Goal: Task Accomplishment & Management: Manage account settings

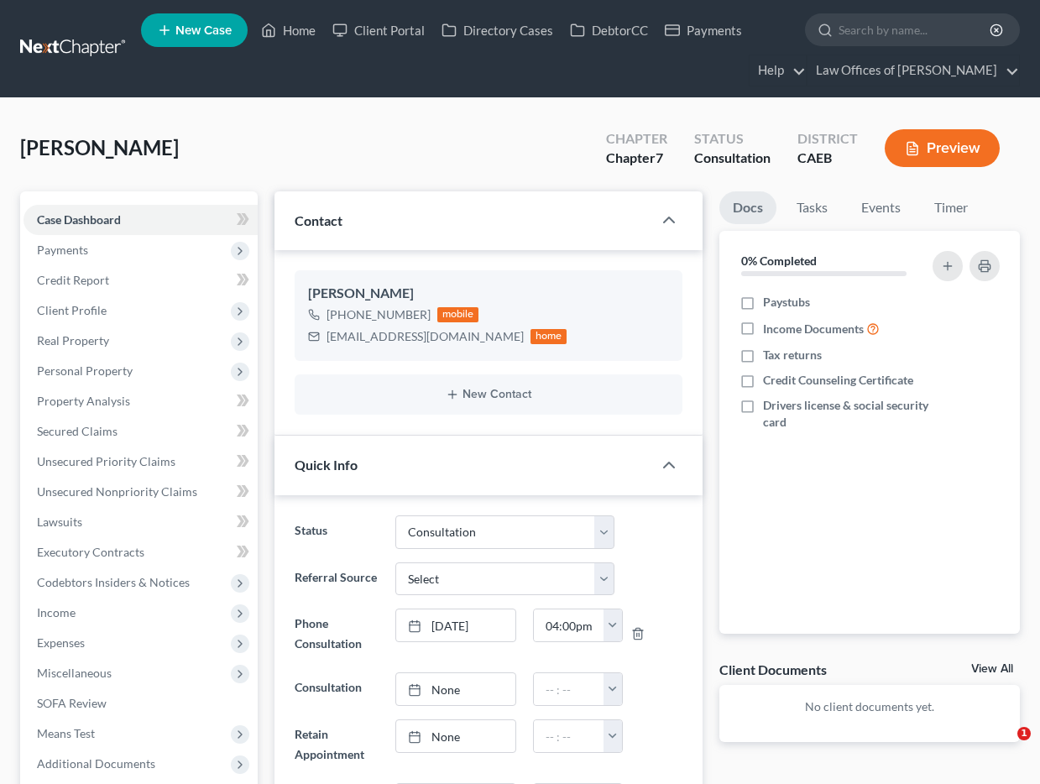
select select "2"
select select "0"
drag, startPoint x: 292, startPoint y: 31, endPoint x: 307, endPoint y: 31, distance: 15.1
click at [292, 31] on link "Home" at bounding box center [288, 30] width 71 height 30
click at [307, 31] on link "Home" at bounding box center [288, 30] width 71 height 30
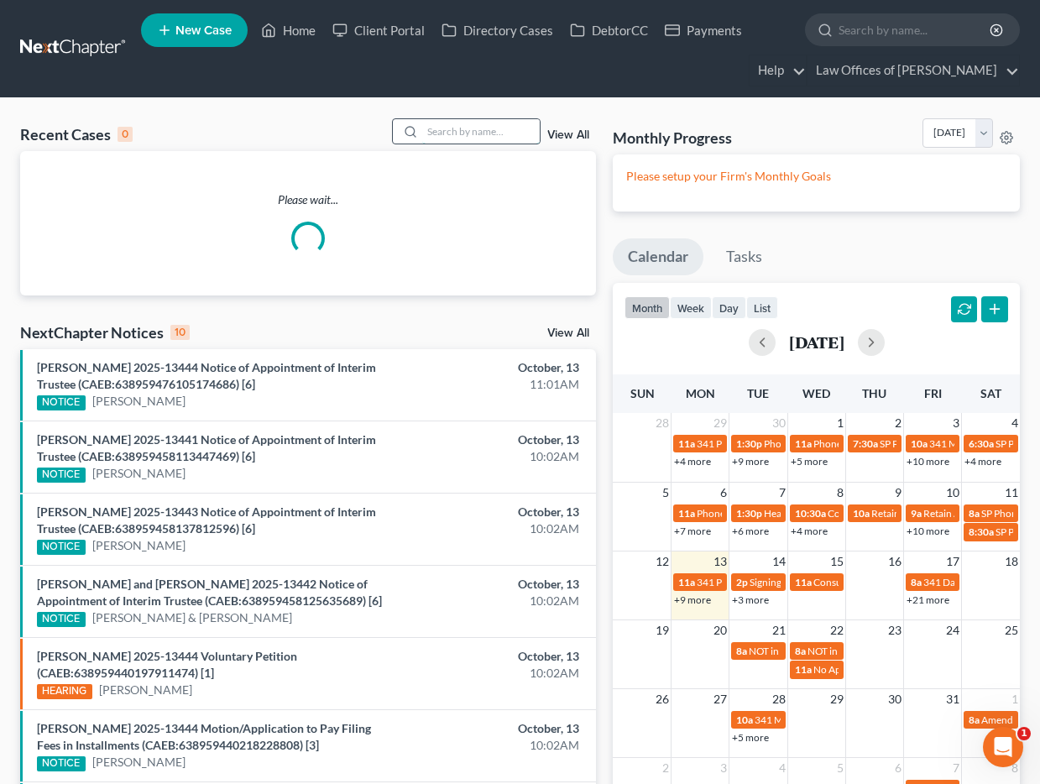
click at [503, 138] on input "search" at bounding box center [481, 131] width 118 height 24
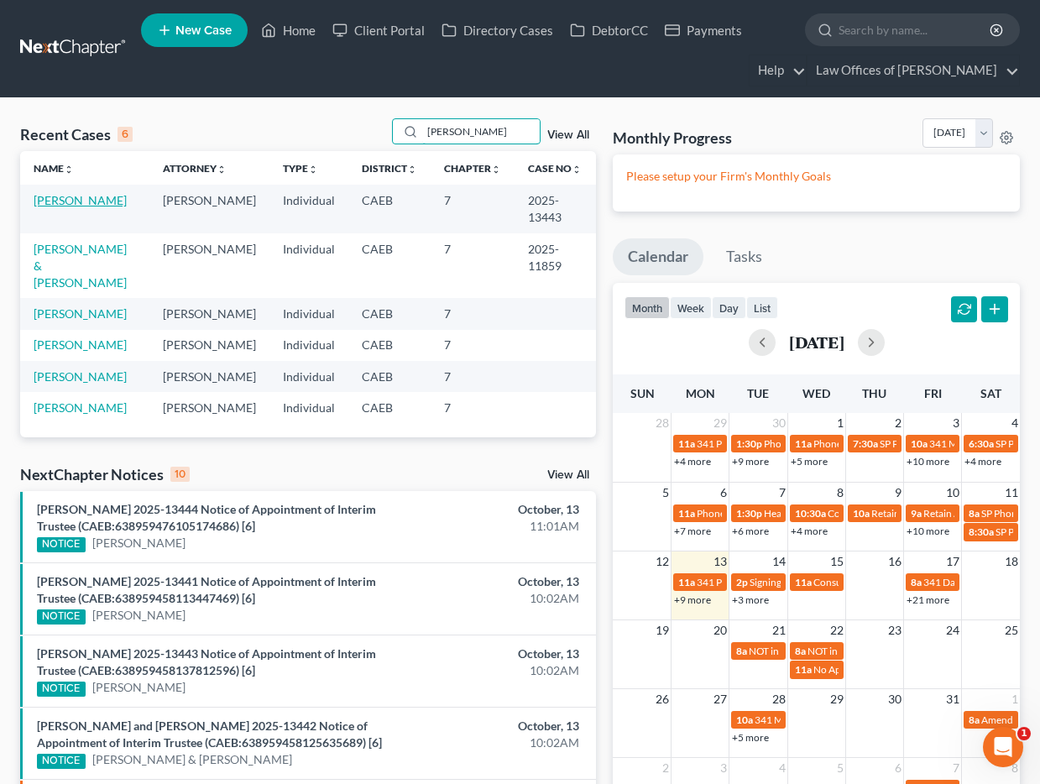
type input "[PERSON_NAME]"
click at [92, 202] on link "[PERSON_NAME]" at bounding box center [80, 200] width 93 height 14
select select "5"
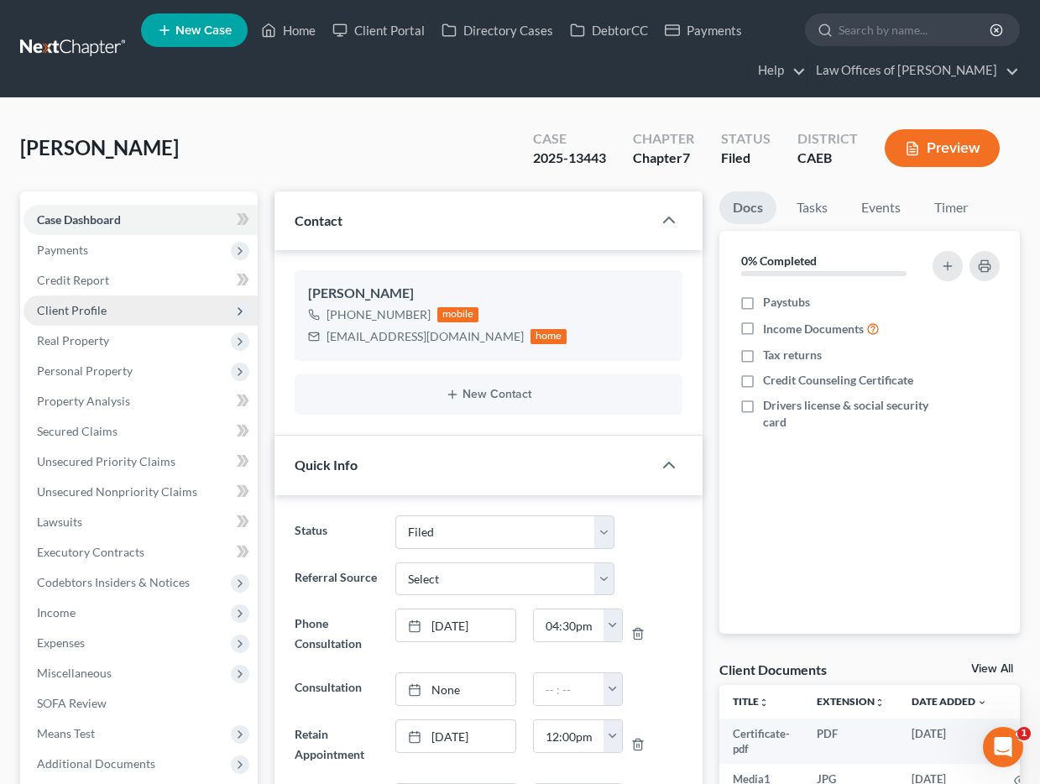
scroll to position [5658, 0]
click at [120, 320] on span "Client Profile" at bounding box center [141, 311] width 234 height 30
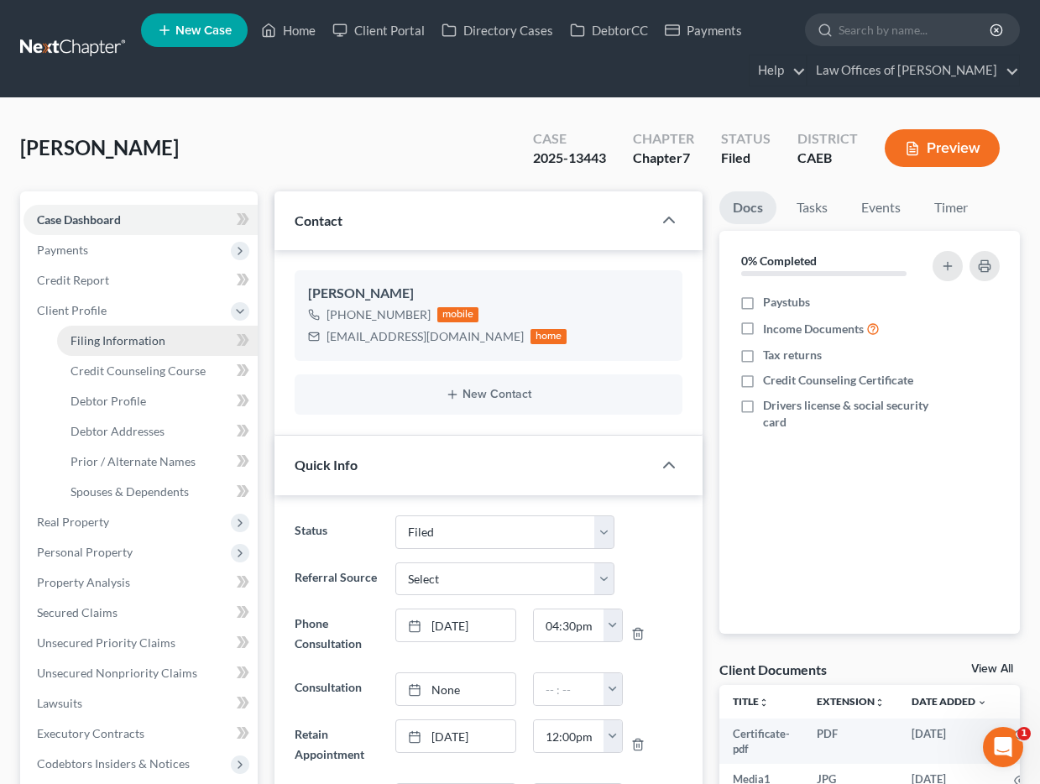
click at [129, 342] on span "Filing Information" at bounding box center [118, 340] width 95 height 14
select select "1"
select select "0"
select select "8"
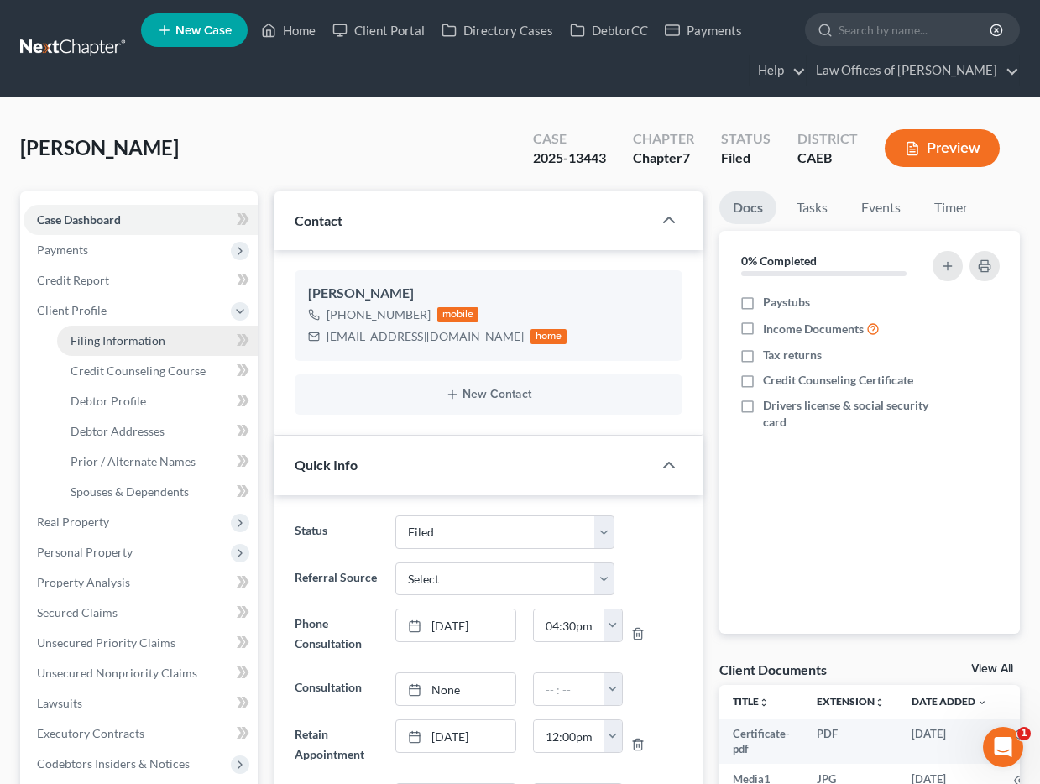
select select "0"
select select "4"
select select "0"
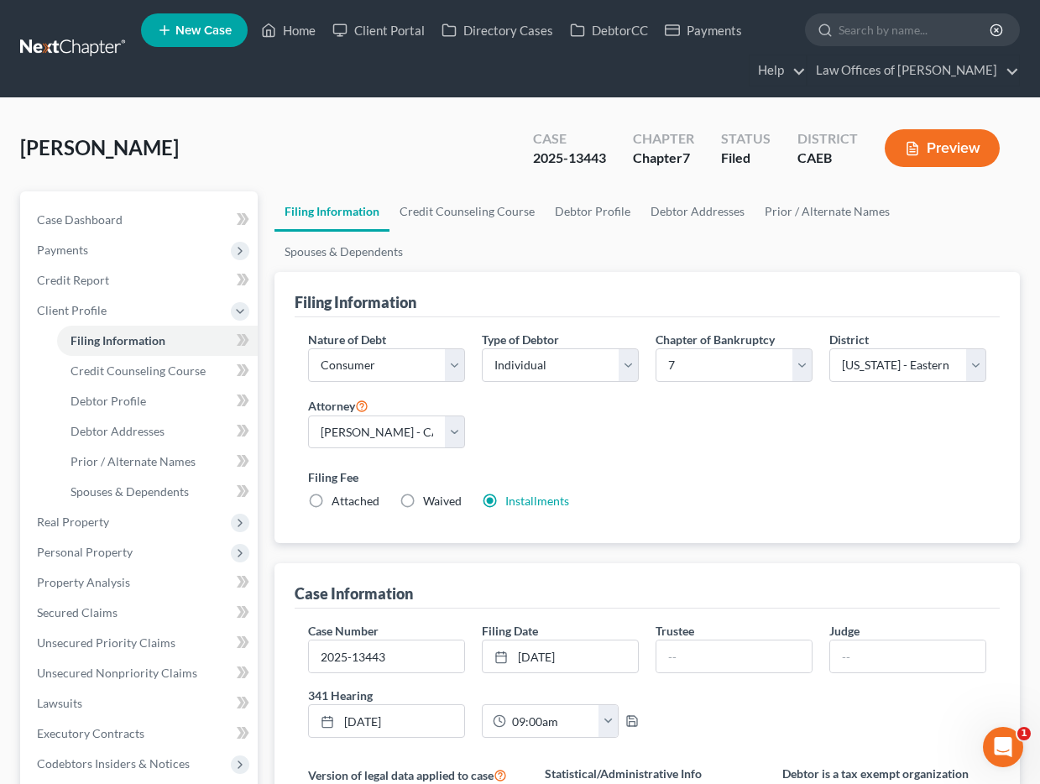
scroll to position [29, 0]
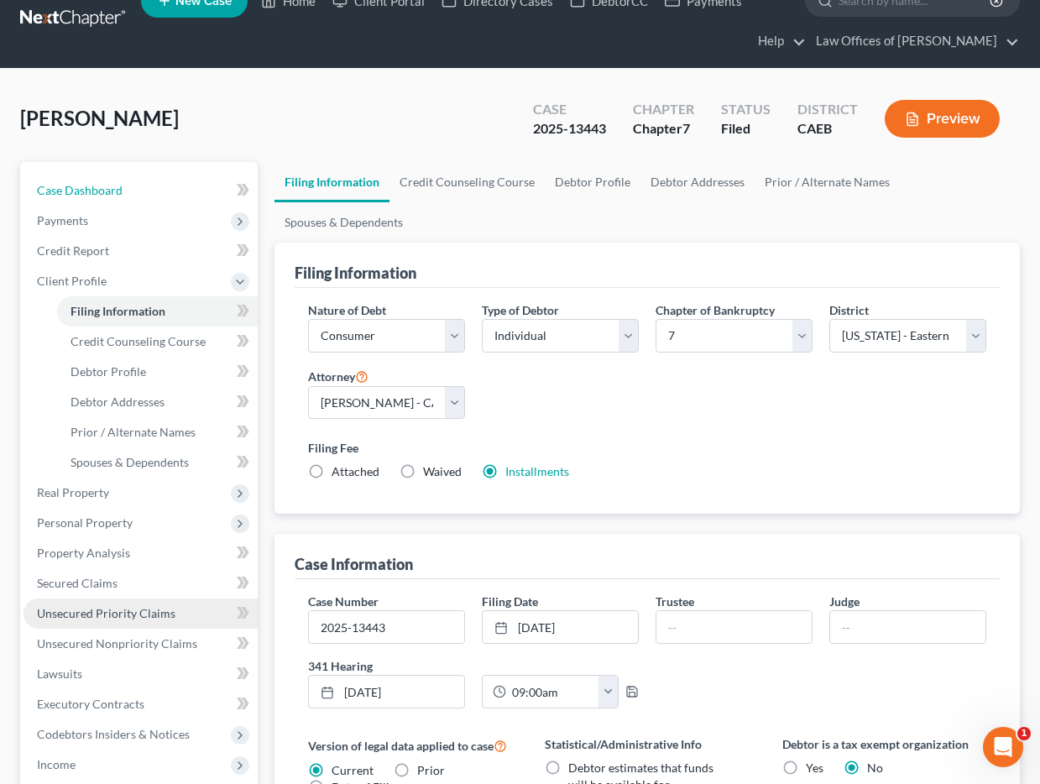
drag, startPoint x: 118, startPoint y: 186, endPoint x: 127, endPoint y: 619, distance: 432.5
click at [118, 186] on span "Case Dashboard" at bounding box center [80, 190] width 86 height 14
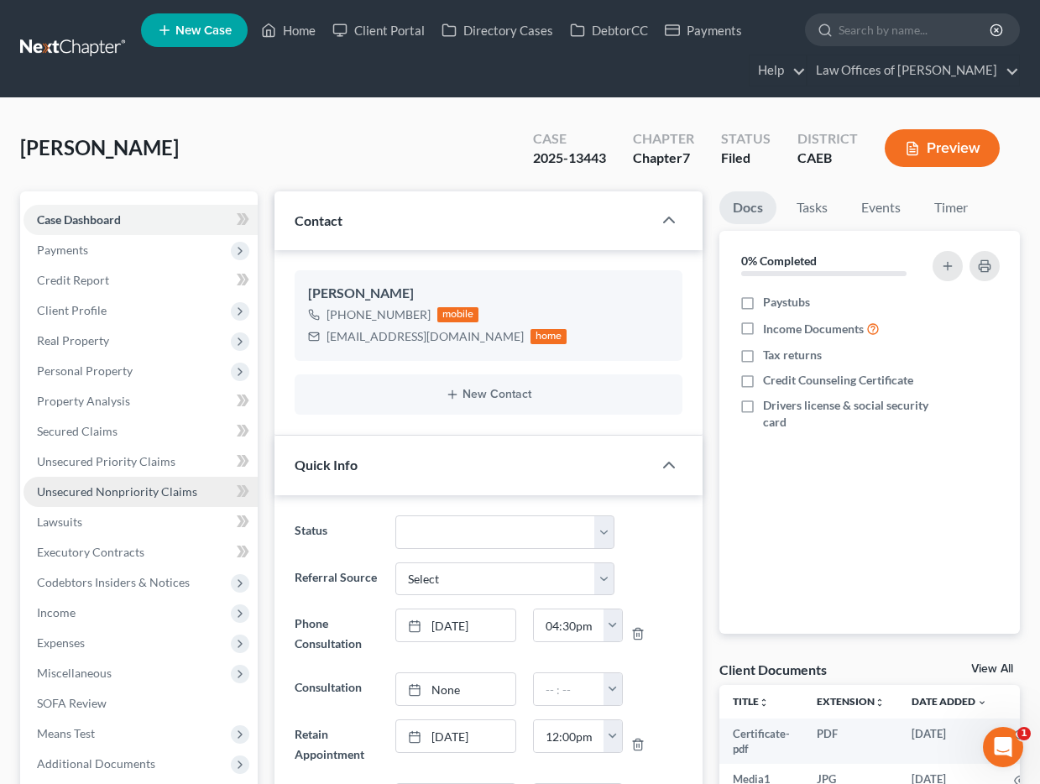
scroll to position [692, 0]
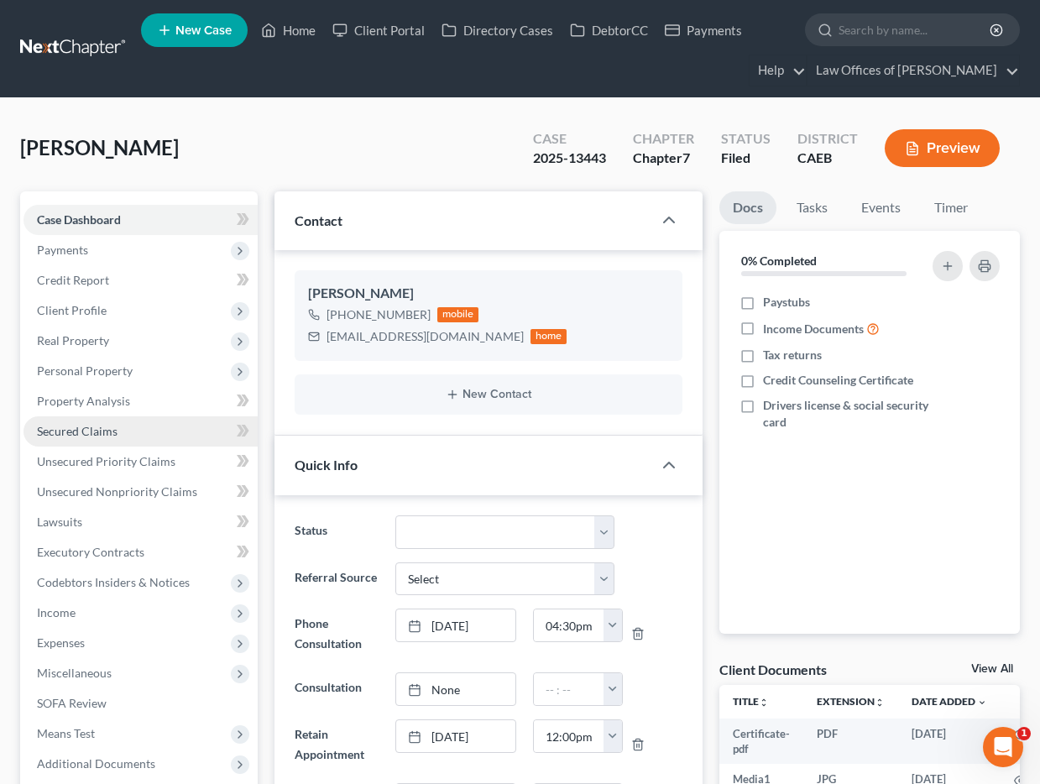
click at [94, 434] on span "Secured Claims" at bounding box center [77, 431] width 81 height 14
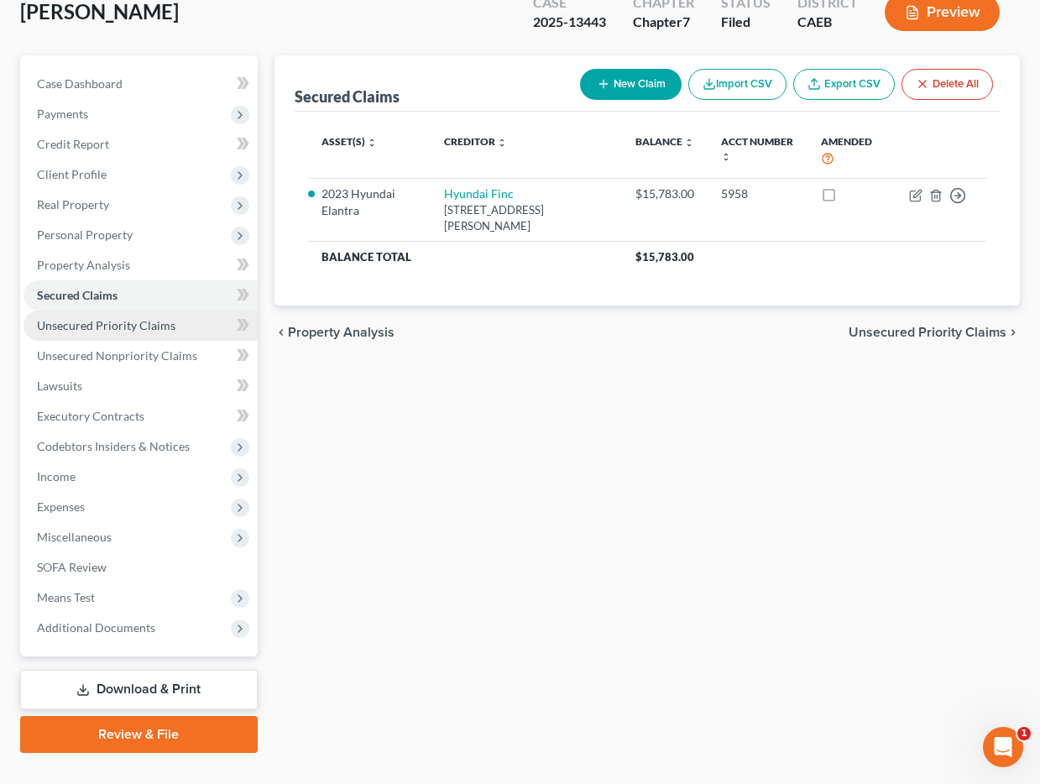
scroll to position [169, 0]
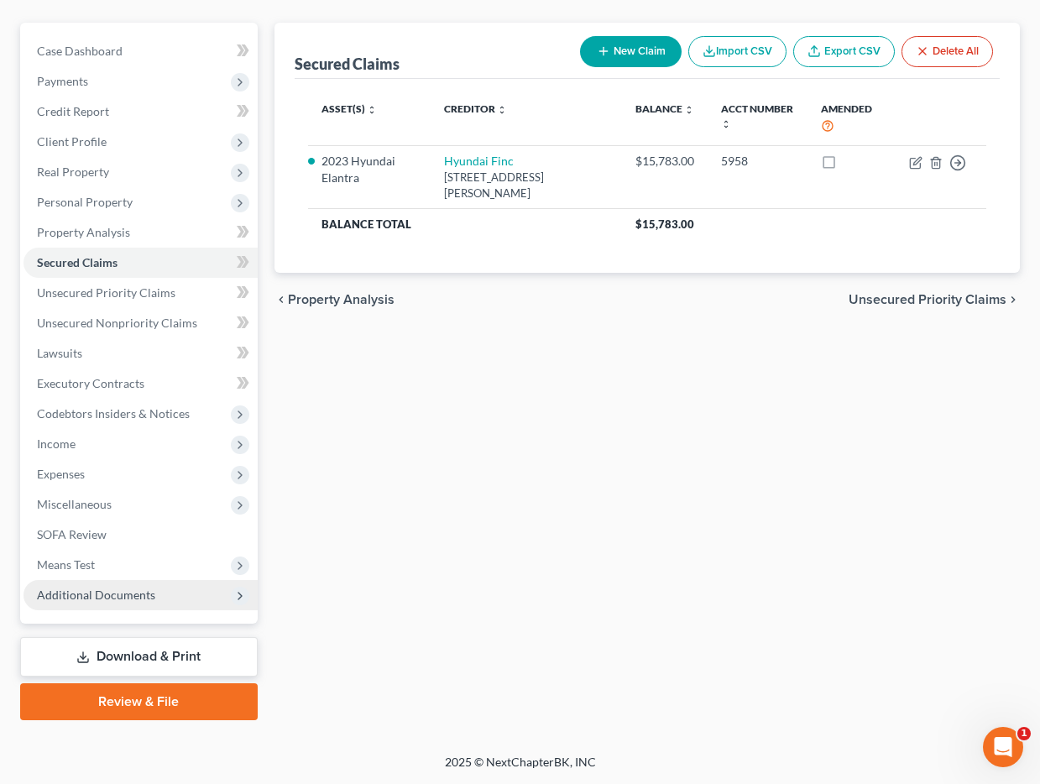
click at [132, 592] on span "Additional Documents" at bounding box center [96, 595] width 118 height 14
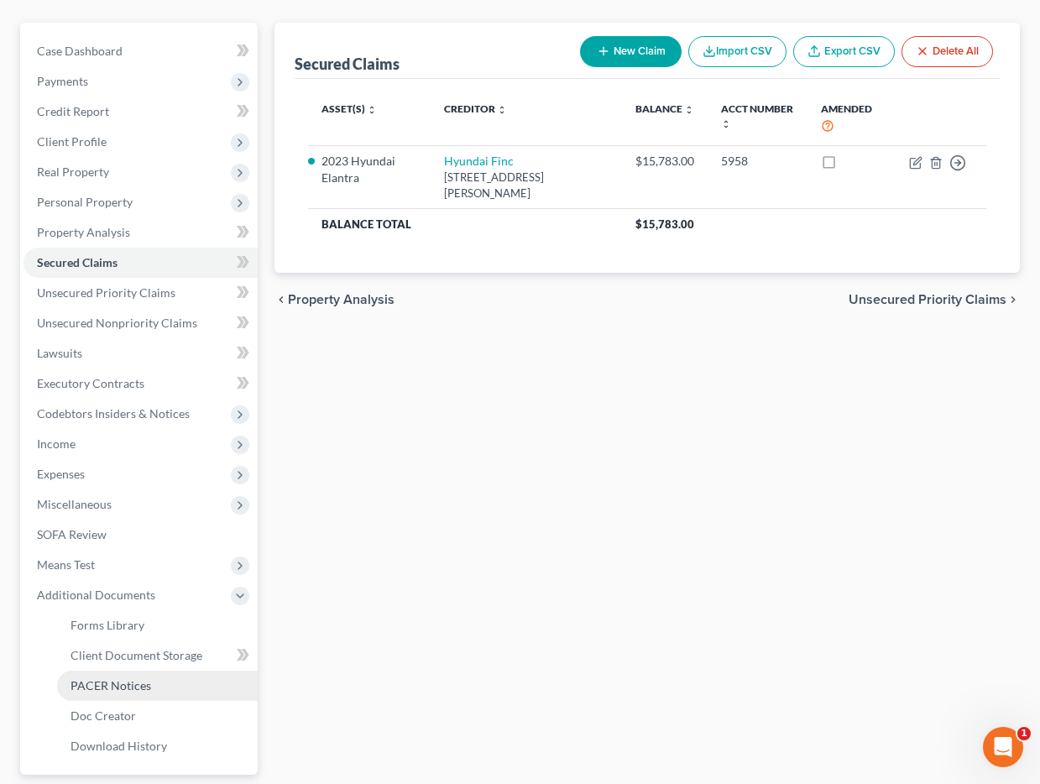
scroll to position [249, 0]
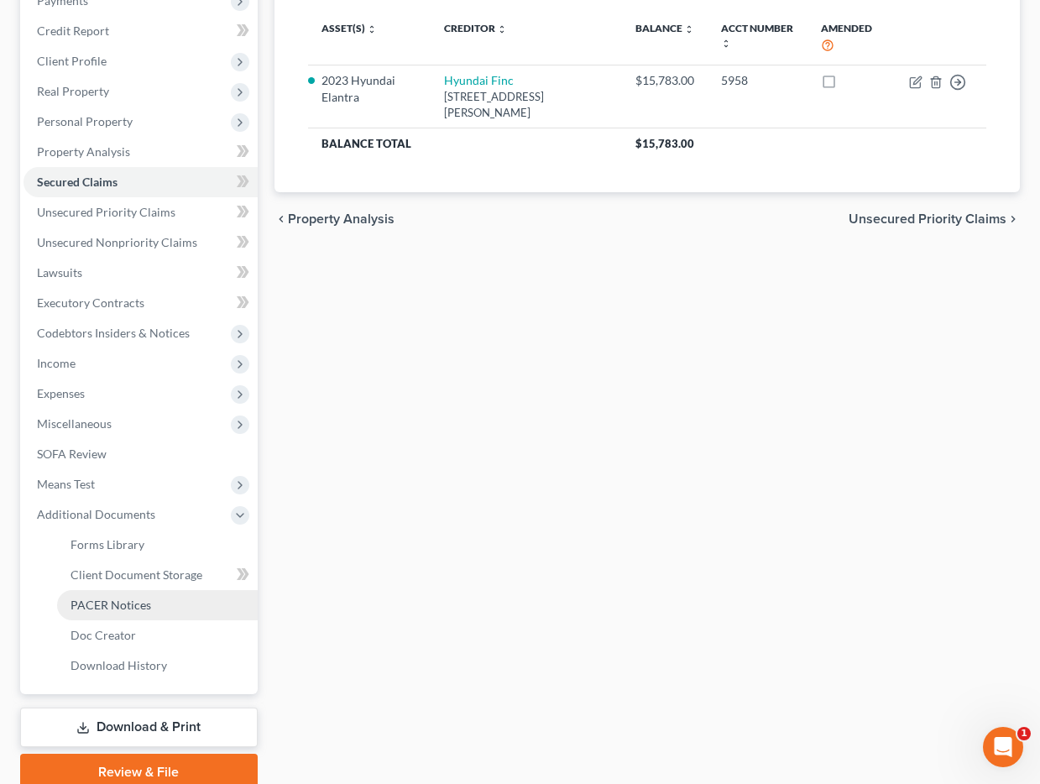
click at [163, 604] on link "PACER Notices" at bounding box center [157, 605] width 201 height 30
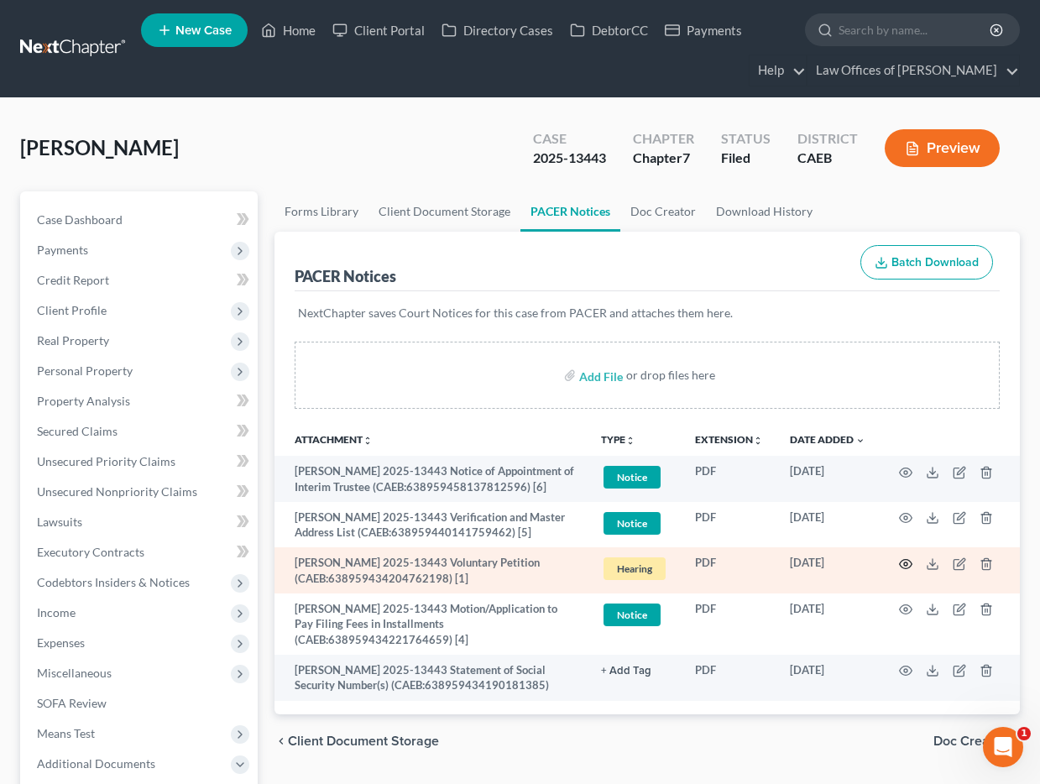
click at [910, 565] on icon "button" at bounding box center [906, 563] width 13 height 9
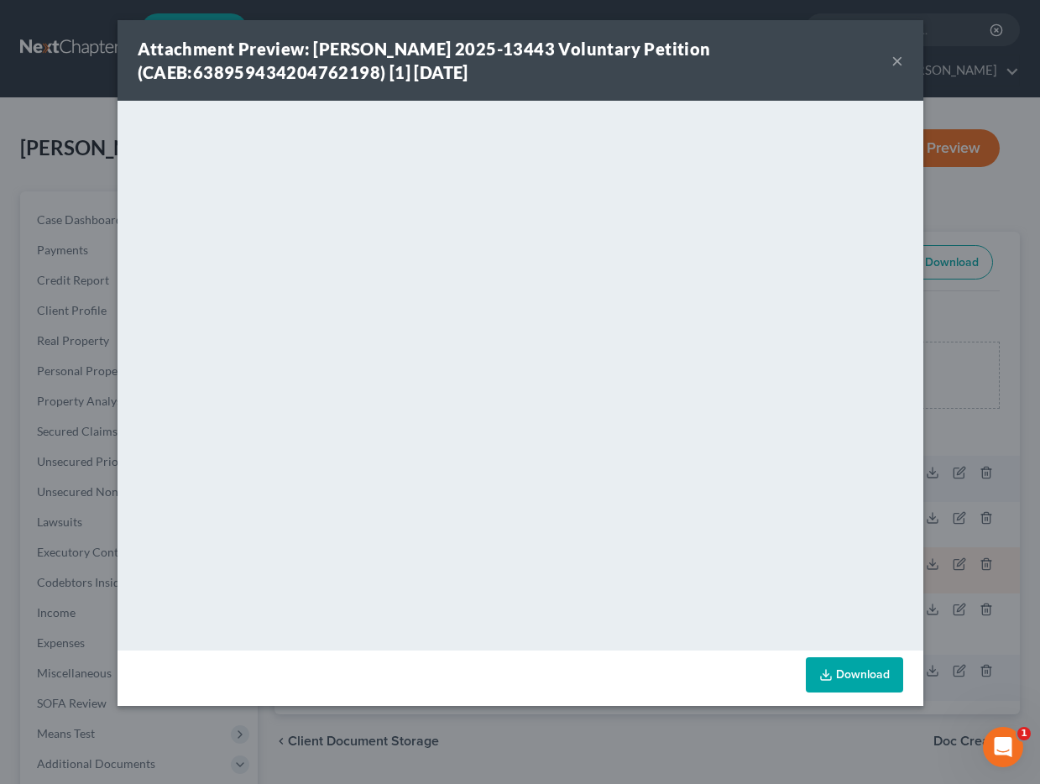
scroll to position [1, 0]
drag, startPoint x: 895, startPoint y: 60, endPoint x: 807, endPoint y: 117, distance: 104.6
click at [895, 60] on button "×" at bounding box center [898, 60] width 12 height 20
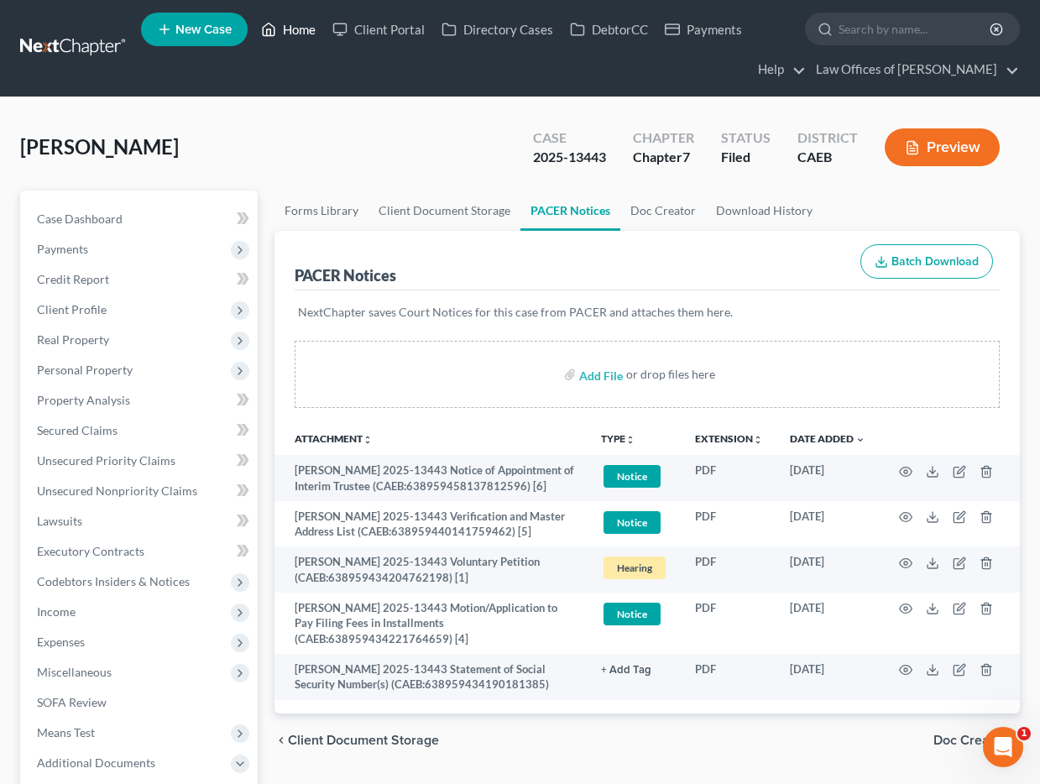
click at [292, 26] on link "Home" at bounding box center [288, 29] width 71 height 30
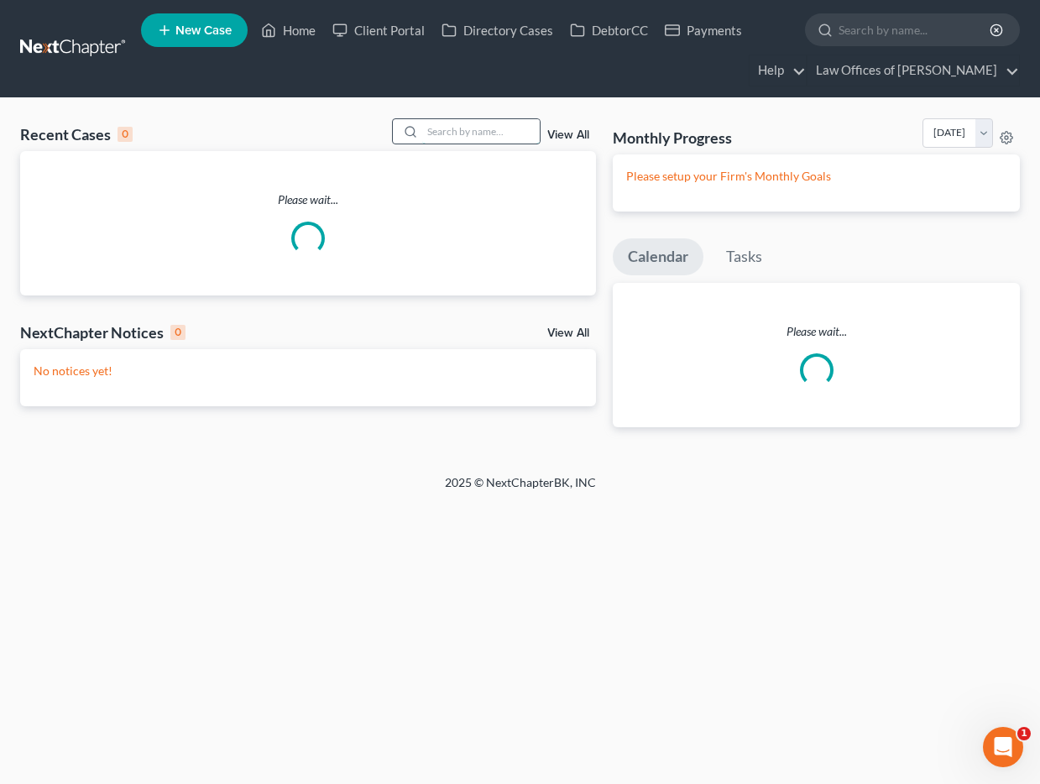
click at [447, 140] on input "search" at bounding box center [481, 131] width 118 height 24
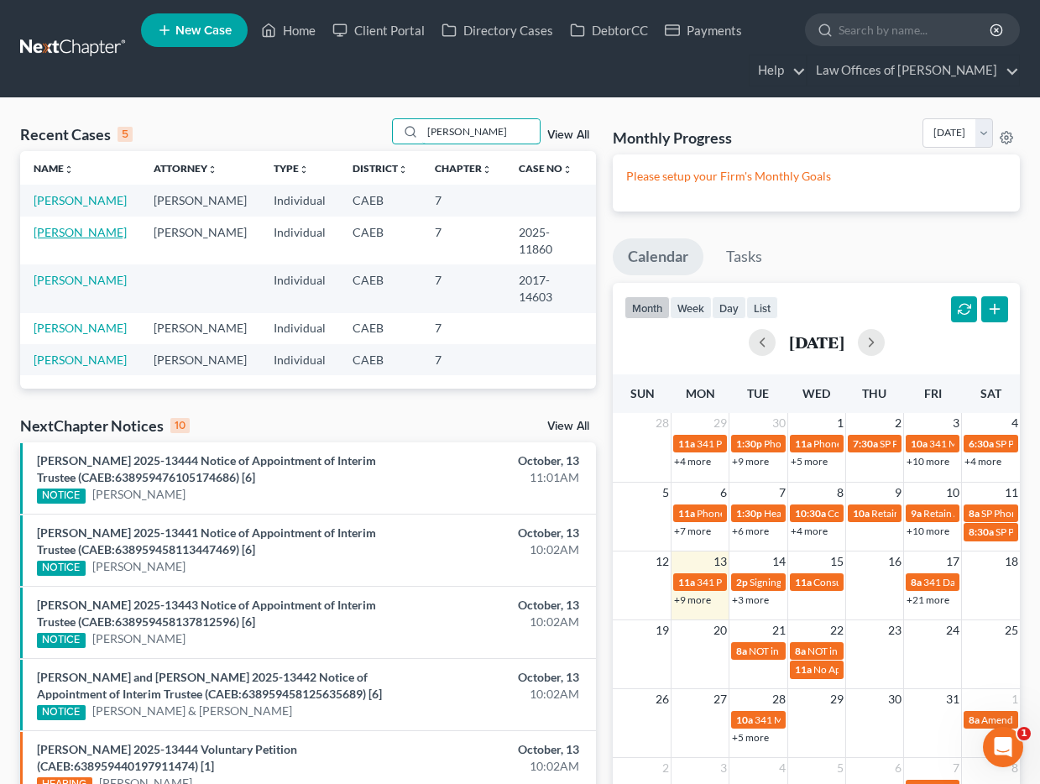
type input "[PERSON_NAME]"
click at [114, 236] on link "[PERSON_NAME]" at bounding box center [80, 232] width 93 height 14
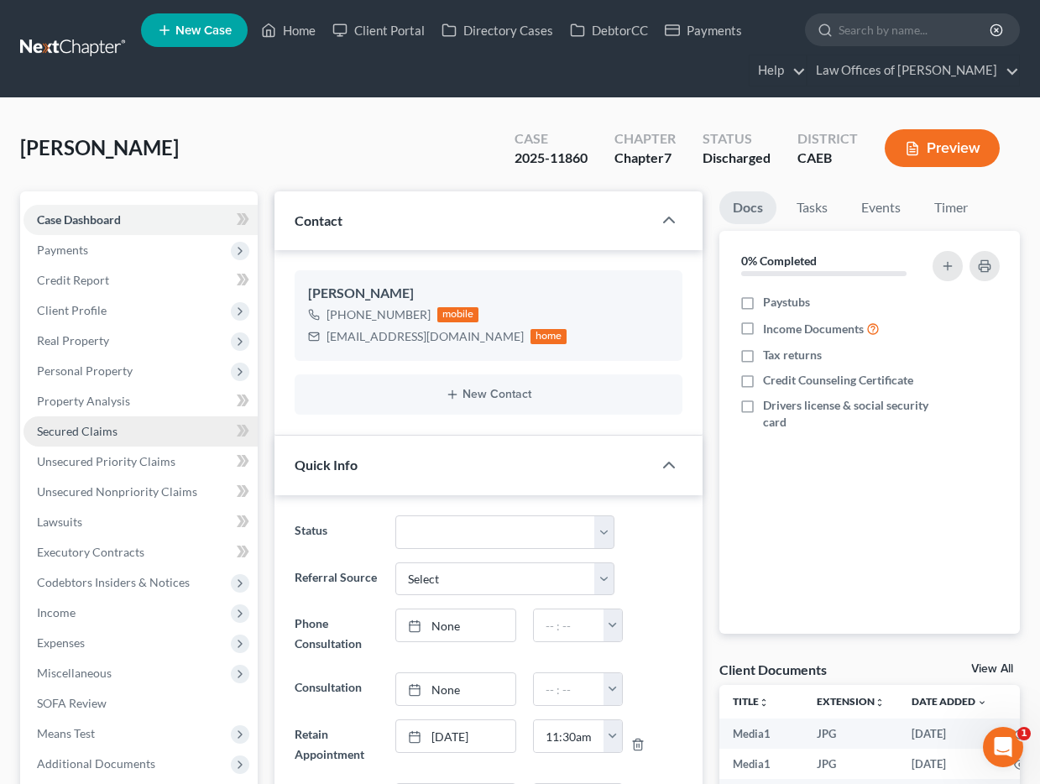
click at [107, 424] on span "Secured Claims" at bounding box center [77, 431] width 81 height 14
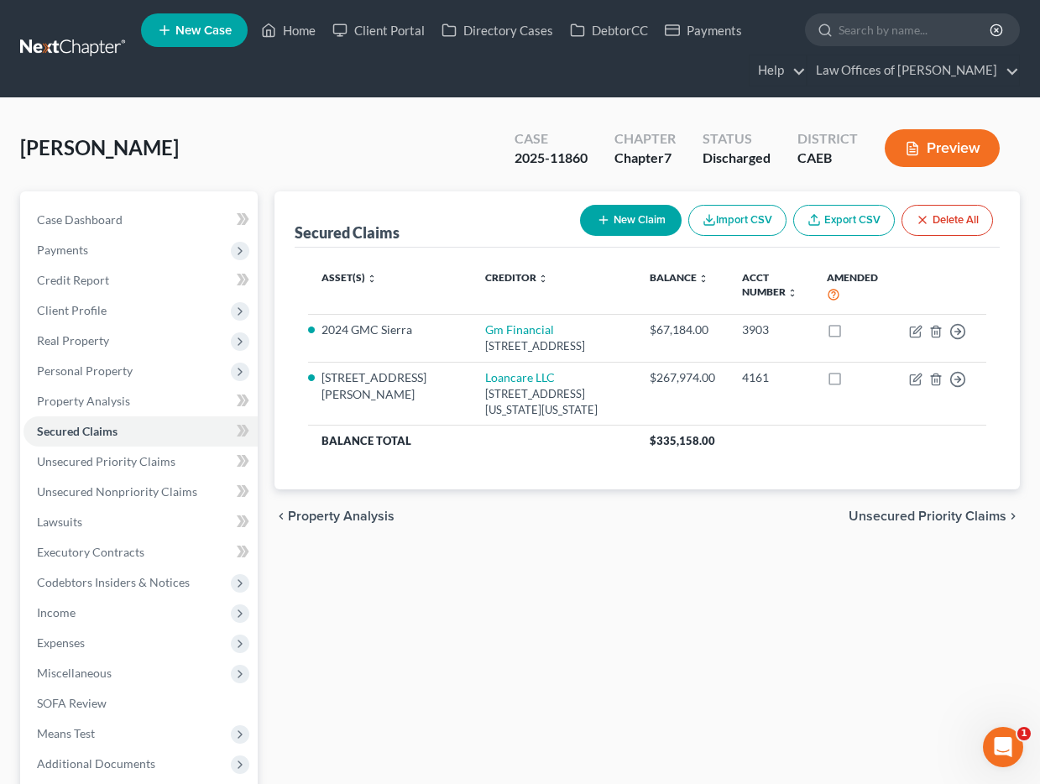
click at [267, 360] on div "Secured Claims New Claim Import CSV Export CSV Delete All Asset(s) expand_more …" at bounding box center [647, 540] width 762 height 698
click at [266, 365] on div "Secured Claims New Claim Import CSV Export CSV Delete All Asset(s) expand_more …" at bounding box center [647, 540] width 762 height 698
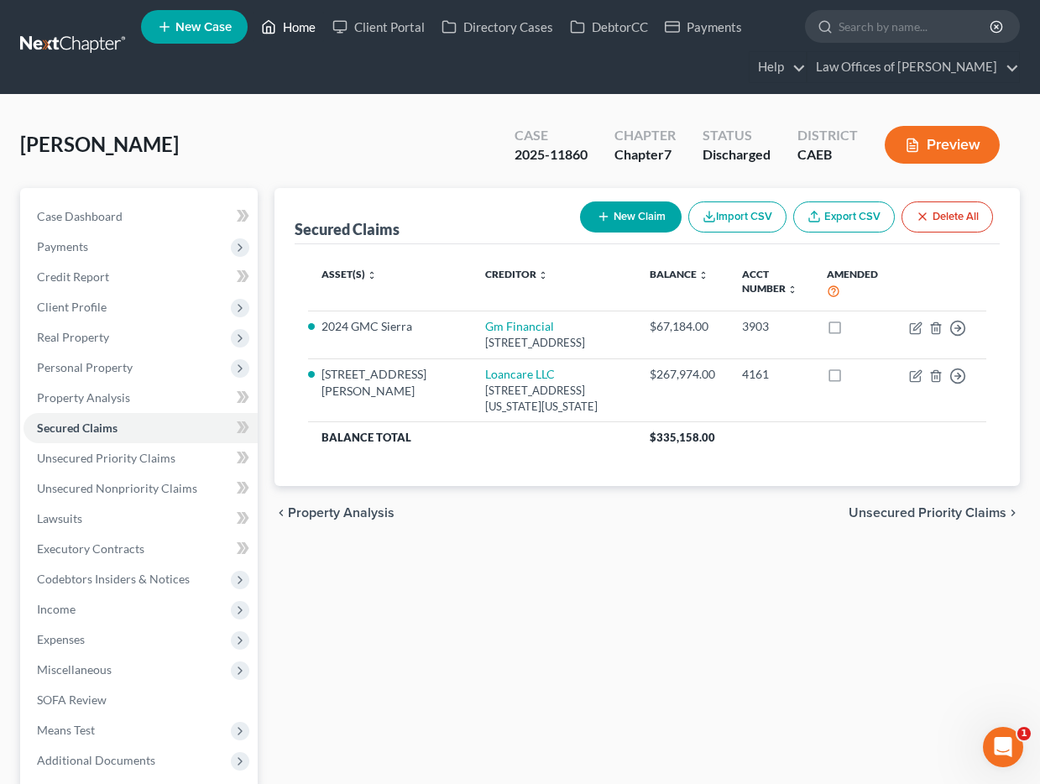
click at [311, 16] on link "Home" at bounding box center [288, 27] width 71 height 30
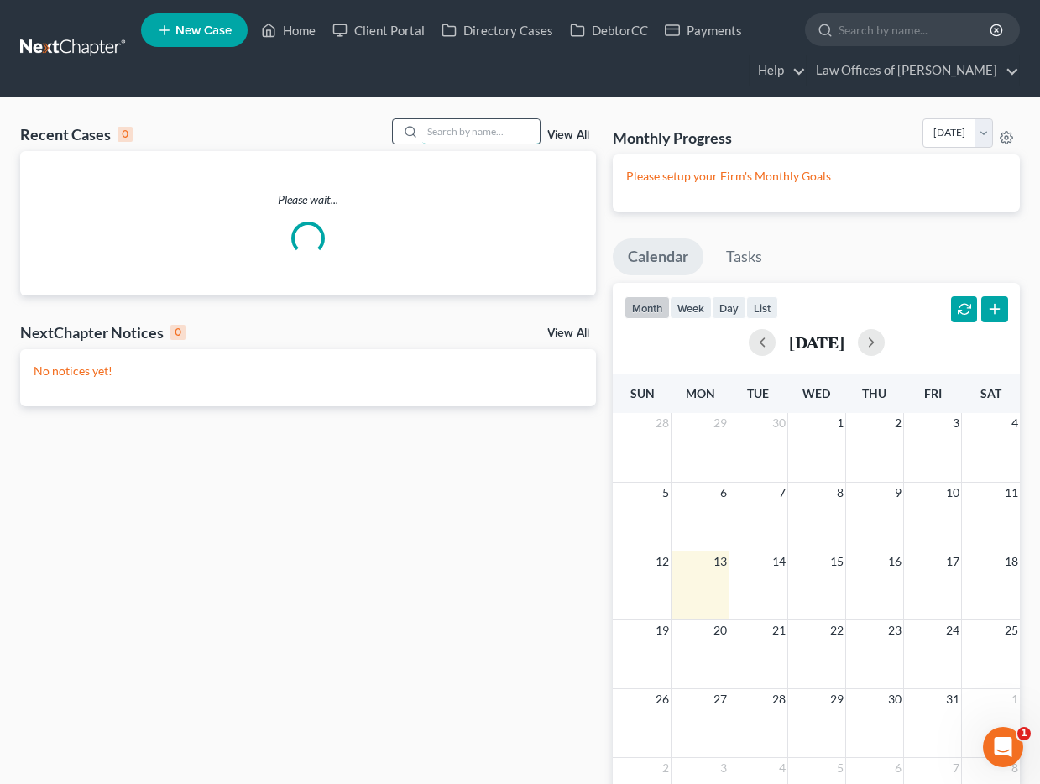
click at [474, 128] on input "search" at bounding box center [481, 131] width 118 height 24
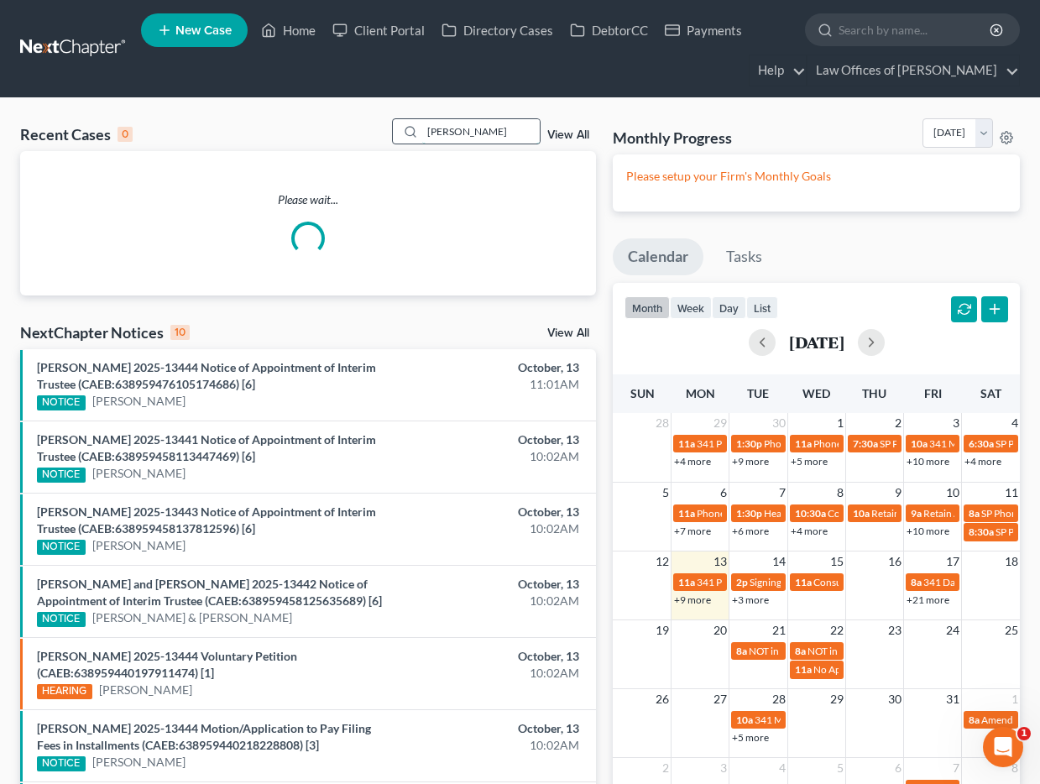
type input "[PERSON_NAME]"
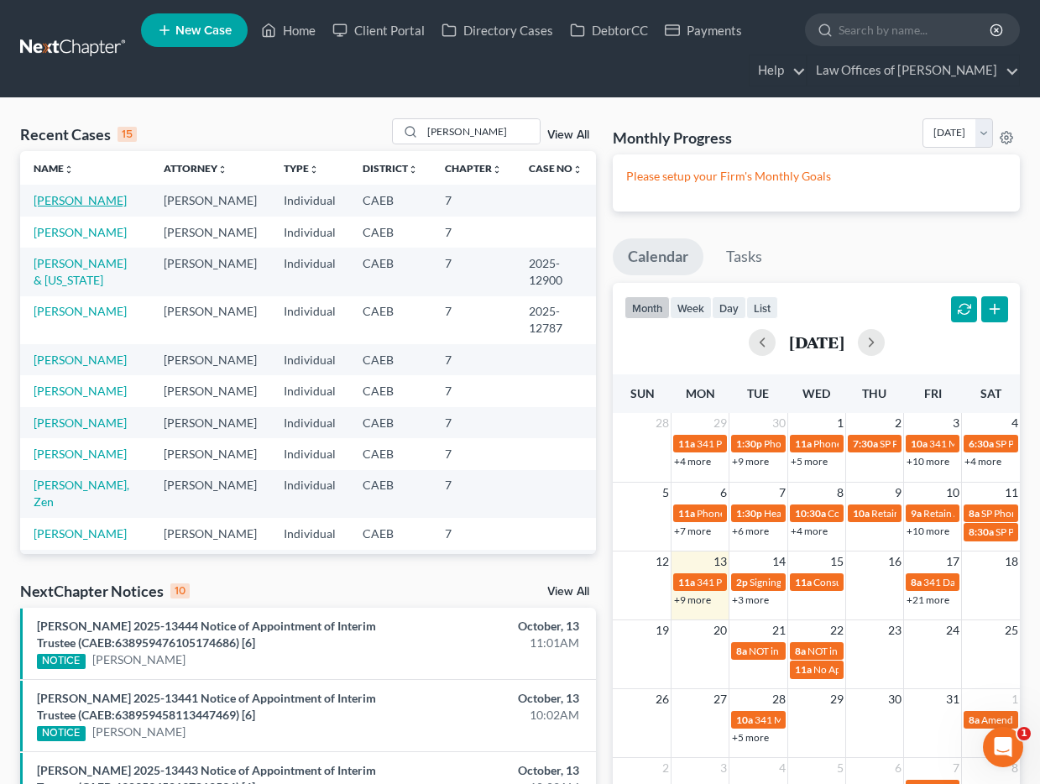
click at [68, 195] on link "[PERSON_NAME]" at bounding box center [80, 200] width 93 height 14
select select "11"
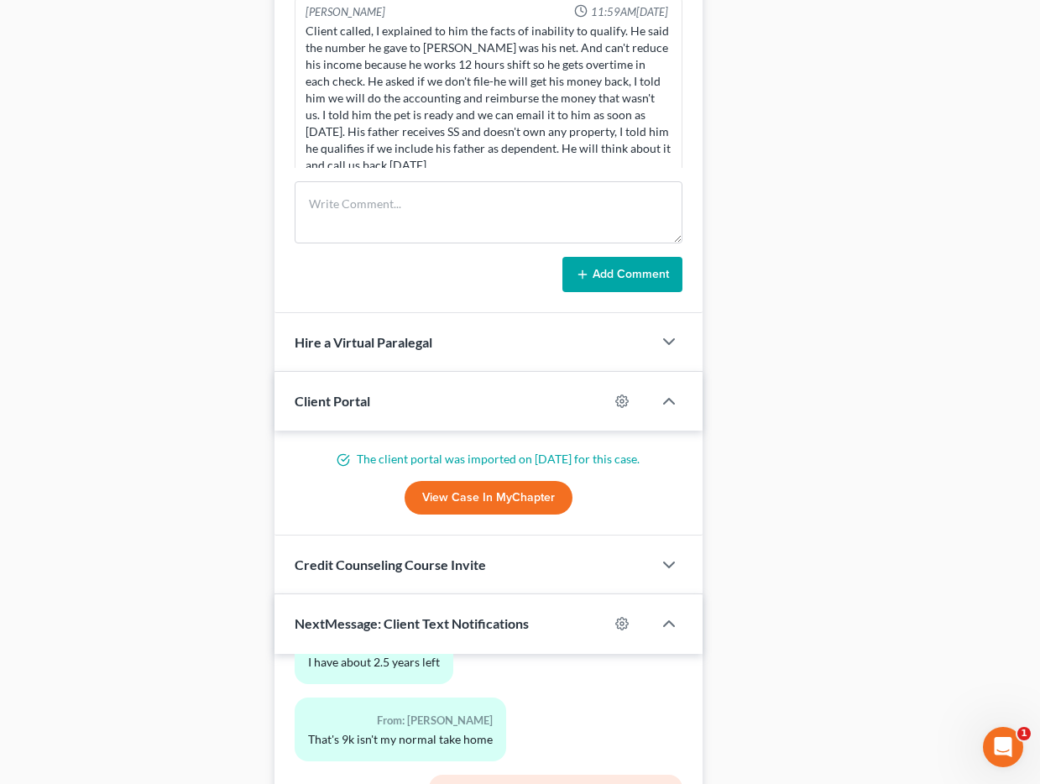
scroll to position [1317, 0]
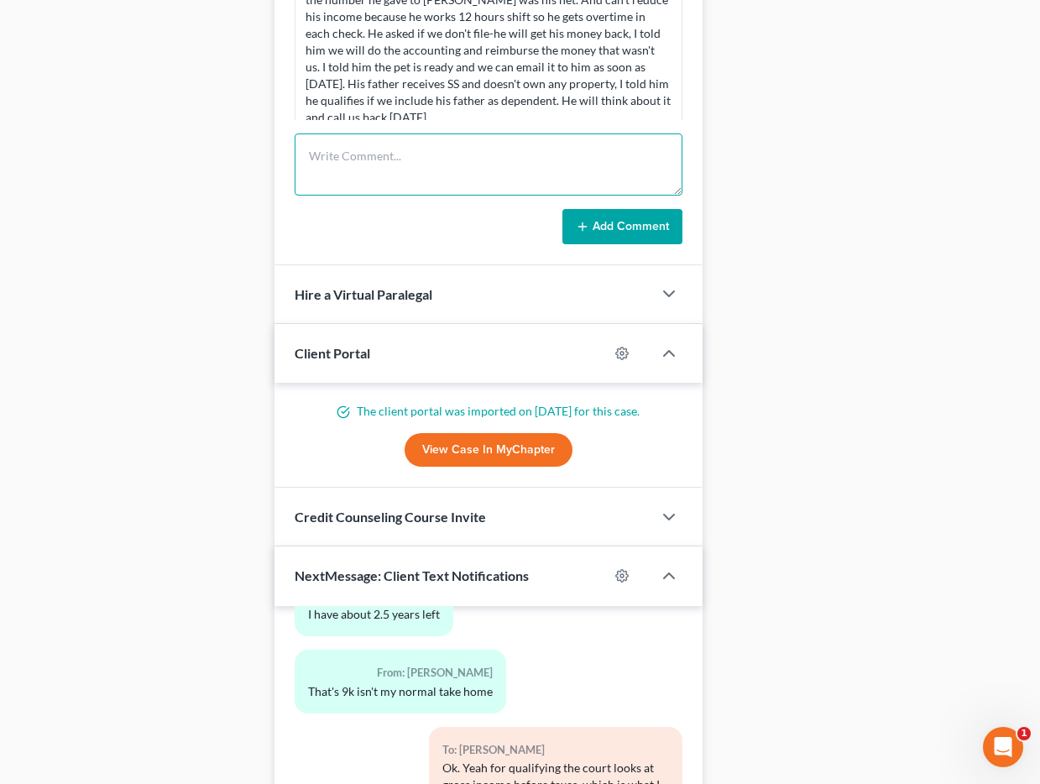
click at [376, 172] on textarea at bounding box center [489, 164] width 388 height 62
type textarea "F"
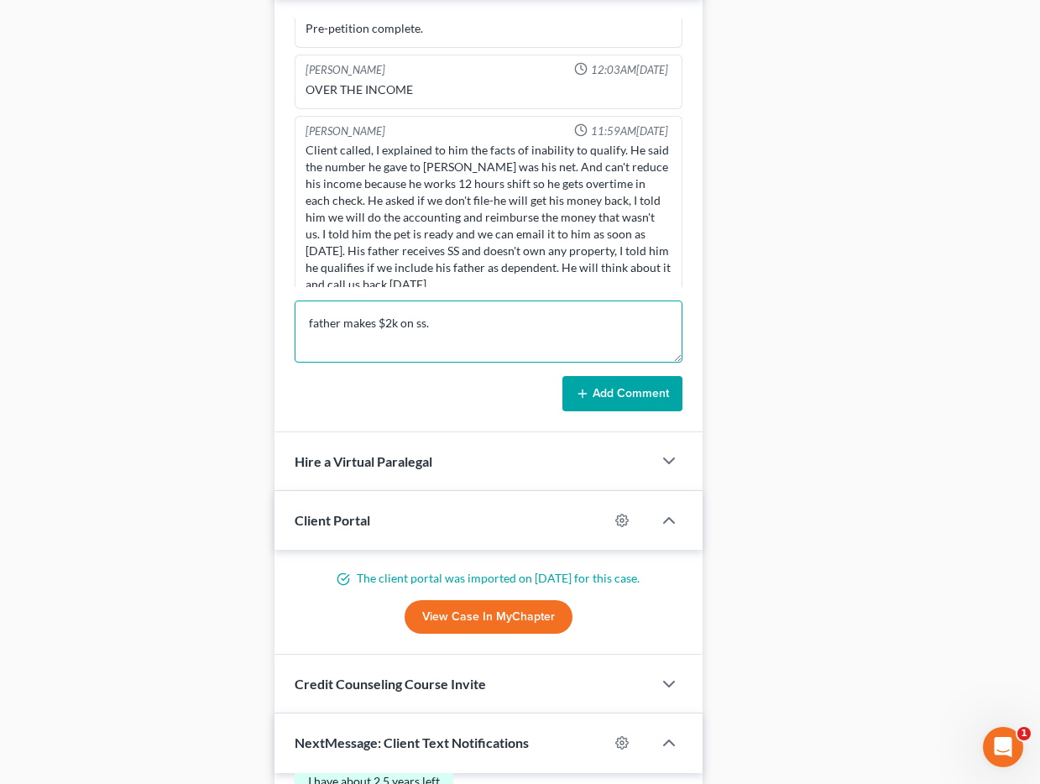
scroll to position [1144, 0]
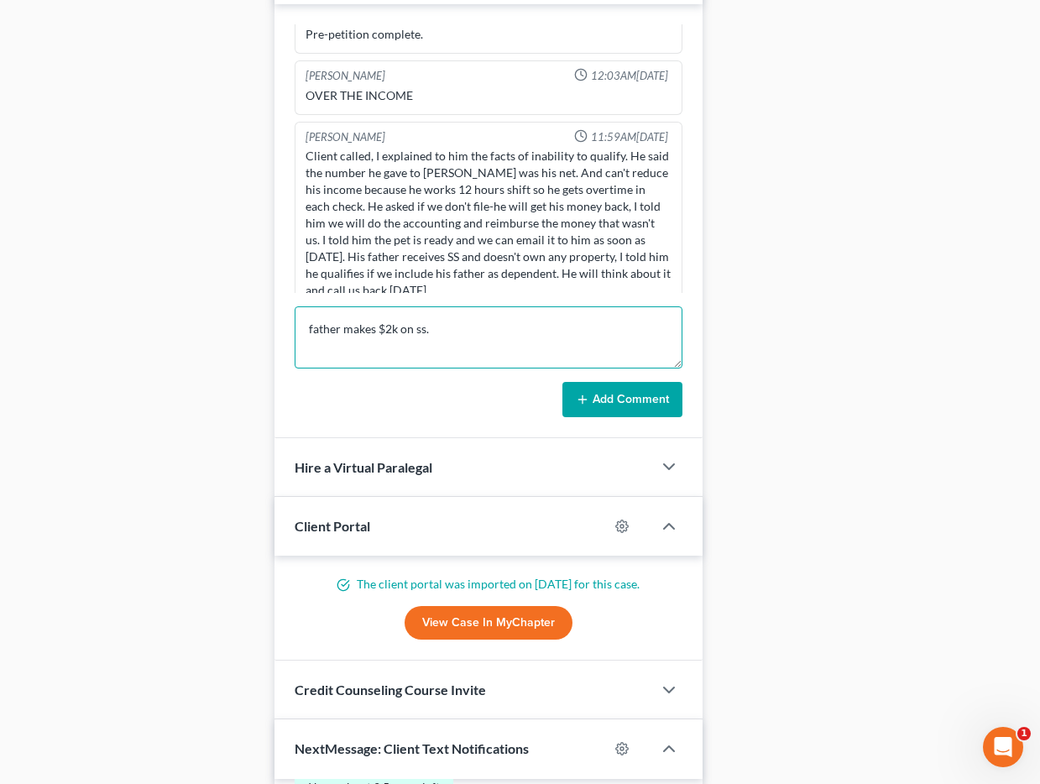
drag, startPoint x: 312, startPoint y: 330, endPoint x: 364, endPoint y: 348, distance: 55.0
click at [312, 330] on textarea "father makes $2k on ss." at bounding box center [489, 337] width 388 height 62
drag, startPoint x: 426, startPoint y: 331, endPoint x: 484, endPoint y: 360, distance: 64.2
click at [427, 331] on textarea "Father makes $2k on ss." at bounding box center [489, 337] width 388 height 62
type textarea "Father makes $2k on SS."
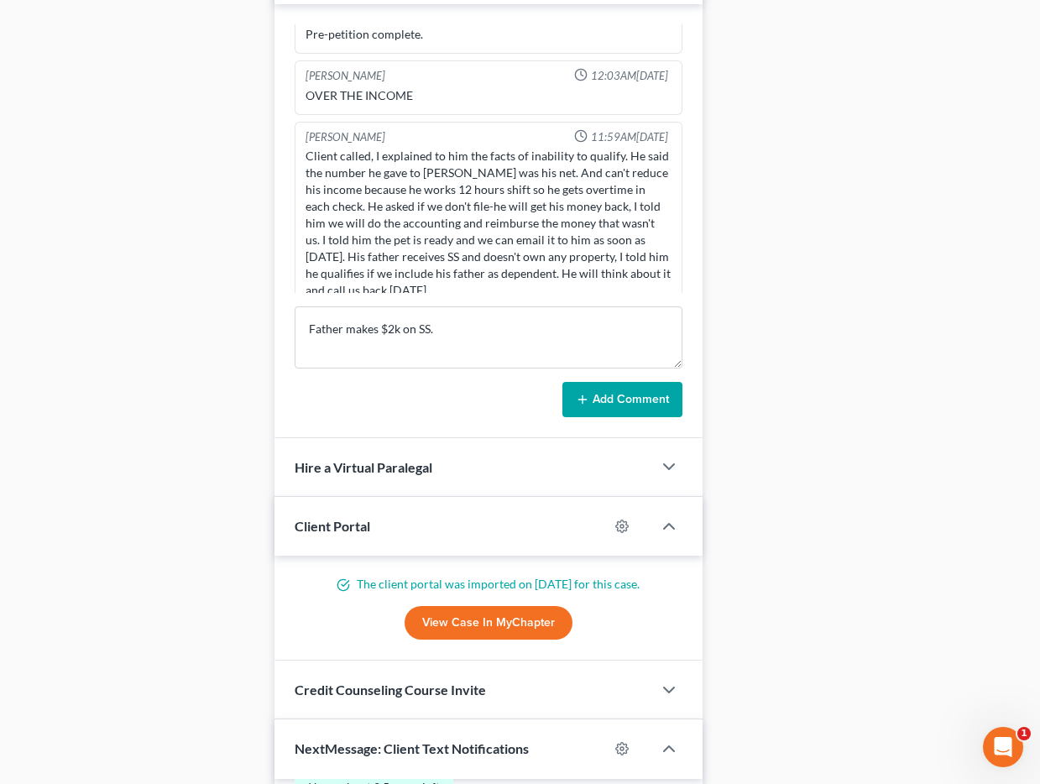
click at [646, 409] on button "Add Comment" at bounding box center [622, 399] width 120 height 35
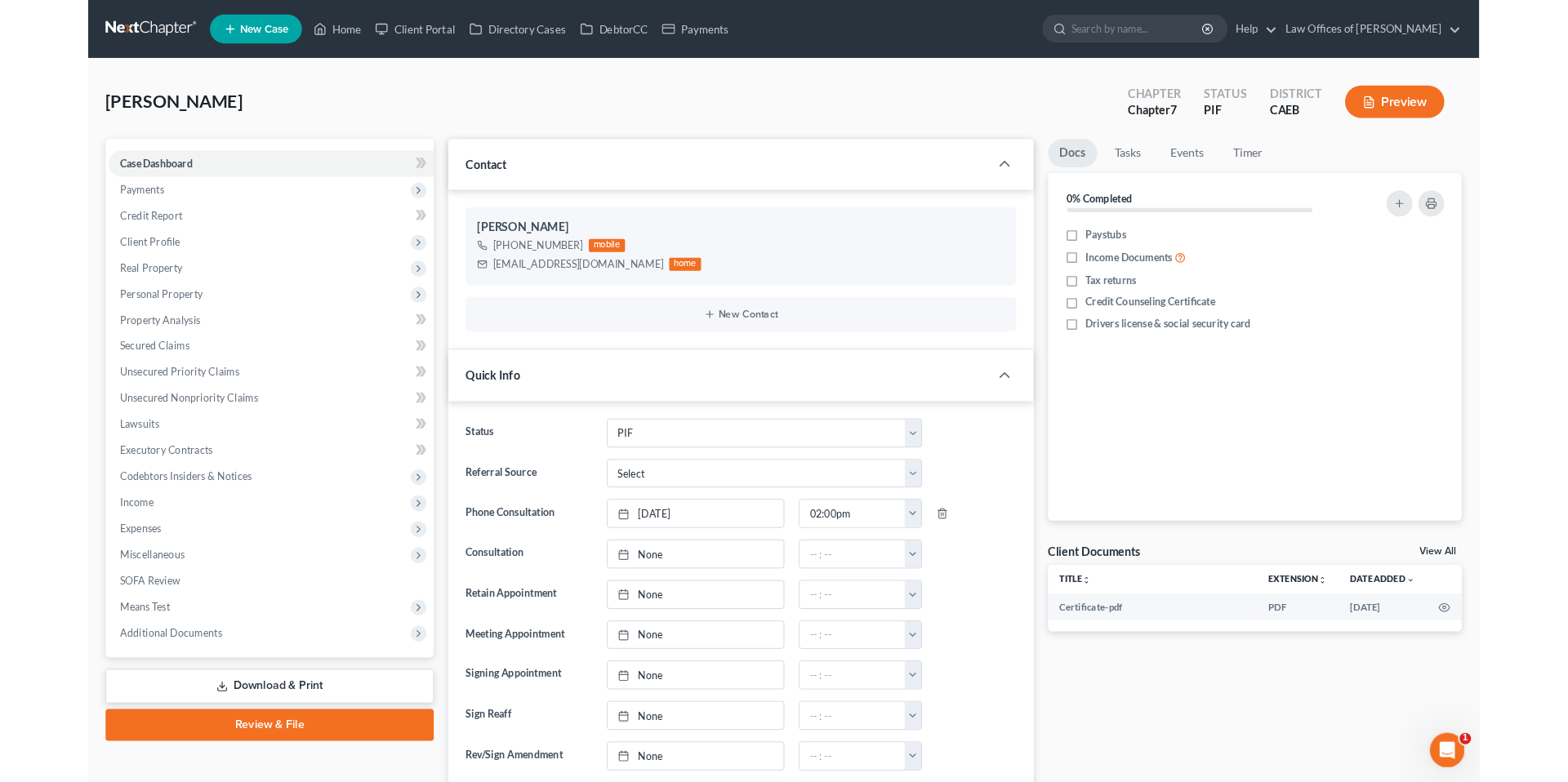
scroll to position [1052, 0]
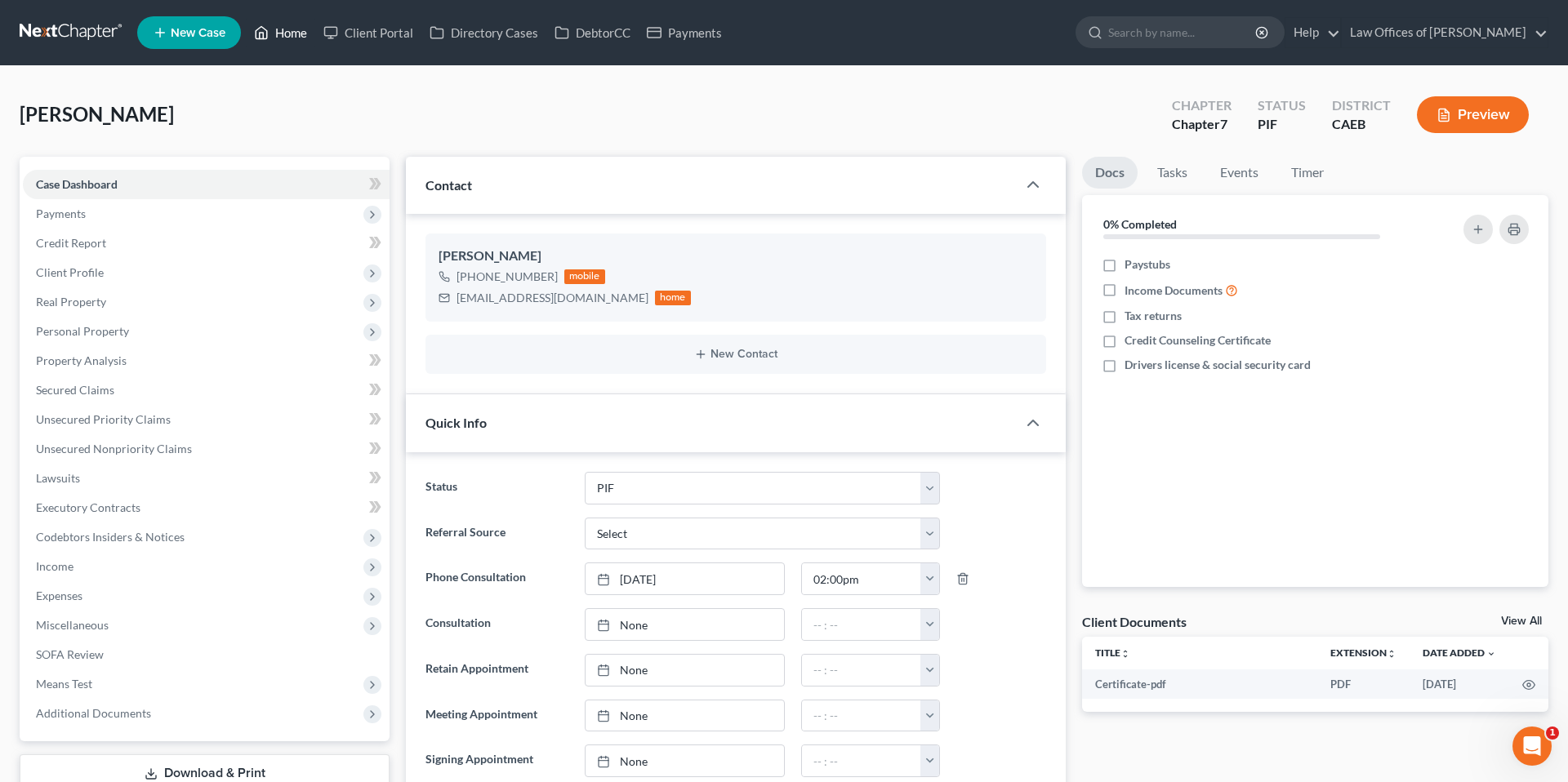
click at [284, 33] on link "Home" at bounding box center [280, 32] width 69 height 29
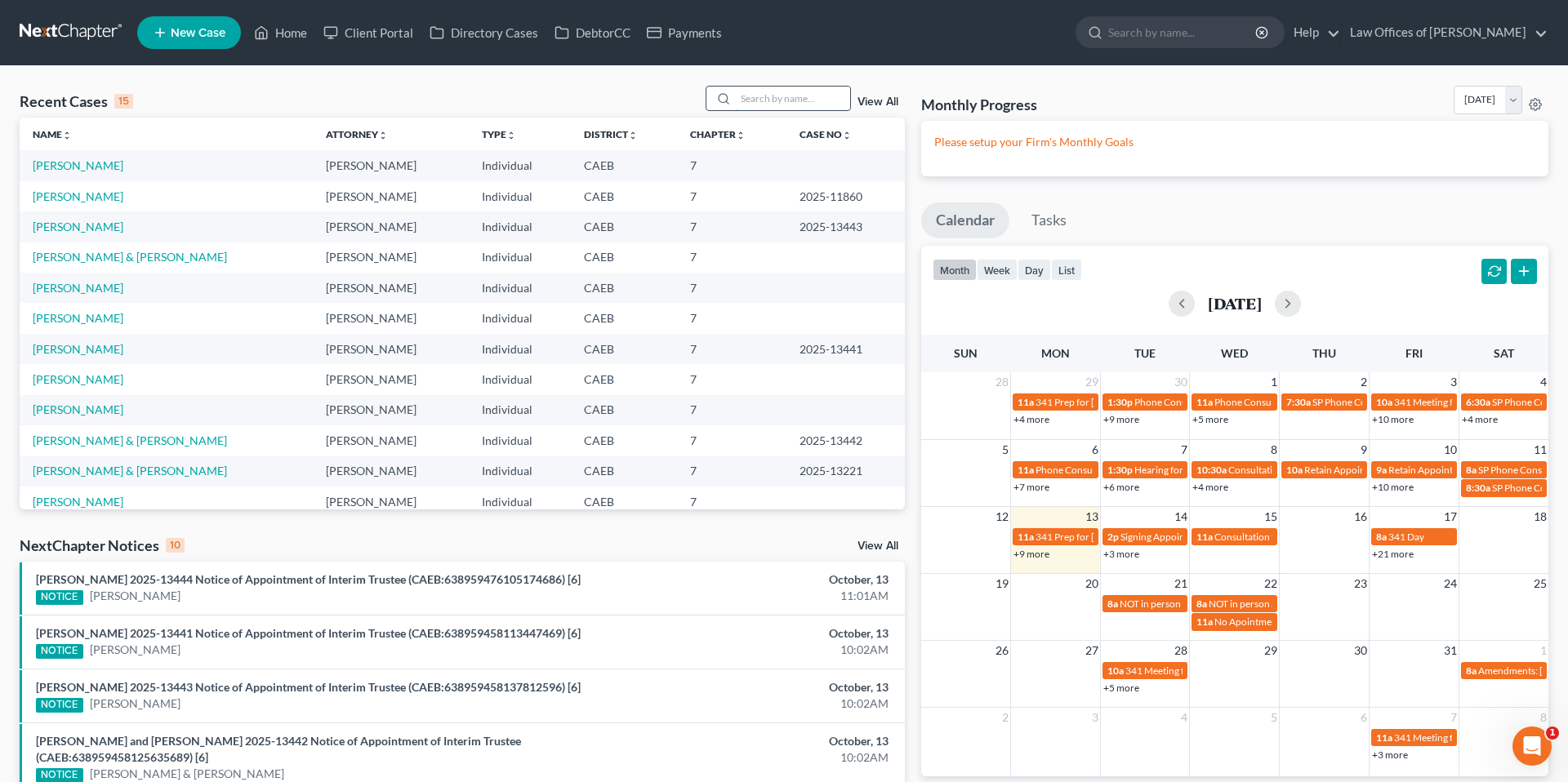
click at [774, 100] on input "search" at bounding box center [793, 98] width 115 height 23
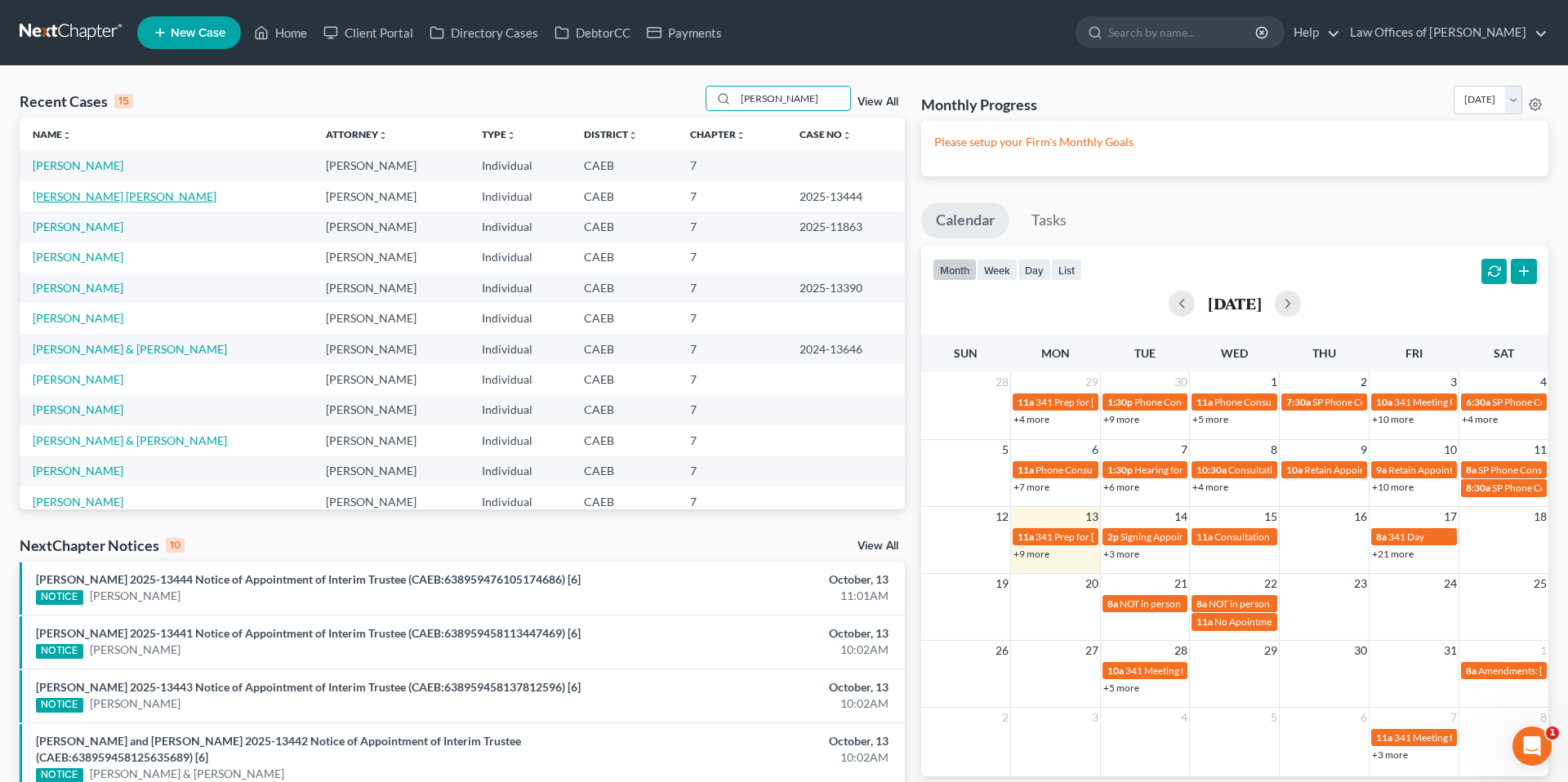
type input "[PERSON_NAME]"
click at [145, 195] on link "[PERSON_NAME] [PERSON_NAME]" at bounding box center [125, 196] width 184 height 14
select select "5"
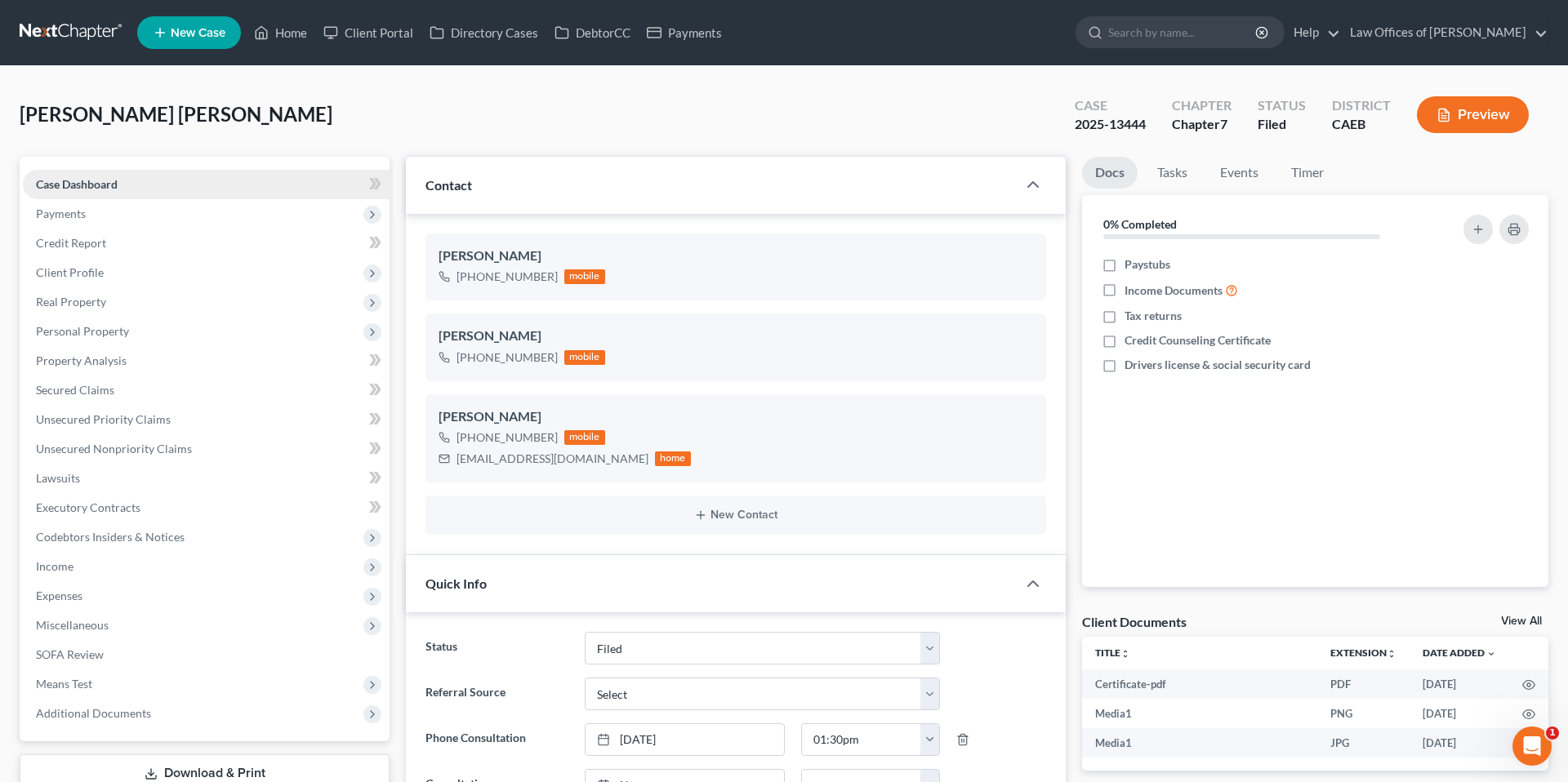
scroll to position [4215, 0]
click at [1011, 366] on icon "button" at bounding box center [1026, 368] width 13 height 13
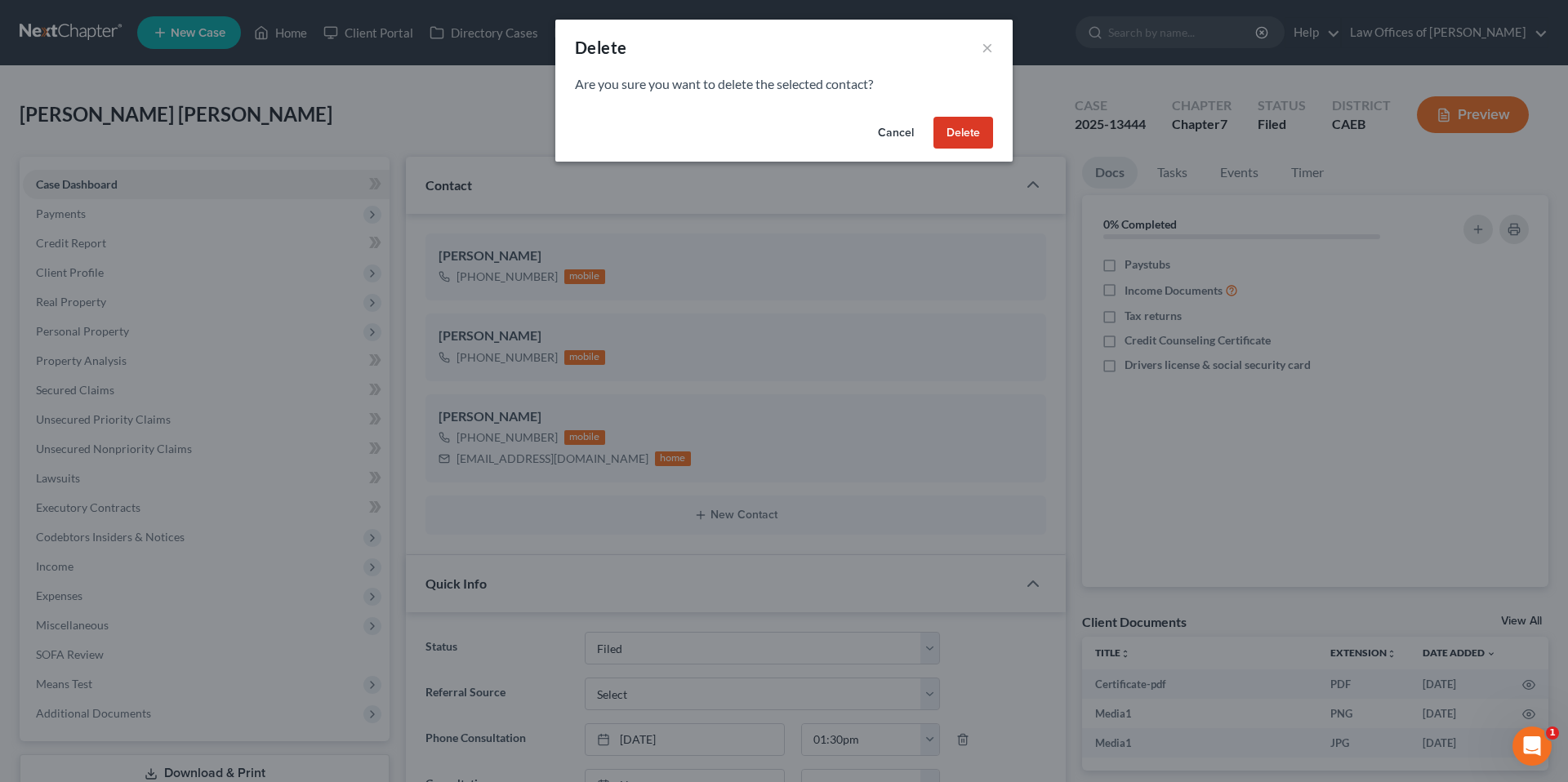
drag, startPoint x: 967, startPoint y: 131, endPoint x: 984, endPoint y: 273, distance: 143.0
click at [968, 131] on button "Delete" at bounding box center [963, 133] width 59 height 33
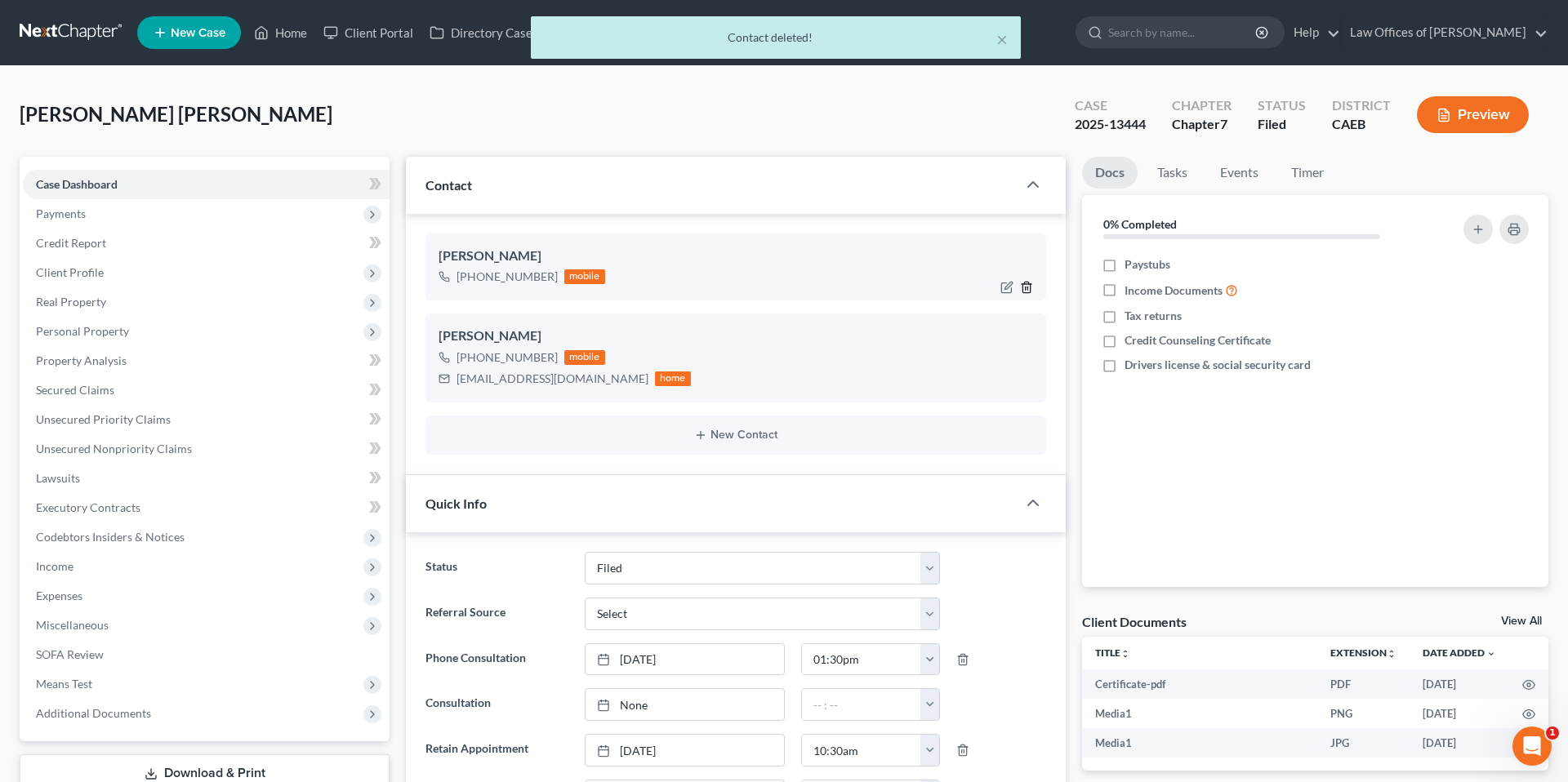
click at [1011, 282] on icon "button" at bounding box center [1026, 287] width 8 height 11
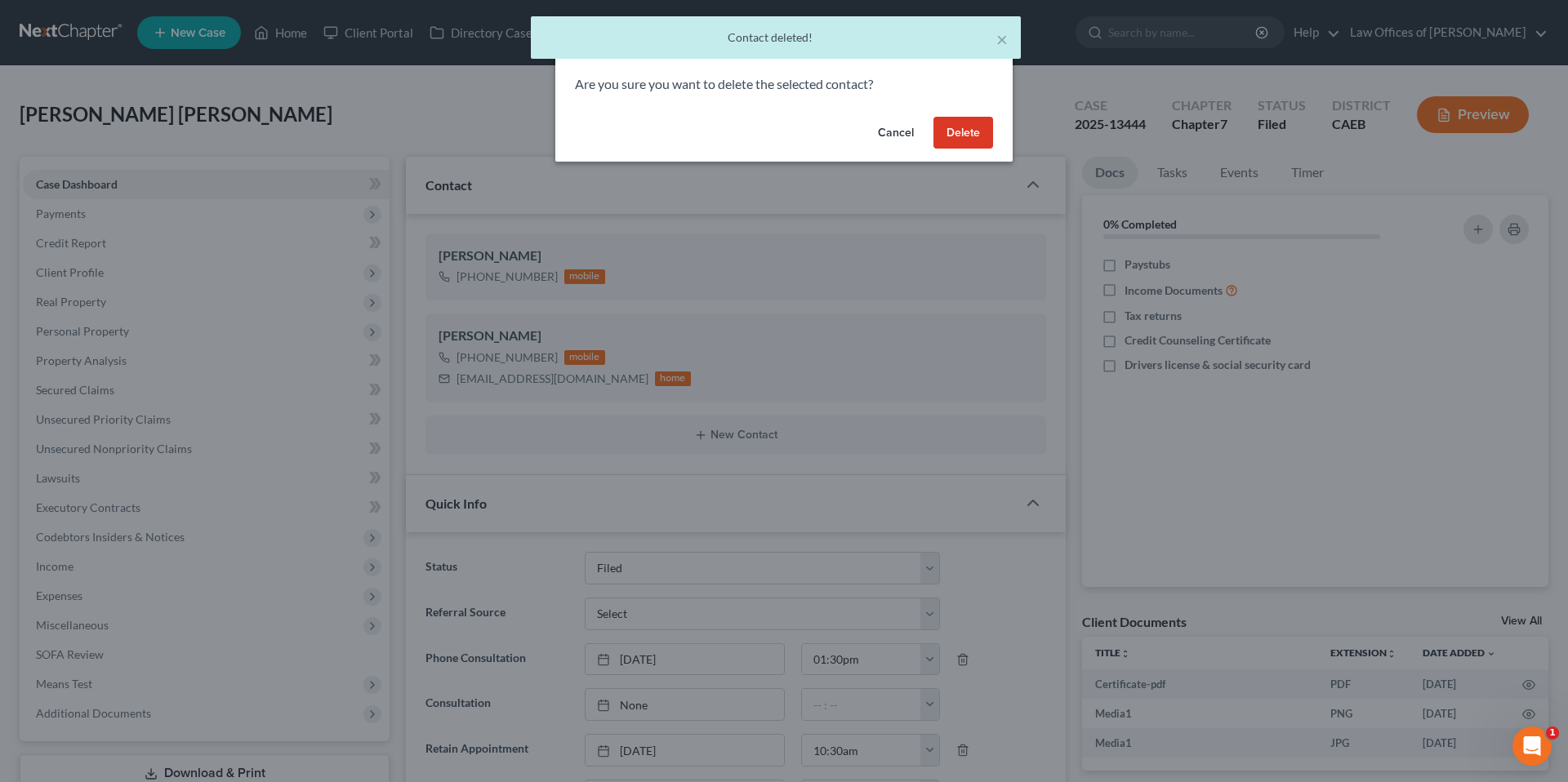
click at [954, 138] on button "Delete" at bounding box center [963, 133] width 59 height 33
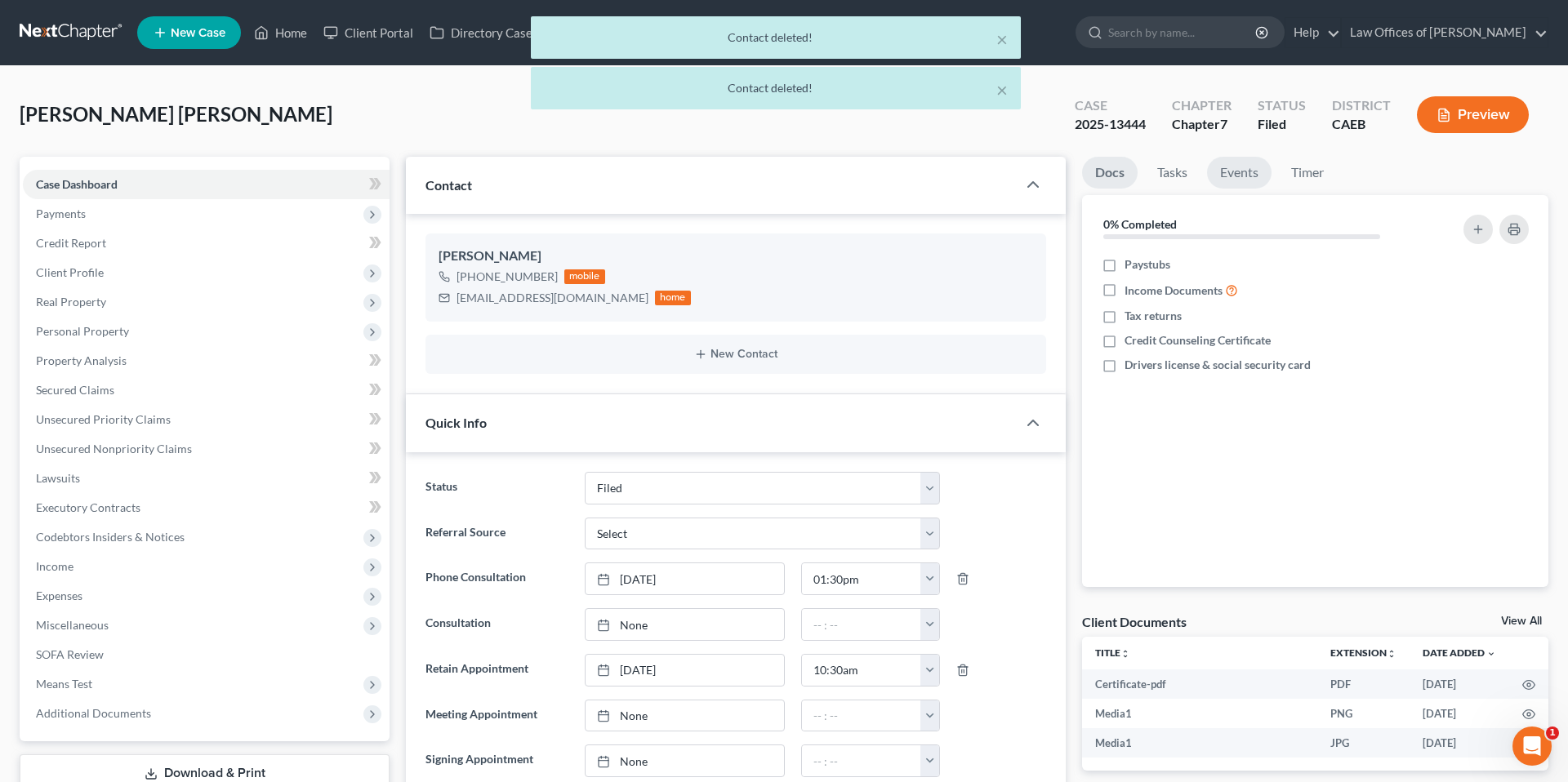
click at [1011, 172] on link "Events" at bounding box center [1239, 172] width 64 height 32
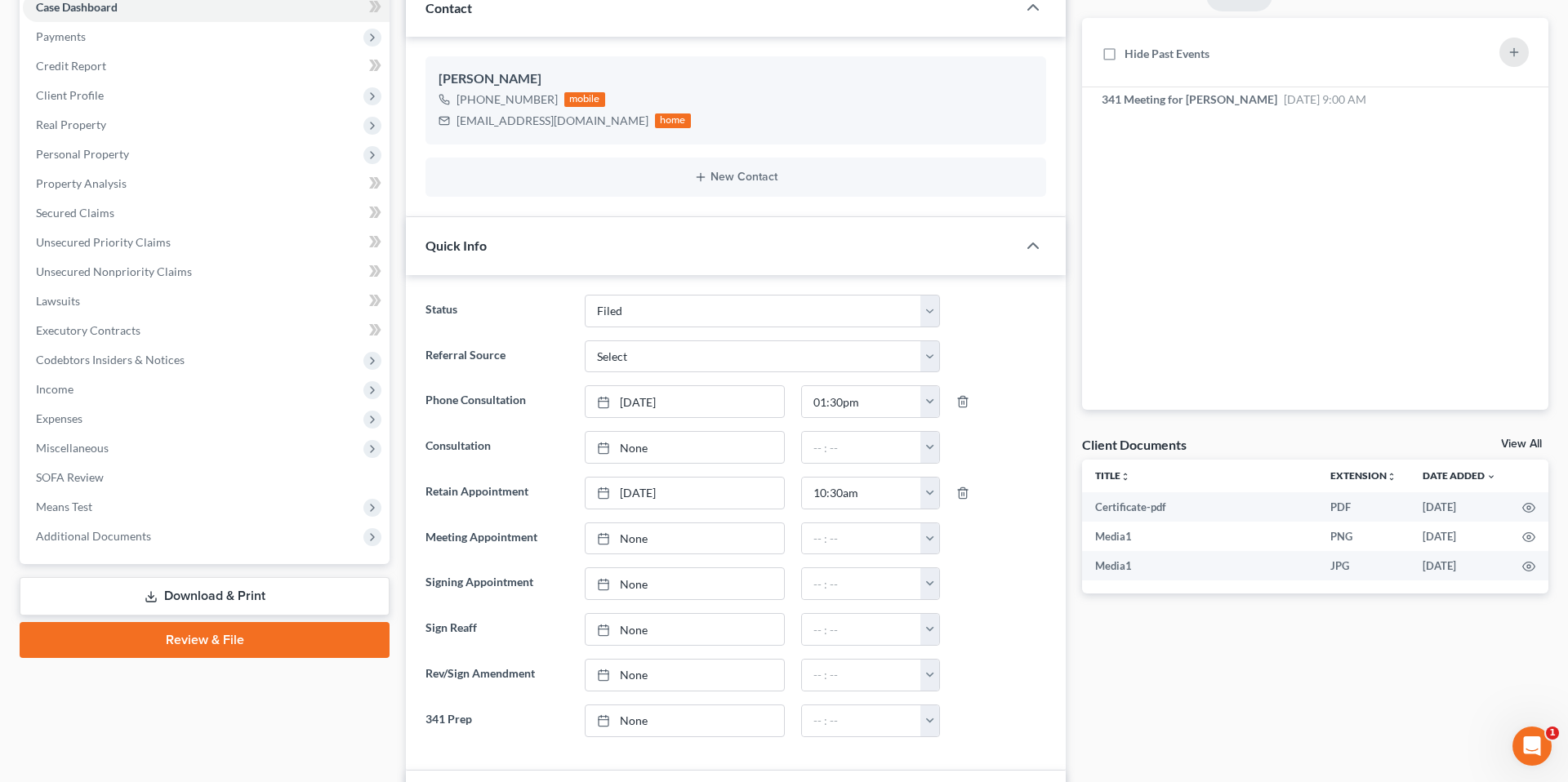
scroll to position [222, 0]
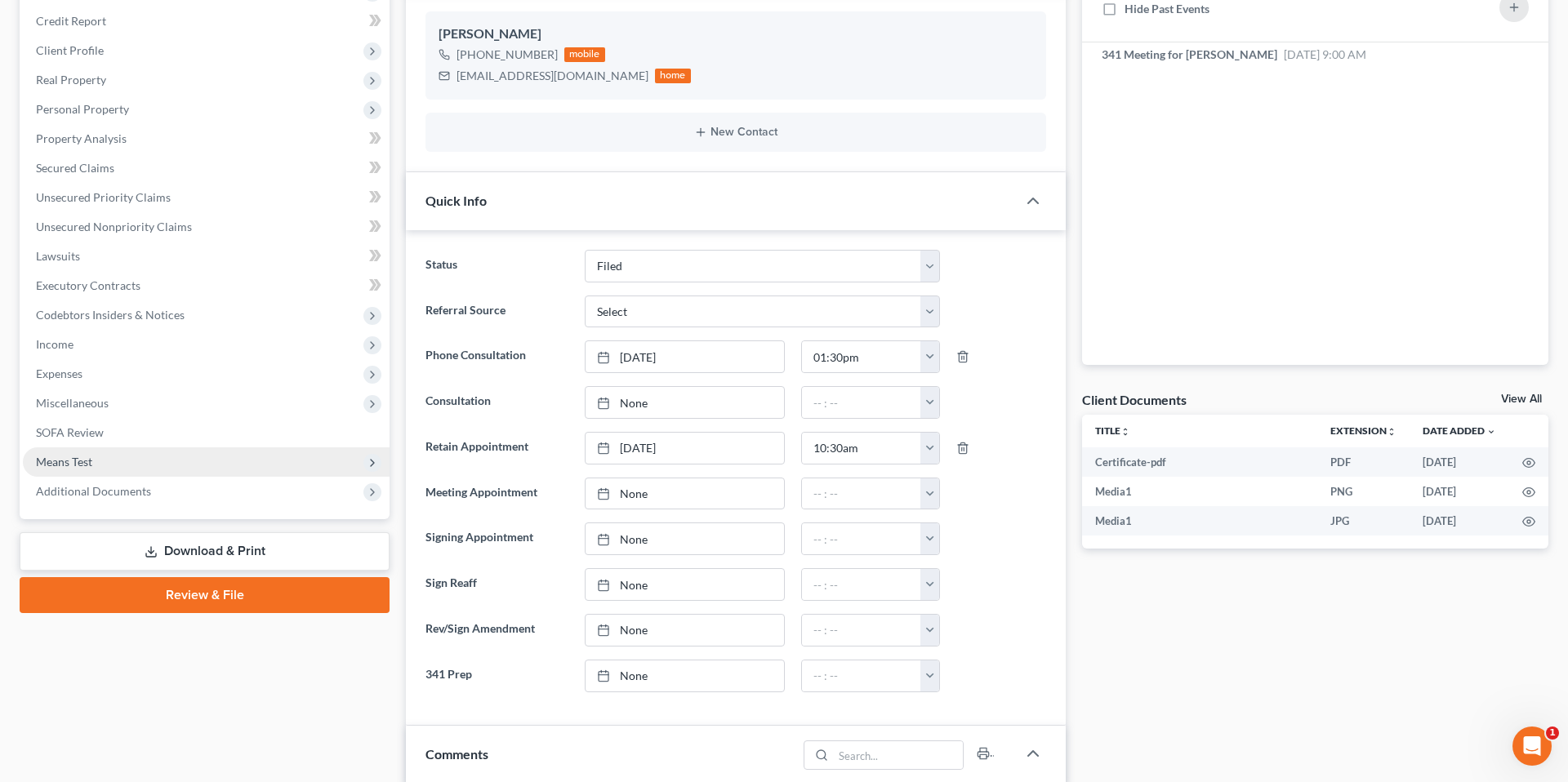
drag, startPoint x: 113, startPoint y: 491, endPoint x: 147, endPoint y: 468, distance: 41.0
click at [113, 491] on span "Additional Documents" at bounding box center [93, 491] width 115 height 14
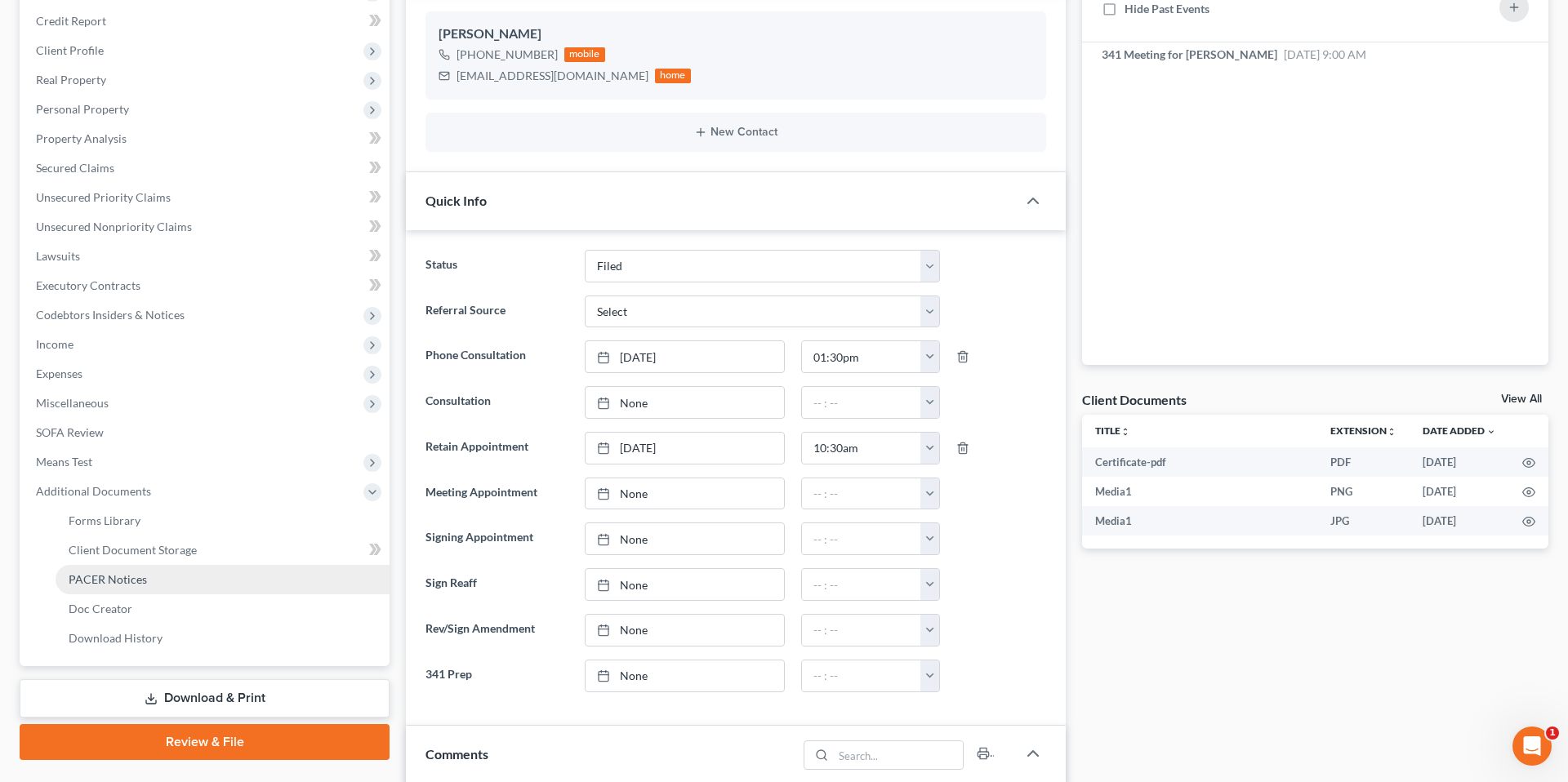
drag, startPoint x: 150, startPoint y: 570, endPoint x: 230, endPoint y: 570, distance: 80.0
click at [150, 570] on link "PACER Notices" at bounding box center [222, 580] width 334 height 29
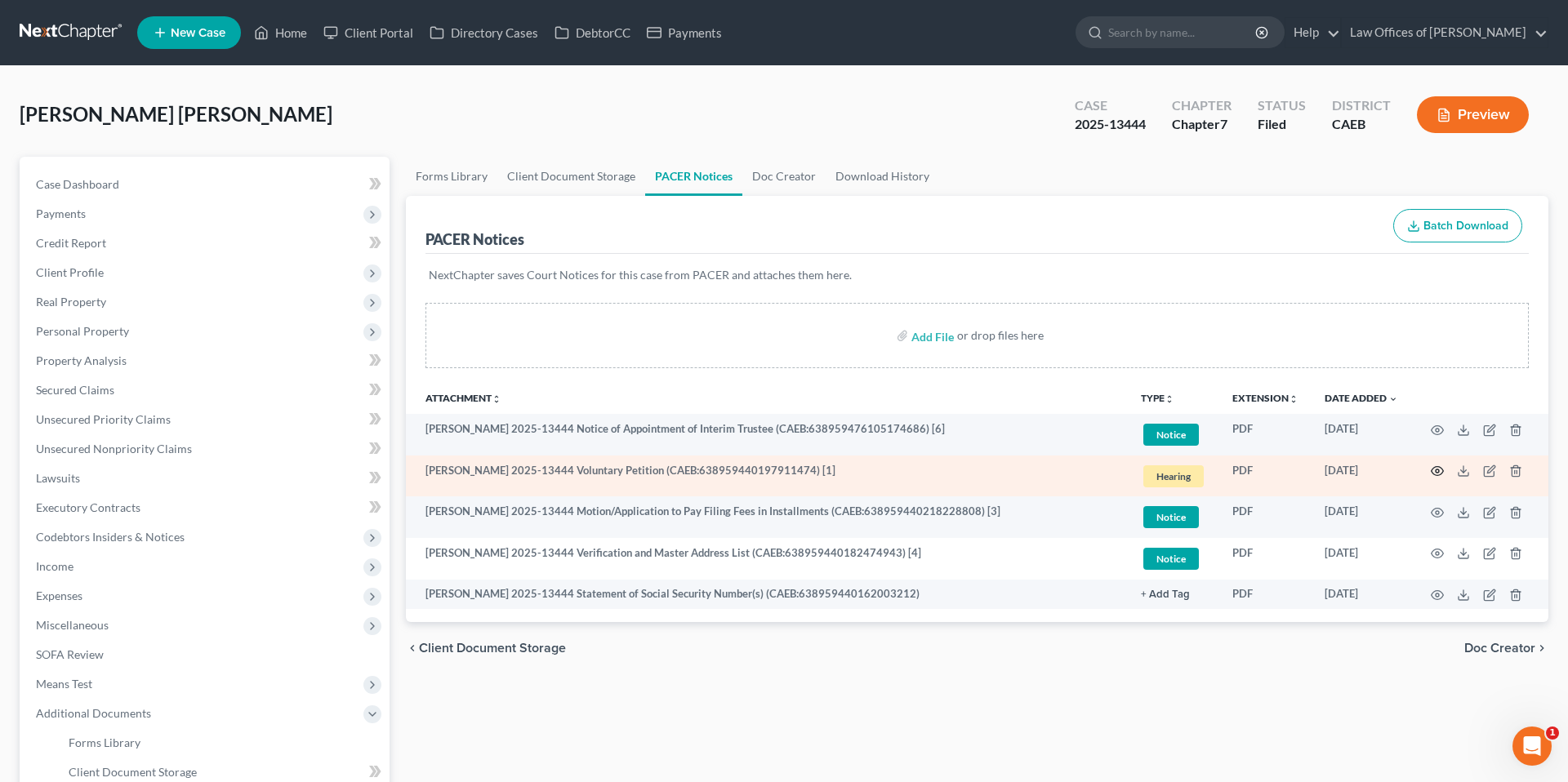
click at [1011, 467] on icon "button" at bounding box center [1438, 471] width 13 height 9
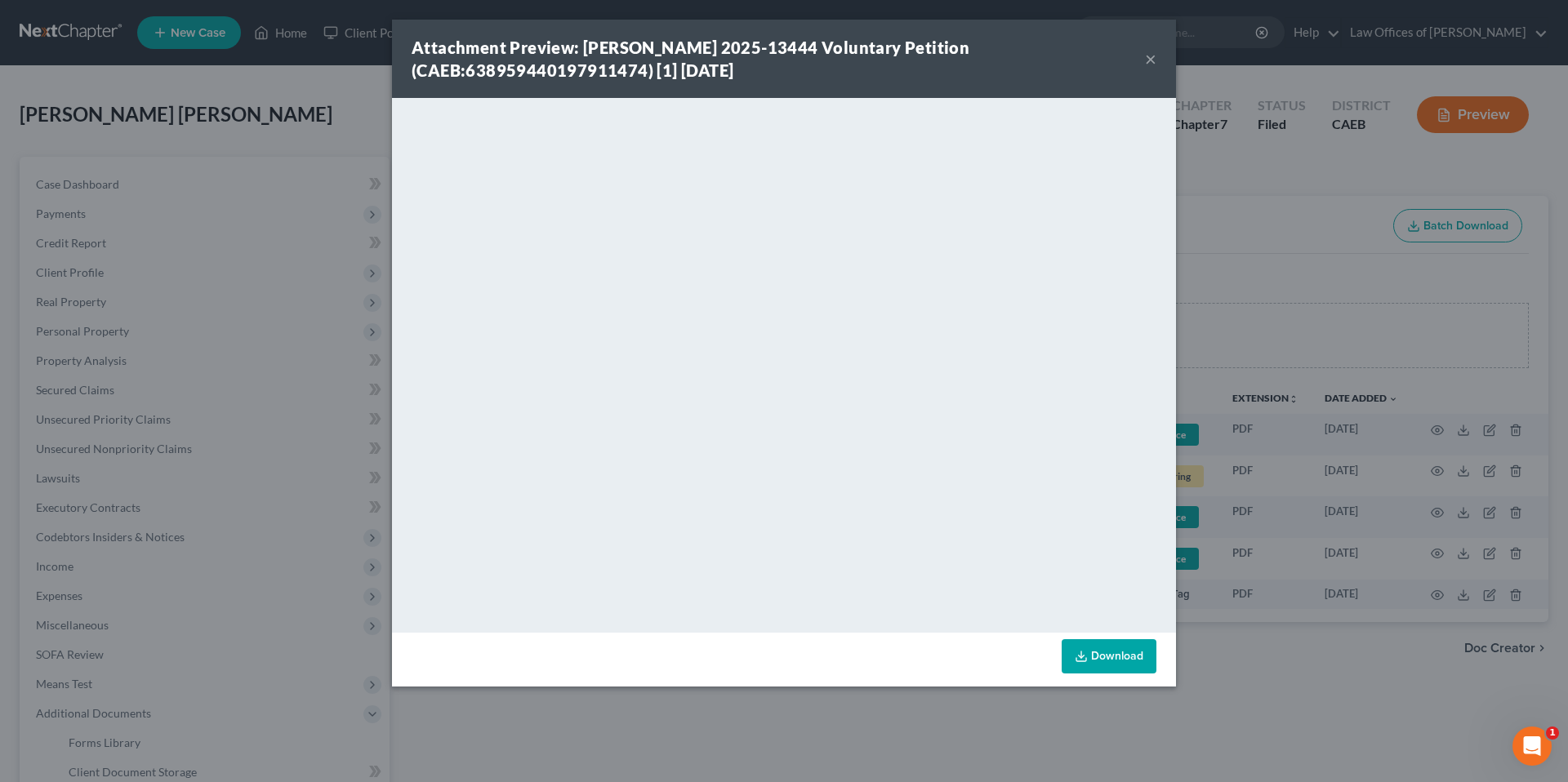
click at [1011, 38] on div "Attachment Preview: [PERSON_NAME] 2025-13444 Voluntary Petition (CAEB:638959440…" at bounding box center [778, 58] width 733 height 46
click at [1011, 201] on div "Attachment Preview: [PERSON_NAME] 2025-13444 Voluntary Petition (CAEB:638959440…" at bounding box center [784, 391] width 1568 height 782
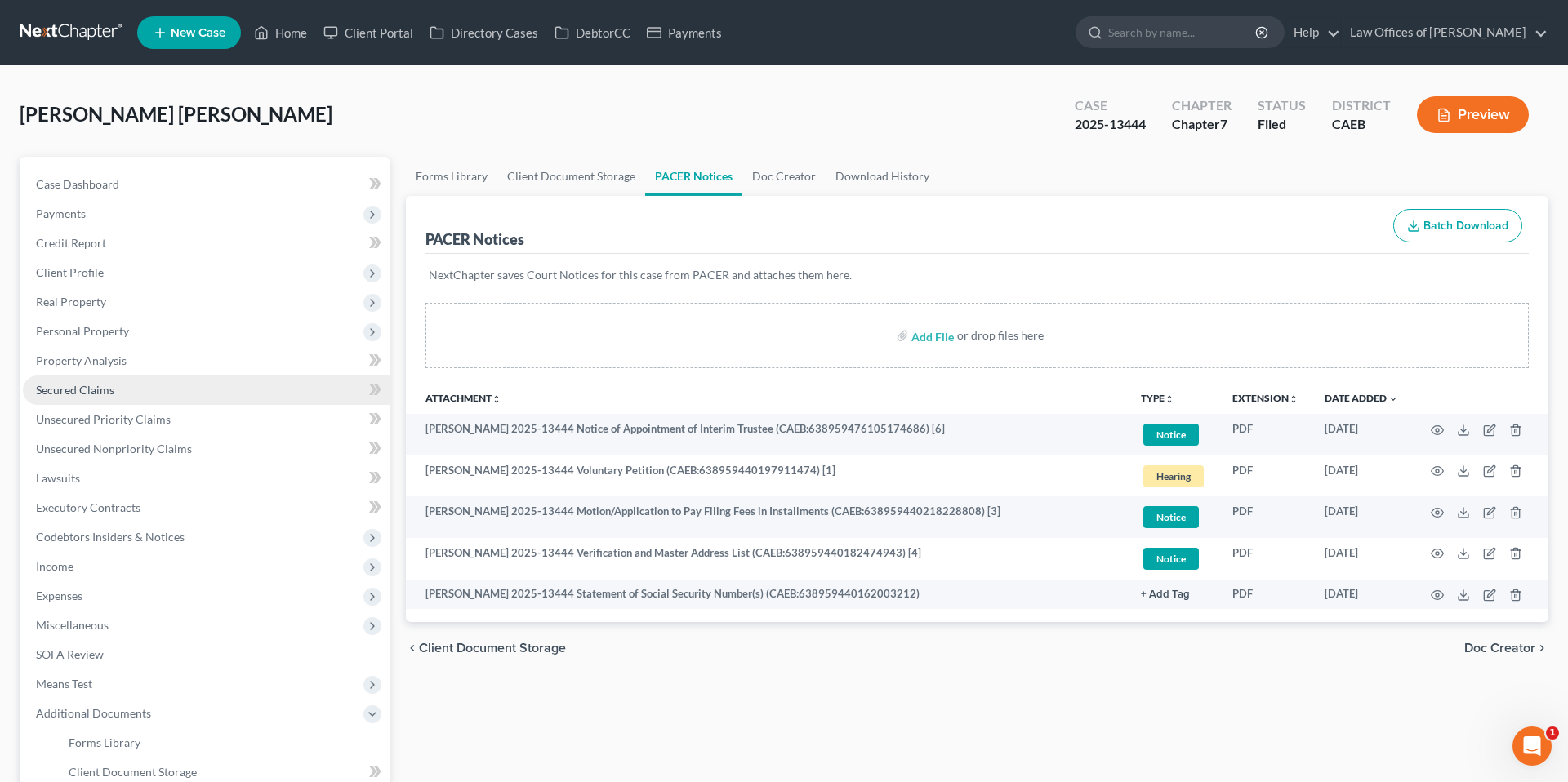
click at [84, 399] on link "Secured Claims" at bounding box center [206, 390] width 367 height 29
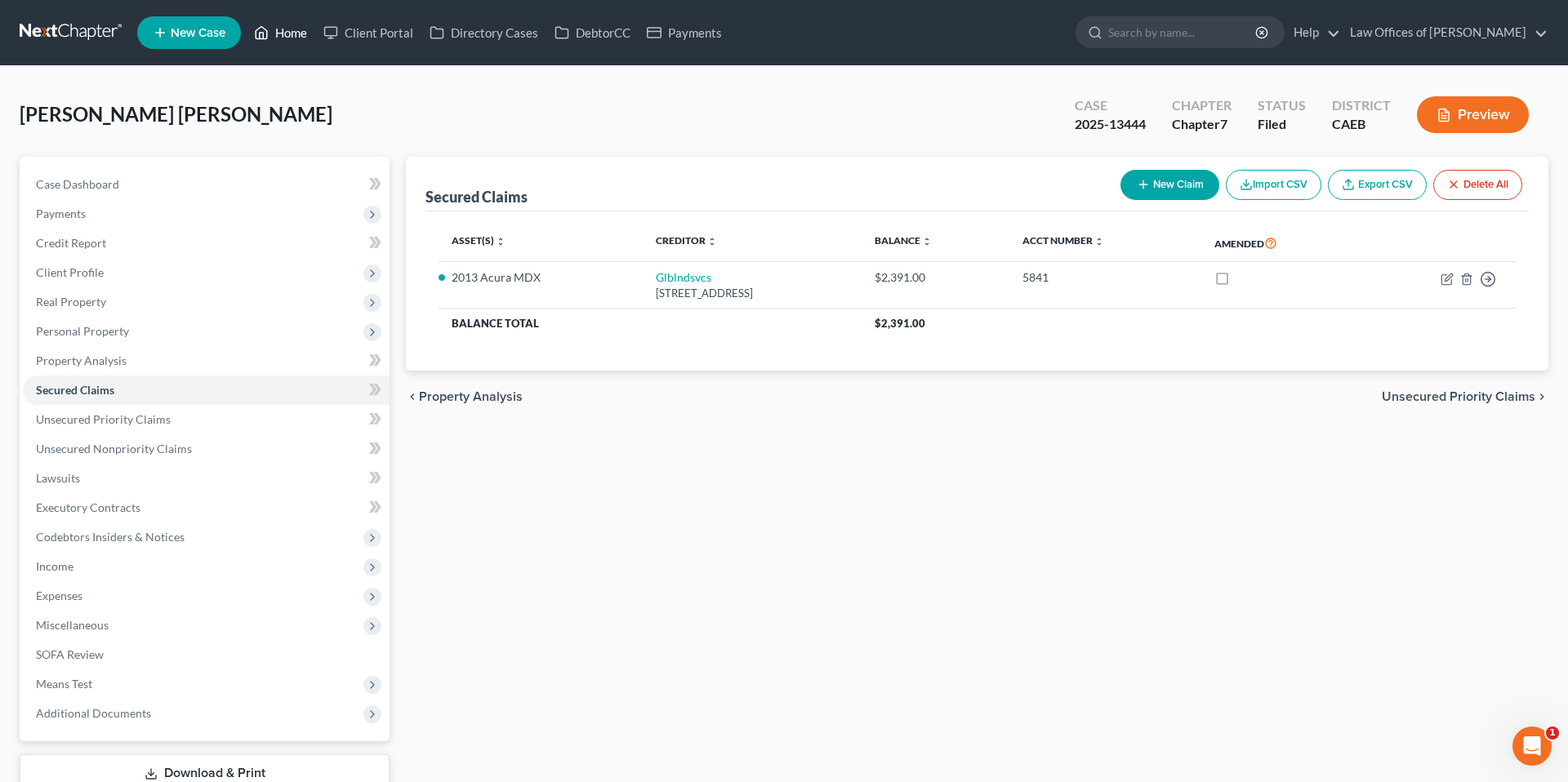
drag, startPoint x: 293, startPoint y: 28, endPoint x: 285, endPoint y: 37, distance: 12.0
click at [293, 29] on link "Home" at bounding box center [280, 32] width 69 height 29
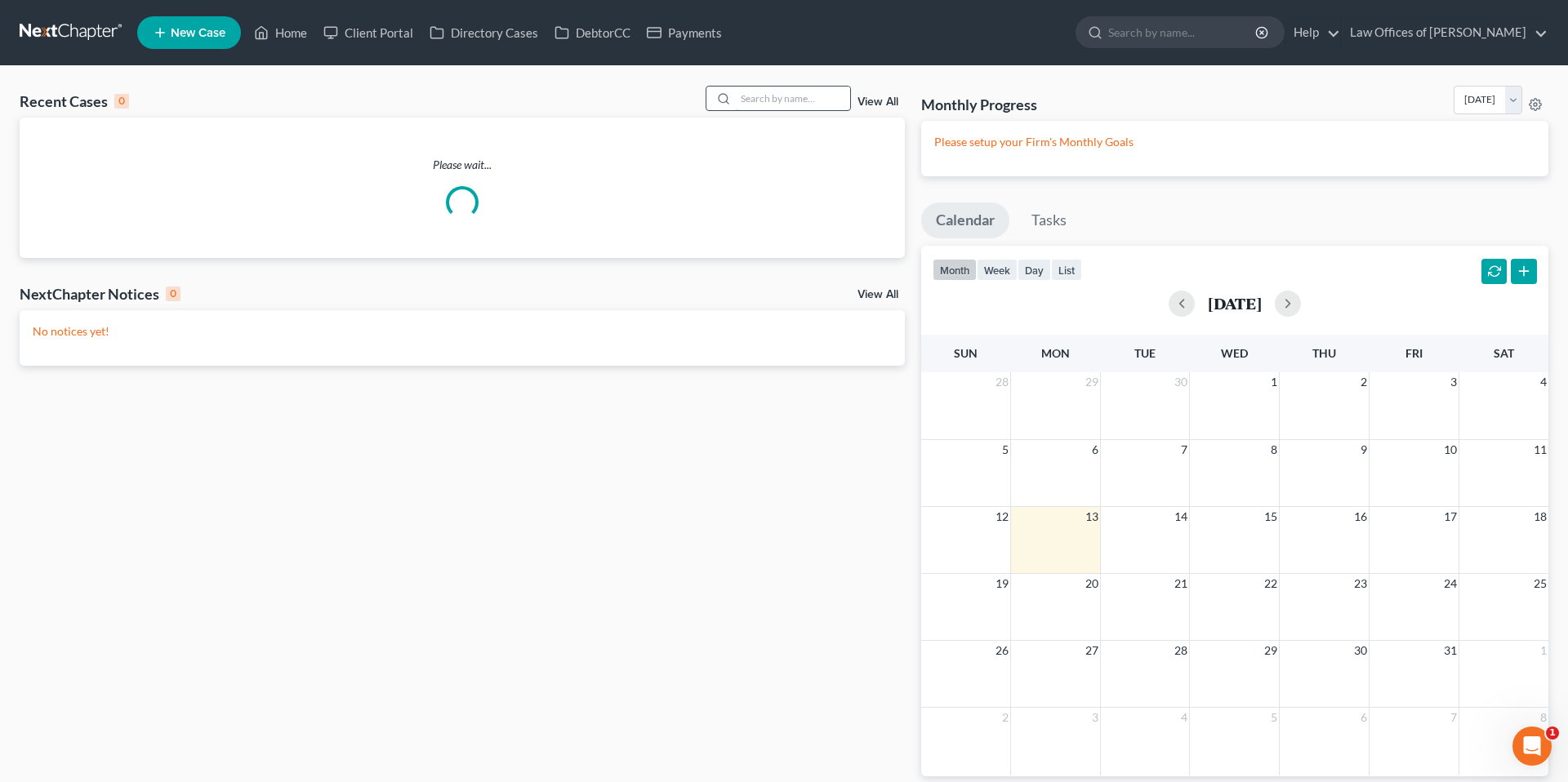
click at [778, 99] on input "search" at bounding box center [793, 98] width 115 height 23
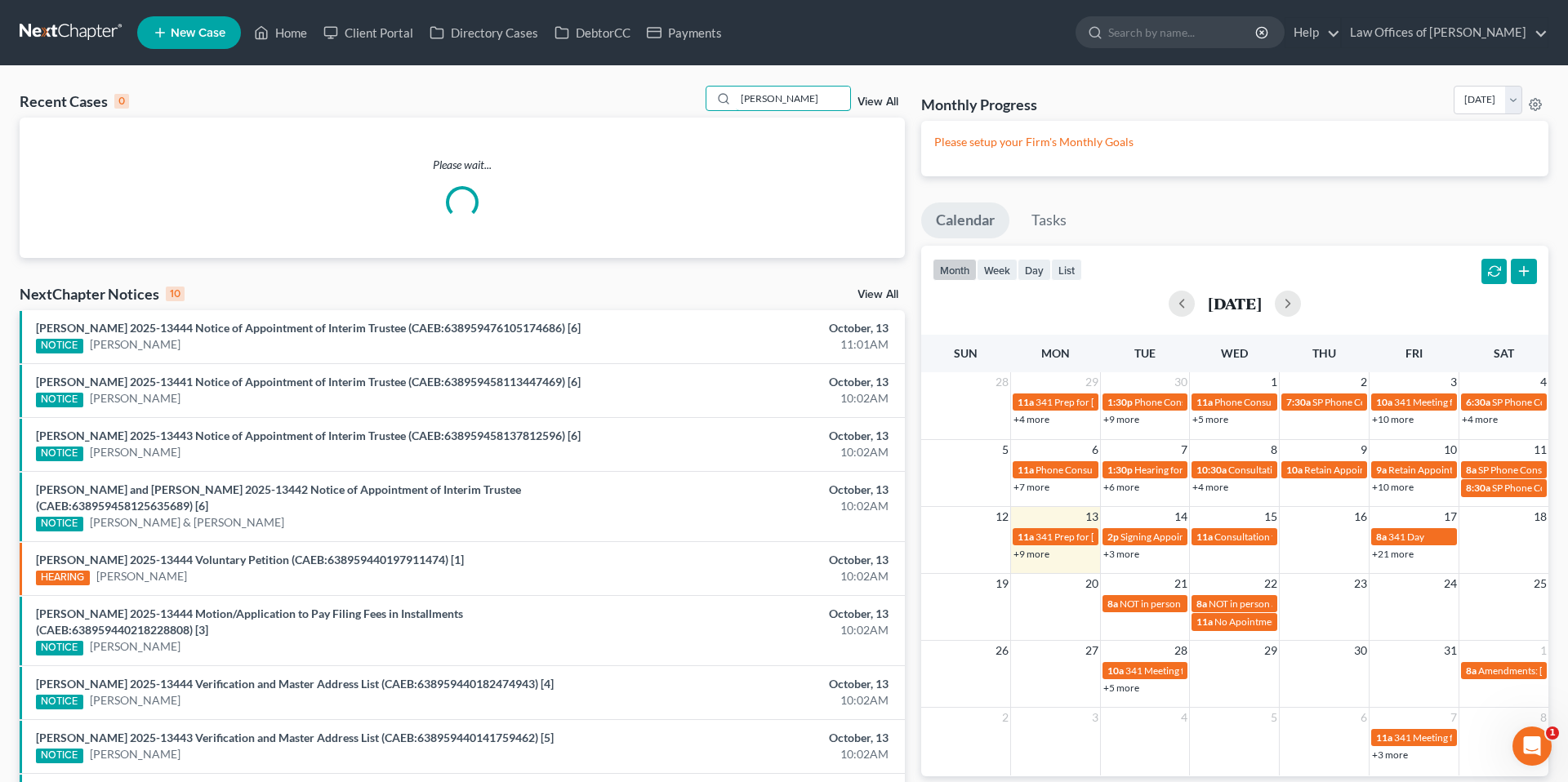
type input "[PERSON_NAME]"
click at [781, 100] on input "[PERSON_NAME]" at bounding box center [793, 98] width 115 height 23
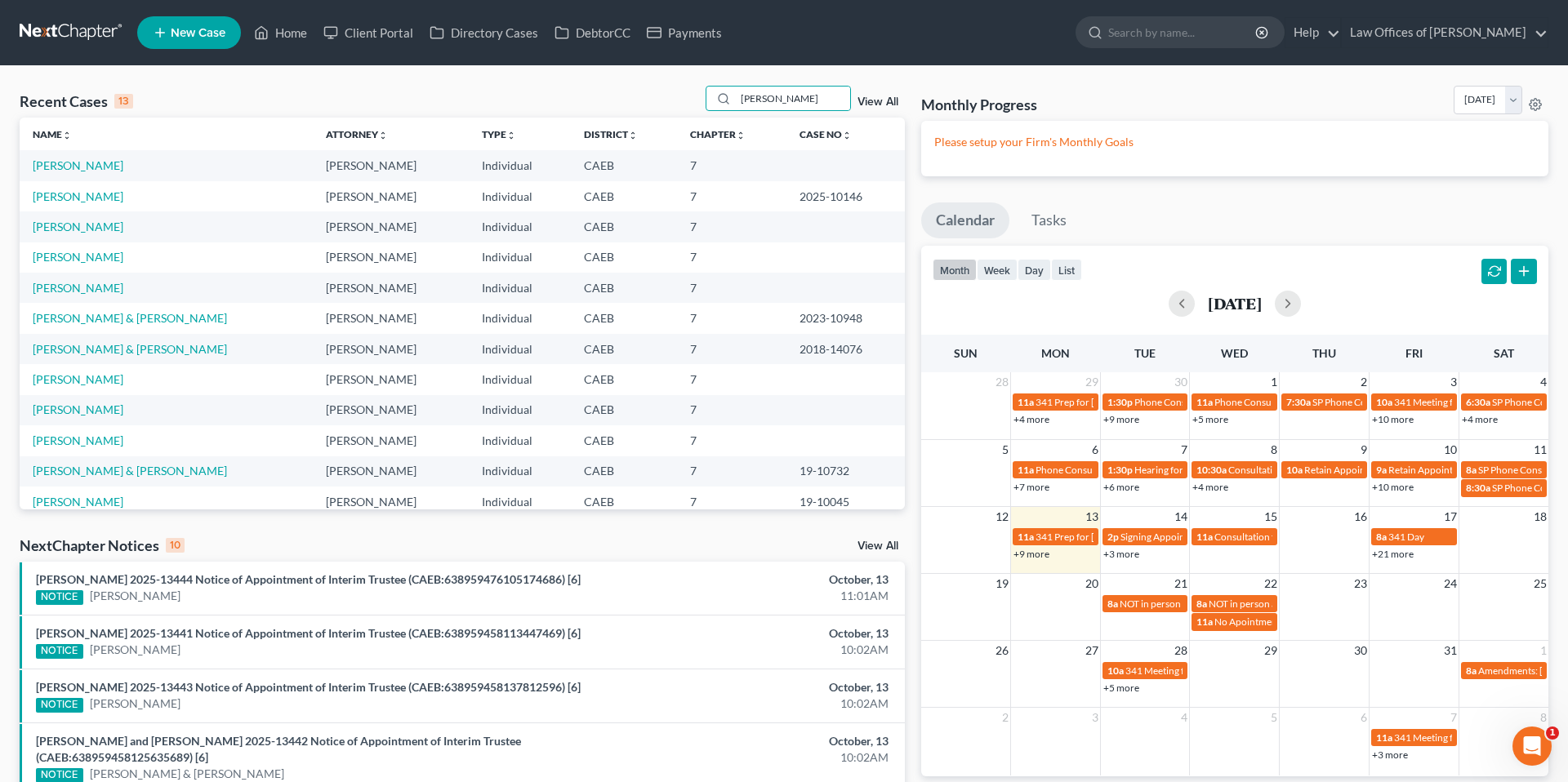
click at [73, 156] on td "[PERSON_NAME]" at bounding box center [165, 164] width 293 height 30
click at [74, 165] on link "[PERSON_NAME]" at bounding box center [78, 165] width 90 height 14
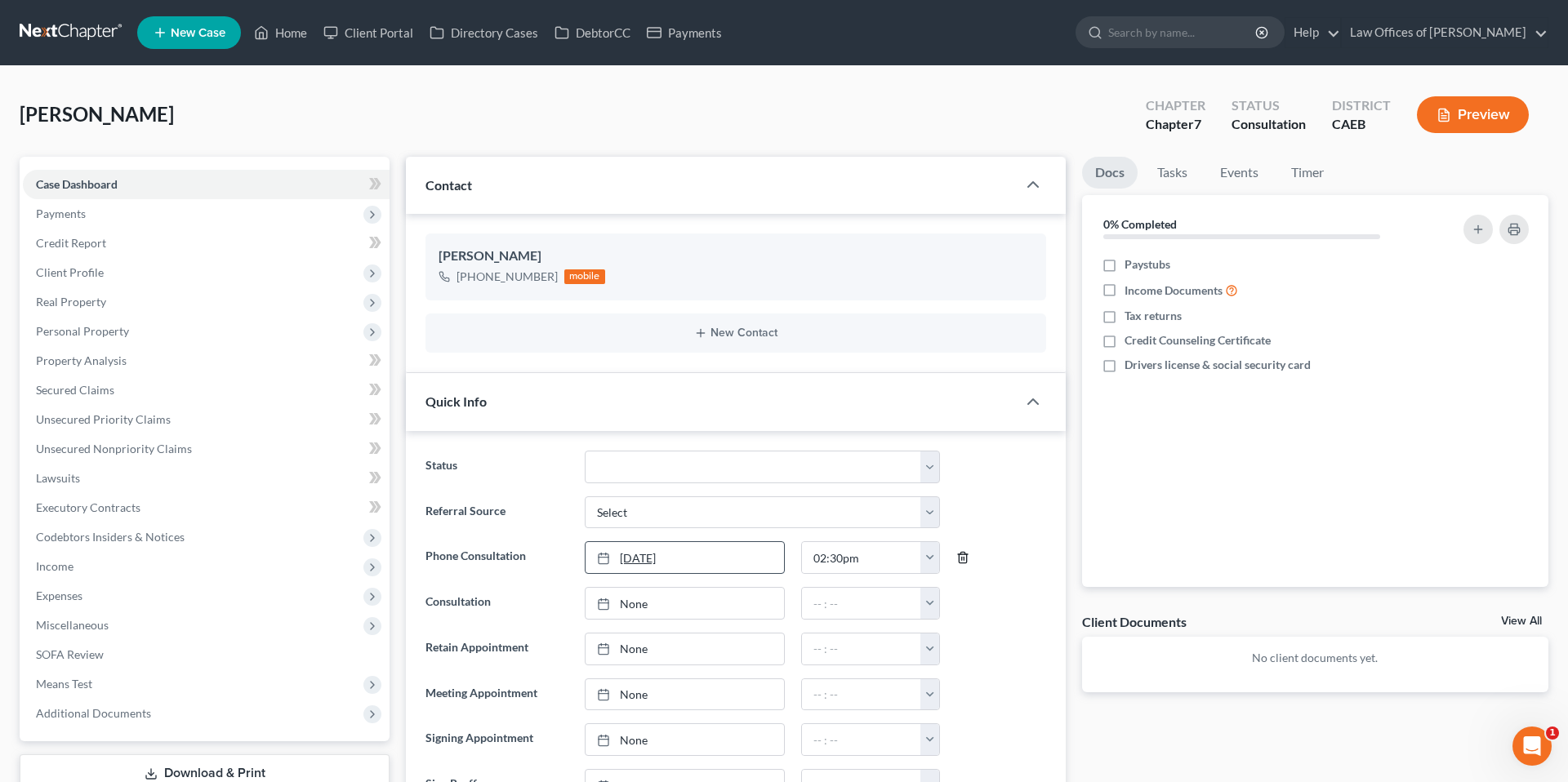
click at [963, 558] on icon "button" at bounding box center [962, 557] width 13 height 13
click at [701, 557] on link "None" at bounding box center [685, 557] width 198 height 31
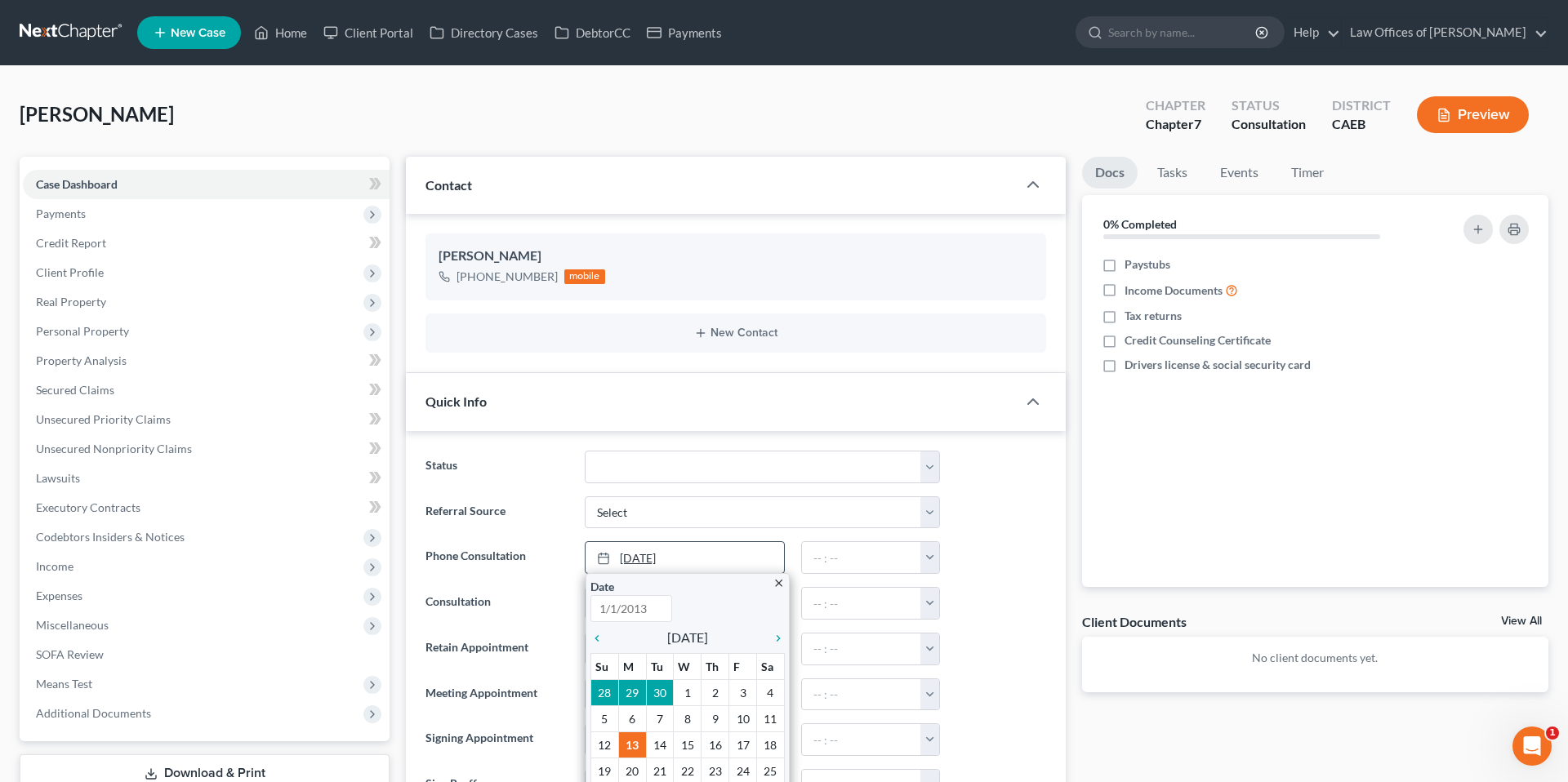
type input "[DATE]"
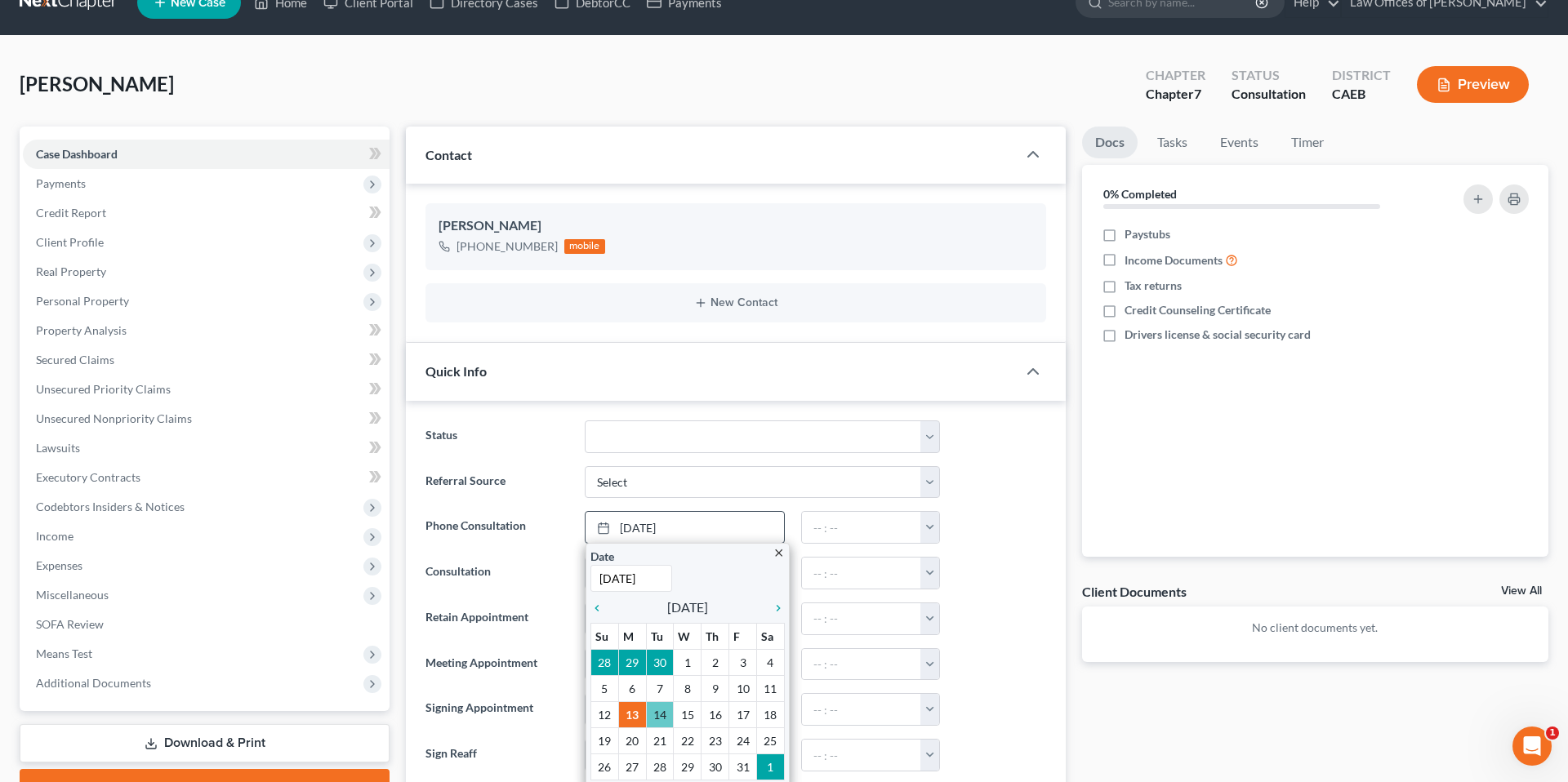
scroll to position [79, 0]
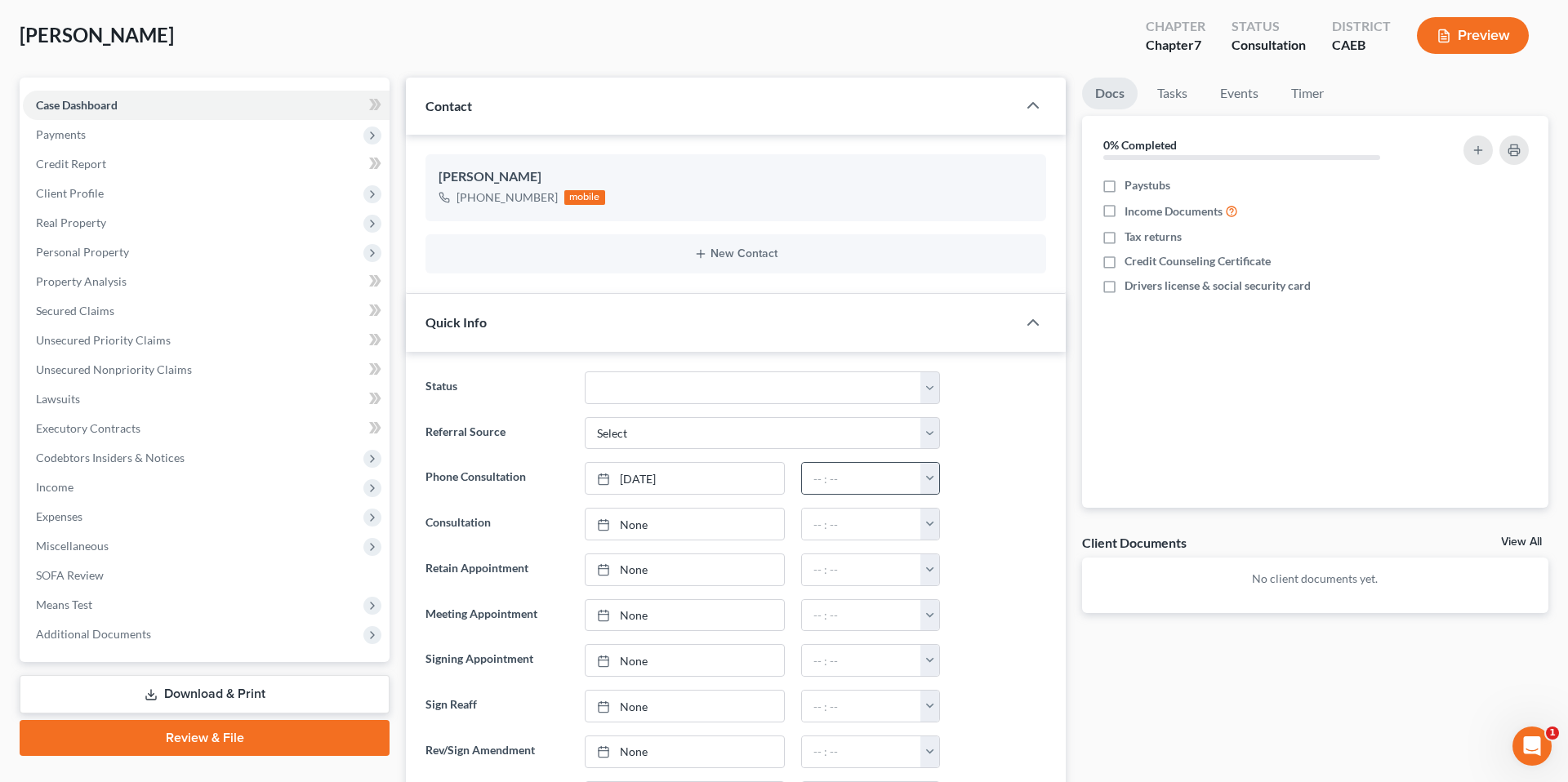
click at [930, 481] on button "button" at bounding box center [929, 479] width 18 height 31
click at [951, 529] on link "10:00am" at bounding box center [965, 534] width 91 height 28
type input "10:00am"
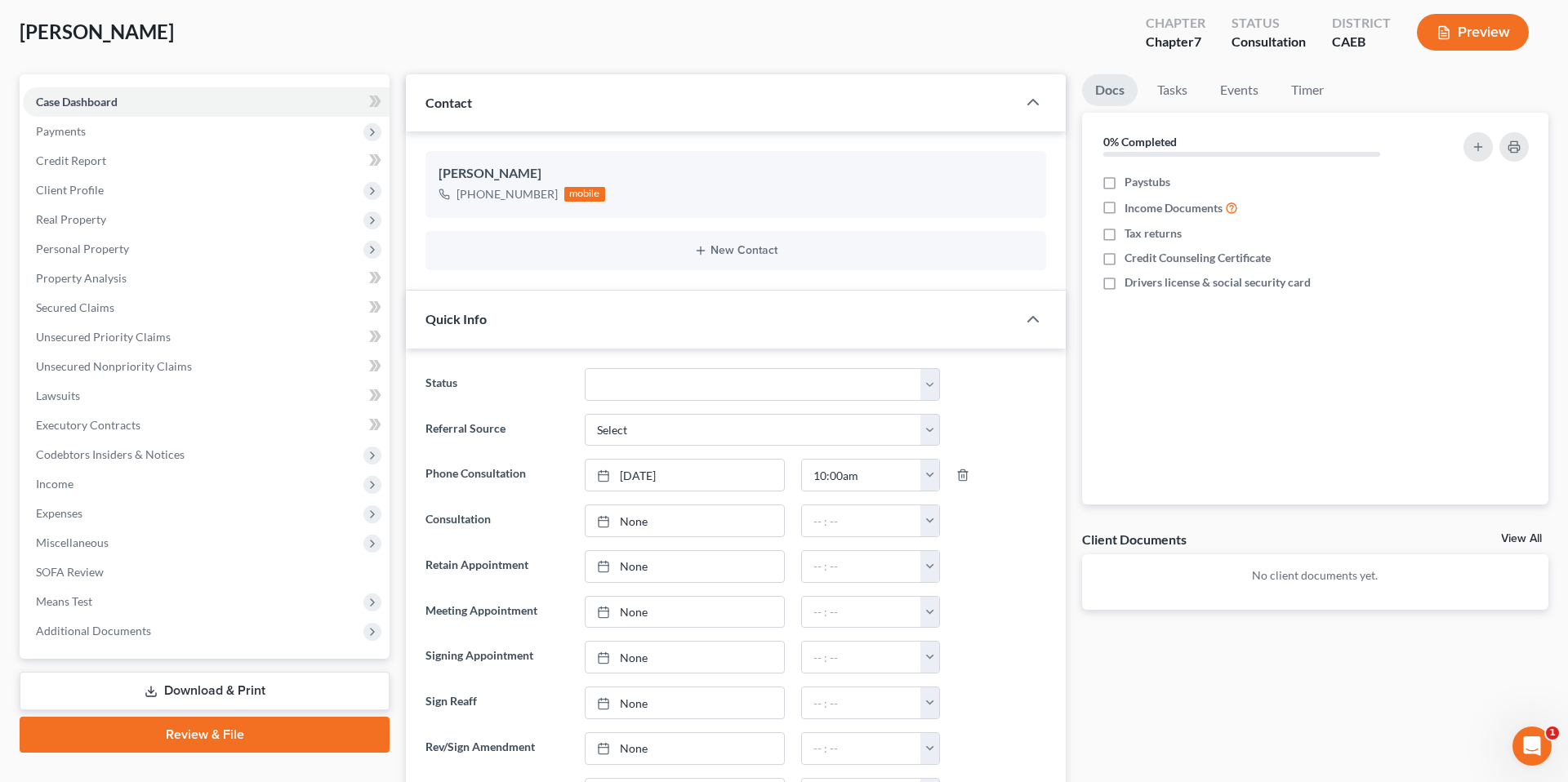
drag, startPoint x: 989, startPoint y: 529, endPoint x: 292, endPoint y: 35, distance: 854.3
click at [989, 529] on div at bounding box center [1001, 521] width 106 height 33
click at [291, 23] on div "[PERSON_NAME] Upgraded Chapter Chapter 7 Status Consultation District CAEB Prev…" at bounding box center [784, 38] width 1529 height 71
drag, startPoint x: 292, startPoint y: 35, endPoint x: 293, endPoint y: 52, distance: 17.0
click at [292, 35] on div "[PERSON_NAME] Upgraded Chapter Chapter 7 Status Consultation District CAEB Prev…" at bounding box center [784, 38] width 1529 height 71
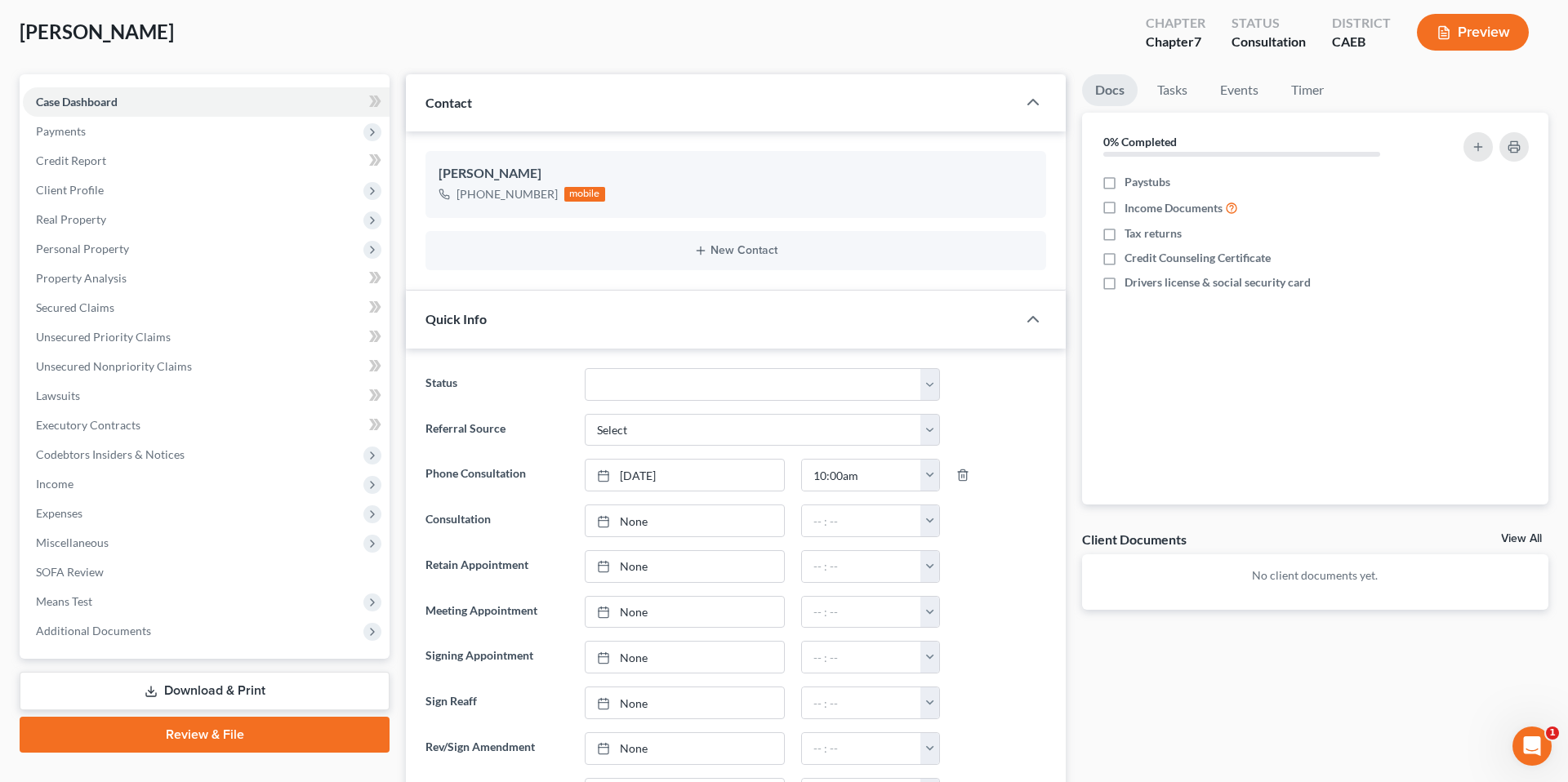
scroll to position [0, 0]
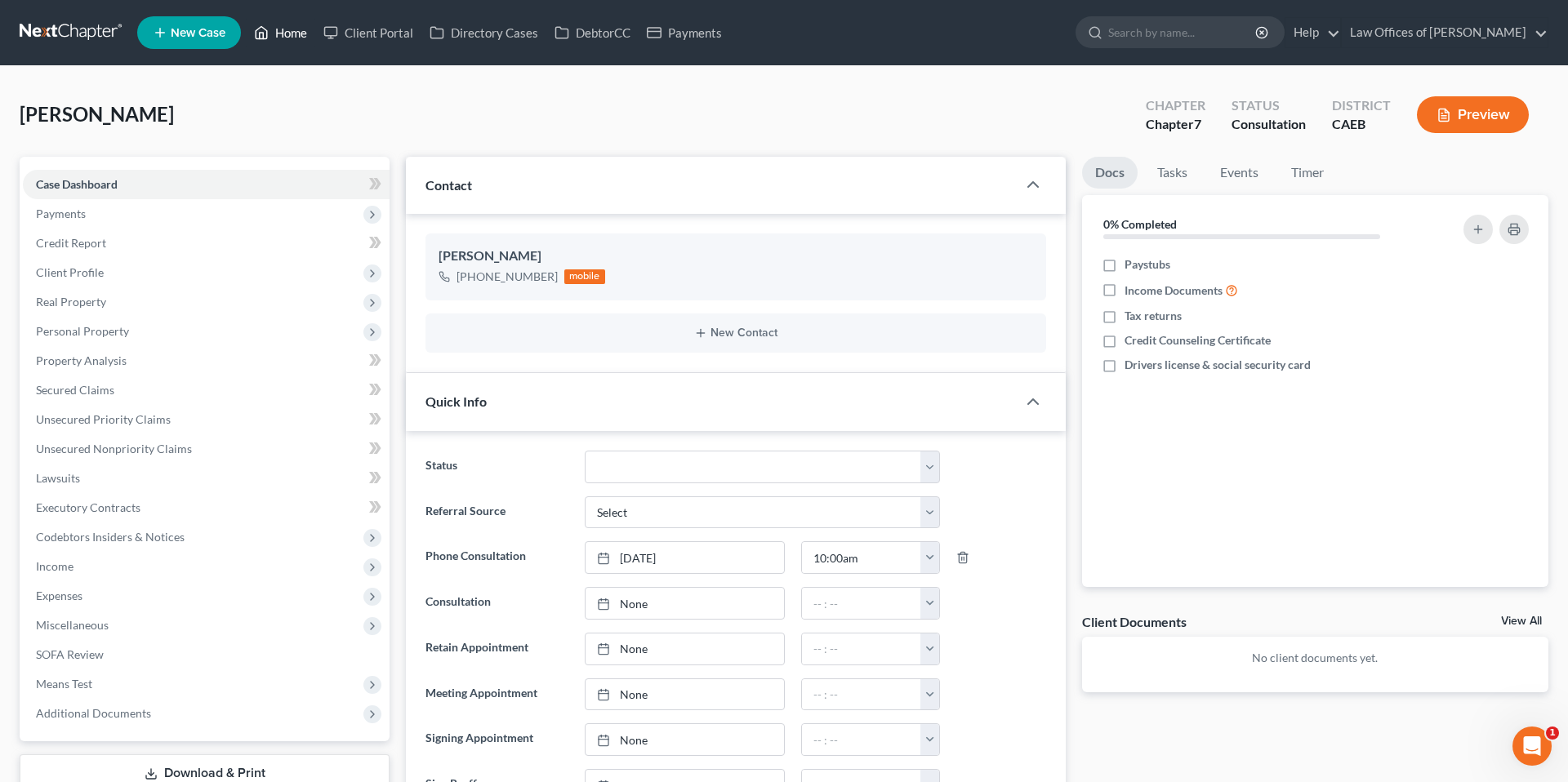
drag, startPoint x: 290, startPoint y: 33, endPoint x: 486, endPoint y: 340, distance: 364.2
click at [290, 33] on link "Home" at bounding box center [280, 32] width 69 height 29
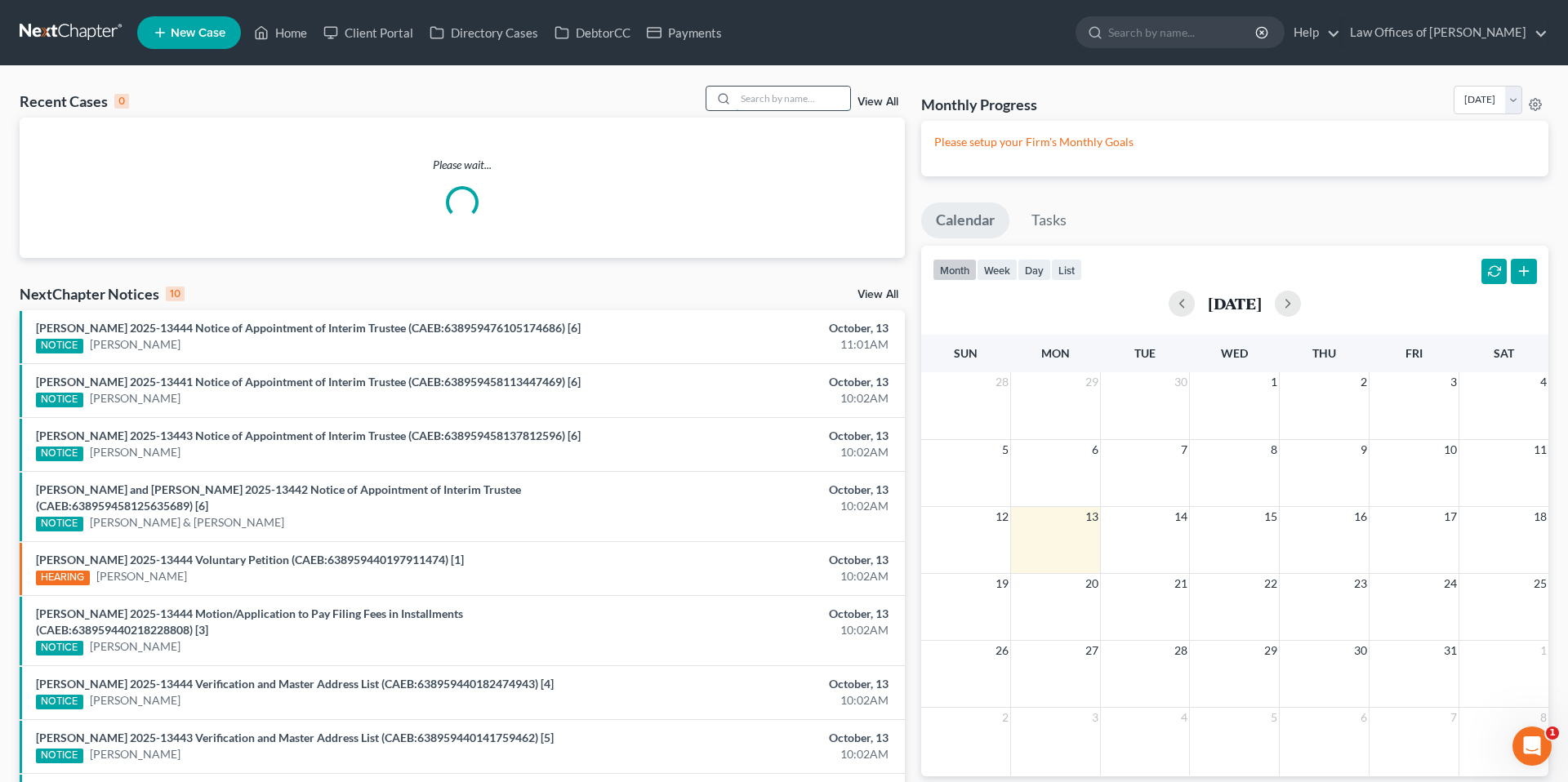
click at [765, 94] on input "search" at bounding box center [793, 98] width 115 height 23
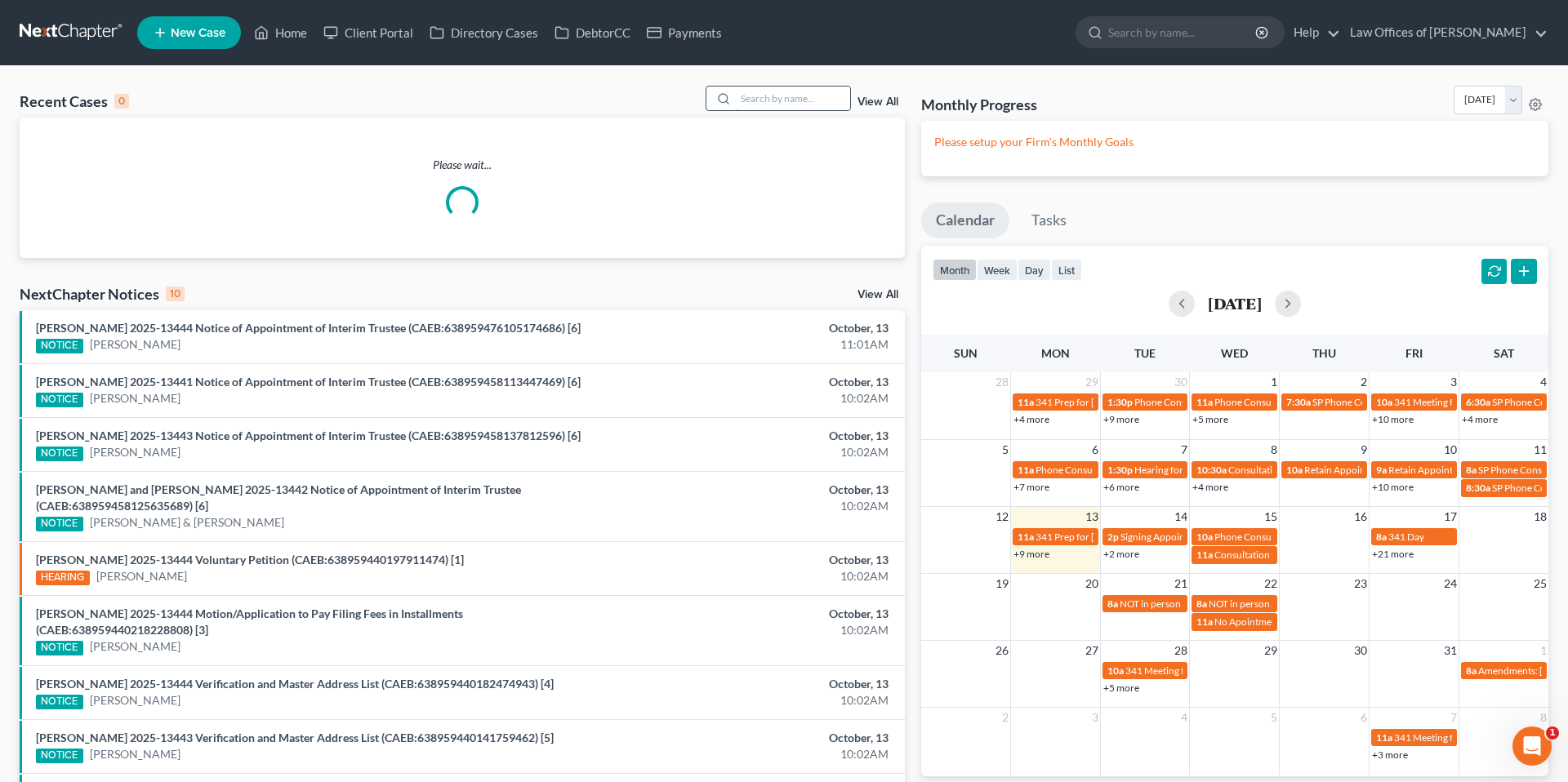
type input "S"
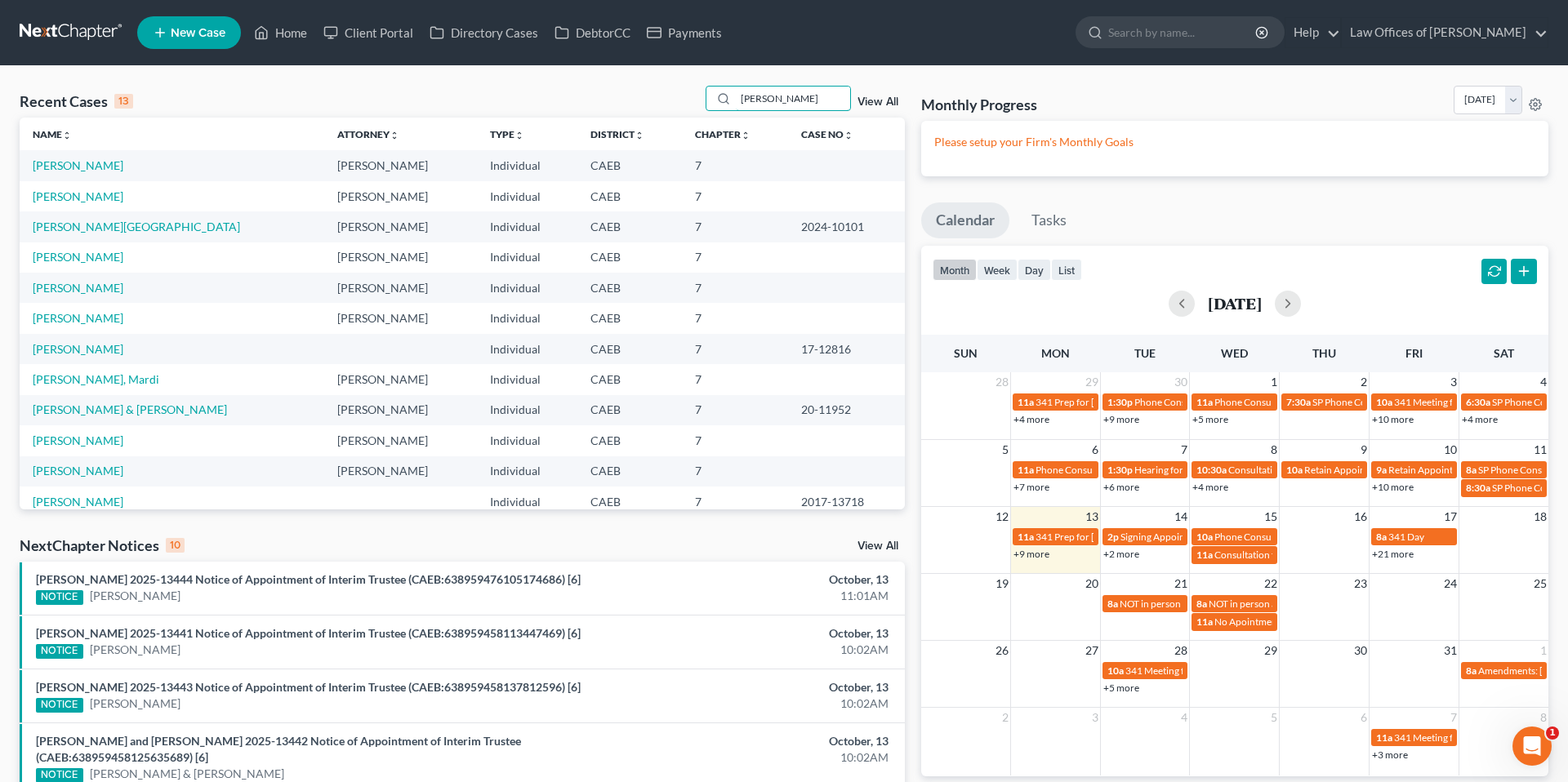
type input "[PERSON_NAME]"
click at [194, 40] on link "New Case" at bounding box center [189, 33] width 104 height 33
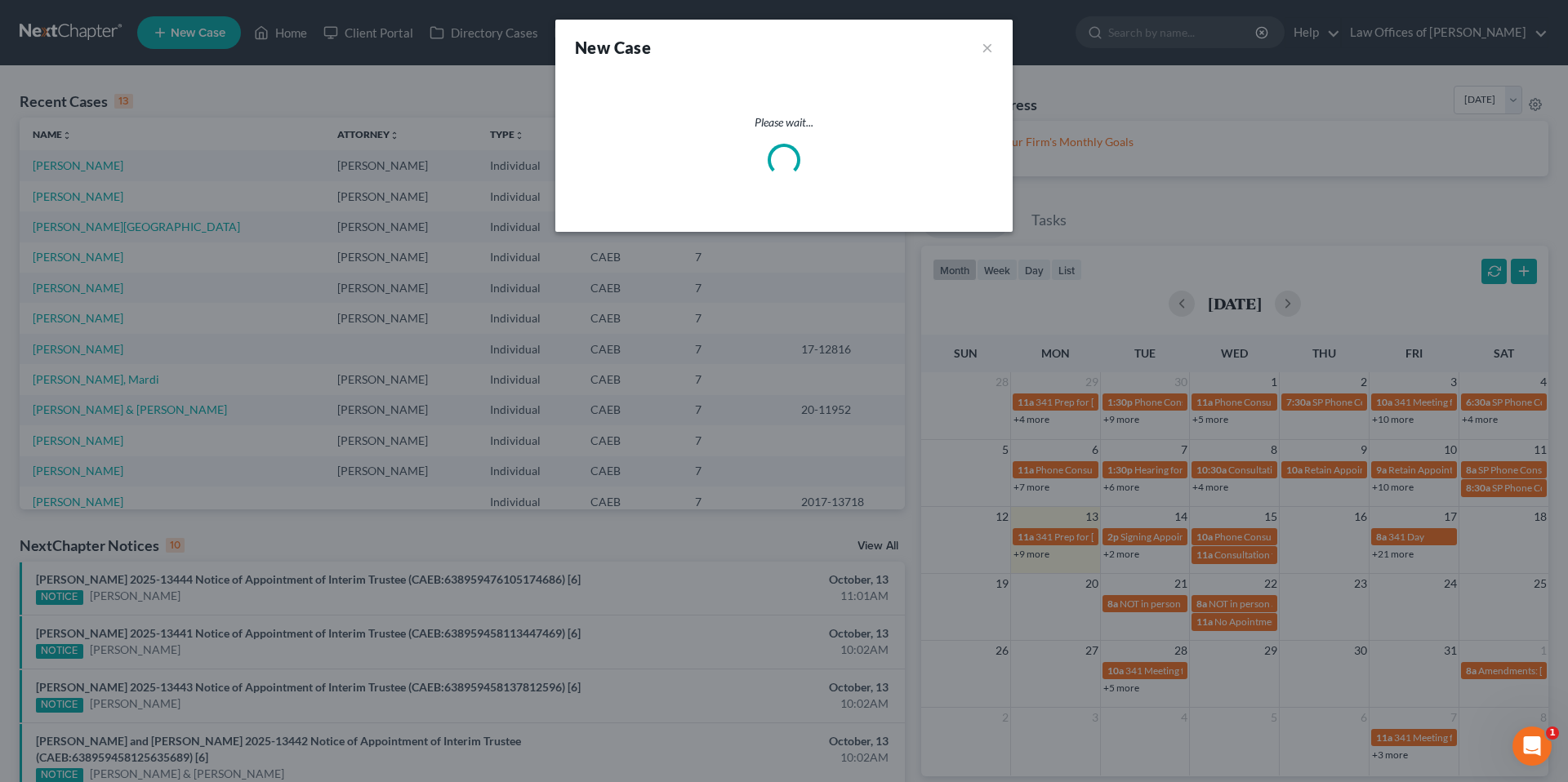
select select "8"
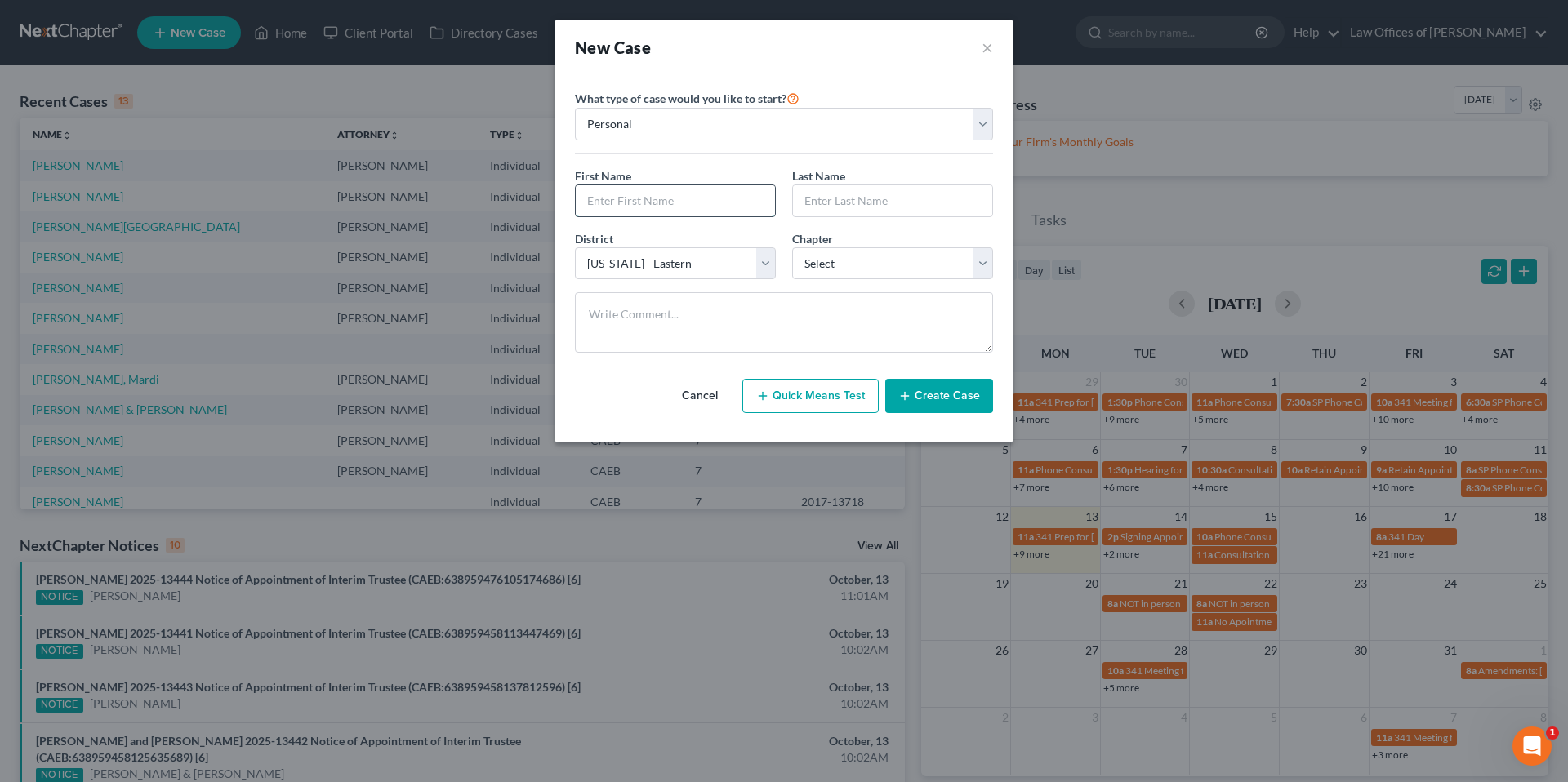
click at [639, 201] on input "text" at bounding box center [675, 201] width 199 height 31
type input "[PERSON_NAME]"
click at [847, 257] on select "Select 7 11 12 13" at bounding box center [892, 264] width 201 height 33
select select "0"
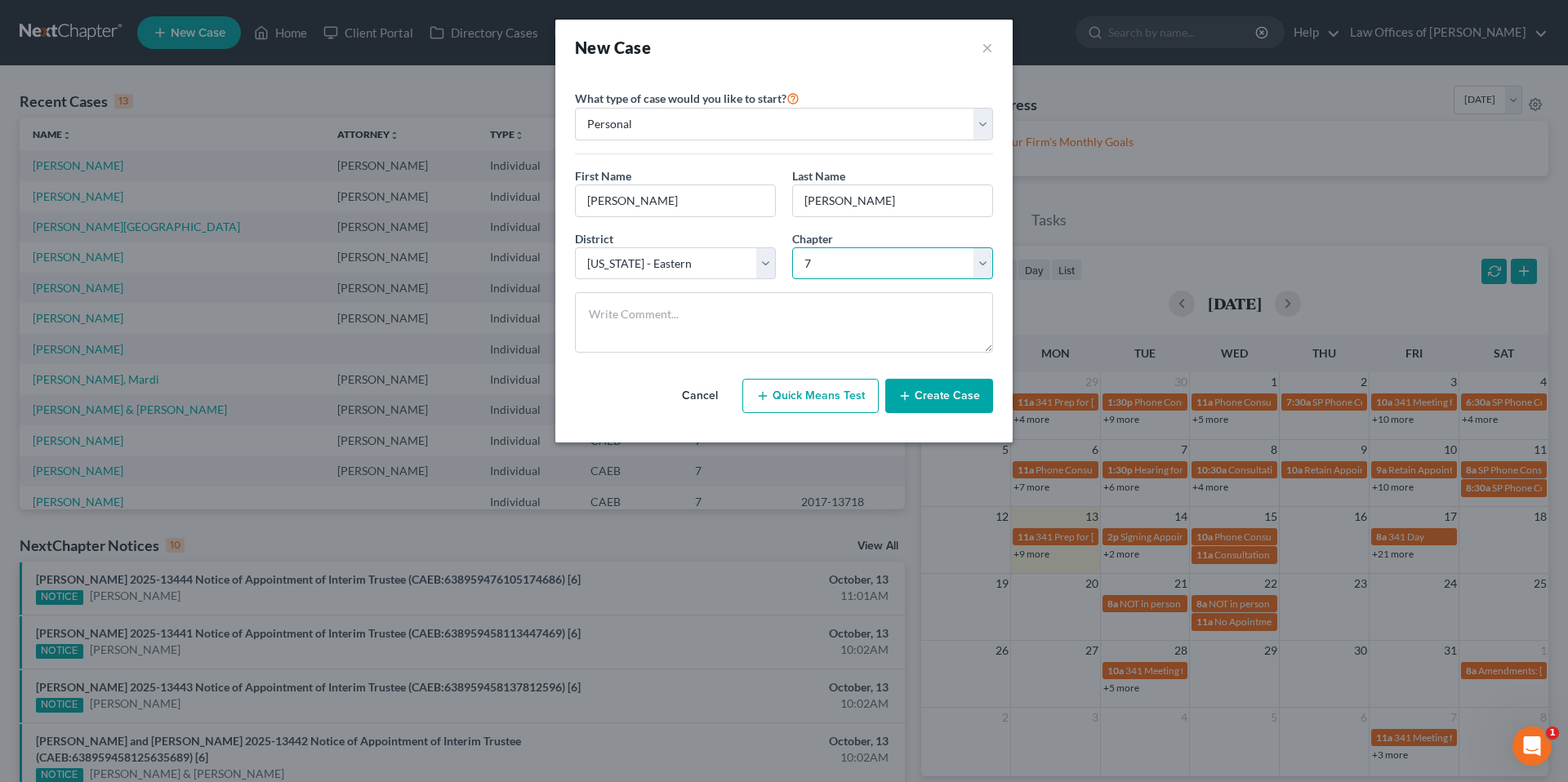
click at [792, 247] on select "Select 7 11 12 13" at bounding box center [892, 264] width 201 height 33
click at [945, 387] on button "Create Case" at bounding box center [939, 396] width 108 height 34
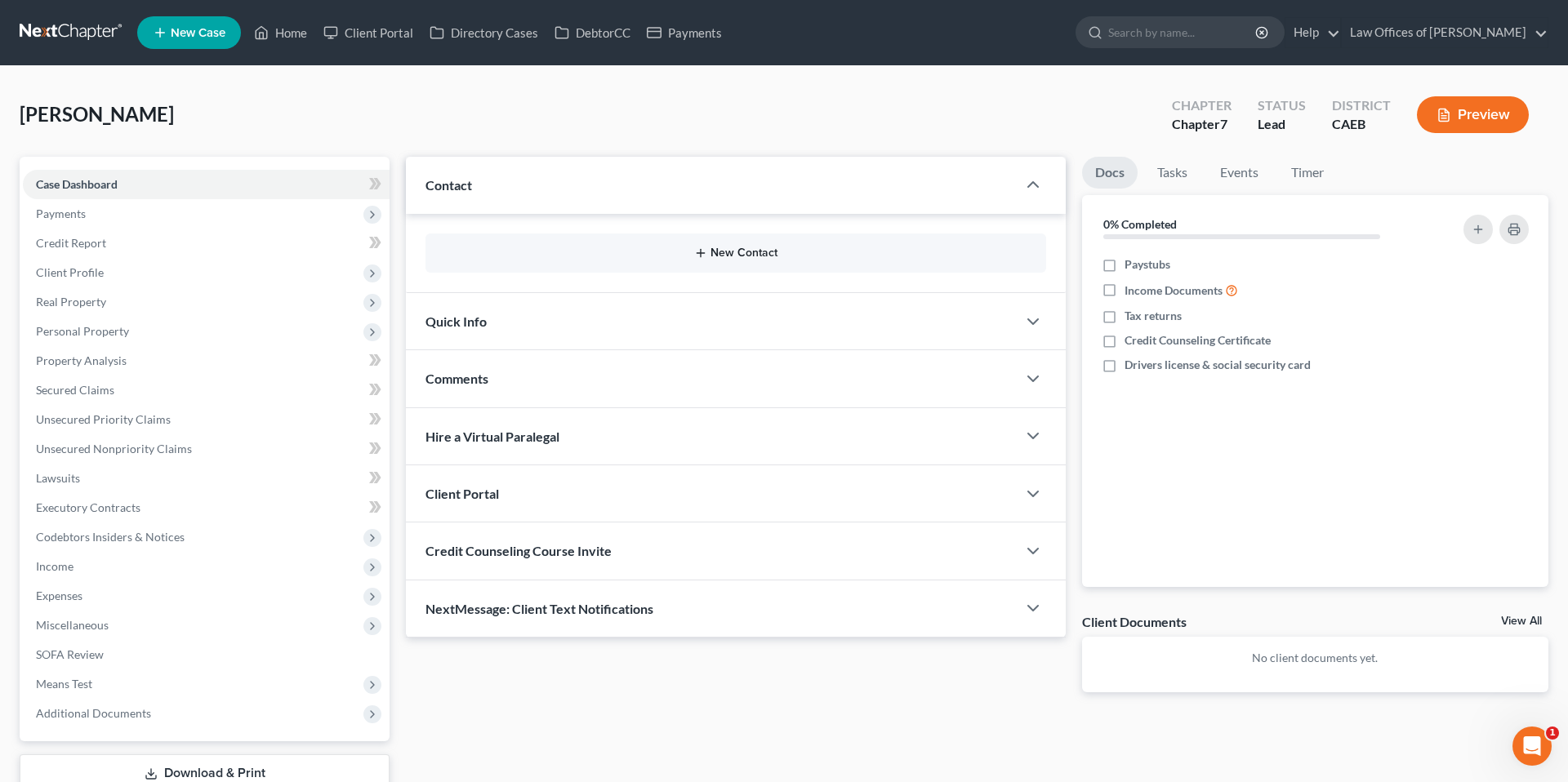
click at [723, 257] on button "New Contact" at bounding box center [735, 253] width 594 height 13
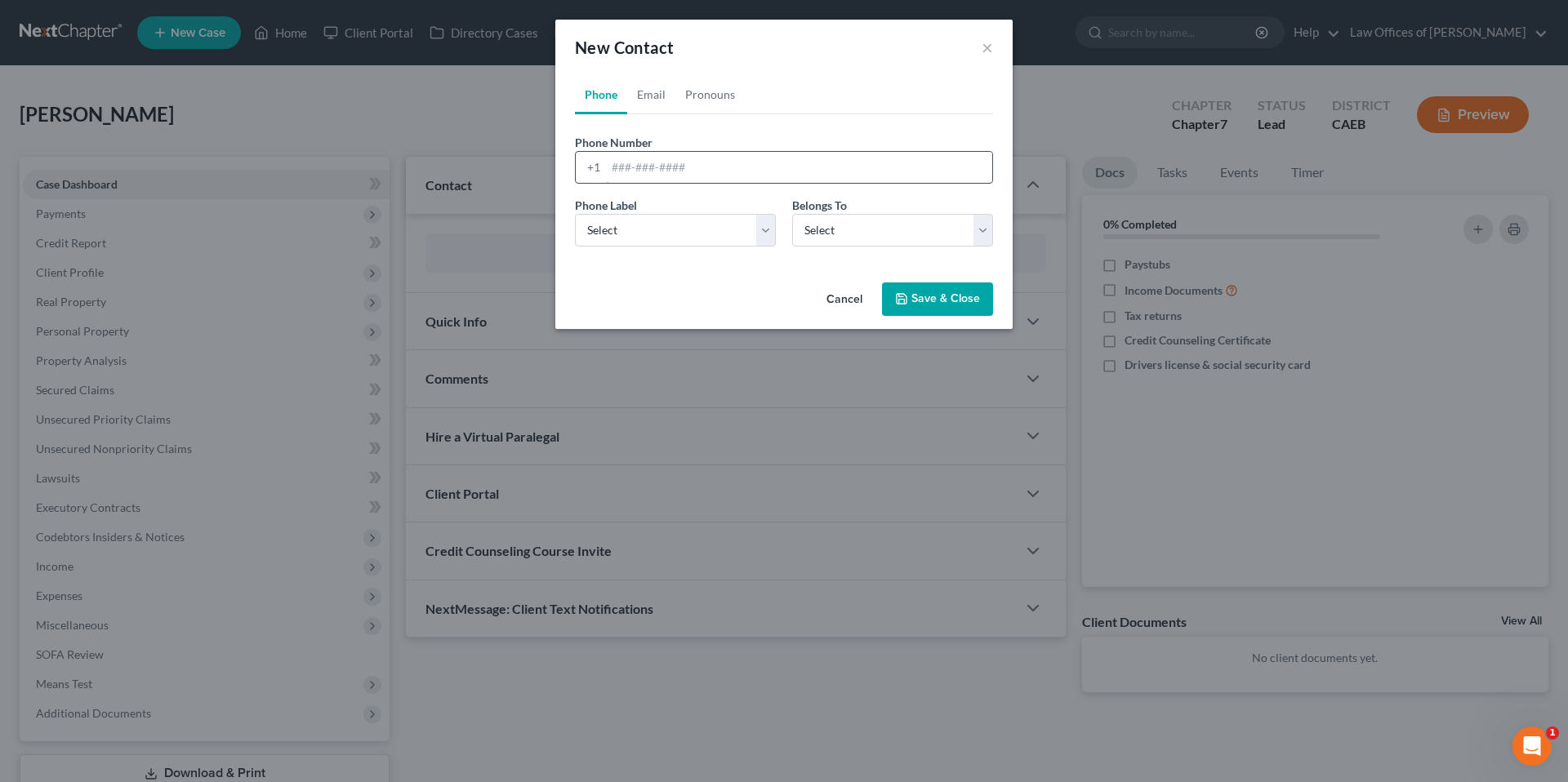
click at [804, 161] on input "tel" at bounding box center [799, 167] width 386 height 31
type input "6617657653"
click at [863, 231] on select "Select Client Other" at bounding box center [892, 231] width 201 height 33
select select "0"
click at [792, 214] on select "Select Client Other" at bounding box center [892, 231] width 201 height 33
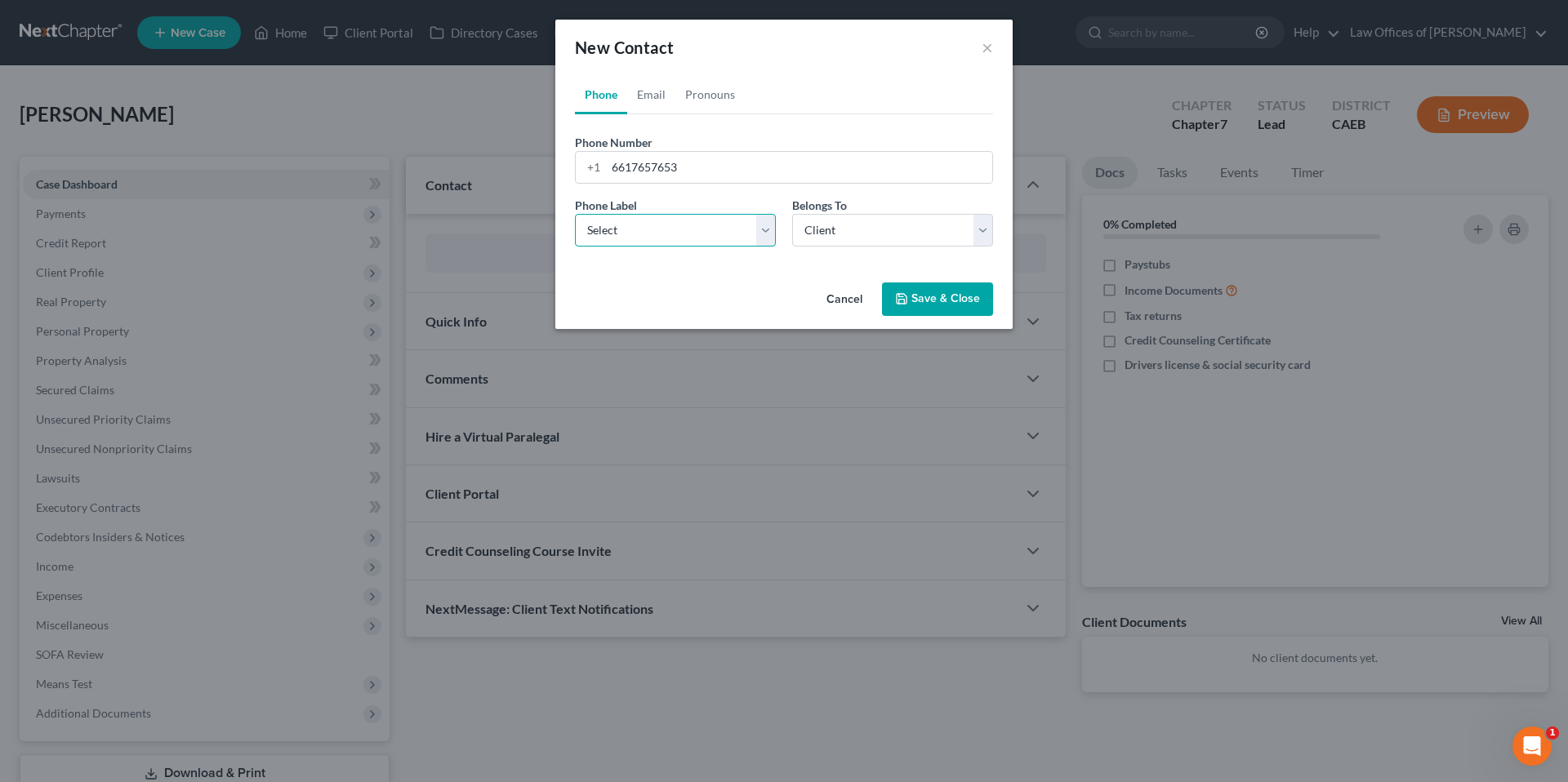
click at [695, 236] on select "Select Mobile Home Work Other" at bounding box center [675, 231] width 201 height 33
select select "0"
click at [575, 214] on select "Select Mobile Home Work Other" at bounding box center [675, 231] width 201 height 33
click at [961, 301] on button "Save & Close" at bounding box center [938, 299] width 111 height 34
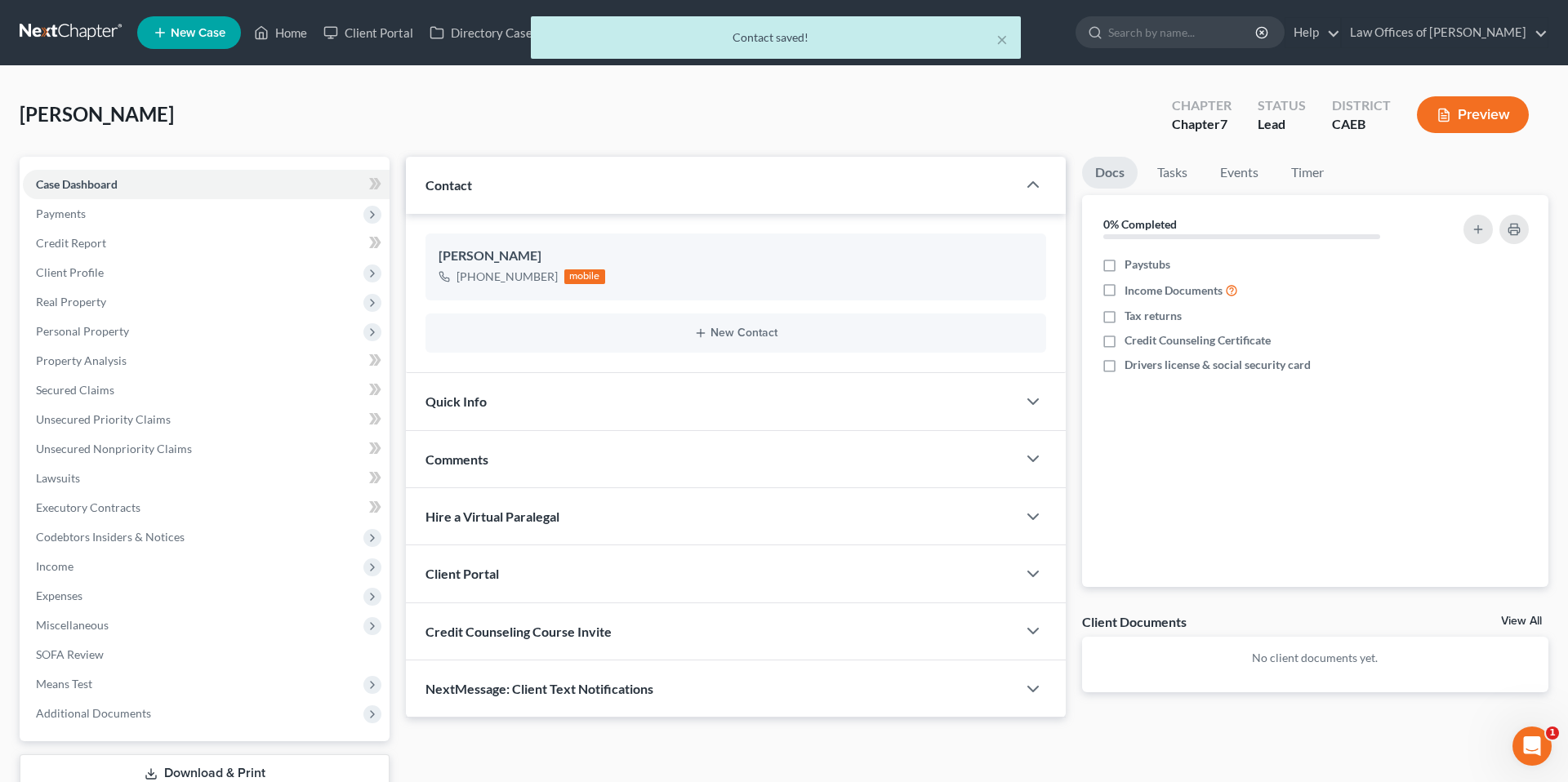
click at [673, 393] on div "Quick Info" at bounding box center [711, 402] width 611 height 56
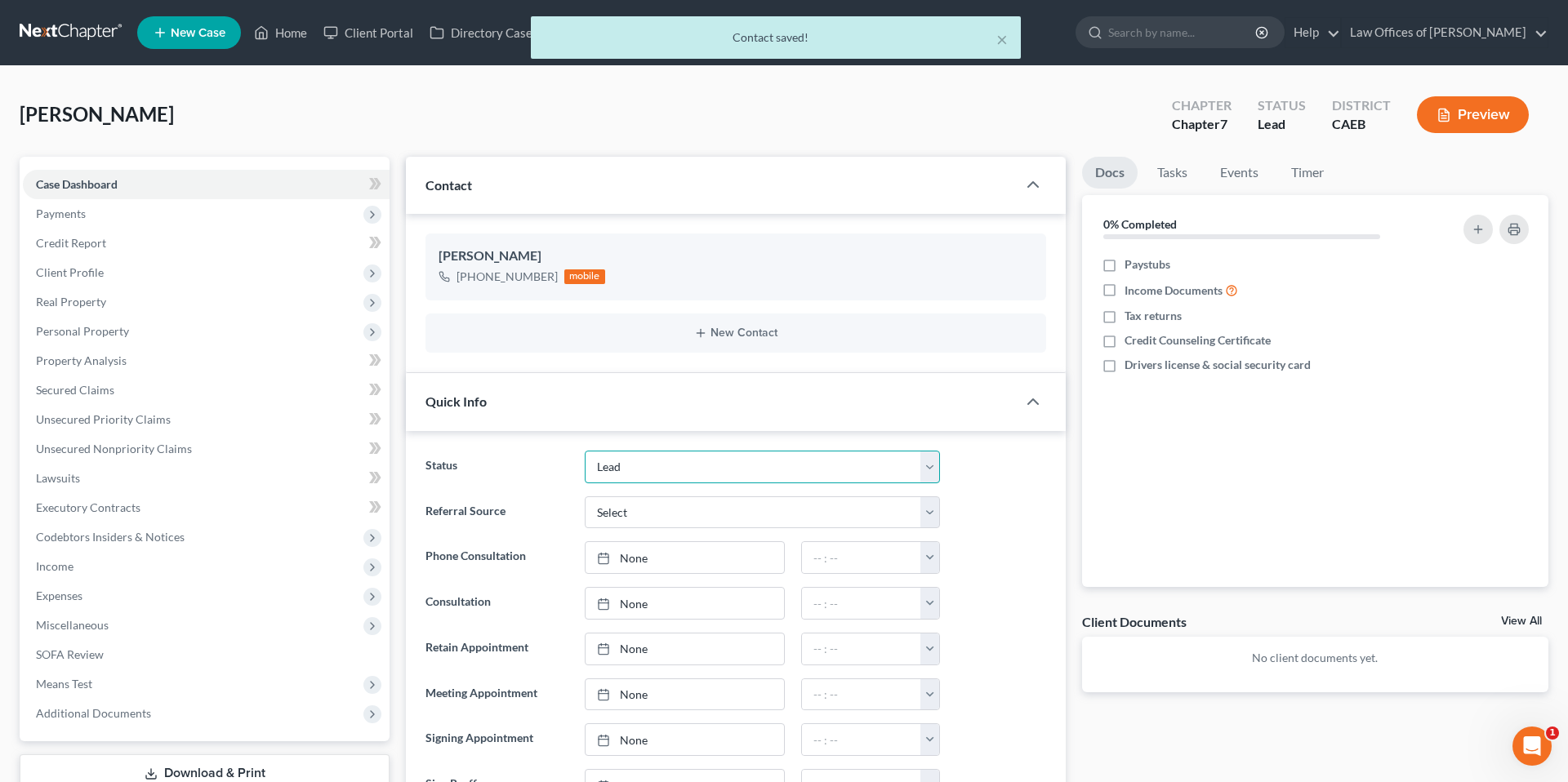
scroll to position [9, 0]
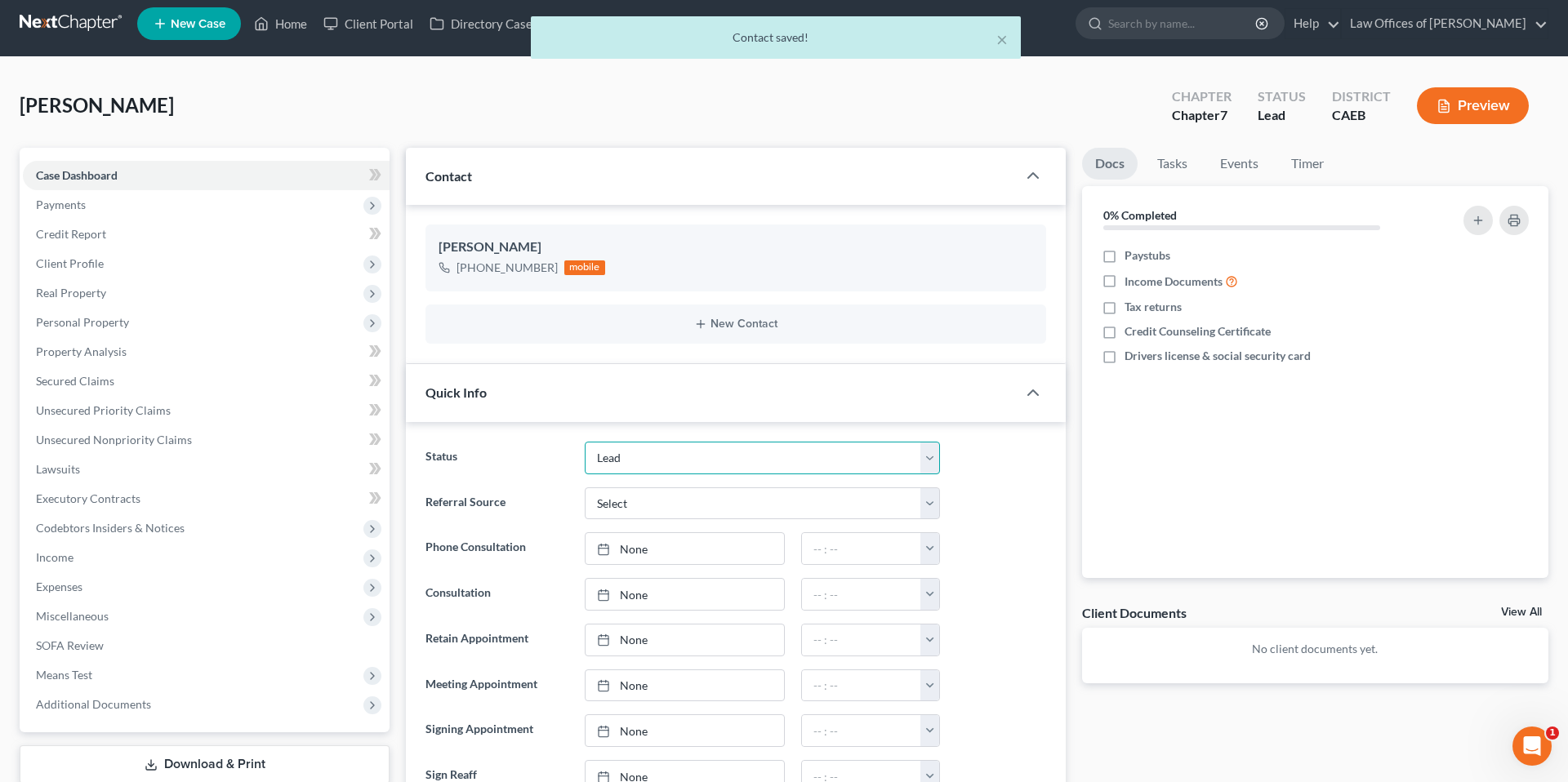
click at [704, 450] on select "Cancelled/Refund Closed Consultation Declined Discharged Filed Income Check In …" at bounding box center [762, 458] width 355 height 33
select select "2"
click at [585, 442] on select "Cancelled/Refund Closed Consultation Declined Discharged Filed Income Check In …" at bounding box center [762, 458] width 355 height 33
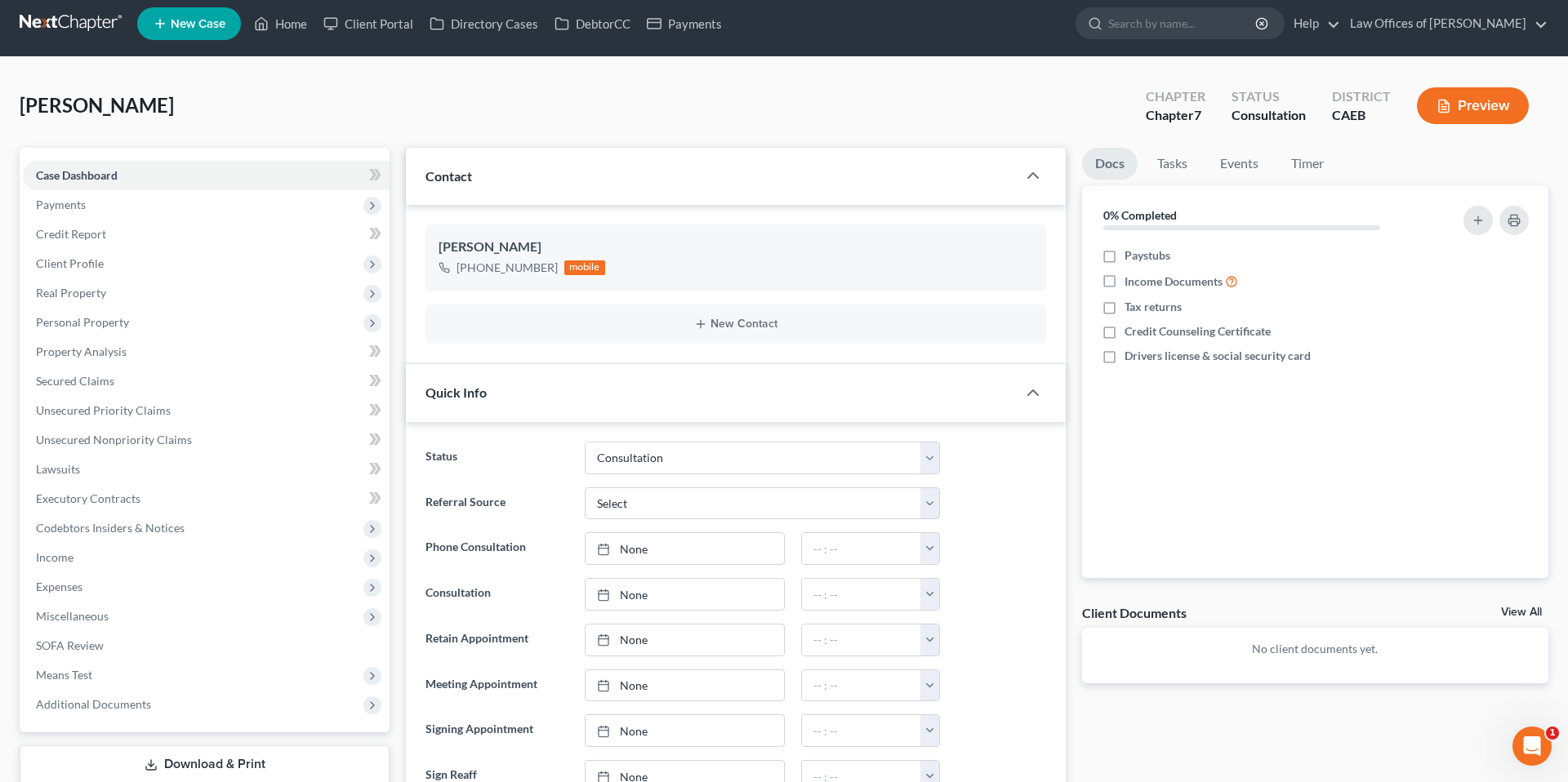
drag, startPoint x: 1007, startPoint y: 487, endPoint x: 1005, endPoint y: 520, distance: 33.1
click at [1007, 487] on div "Referral Source Select Word Of Mouth Previous Clients Direct Mail Website Googl…" at bounding box center [735, 504] width 637 height 33
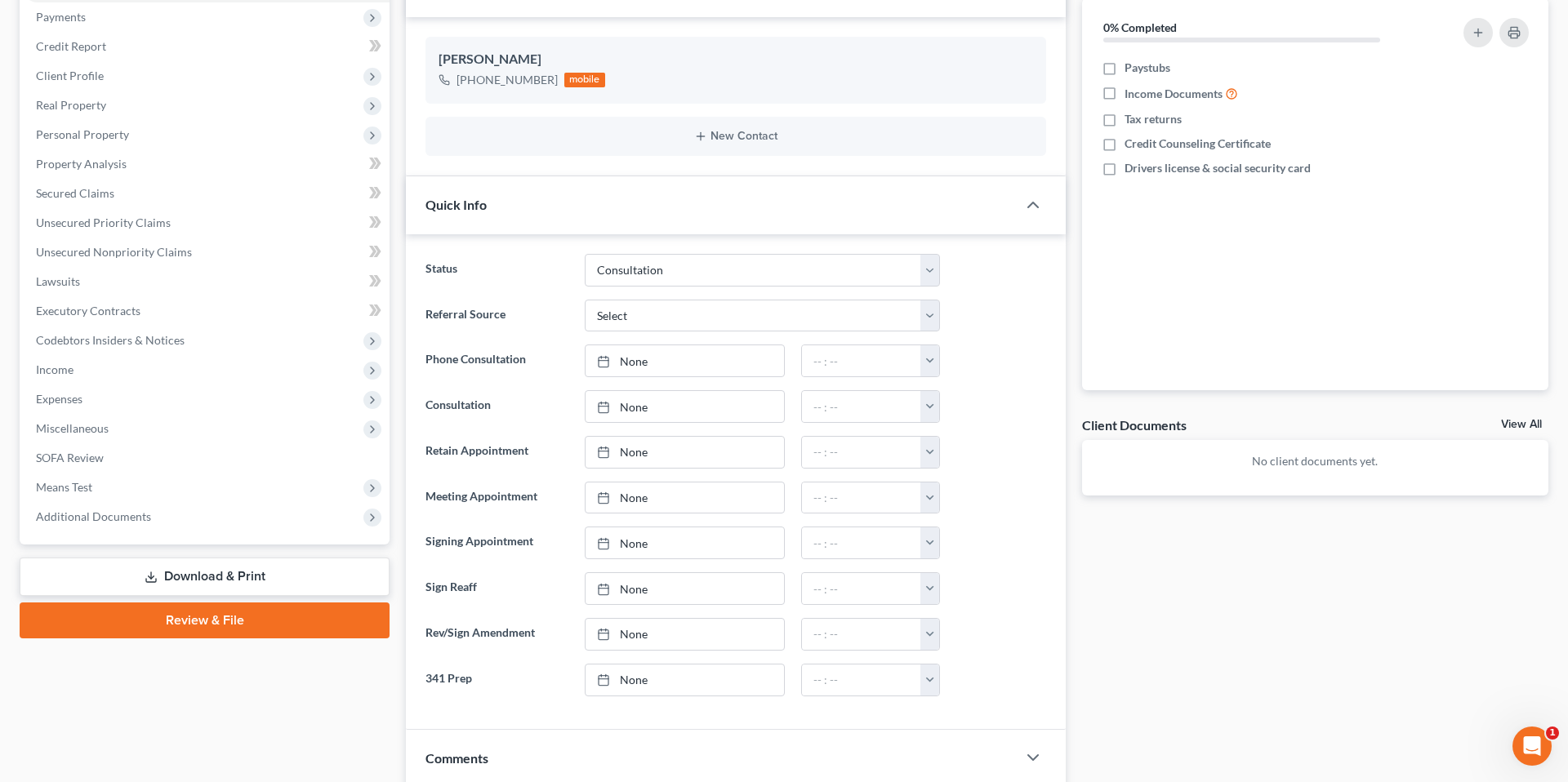
scroll to position [205, 0]
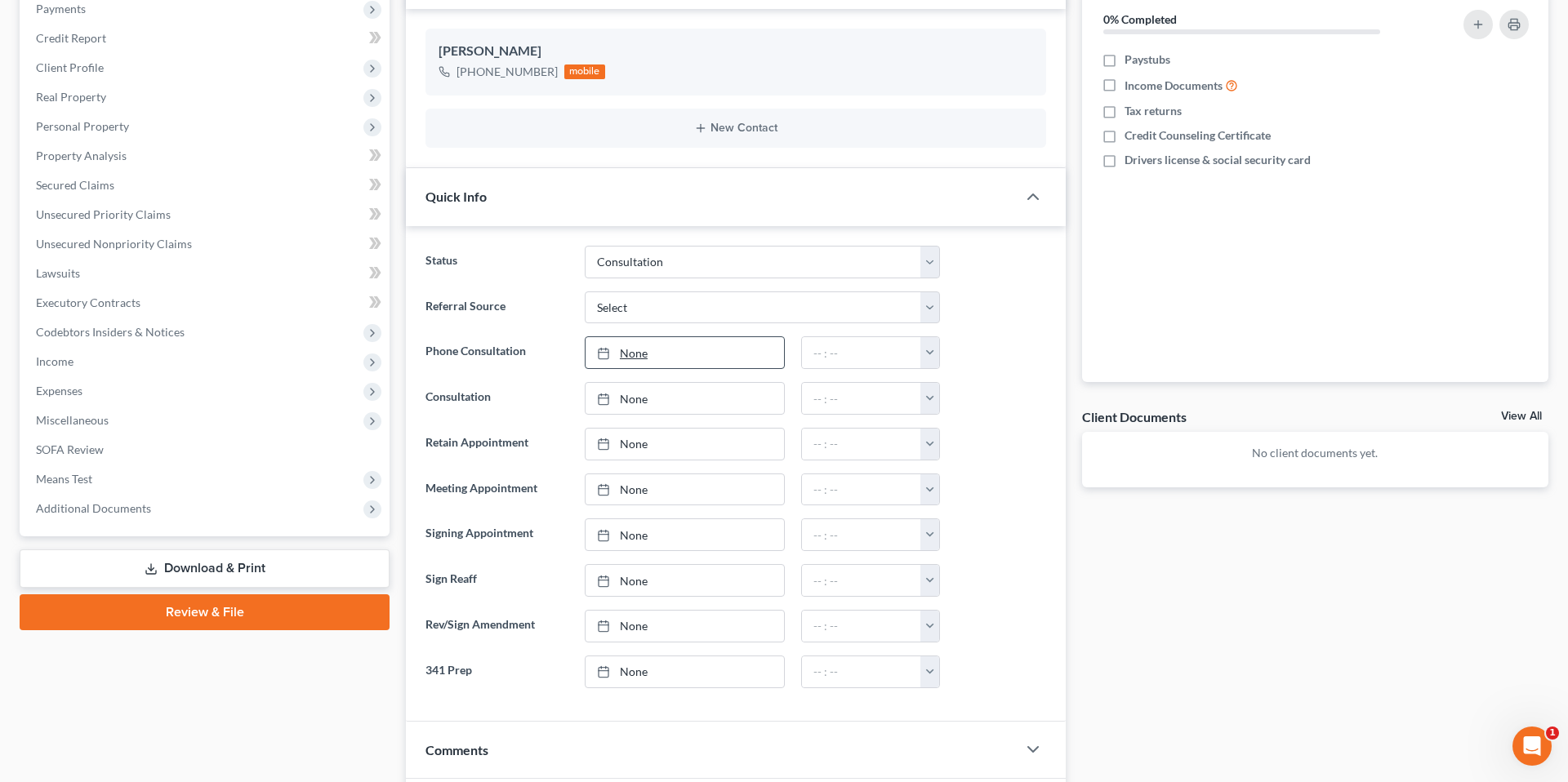
click at [688, 355] on link "None" at bounding box center [685, 353] width 198 height 31
type input "[DATE]"
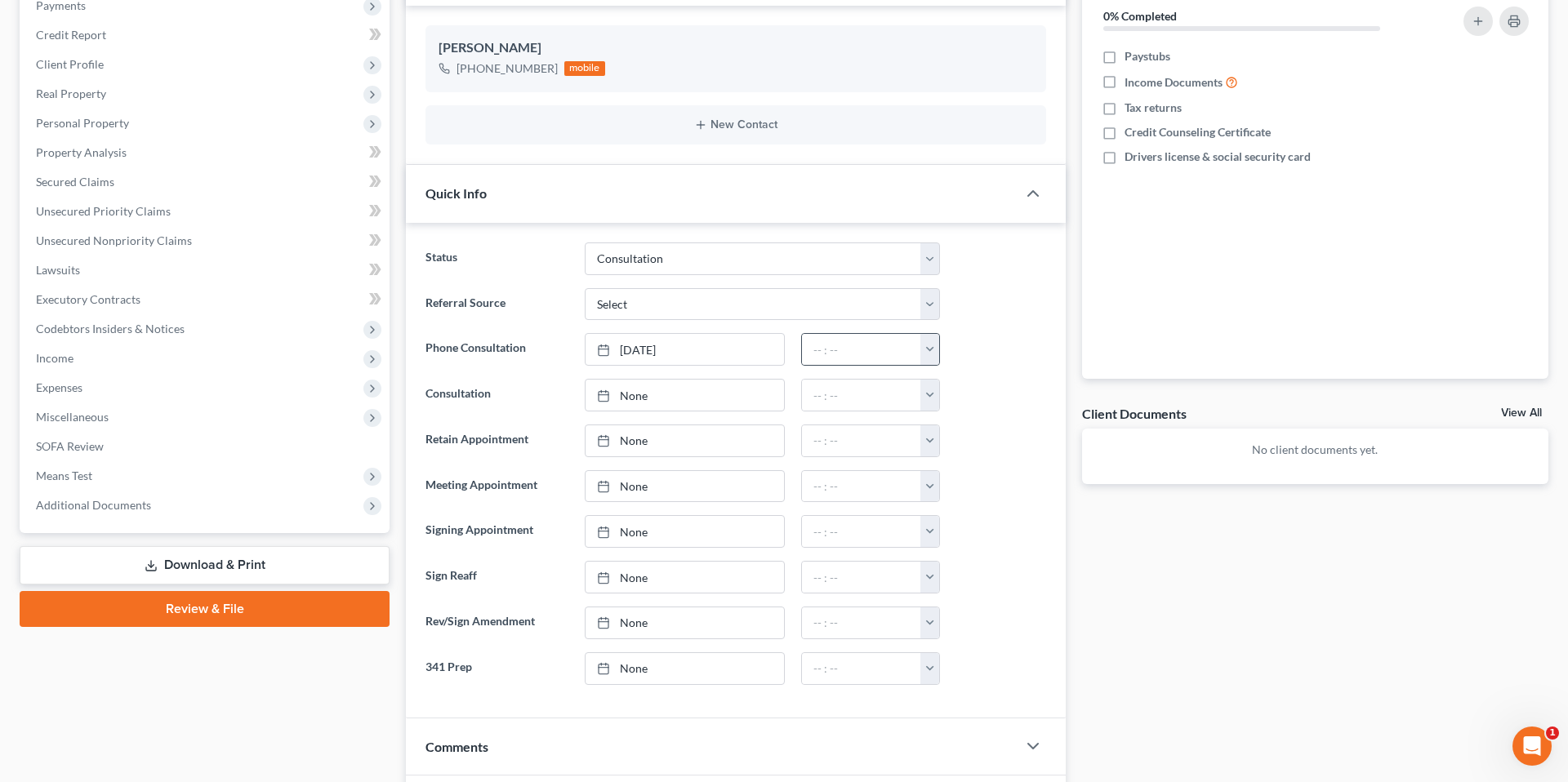
click at [936, 351] on button "button" at bounding box center [929, 349] width 18 height 31
click at [963, 402] on link "3:00pm" at bounding box center [965, 406] width 91 height 28
type input "3:00pm"
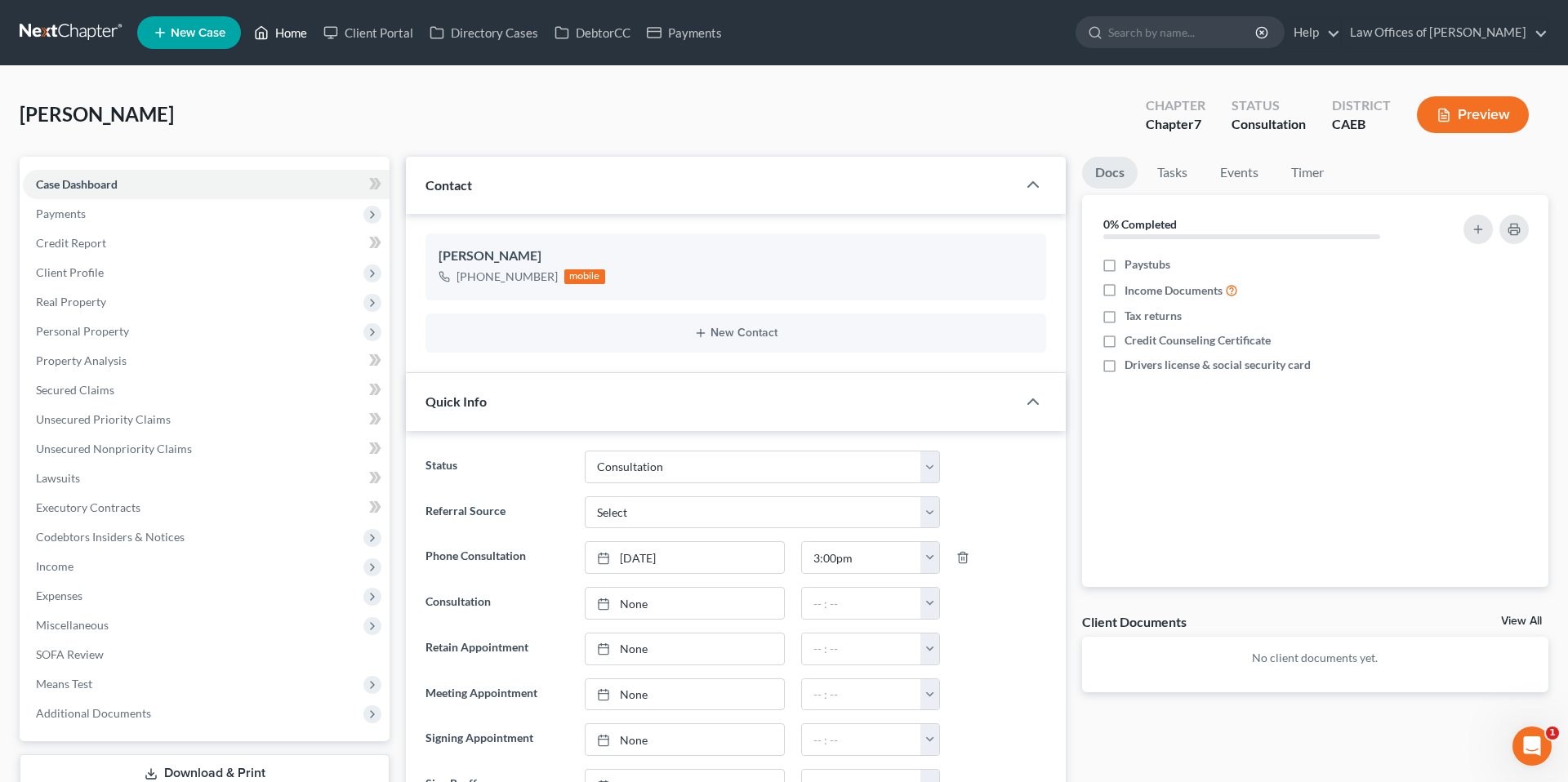
drag, startPoint x: 298, startPoint y: 31, endPoint x: 297, endPoint y: 70, distance: 39.0
click at [298, 31] on link "Home" at bounding box center [280, 32] width 69 height 29
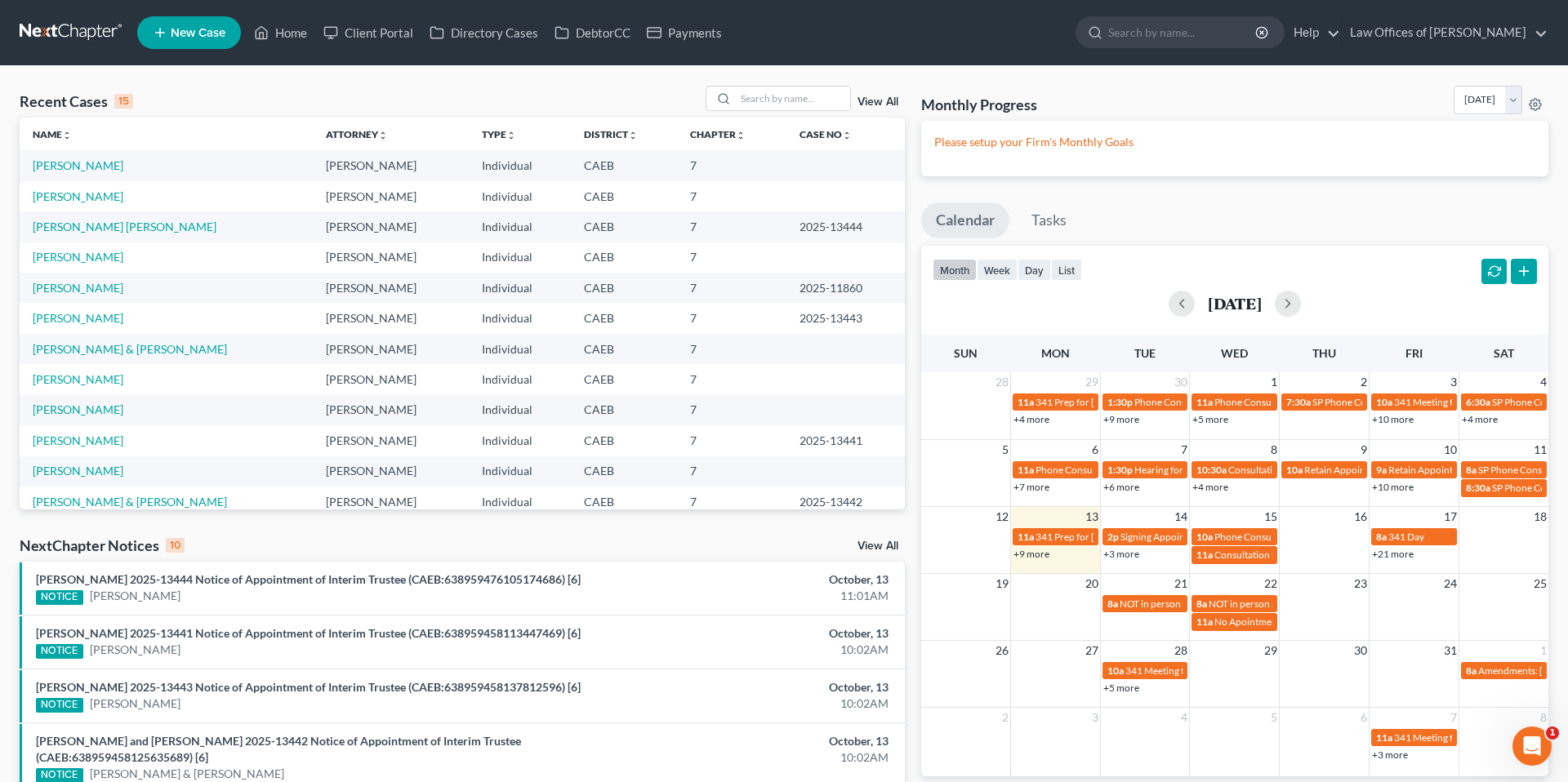
click at [213, 28] on span "New Case" at bounding box center [197, 33] width 54 height 13
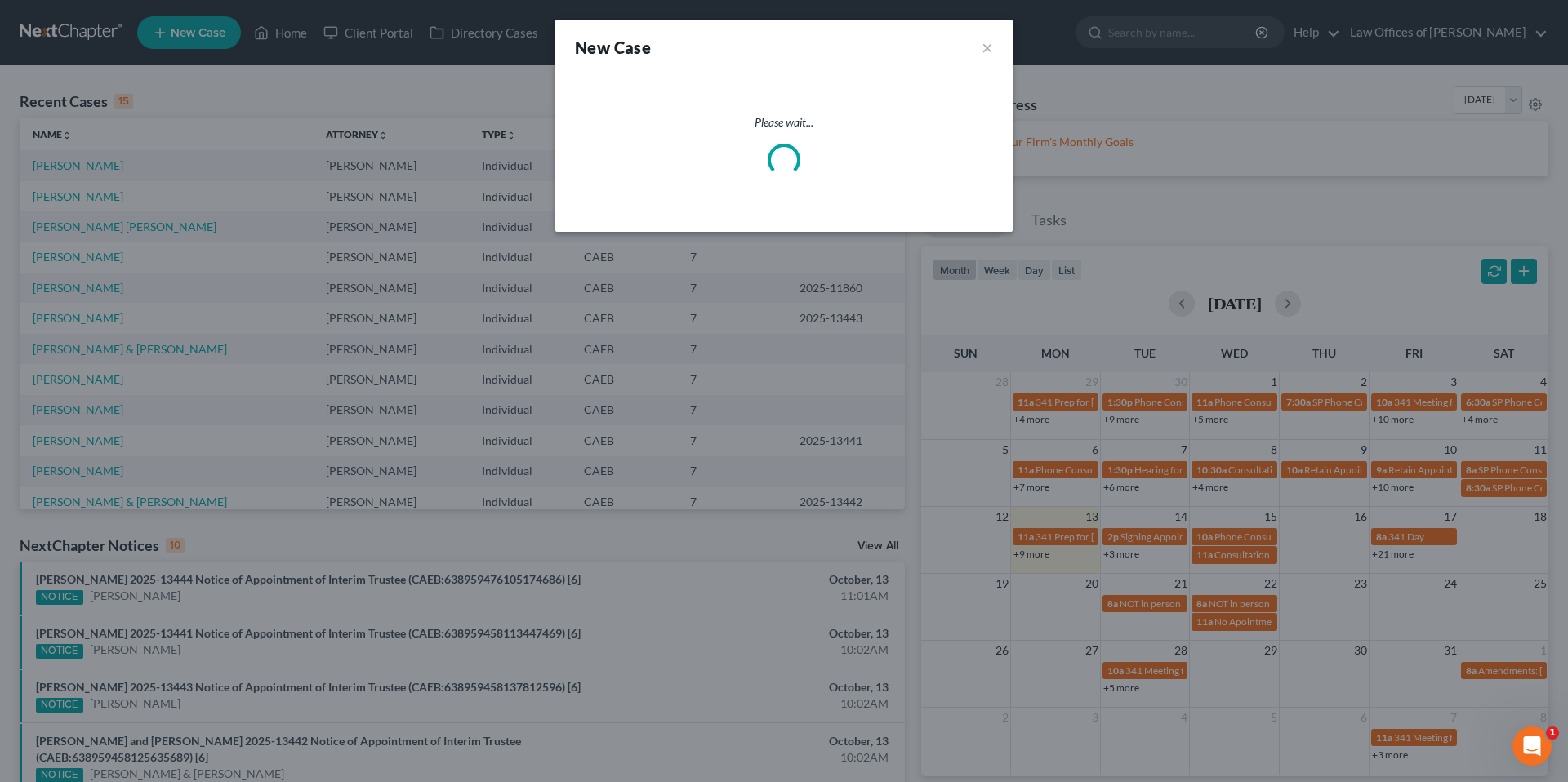
select select "8"
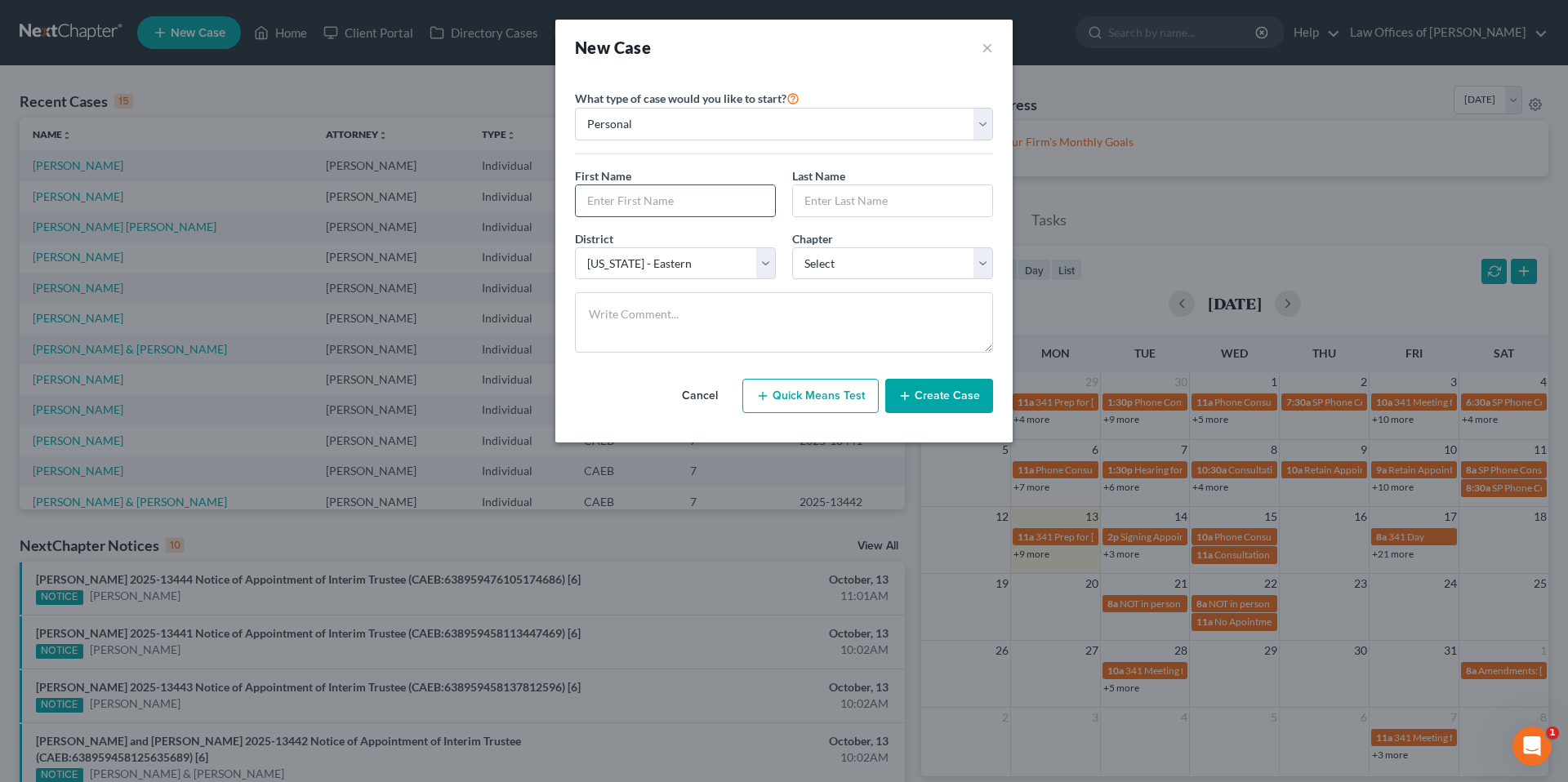
click at [698, 207] on input "text" at bounding box center [675, 201] width 199 height 31
type input "[PERSON_NAME]"
click at [797, 261] on select "Select 7 11 12 13" at bounding box center [892, 264] width 201 height 33
select select "0"
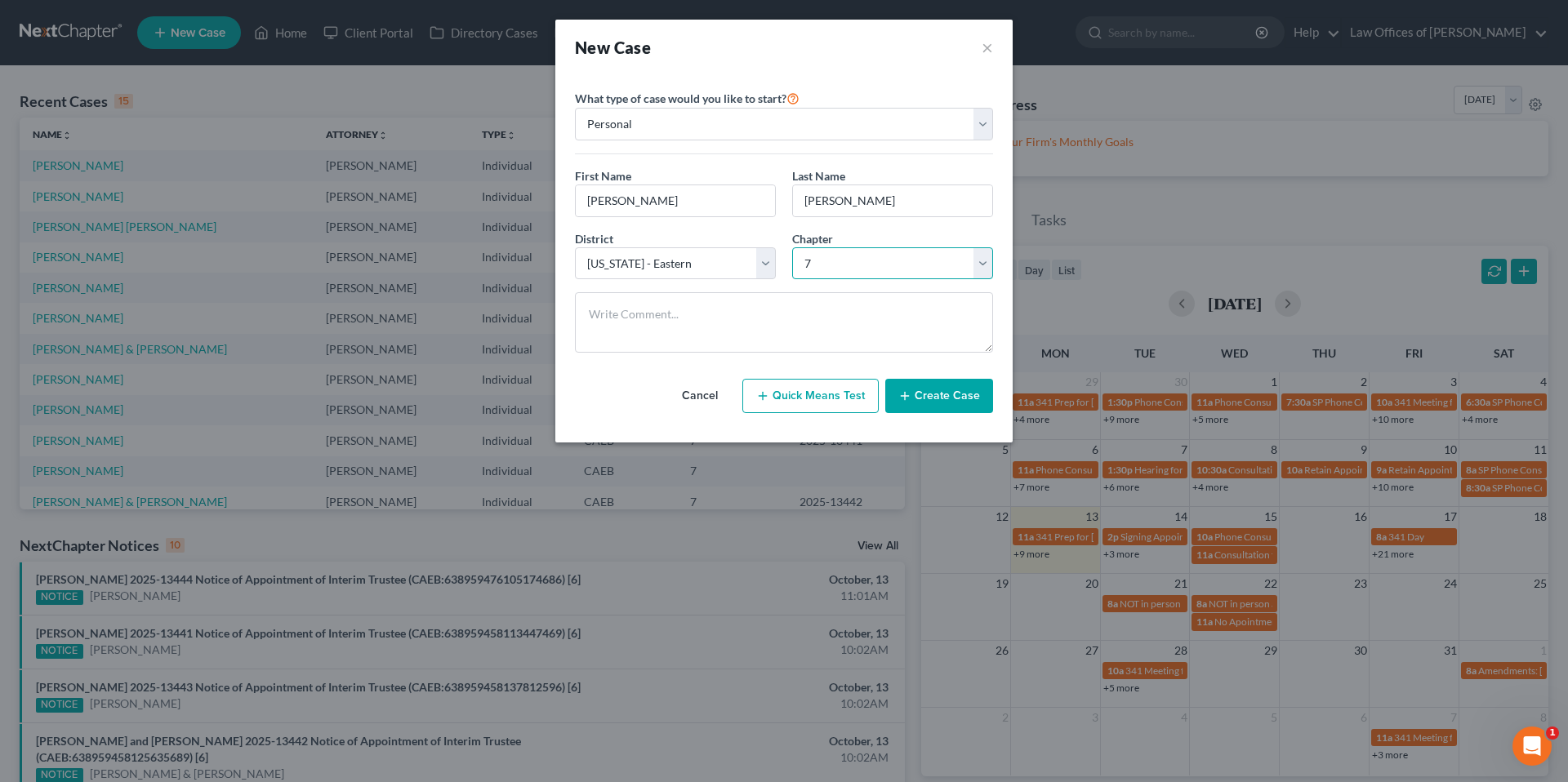
click at [792, 247] on select "Select 7 11 12 13" at bounding box center [892, 264] width 201 height 33
drag, startPoint x: 949, startPoint y: 416, endPoint x: 944, endPoint y: 409, distance: 8.6
click at [949, 416] on div "Cancel Quick Means Test Create Case" at bounding box center [784, 396] width 418 height 60
click at [944, 406] on button "Create Case" at bounding box center [939, 396] width 108 height 34
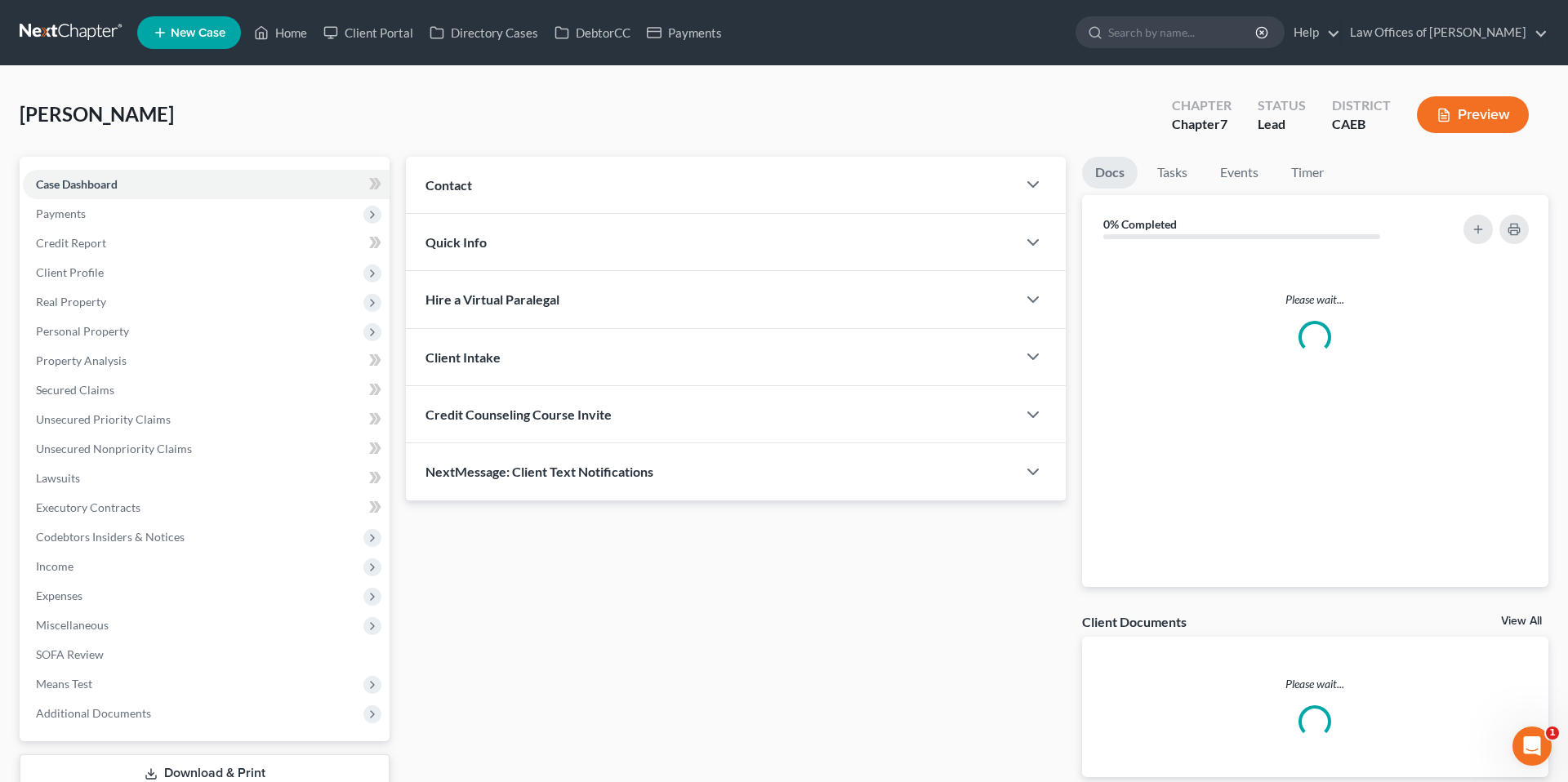
click at [751, 196] on div "Contact" at bounding box center [711, 185] width 611 height 56
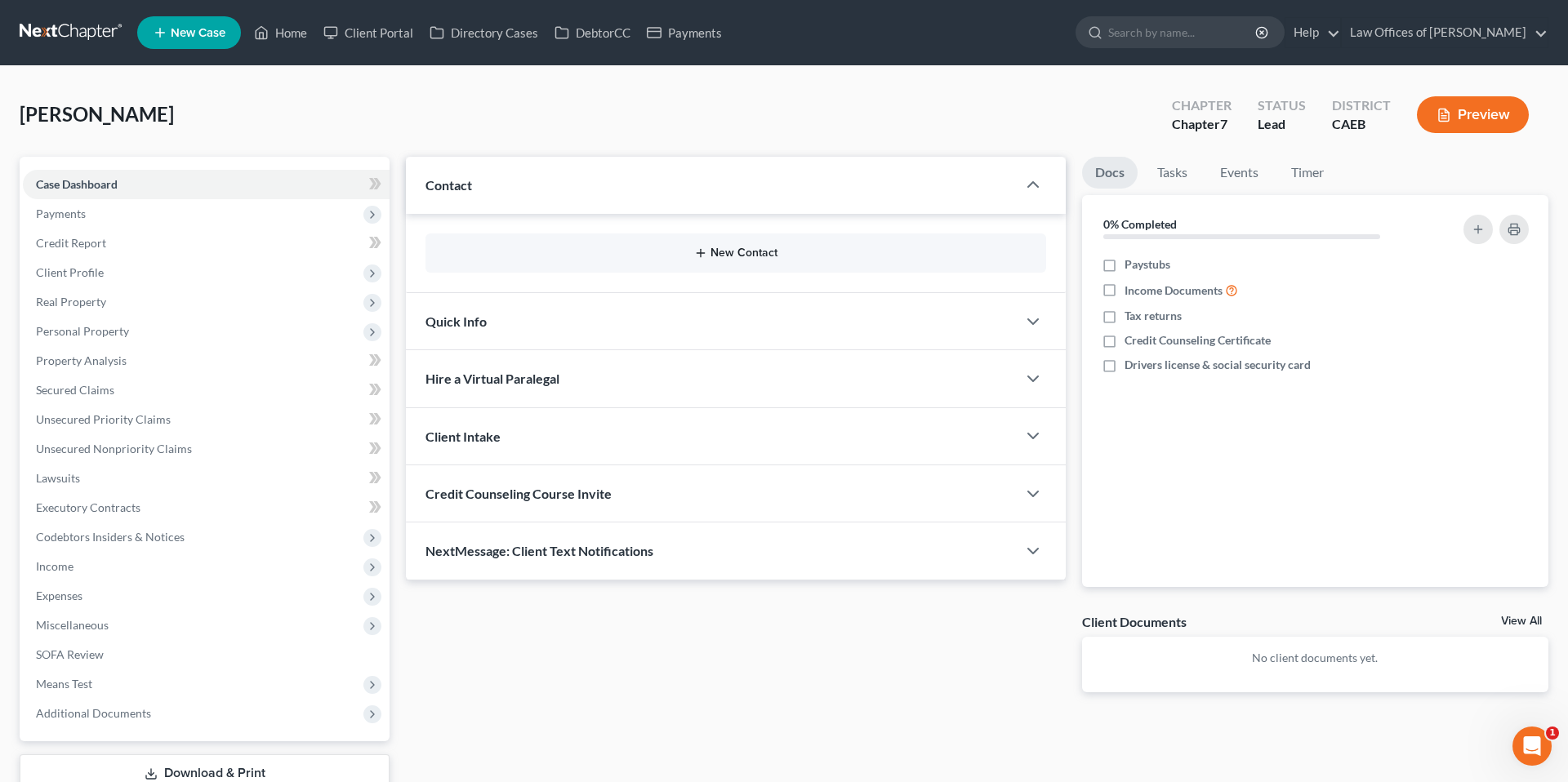
click at [740, 254] on button "New Contact" at bounding box center [735, 253] width 594 height 13
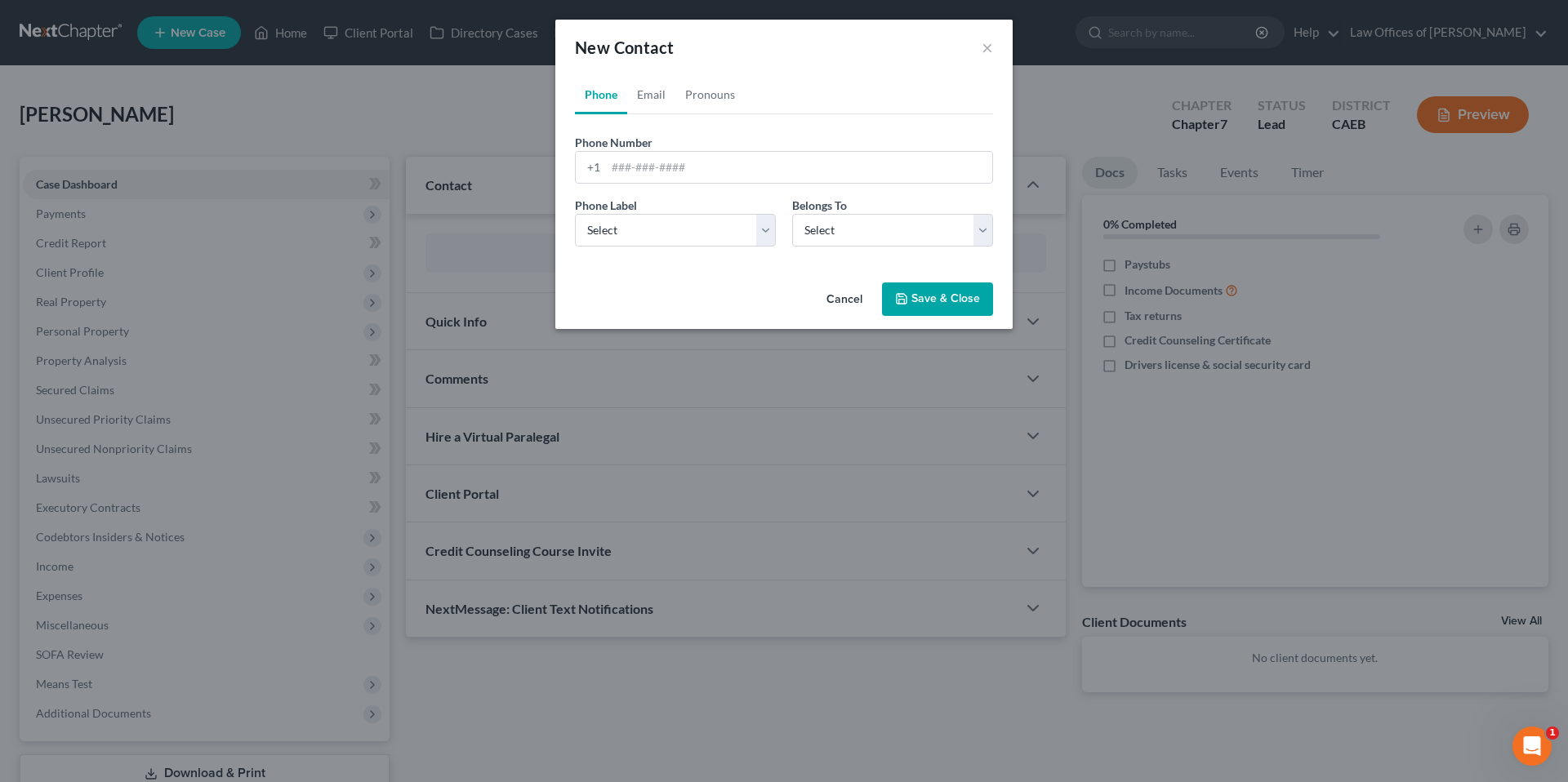
click at [749, 253] on div "Phone Email Pronouns Phone Number * +1 Ext. Phone Label * Select Mobile Home Wo…" at bounding box center [784, 175] width 457 height 201
click at [707, 171] on input "tel" at bounding box center [799, 167] width 386 height 31
type input "6619121811"
click at [741, 236] on select "Select Mobile Home Work Other" at bounding box center [675, 231] width 201 height 33
select select "0"
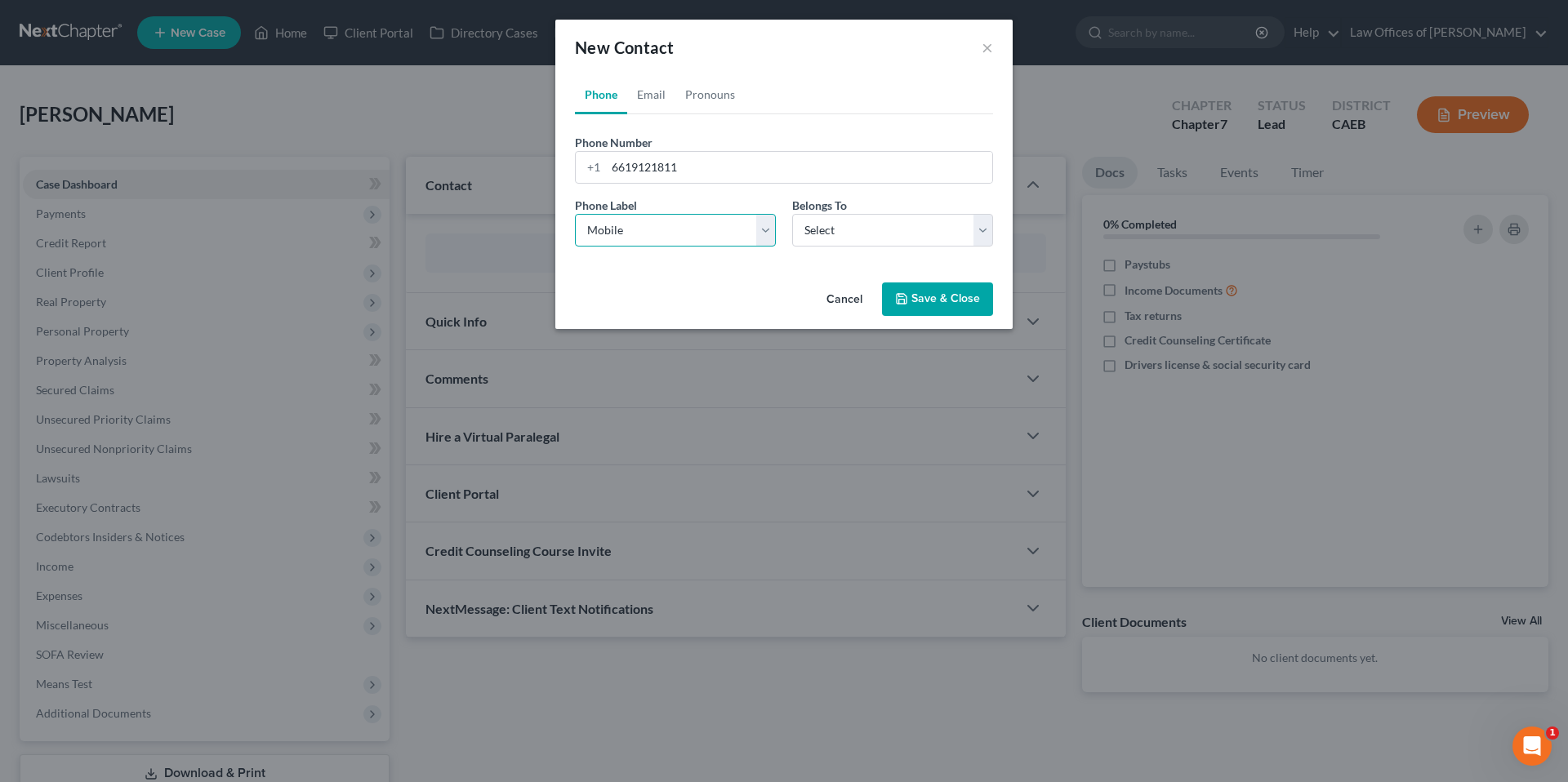
click at [575, 214] on select "Select Mobile Home Work Other" at bounding box center [675, 231] width 201 height 33
click at [811, 237] on select "Select Client Other" at bounding box center [892, 231] width 201 height 33
select select "0"
click at [792, 214] on select "Select Client Other" at bounding box center [892, 231] width 201 height 33
click at [855, 236] on select "Select Client Other" at bounding box center [892, 231] width 201 height 33
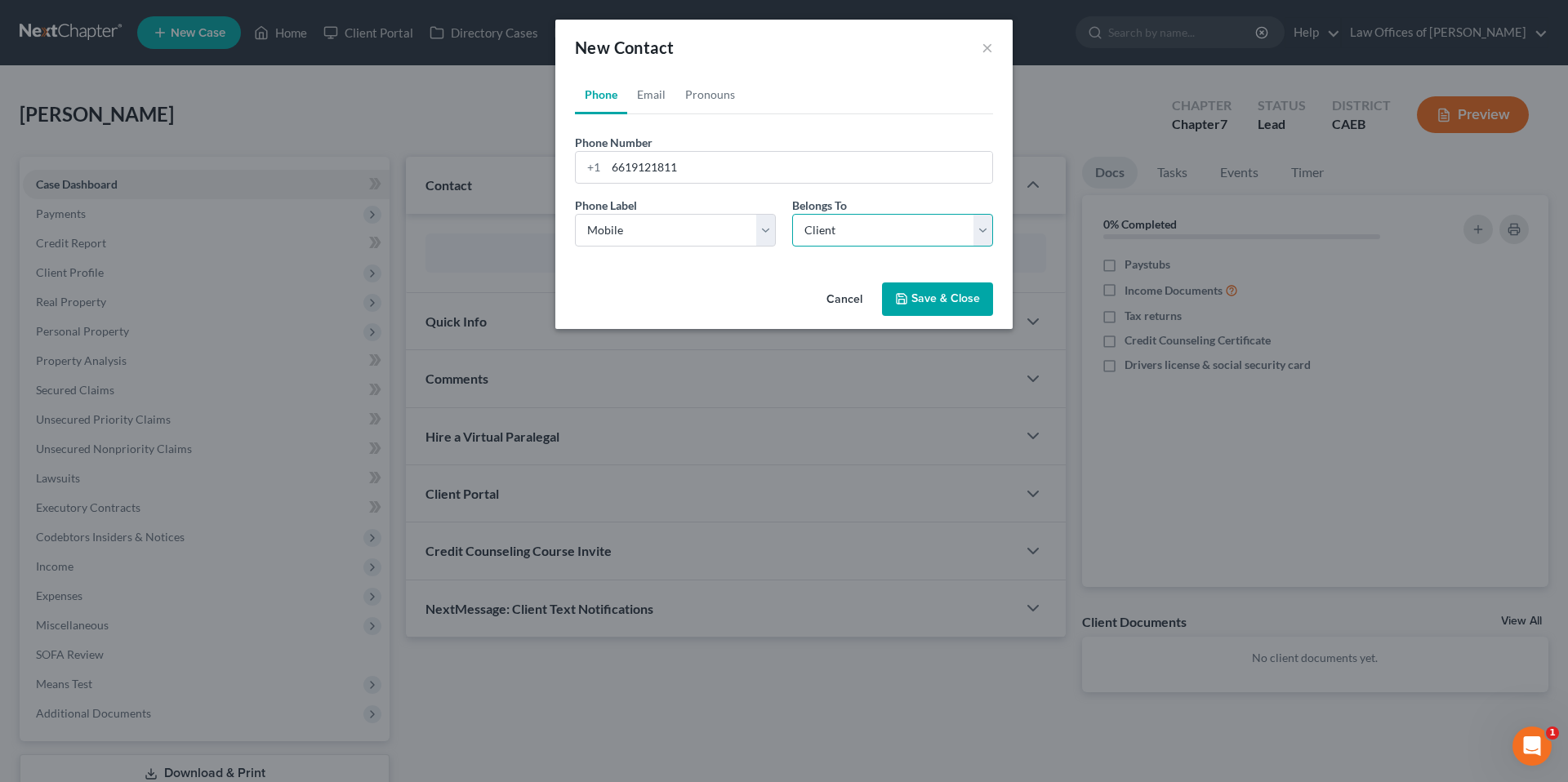
click at [792, 214] on select "Select Client Other" at bounding box center [892, 231] width 201 height 33
click at [942, 291] on button "Save & Close" at bounding box center [938, 299] width 111 height 34
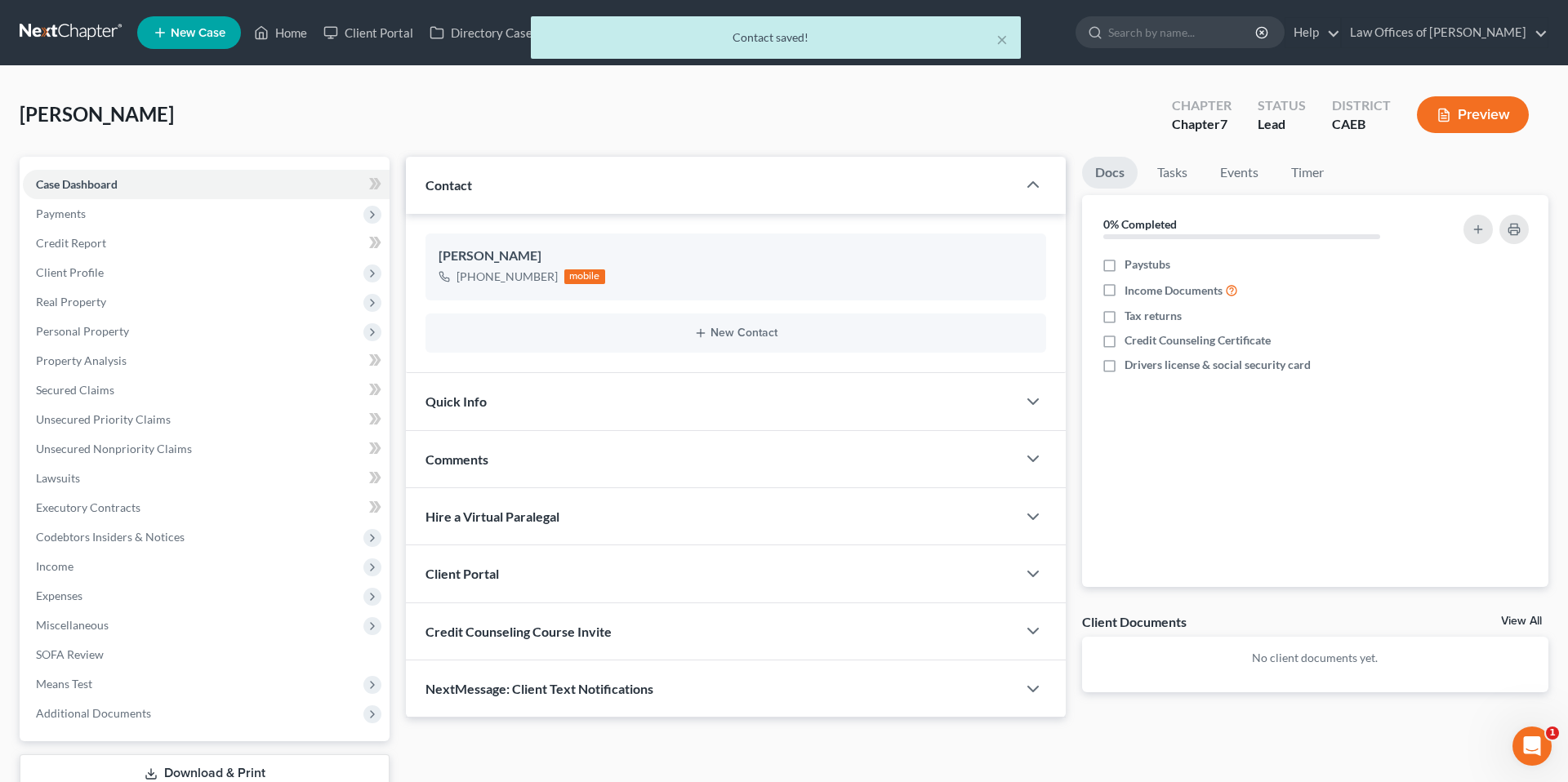
click at [806, 388] on div "Quick Info" at bounding box center [711, 402] width 611 height 56
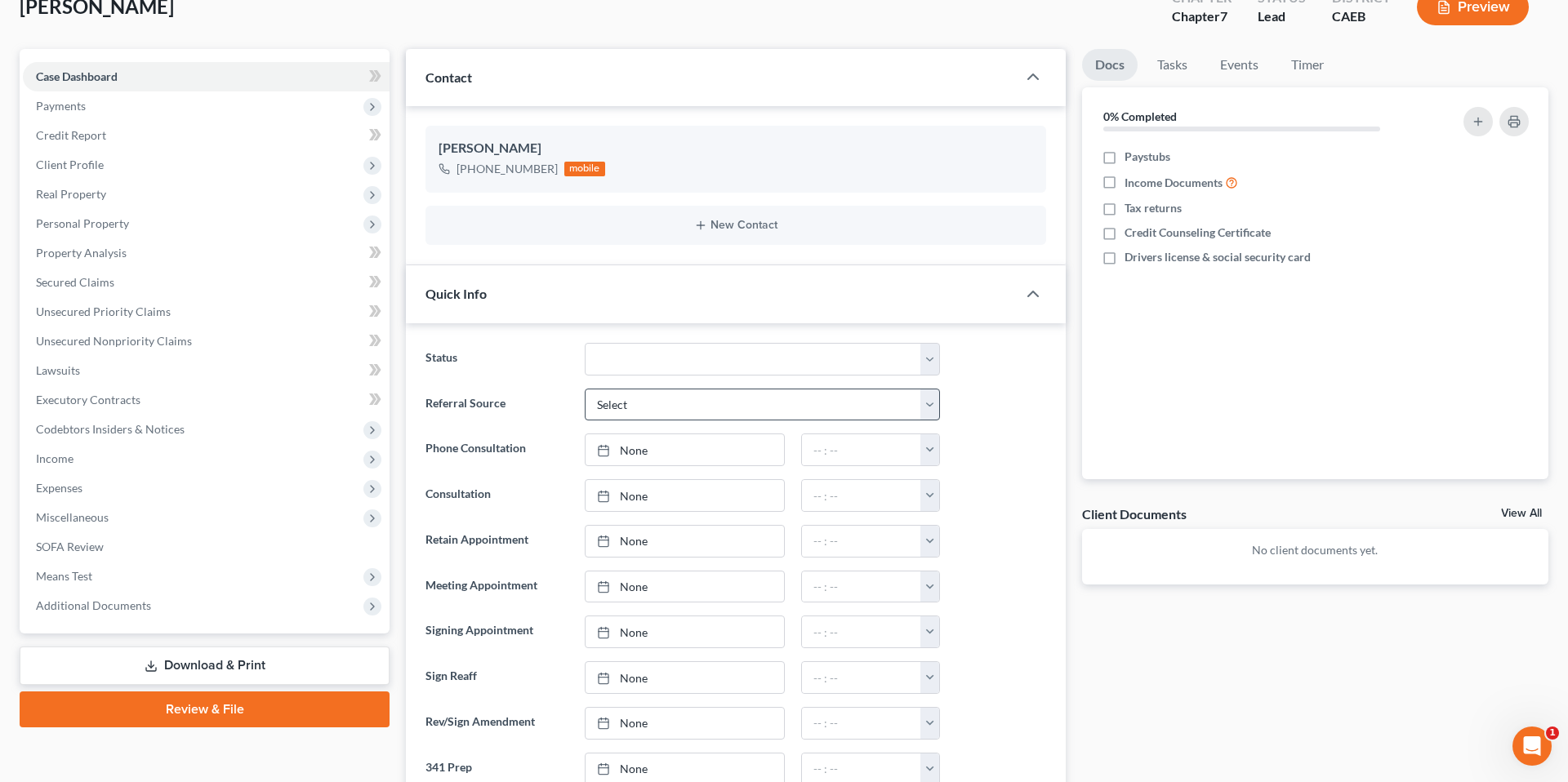
scroll to position [120, 0]
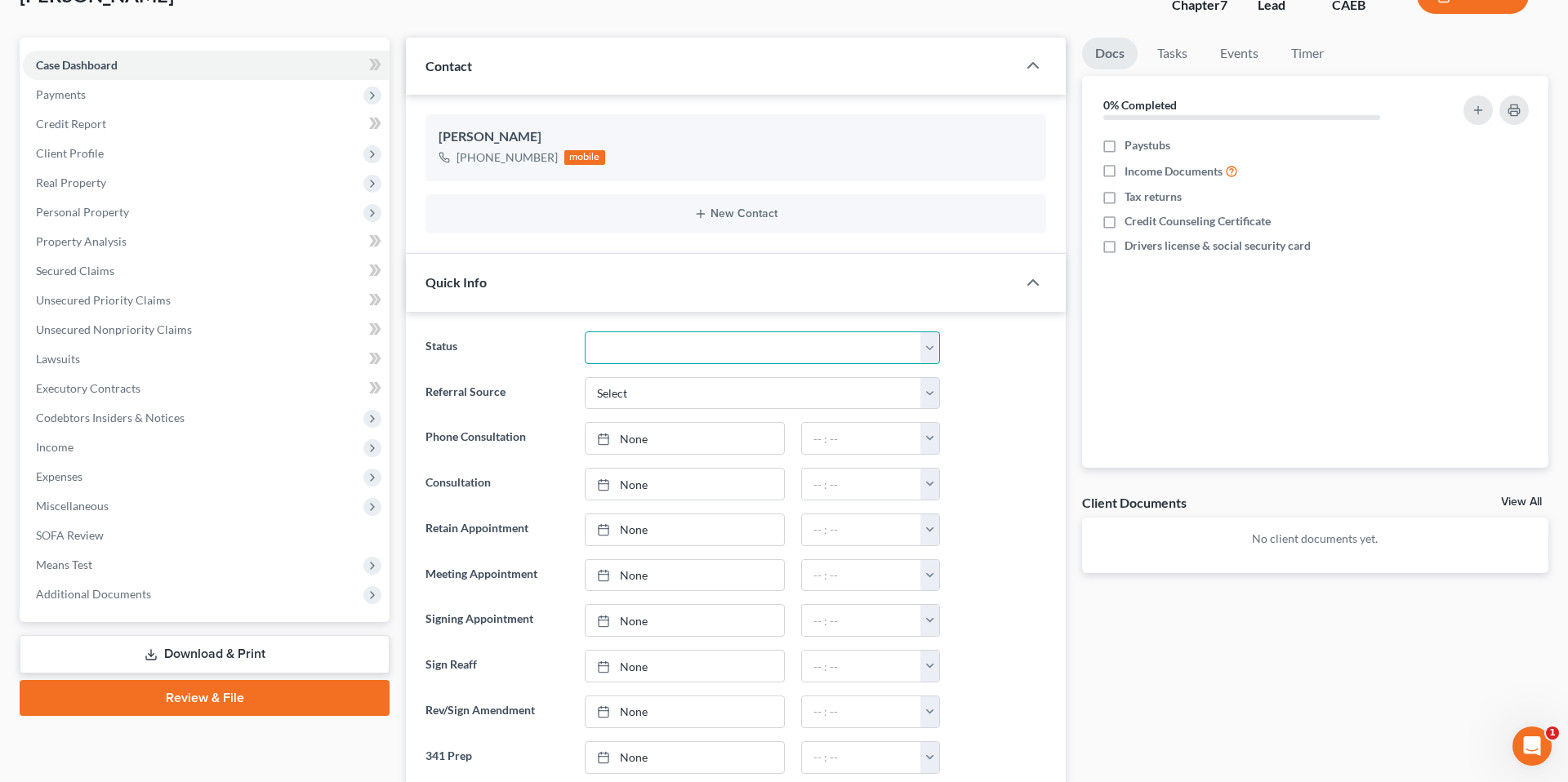
click at [926, 346] on select "Cancelled/Refund Closed Consultation Declined Discharged Filed Income Check In …" at bounding box center [762, 348] width 355 height 33
select select "2"
click at [585, 332] on select "Cancelled/Refund Closed Consultation Declined Discharged Filed Income Check In …" at bounding box center [762, 348] width 355 height 33
click at [1011, 409] on div "Referral Source Select Word Of Mouth Previous Clients Direct Mail Website Googl…" at bounding box center [735, 394] width 637 height 33
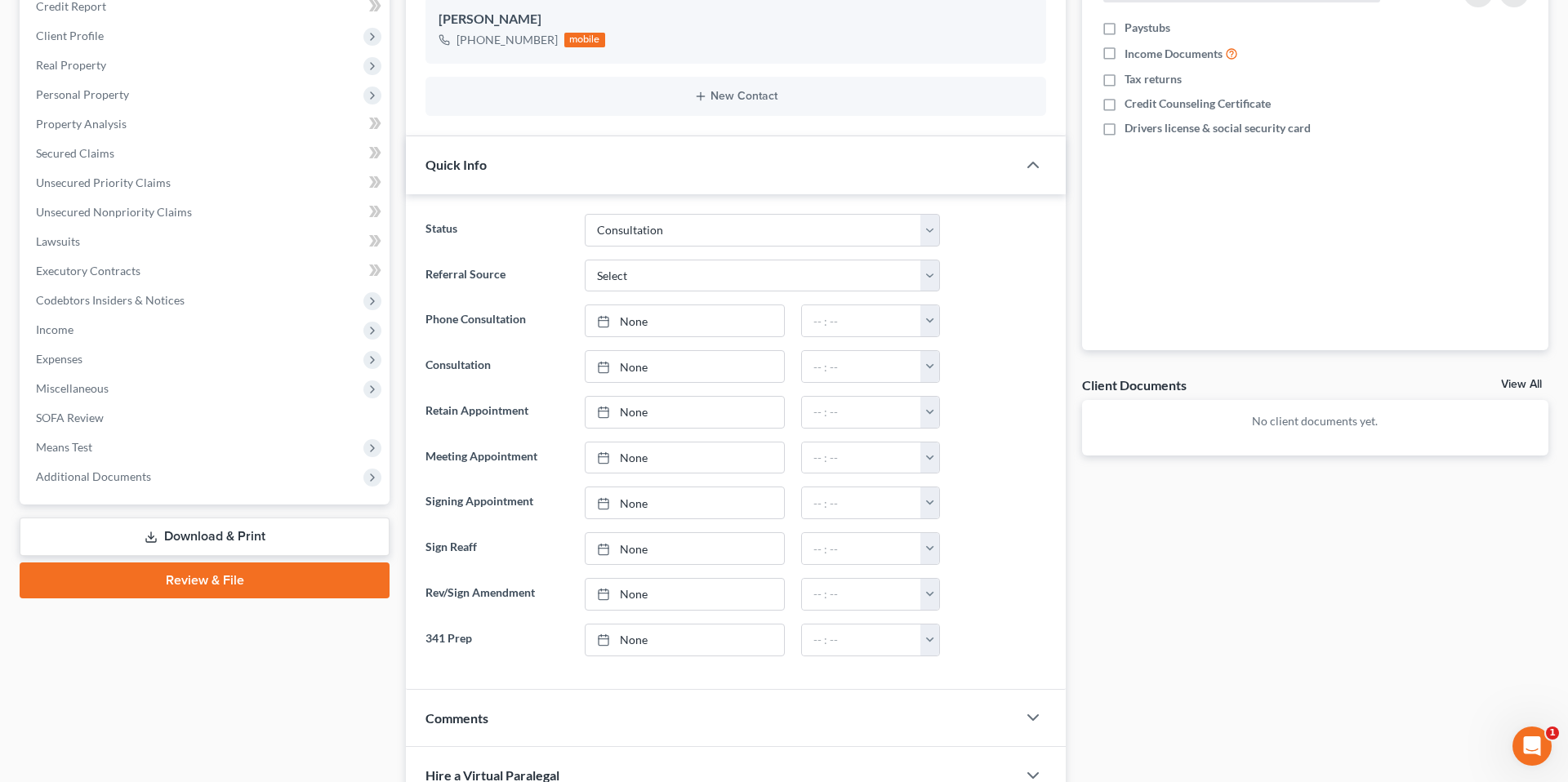
scroll to position [250, 0]
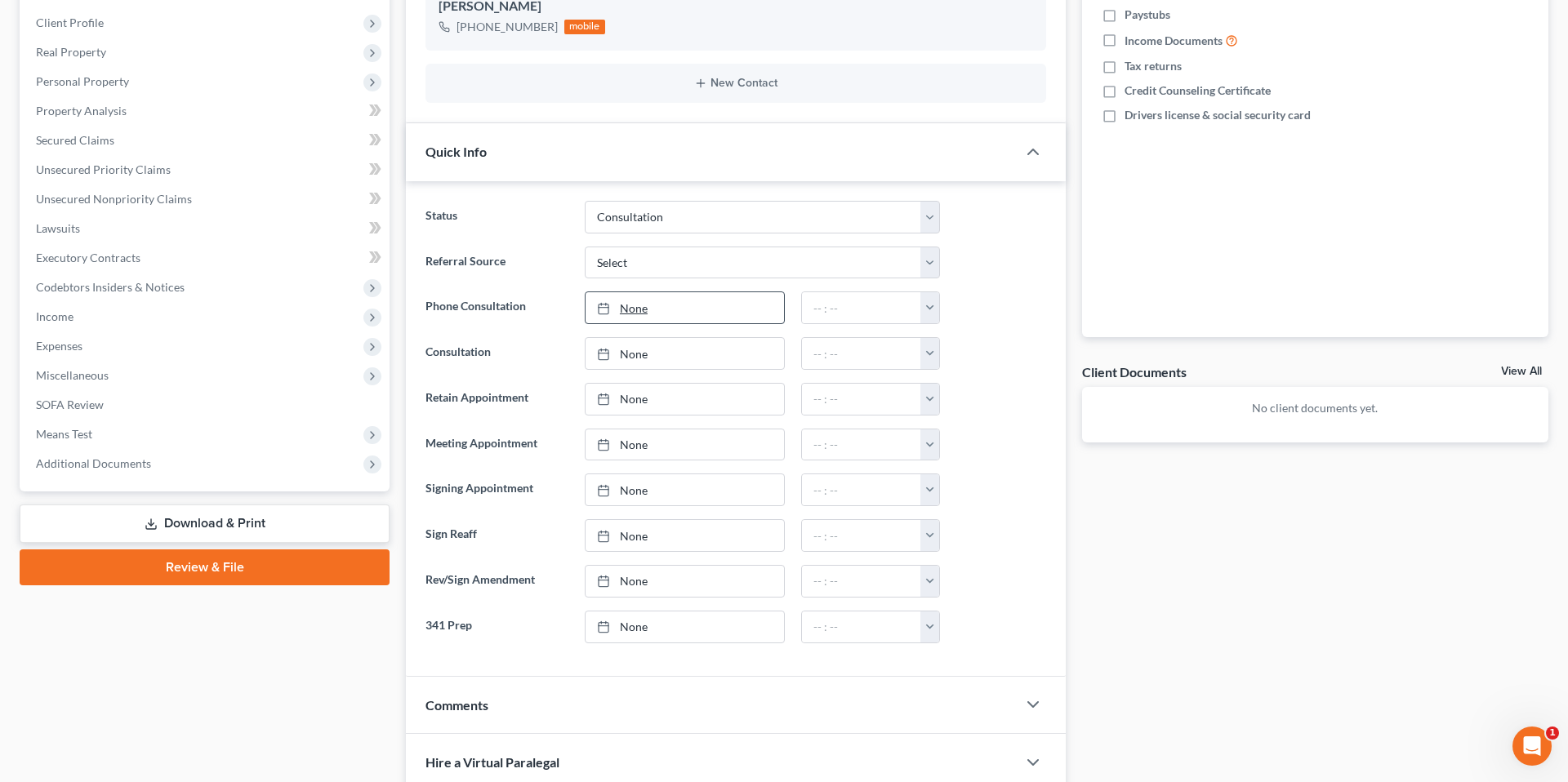
click at [684, 307] on link "None" at bounding box center [685, 308] width 198 height 31
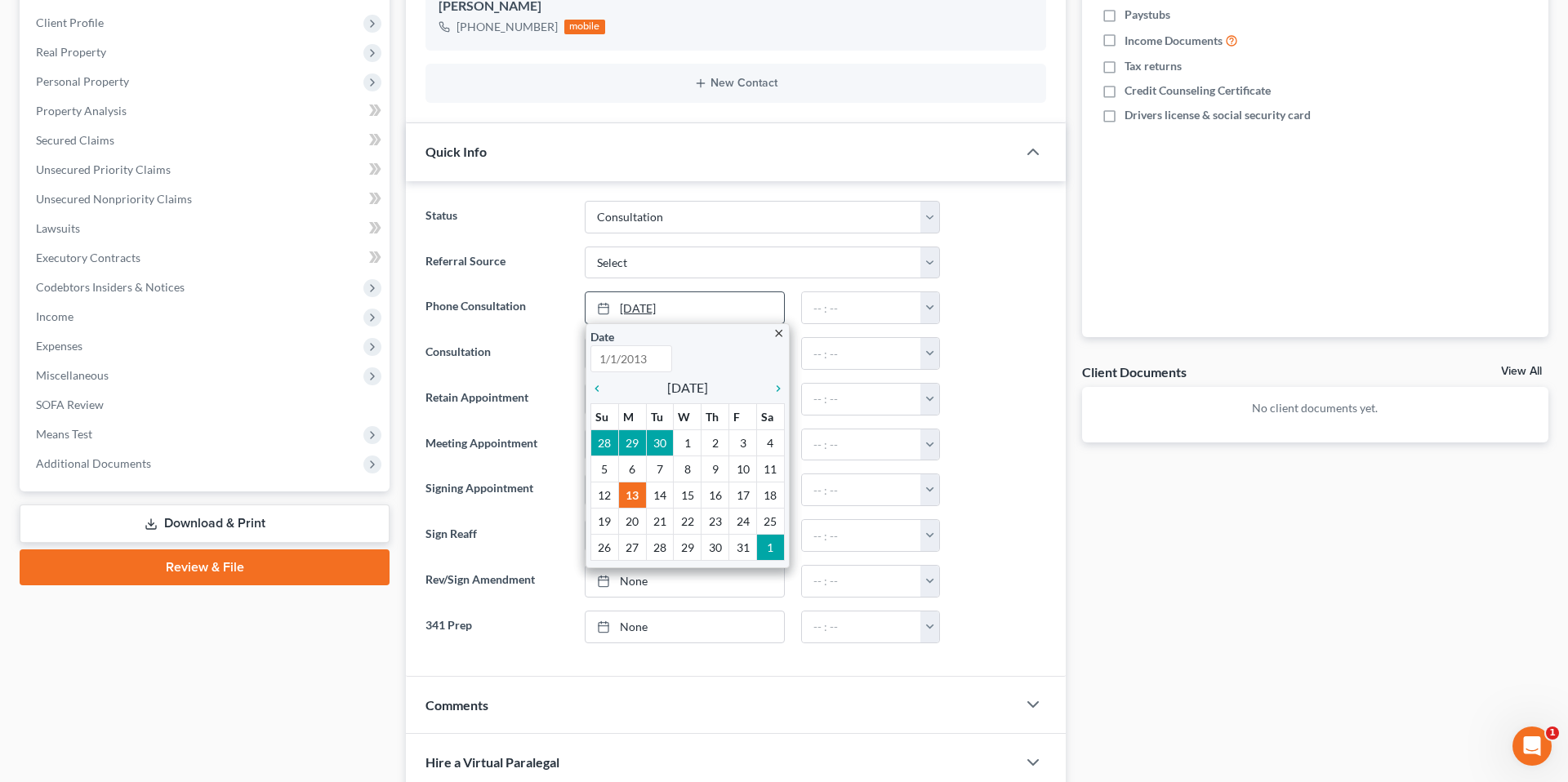
type input "[DATE]"
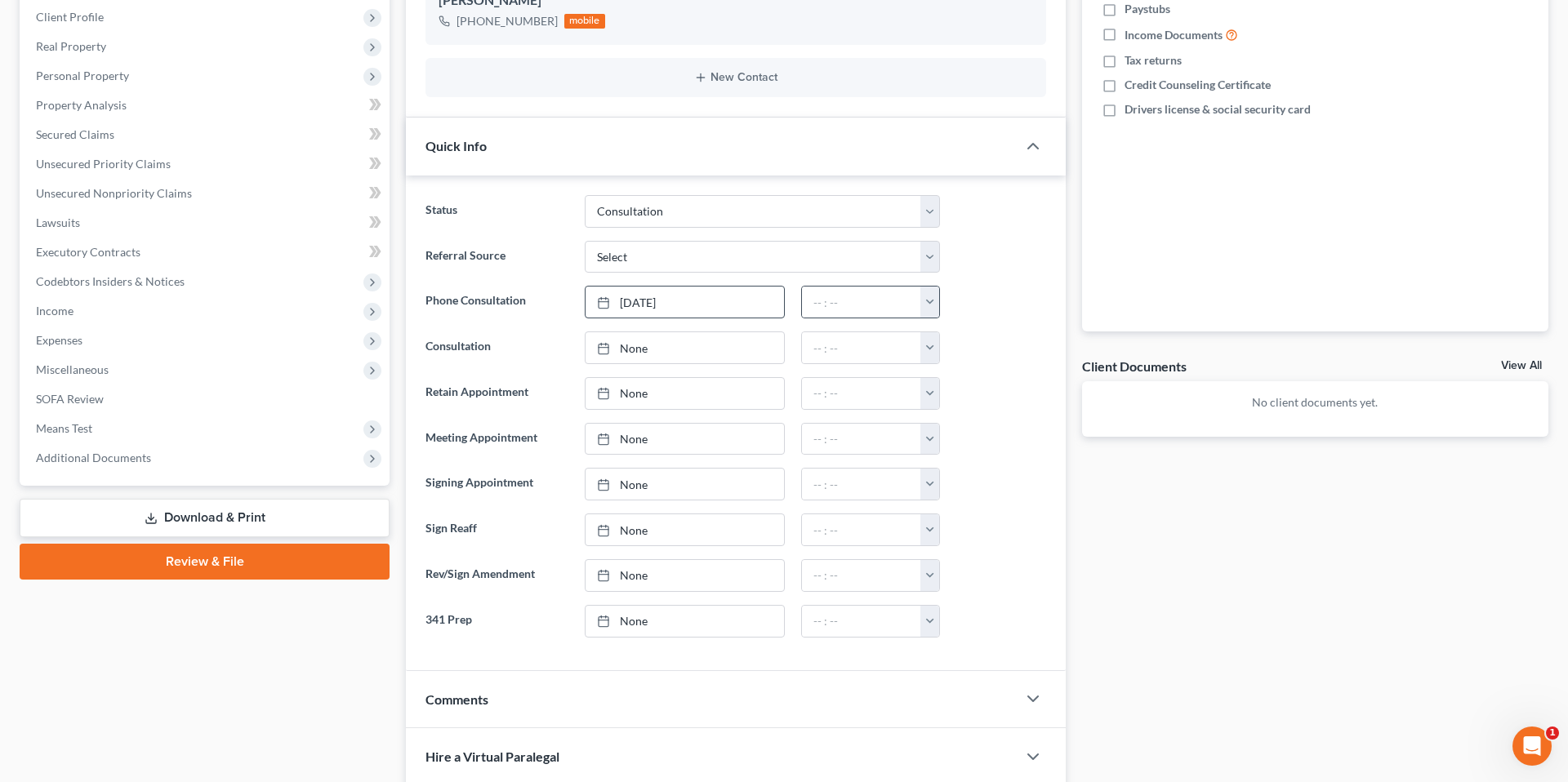
click at [936, 302] on button "button" at bounding box center [929, 302] width 18 height 31
click at [974, 344] on link "7:30am" at bounding box center [965, 345] width 91 height 28
type input "7:30am"
click at [980, 347] on div at bounding box center [1001, 348] width 106 height 33
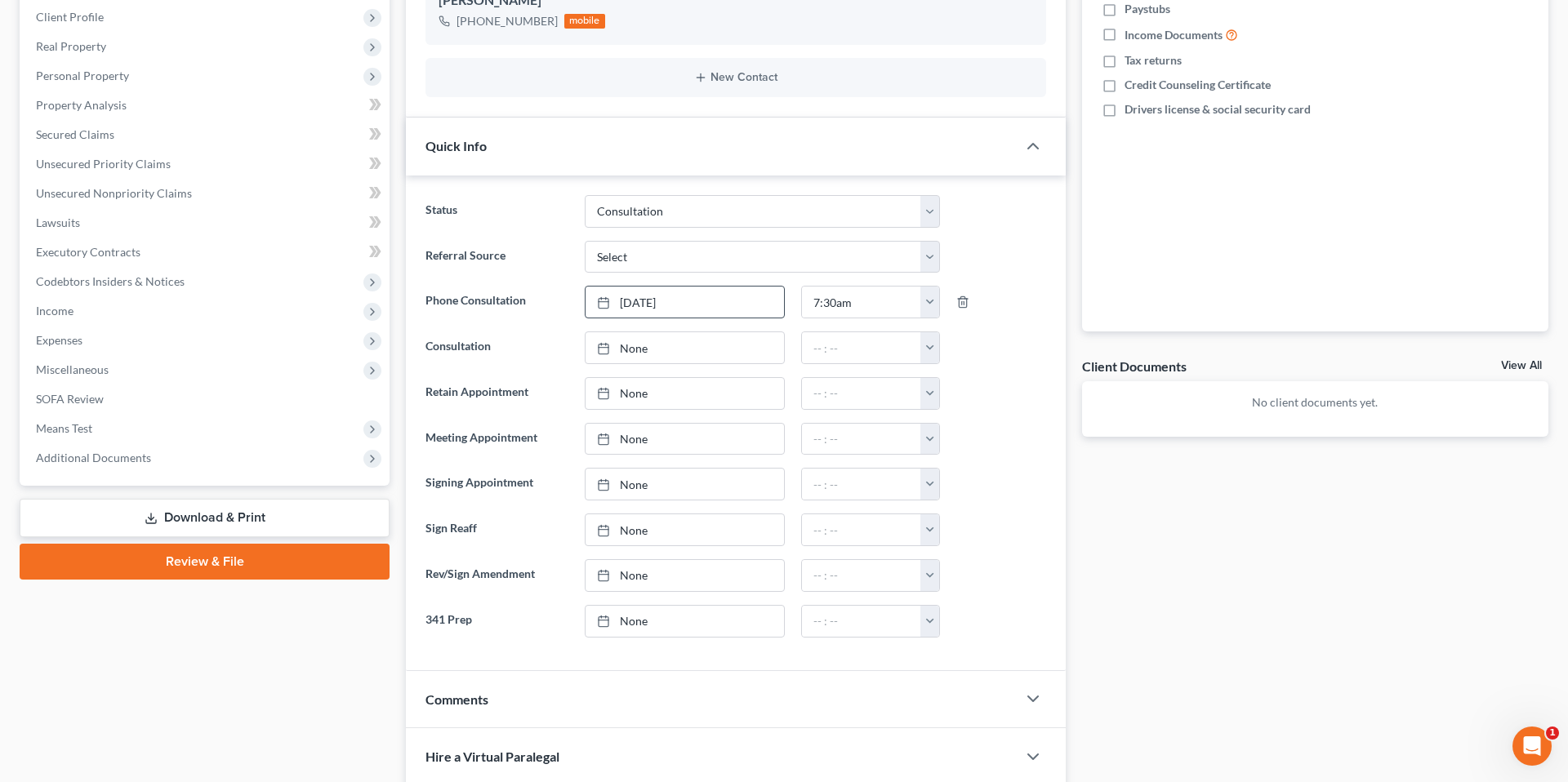
scroll to position [0, 0]
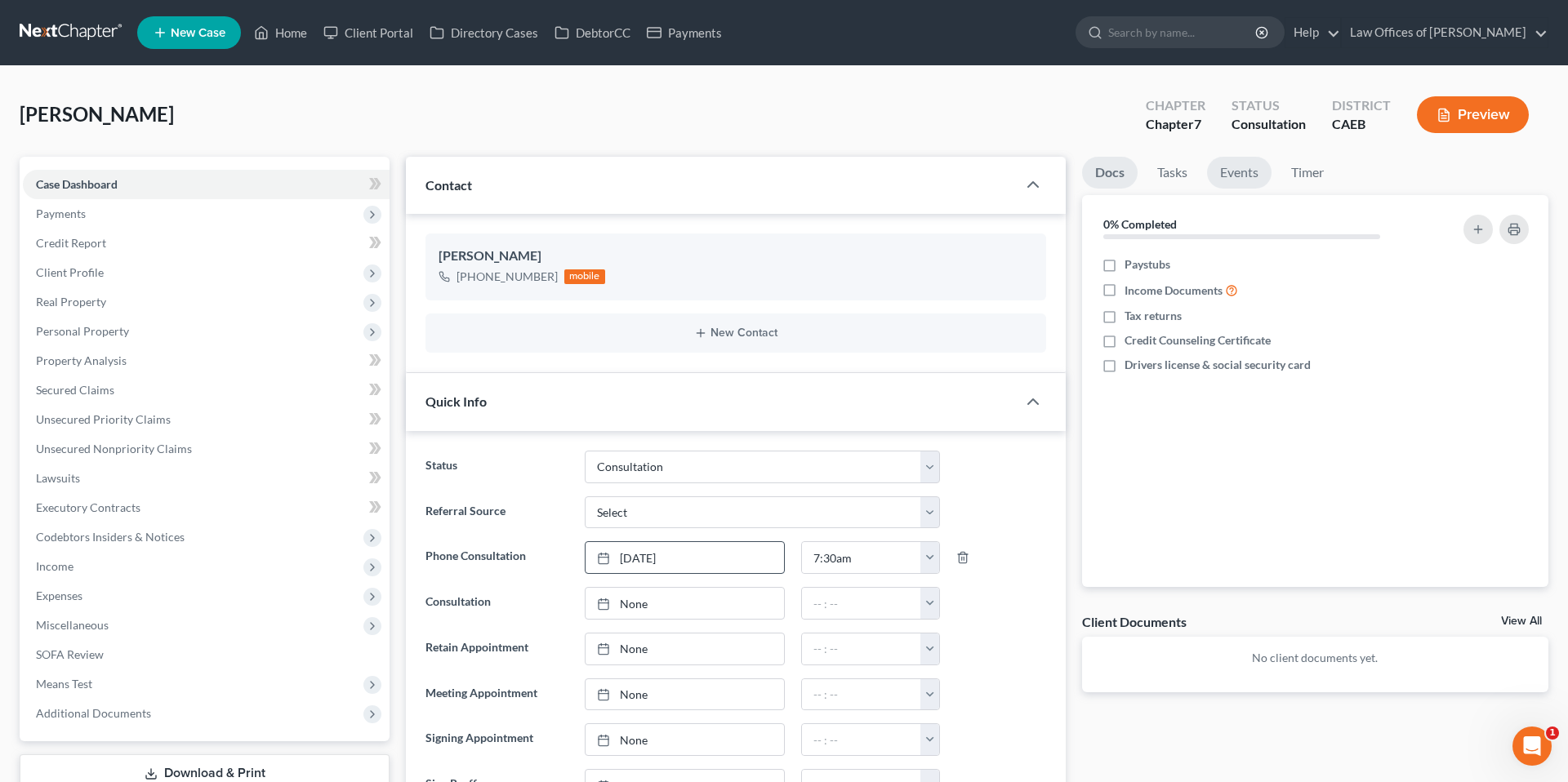
drag, startPoint x: 63, startPoint y: 217, endPoint x: 1212, endPoint y: 177, distance: 1149.7
click at [63, 217] on span "Payments" at bounding box center [60, 213] width 50 height 14
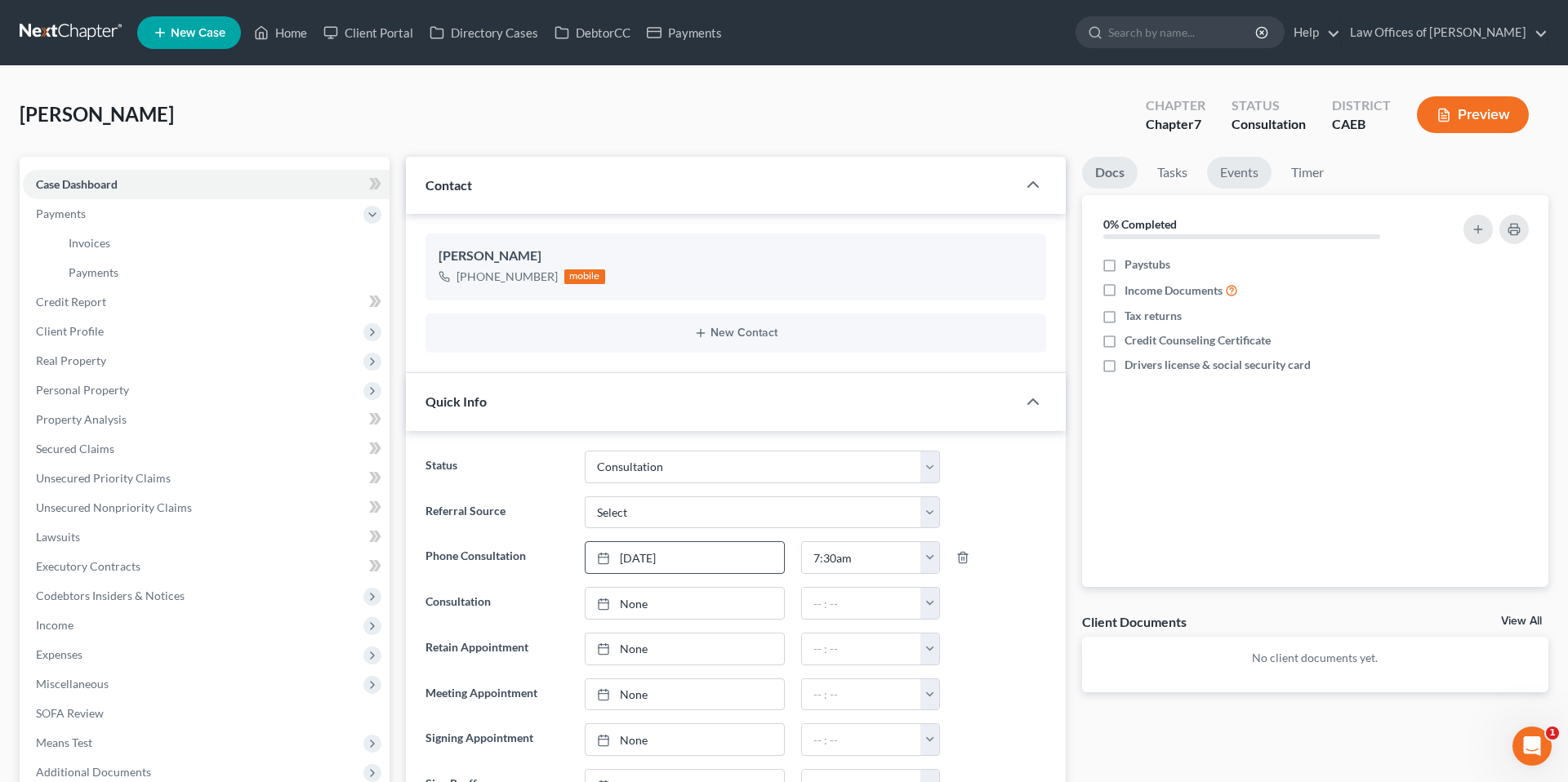
click at [1011, 172] on link "Events" at bounding box center [1239, 172] width 64 height 32
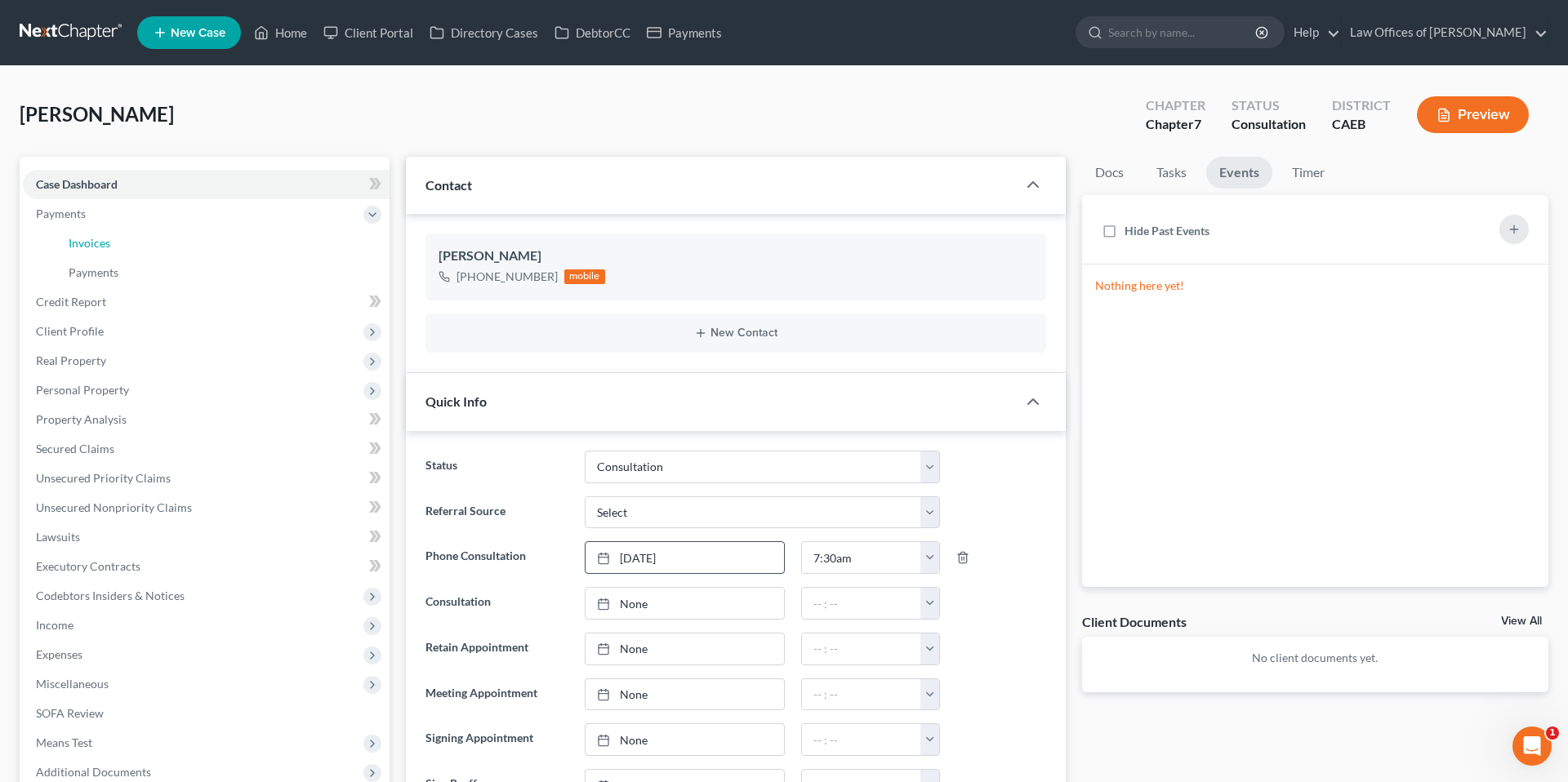
drag, startPoint x: 100, startPoint y: 245, endPoint x: 1243, endPoint y: 173, distance: 1145.3
click at [100, 245] on span "Invoices" at bounding box center [89, 243] width 42 height 14
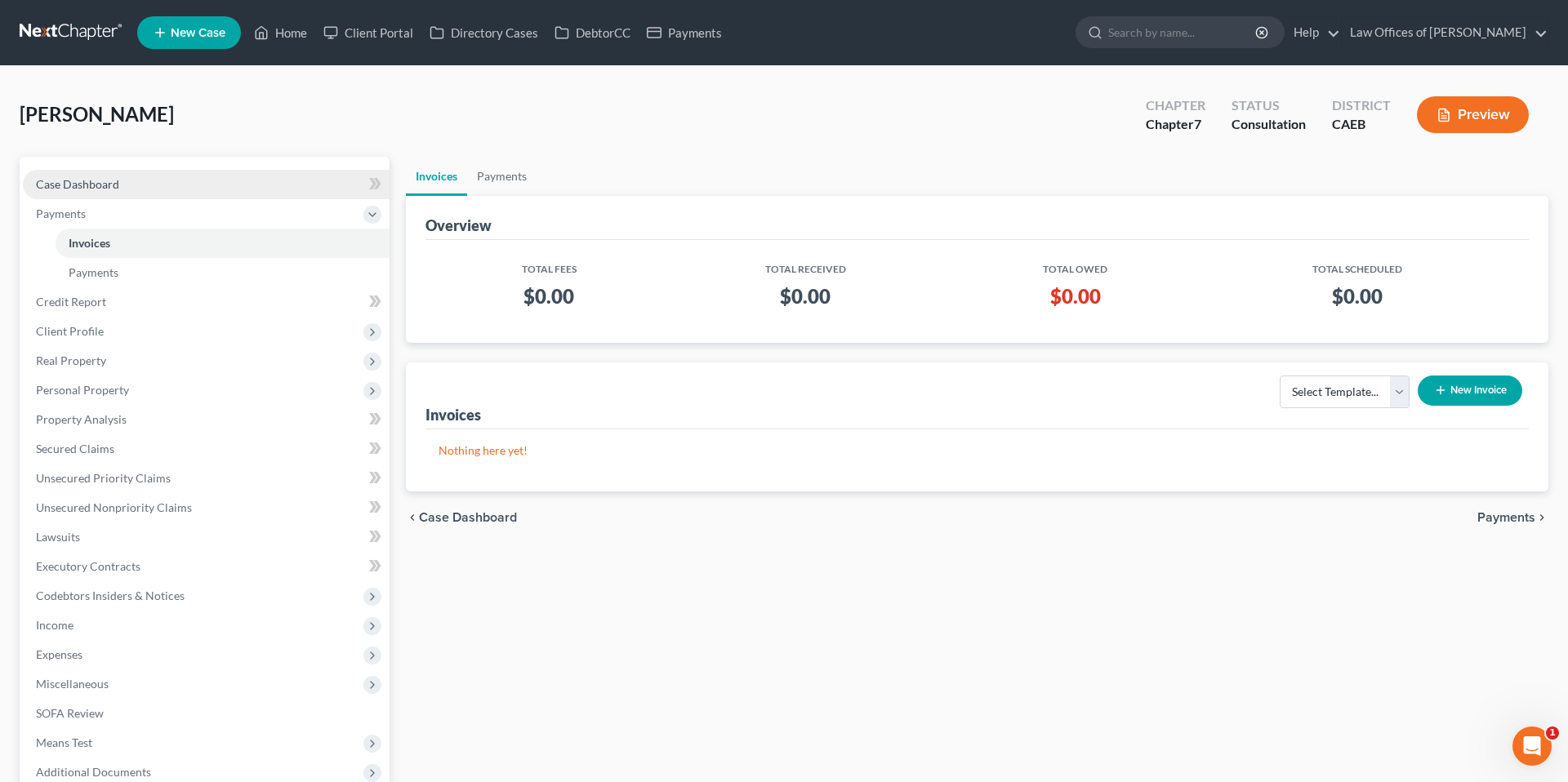
drag, startPoint x: 70, startPoint y: 181, endPoint x: 259, endPoint y: 189, distance: 189.2
click at [70, 181] on span "Case Dashboard" at bounding box center [78, 184] width 84 height 14
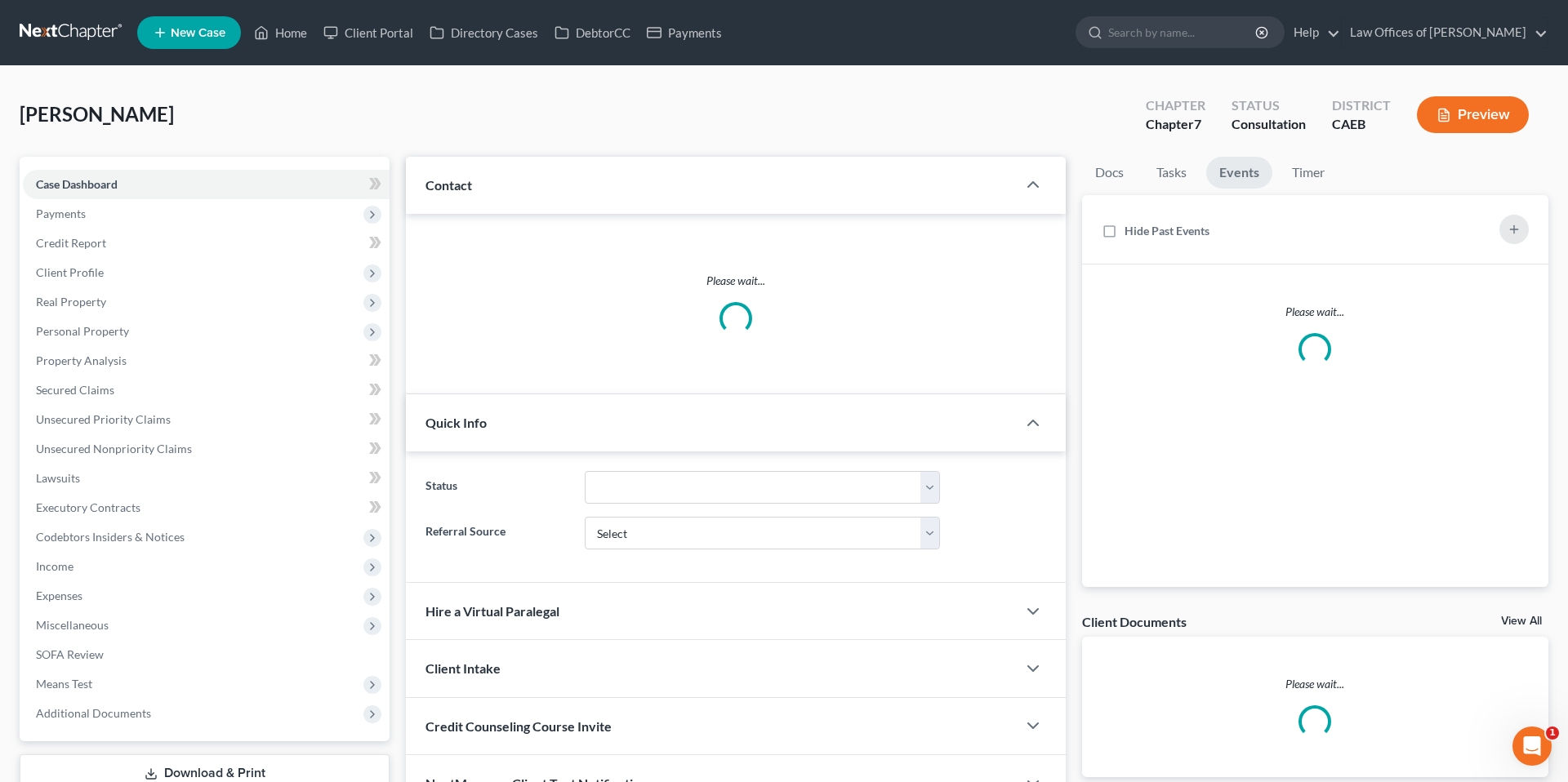
click at [1011, 179] on link "Events" at bounding box center [1239, 172] width 66 height 32
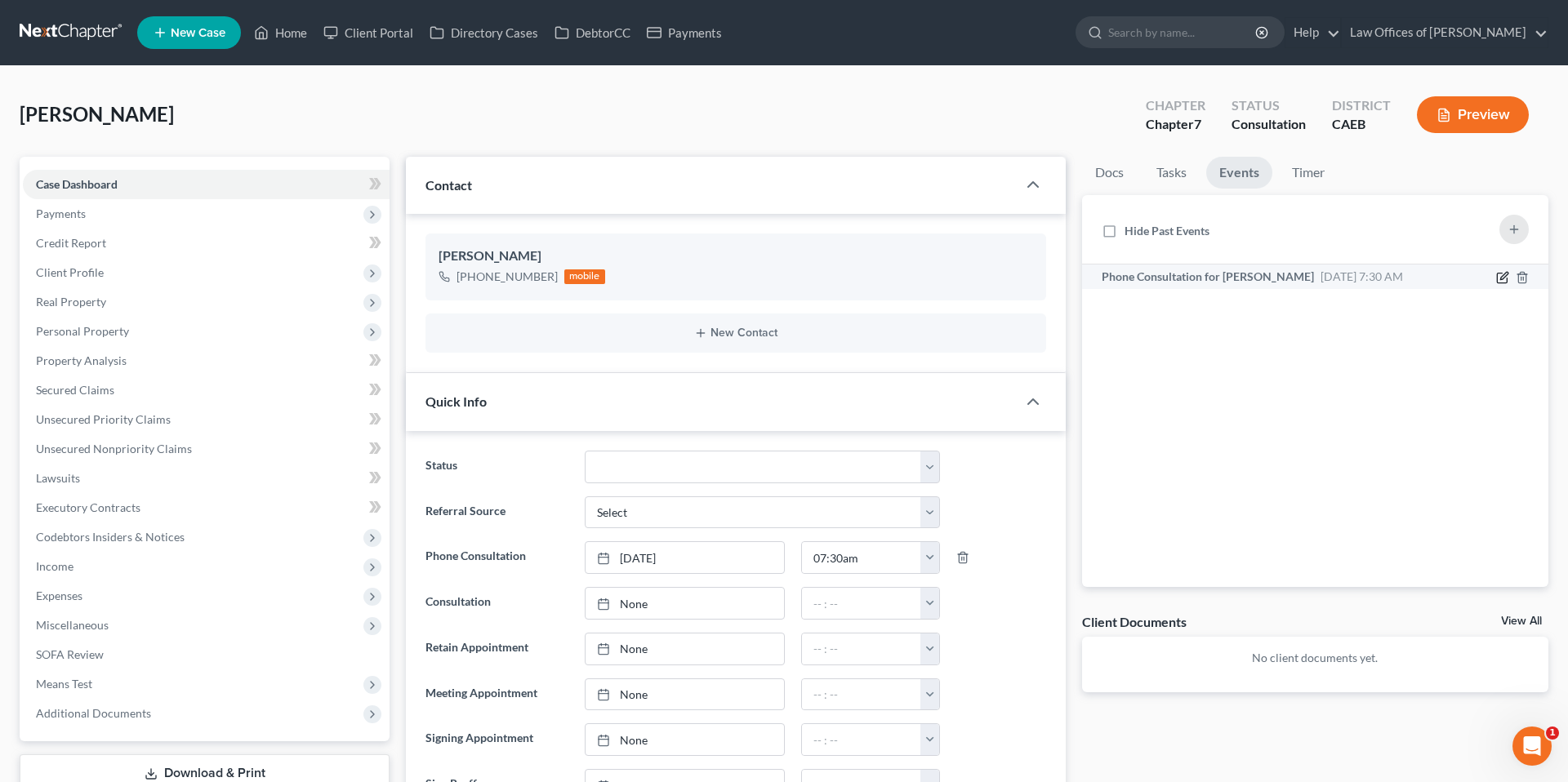
click at [1011, 278] on icon "button" at bounding box center [1502, 277] width 13 height 13
select select "Days"
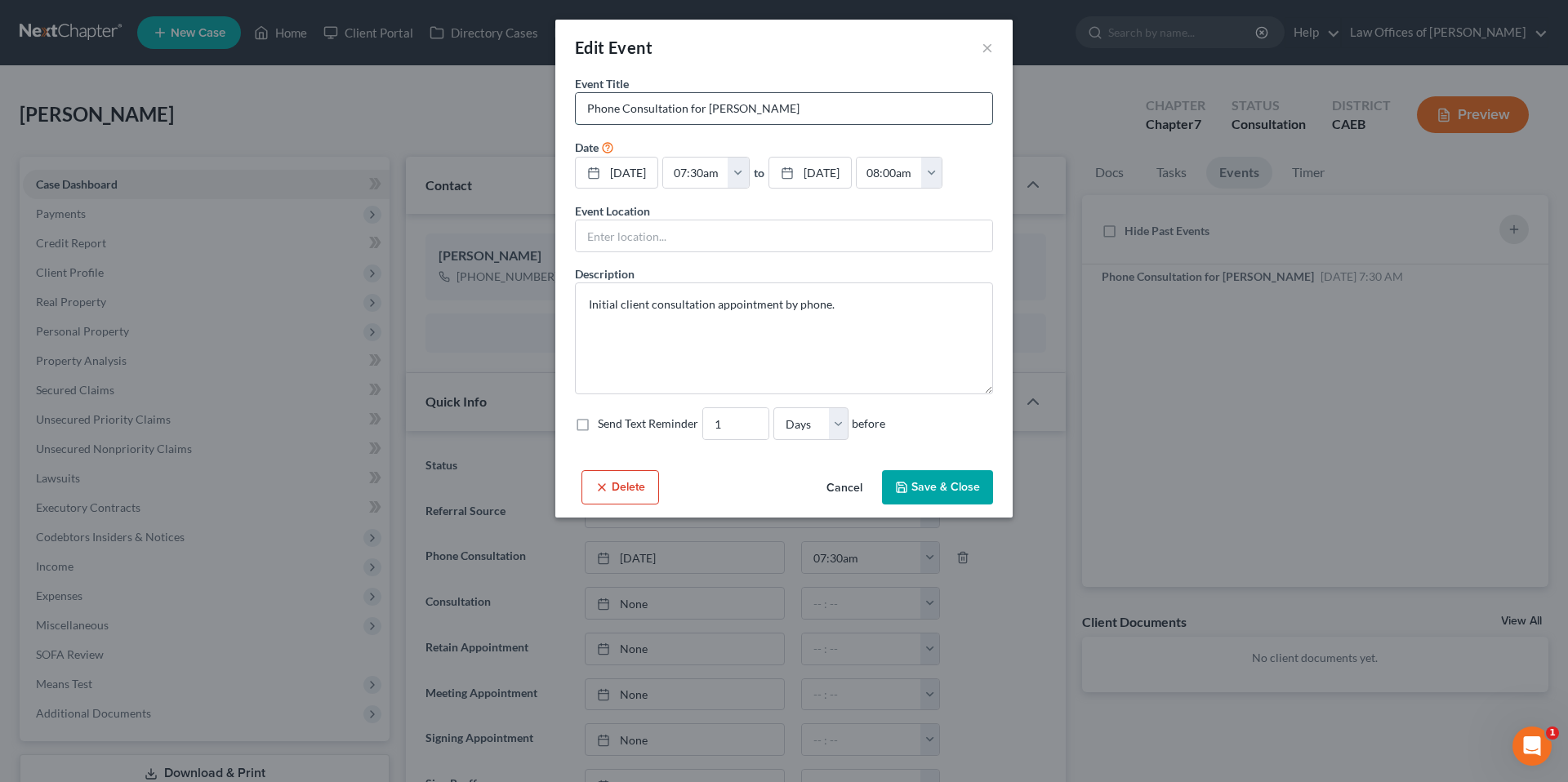
drag, startPoint x: 585, startPoint y: 110, endPoint x: 643, endPoint y: 117, distance: 58.4
click at [585, 110] on input "Phone Consultation for [PERSON_NAME]" at bounding box center [784, 109] width 416 height 31
type input "SP Phone Consultation for [PERSON_NAME]"
click at [929, 505] on button "Save & Close" at bounding box center [938, 487] width 111 height 34
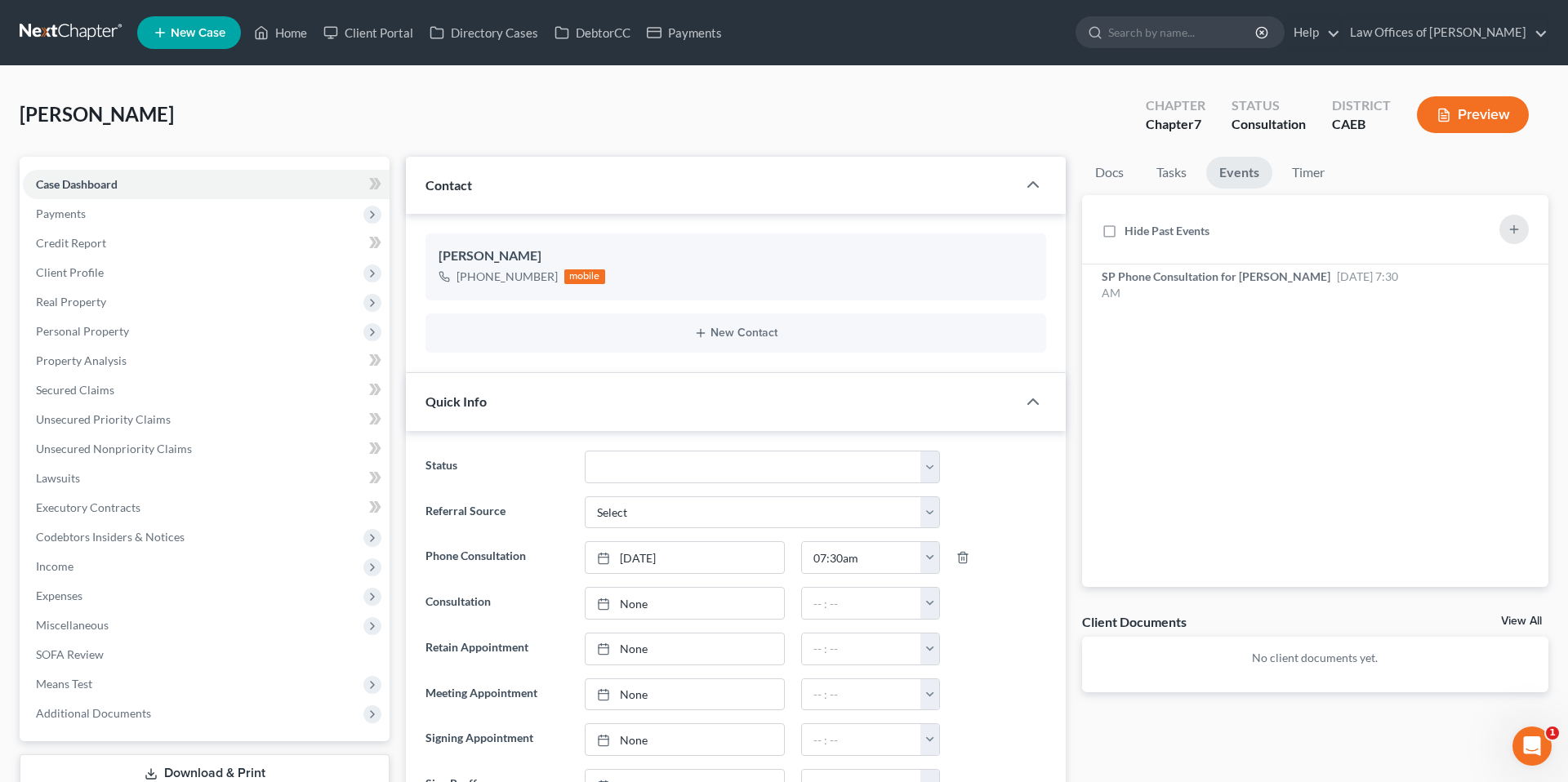
click at [216, 23] on link "New Case" at bounding box center [189, 33] width 104 height 33
select select "8"
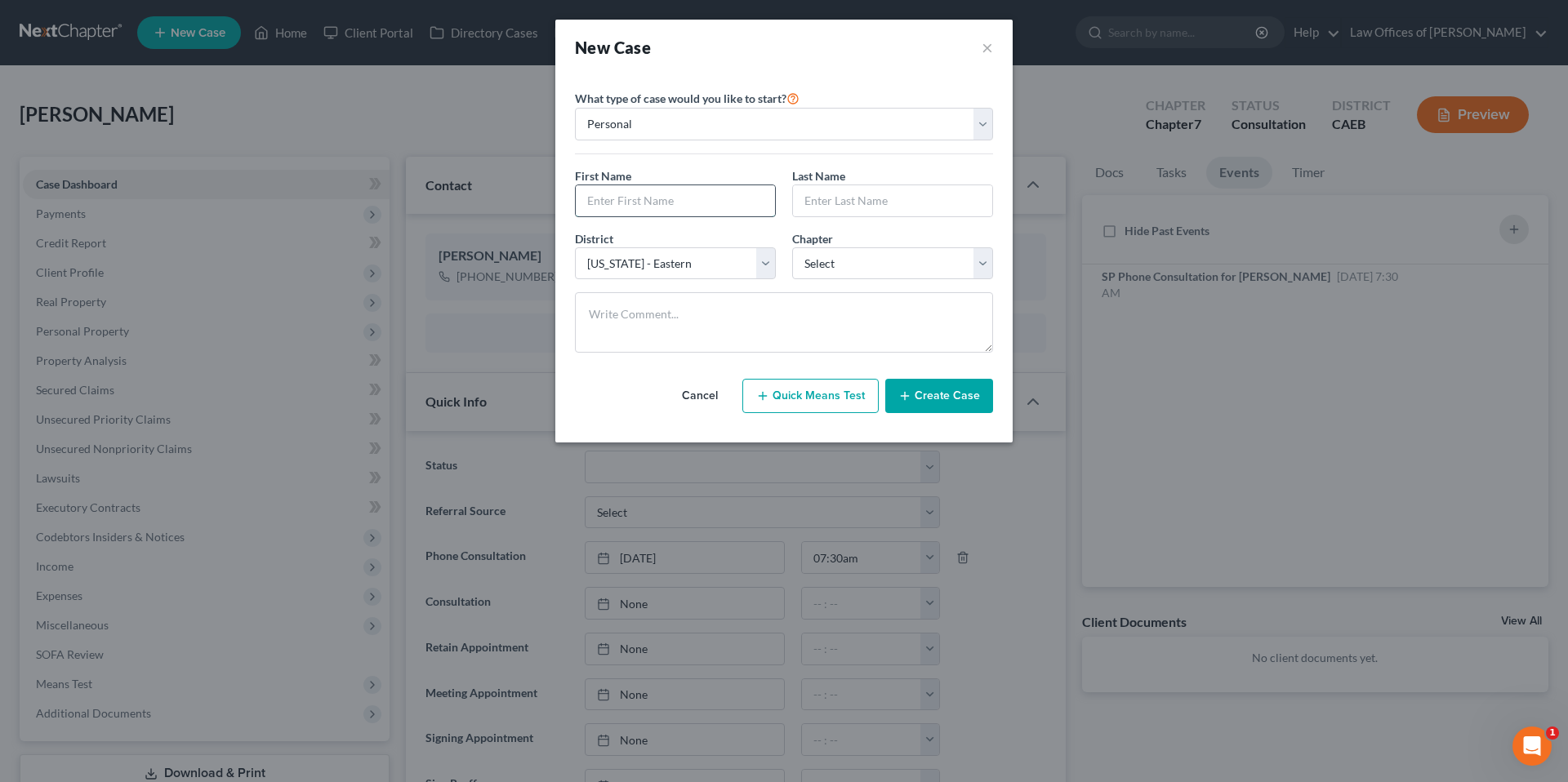
click at [674, 201] on input "text" at bounding box center [675, 201] width 199 height 31
type input "[PERSON_NAME]"
click at [902, 208] on input "text" at bounding box center [892, 201] width 199 height 31
type input "[PERSON_NAME]"
click at [891, 262] on select "Select 7 11 12 13" at bounding box center [892, 264] width 201 height 33
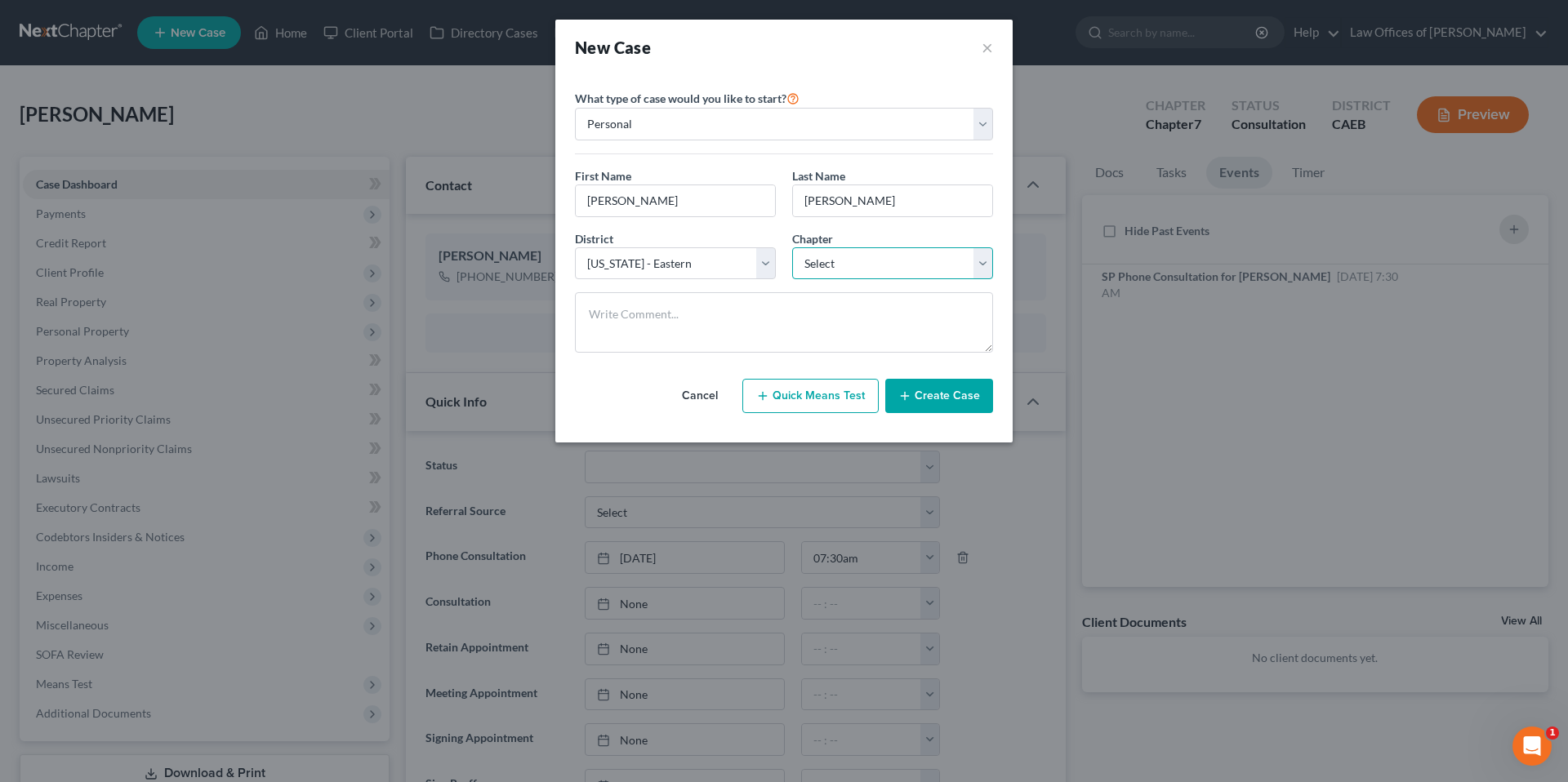
select select "0"
click at [792, 247] on select "Select 7 11 12 13" at bounding box center [892, 264] width 201 height 33
click at [958, 398] on button "Create Case" at bounding box center [939, 396] width 108 height 34
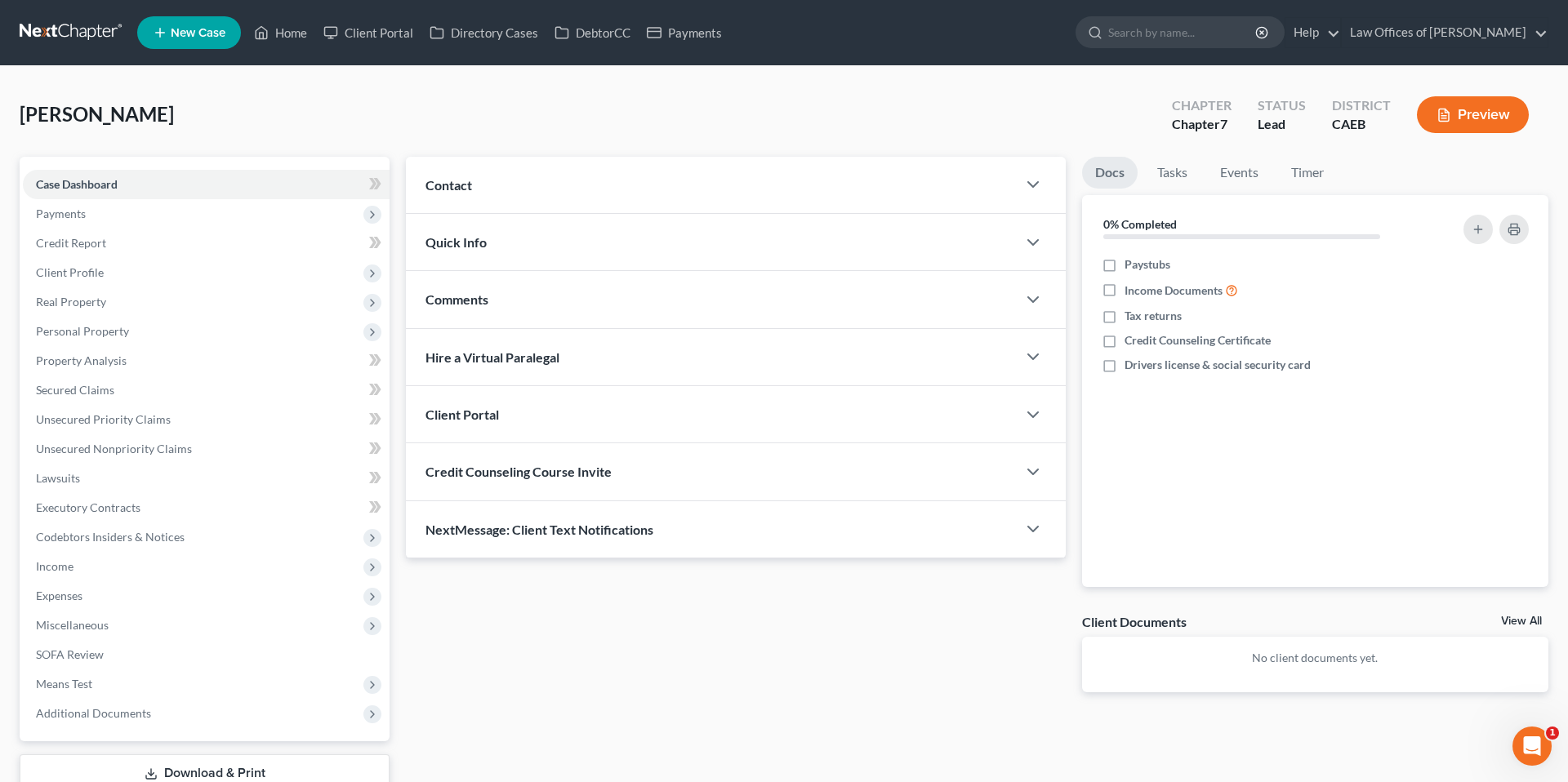
click at [1011, 177] on div "Contact" at bounding box center [711, 185] width 611 height 56
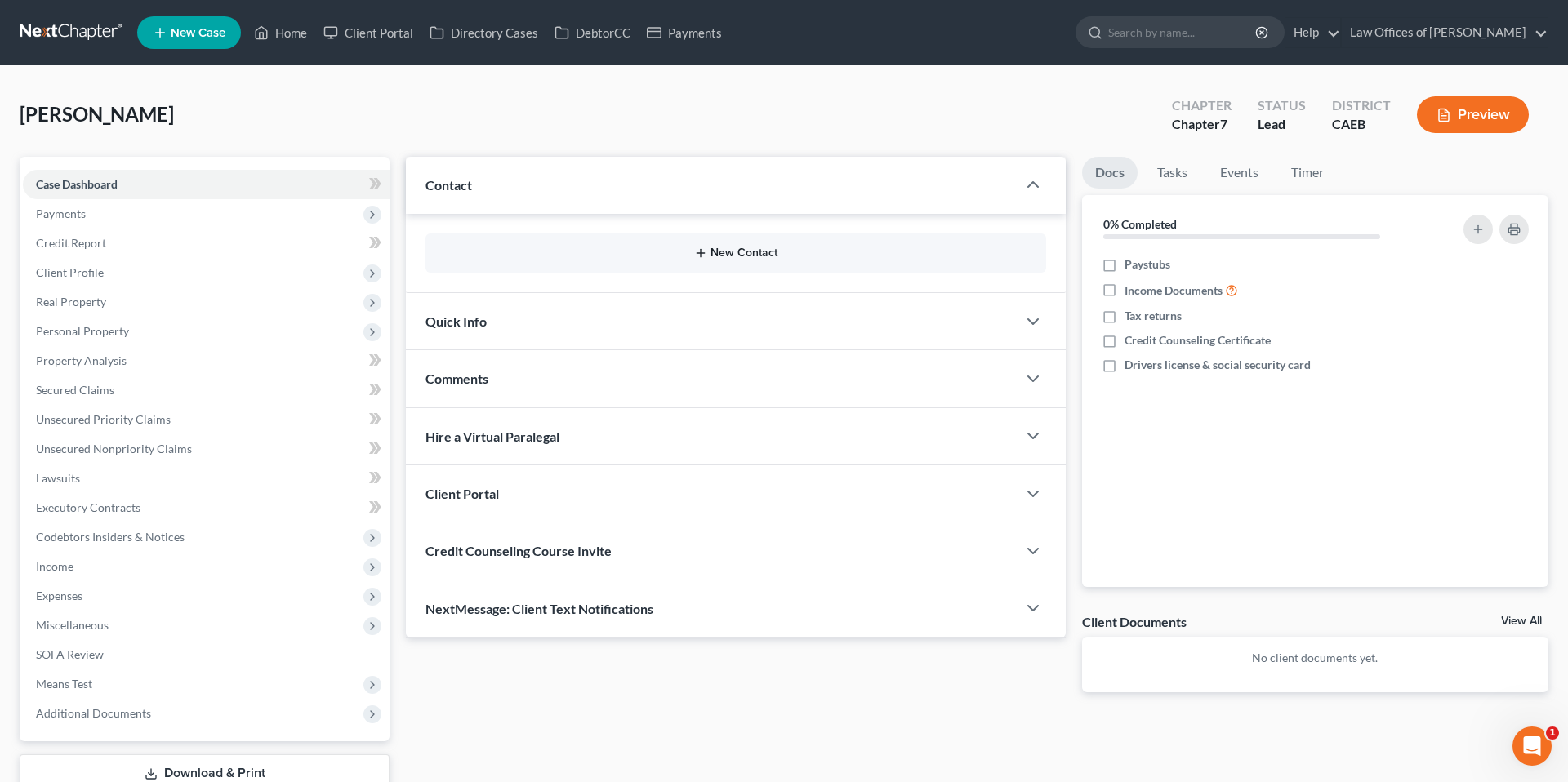
click at [737, 255] on button "New Contact" at bounding box center [735, 253] width 594 height 13
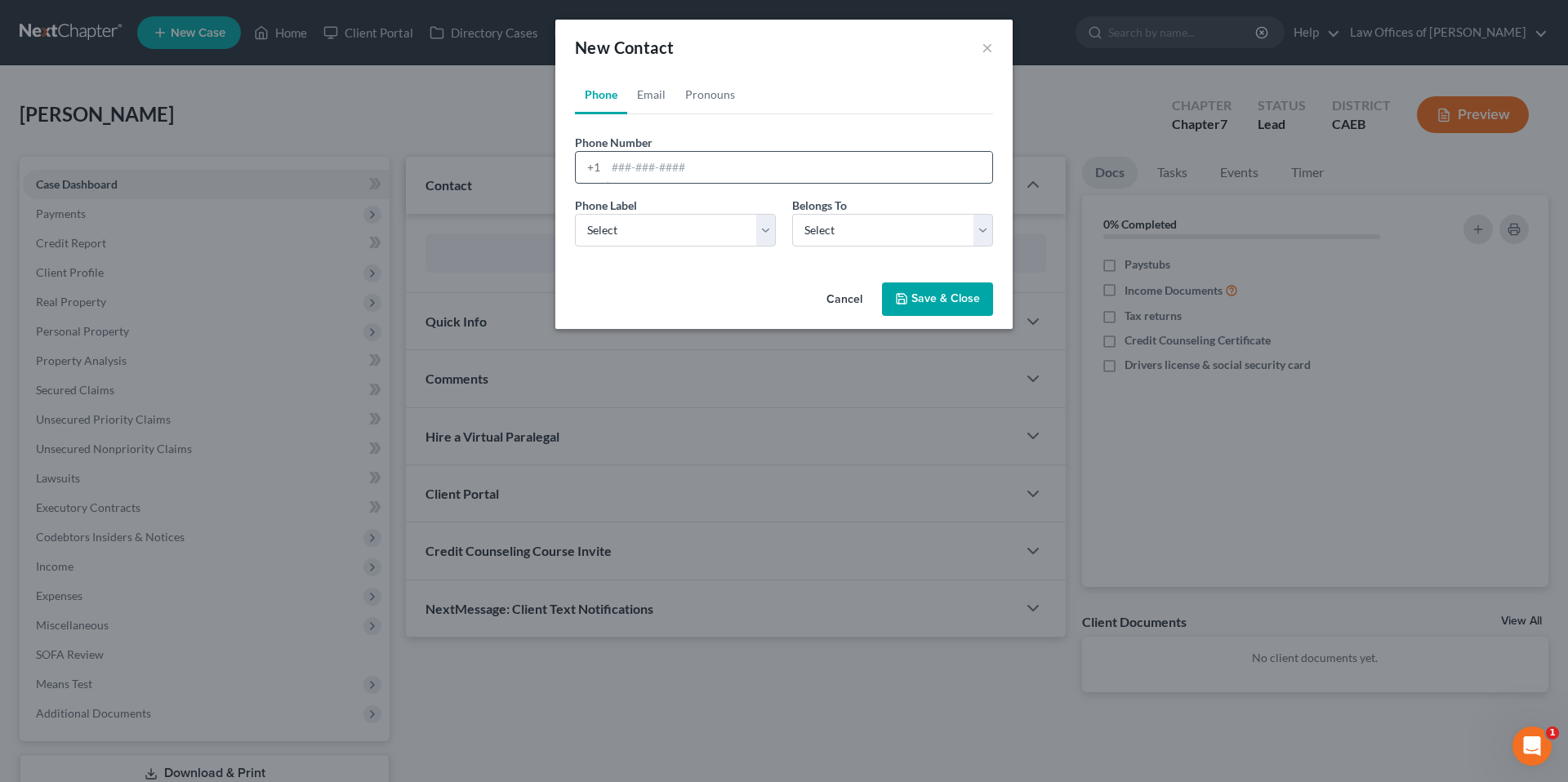
click at [651, 177] on input "tel" at bounding box center [799, 167] width 386 height 31
drag, startPoint x: 611, startPoint y: 170, endPoint x: 639, endPoint y: 186, distance: 32.2
click at [610, 170] on input "8694423" at bounding box center [799, 167] width 386 height 31
type input "6618694423"
click at [727, 233] on select "Select Mobile Home Work Other" at bounding box center [675, 231] width 201 height 33
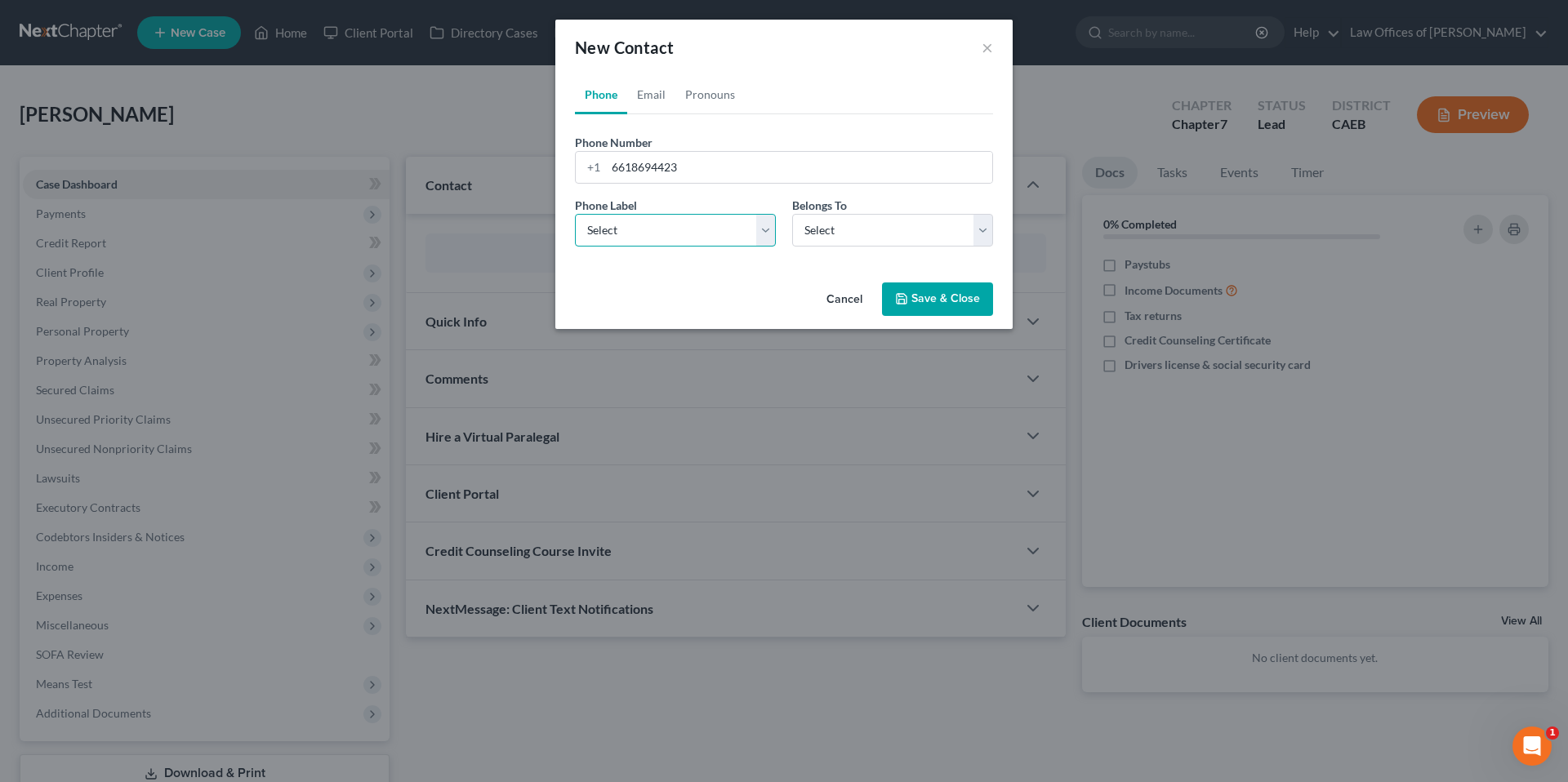
select select "0"
click at [575, 214] on select "Select Mobile Home Work Other" at bounding box center [675, 231] width 201 height 33
click at [826, 241] on select "Select Client Other" at bounding box center [892, 231] width 201 height 33
select select "0"
click at [792, 214] on select "Select Client Other" at bounding box center [892, 231] width 201 height 33
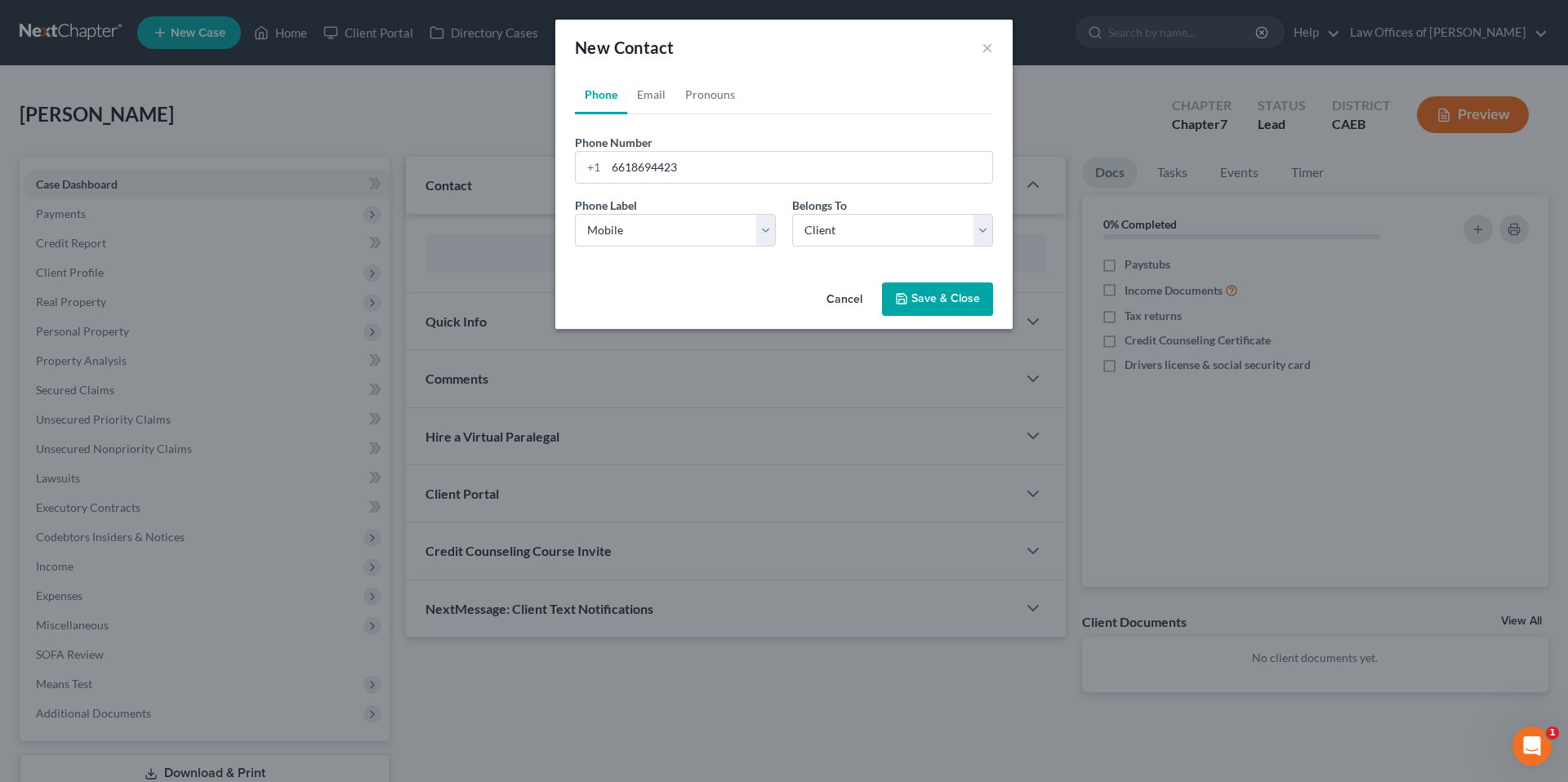
click at [954, 297] on button "Save & Close" at bounding box center [938, 299] width 111 height 34
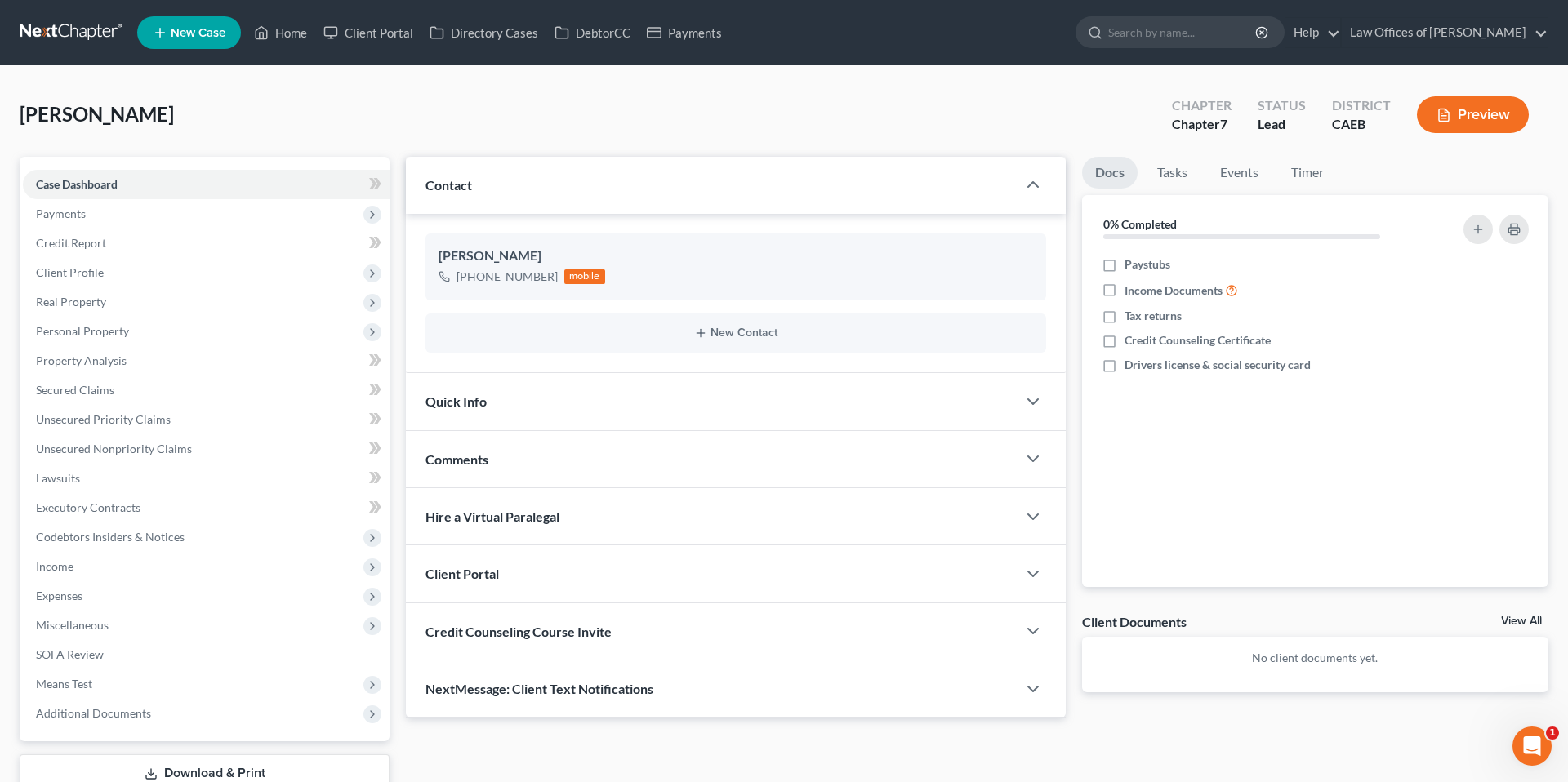
click at [790, 405] on div "Quick Info" at bounding box center [711, 402] width 611 height 56
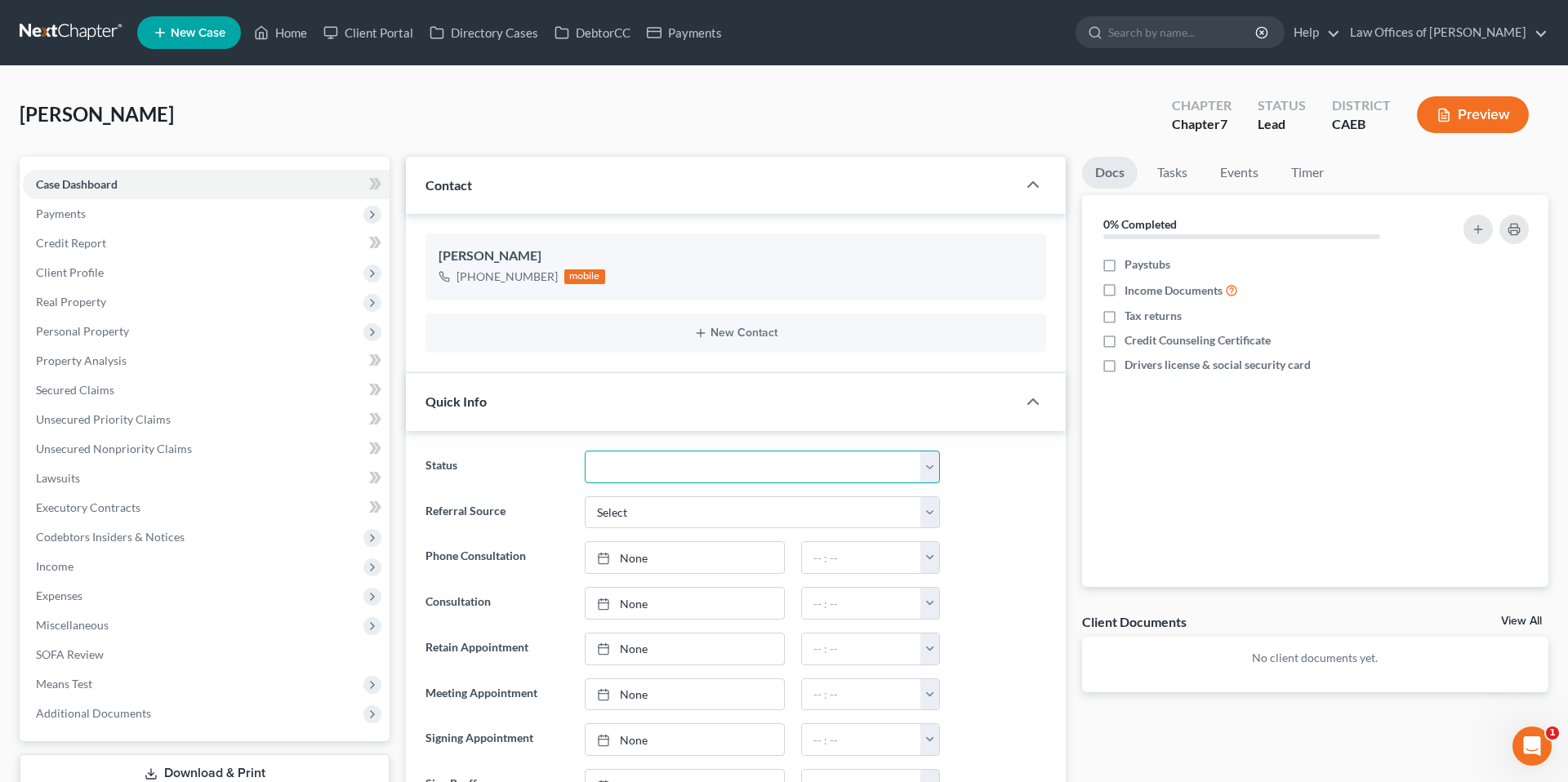
click at [707, 477] on select "Cancelled/Refund Closed Consultation Declined Discharged Filed Income Check In …" at bounding box center [762, 467] width 355 height 33
select select "2"
click at [585, 450] on select "Cancelled/Refund Closed Consultation Declined Discharged Filed Income Check In …" at bounding box center [762, 467] width 355 height 33
click at [1011, 471] on div "Status Cancelled/Refund Closed Consultation Declined Discharged Filed Income Ch…" at bounding box center [735, 467] width 637 height 33
click at [1010, 468] on div "Status Cancelled/Refund Closed Consultation Declined Discharged Filed Income Ch…" at bounding box center [735, 467] width 637 height 33
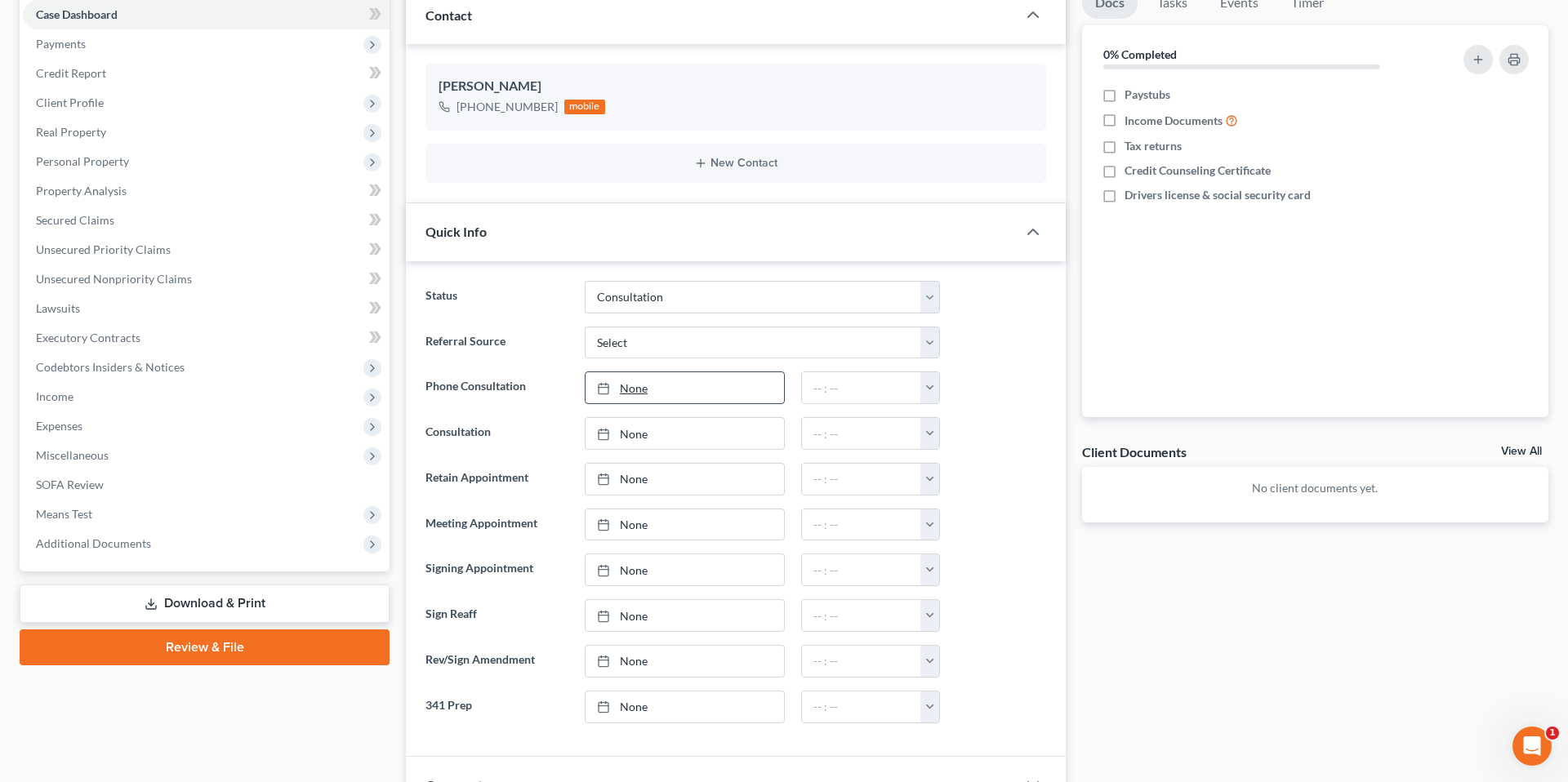
scroll to position [172, 0]
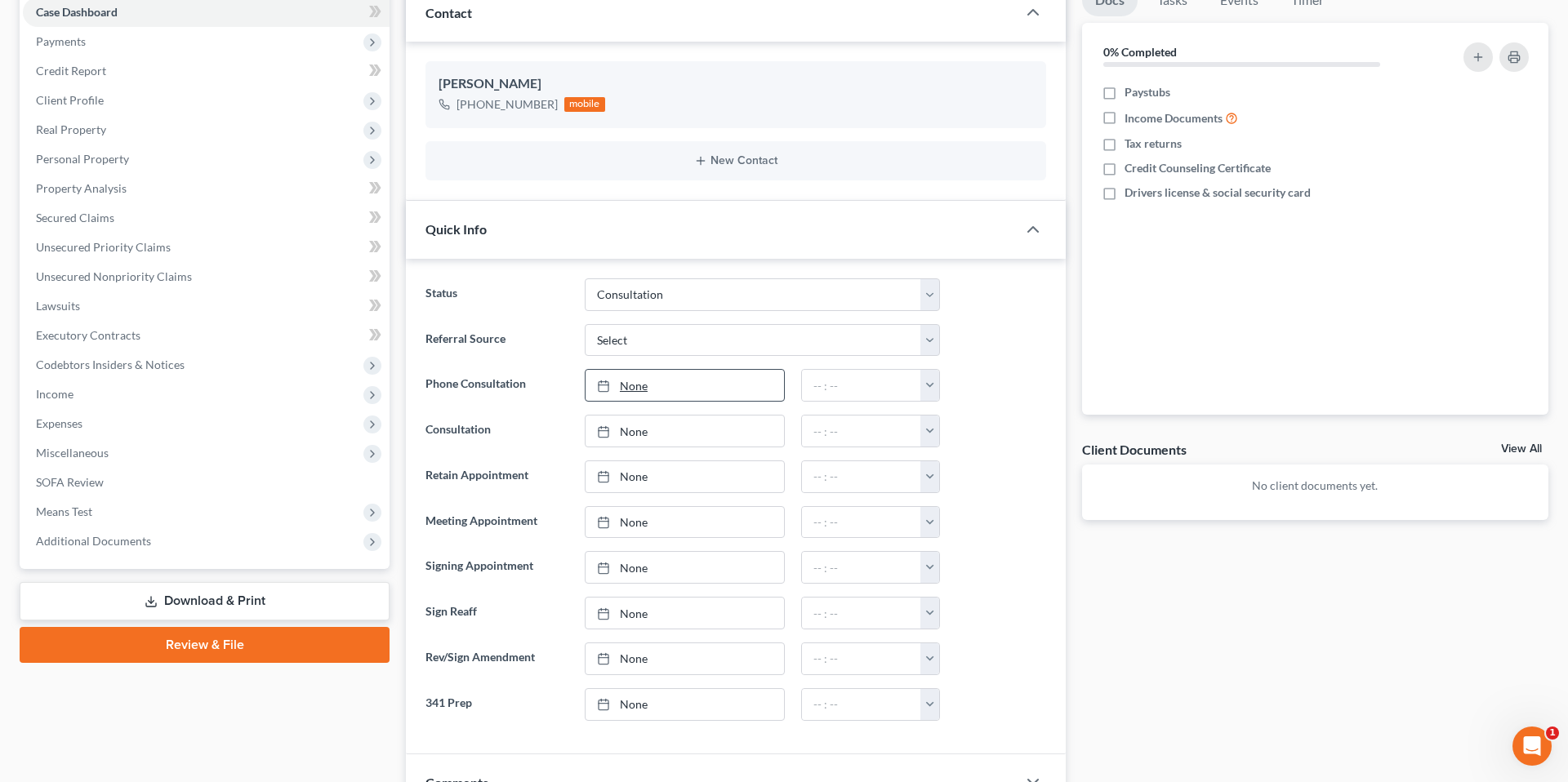
click at [727, 393] on link "None" at bounding box center [685, 385] width 198 height 31
type input "[DATE]"
click at [931, 380] on button "button" at bounding box center [929, 385] width 18 height 31
click at [924, 388] on button "button" at bounding box center [929, 385] width 18 height 31
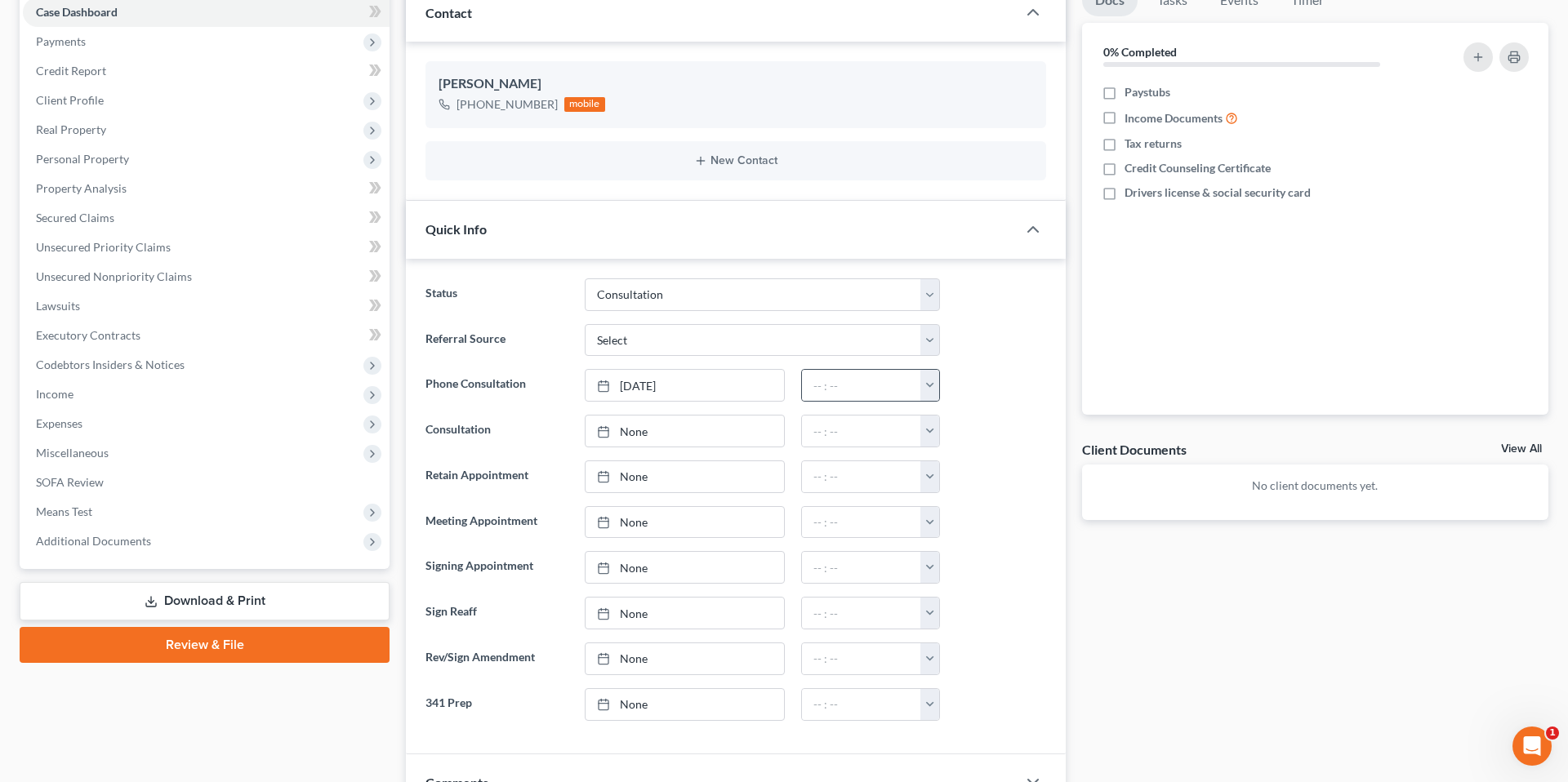
click at [929, 394] on button "button" at bounding box center [929, 385] width 18 height 31
drag, startPoint x: 969, startPoint y: 430, endPoint x: 1044, endPoint y: 475, distance: 87.5
click at [969, 430] on link "4:30pm" at bounding box center [965, 434] width 91 height 28
type input "4:30pm"
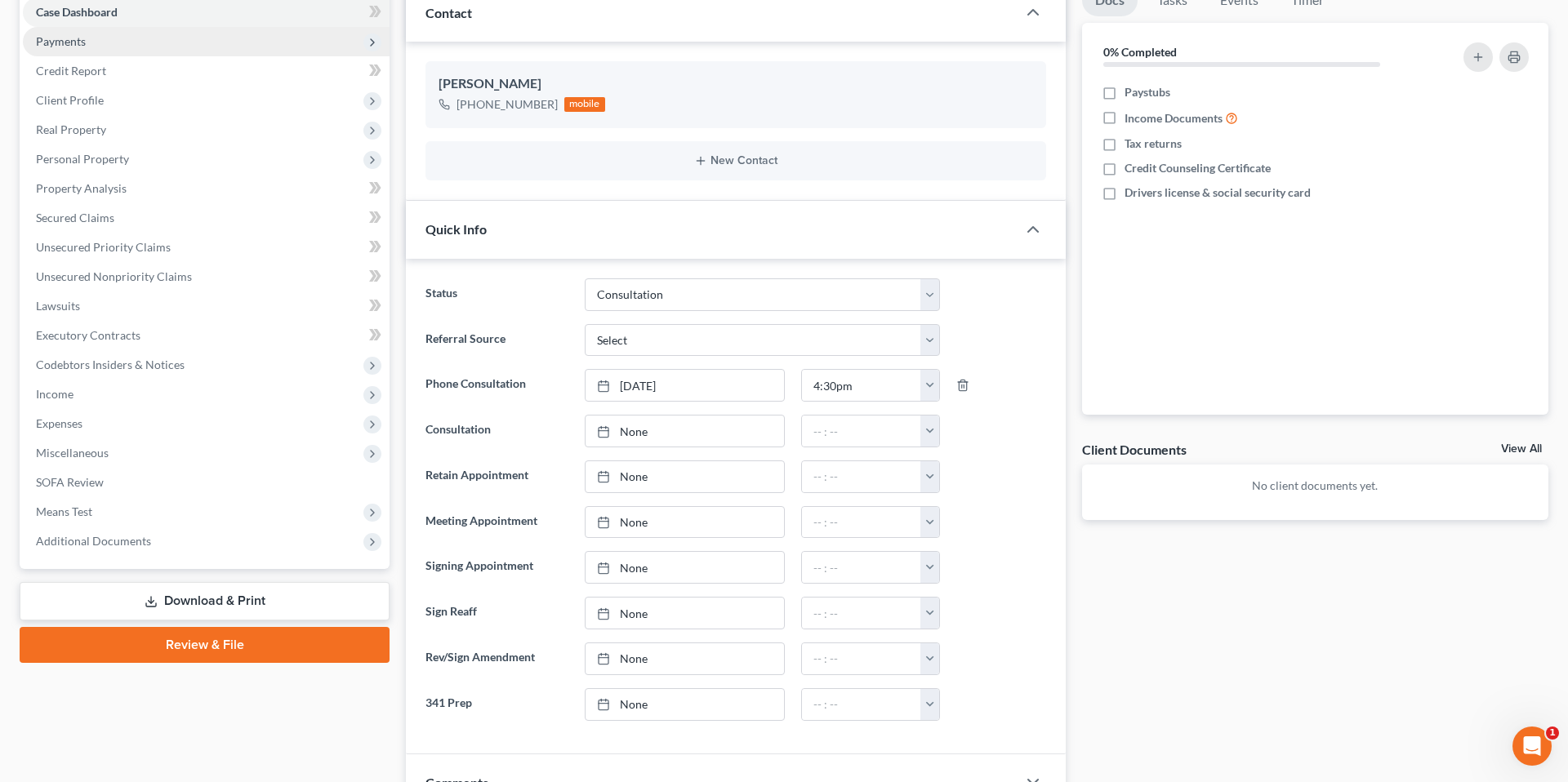
drag, startPoint x: 1003, startPoint y: 435, endPoint x: 290, endPoint y: 38, distance: 816.1
click at [1003, 435] on div at bounding box center [1001, 431] width 106 height 33
click at [290, 45] on span "Payments" at bounding box center [206, 42] width 367 height 29
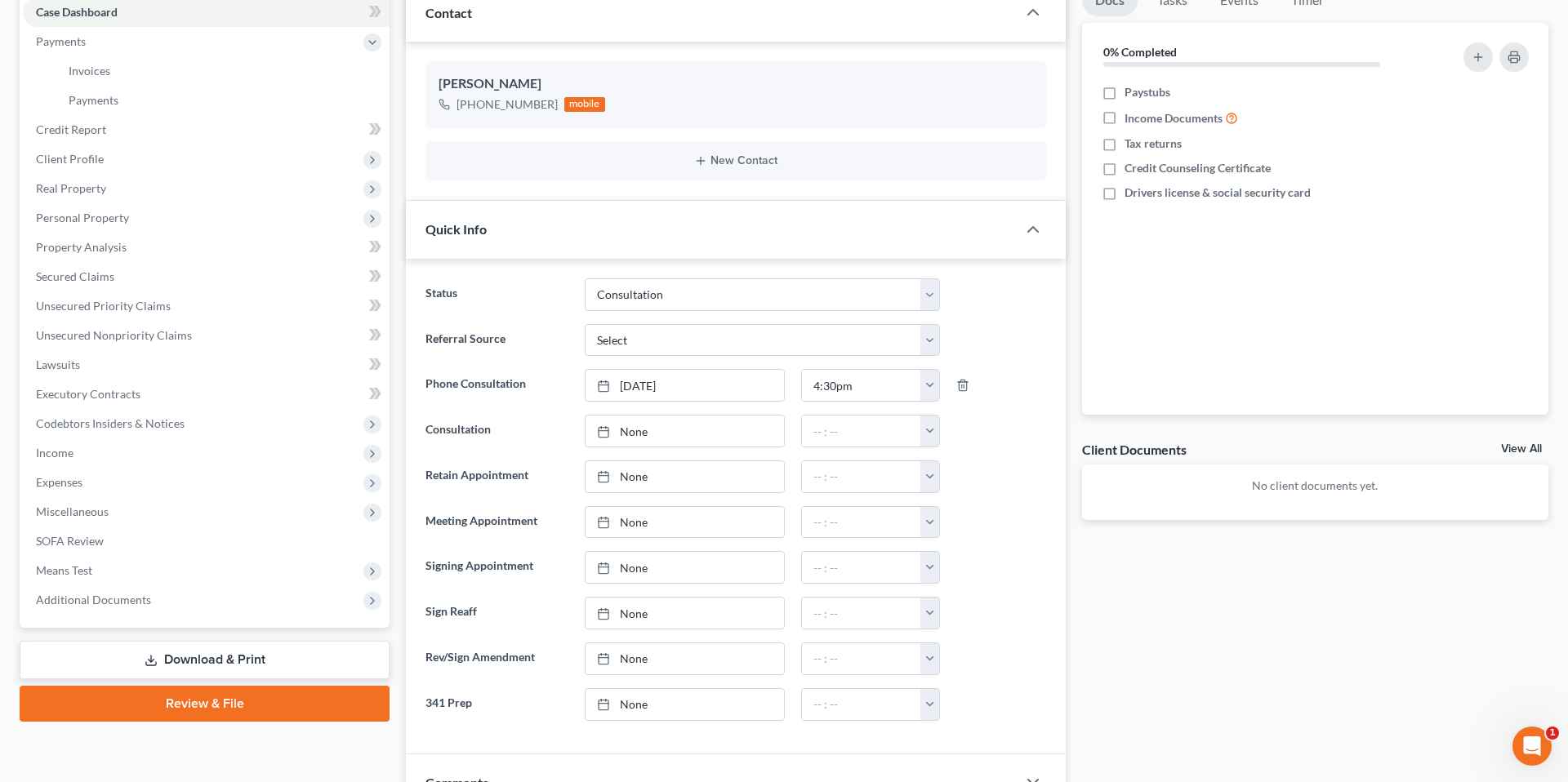
drag, startPoint x: 290, startPoint y: 38, endPoint x: 303, endPoint y: 23, distance: 19.8
click at [290, 38] on span "Payments" at bounding box center [206, 42] width 367 height 29
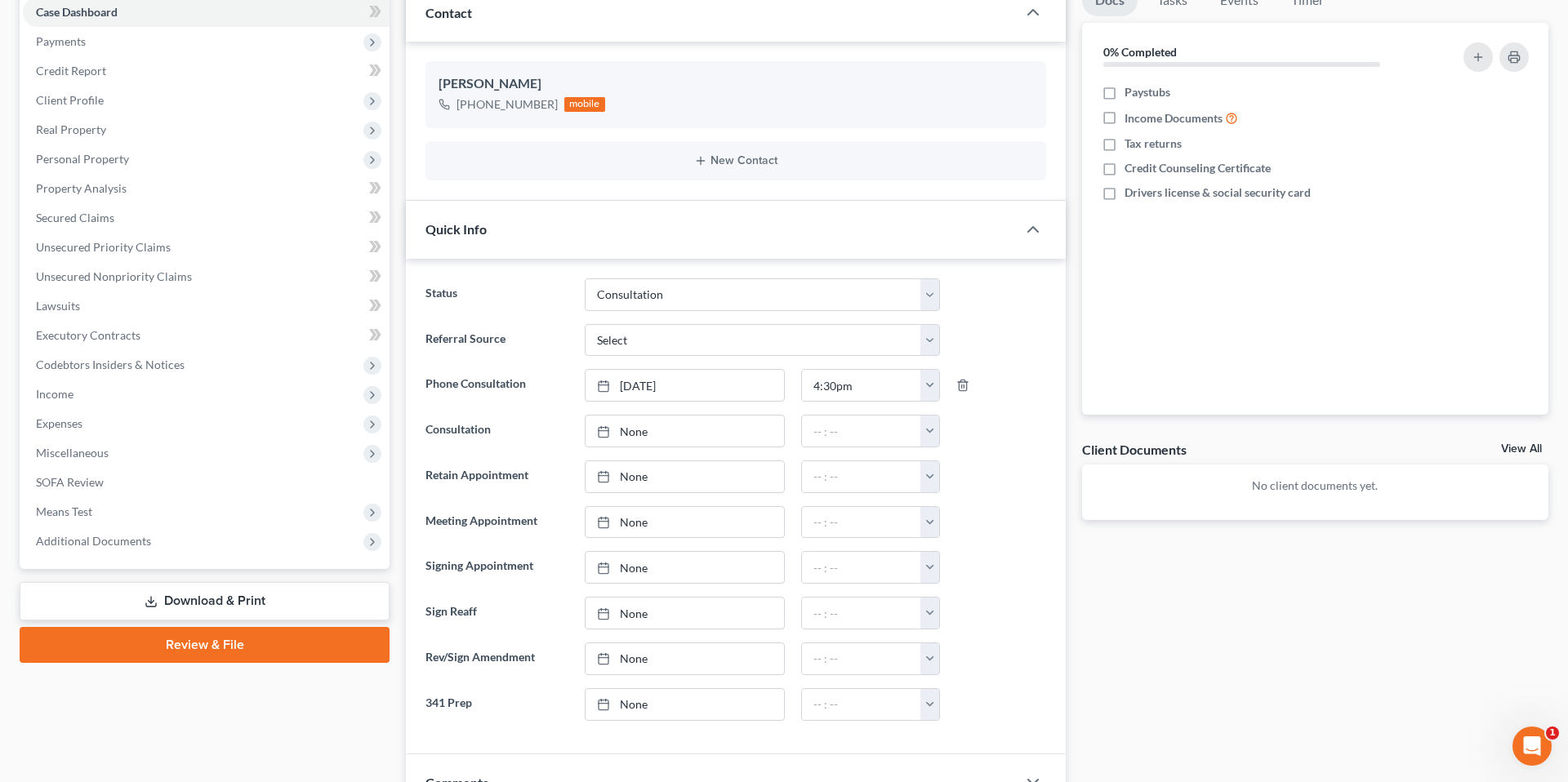
scroll to position [0, 0]
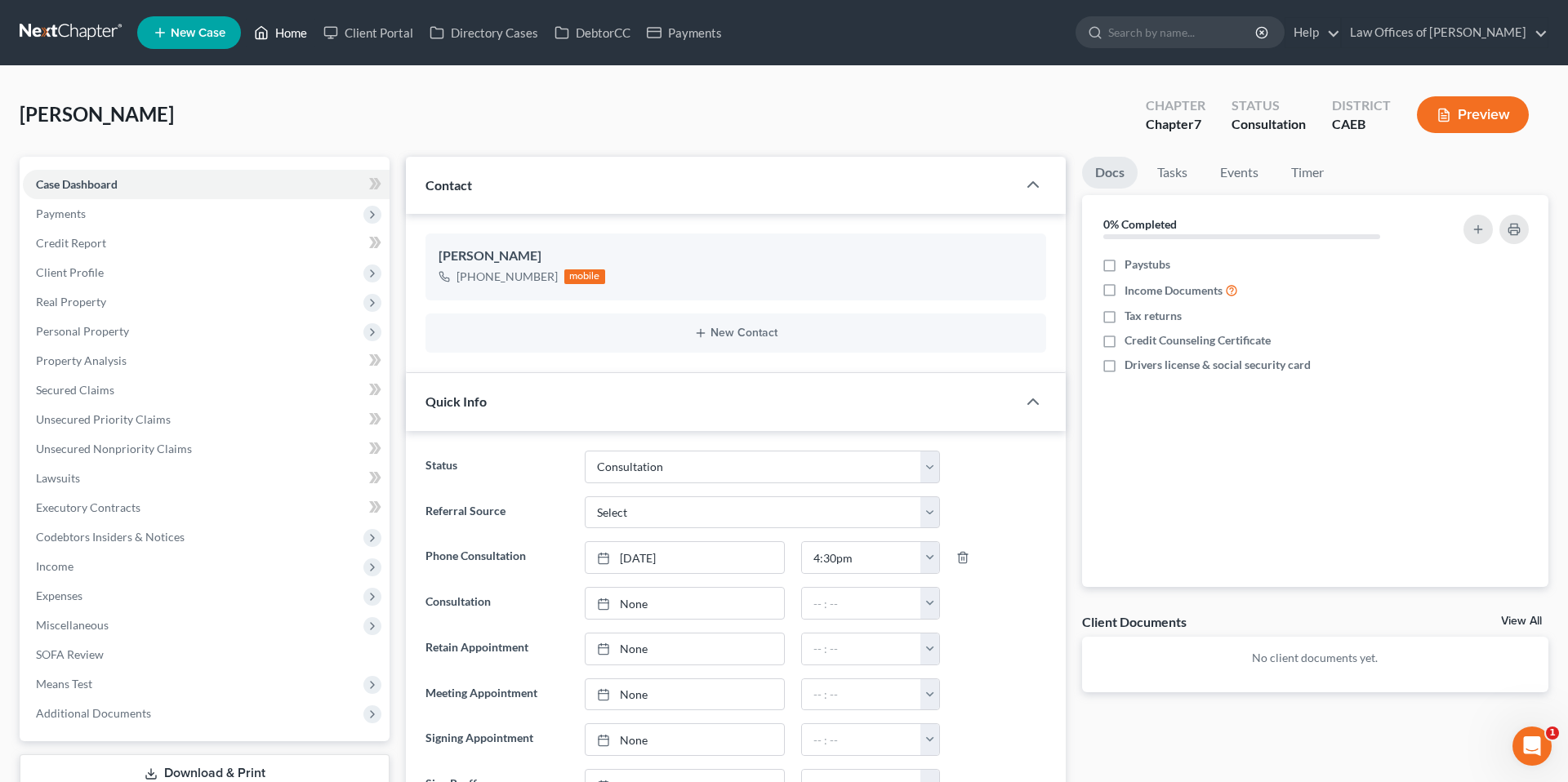
drag, startPoint x: 273, startPoint y: 31, endPoint x: 628, endPoint y: 95, distance: 360.7
click at [273, 31] on link "Home" at bounding box center [280, 32] width 69 height 29
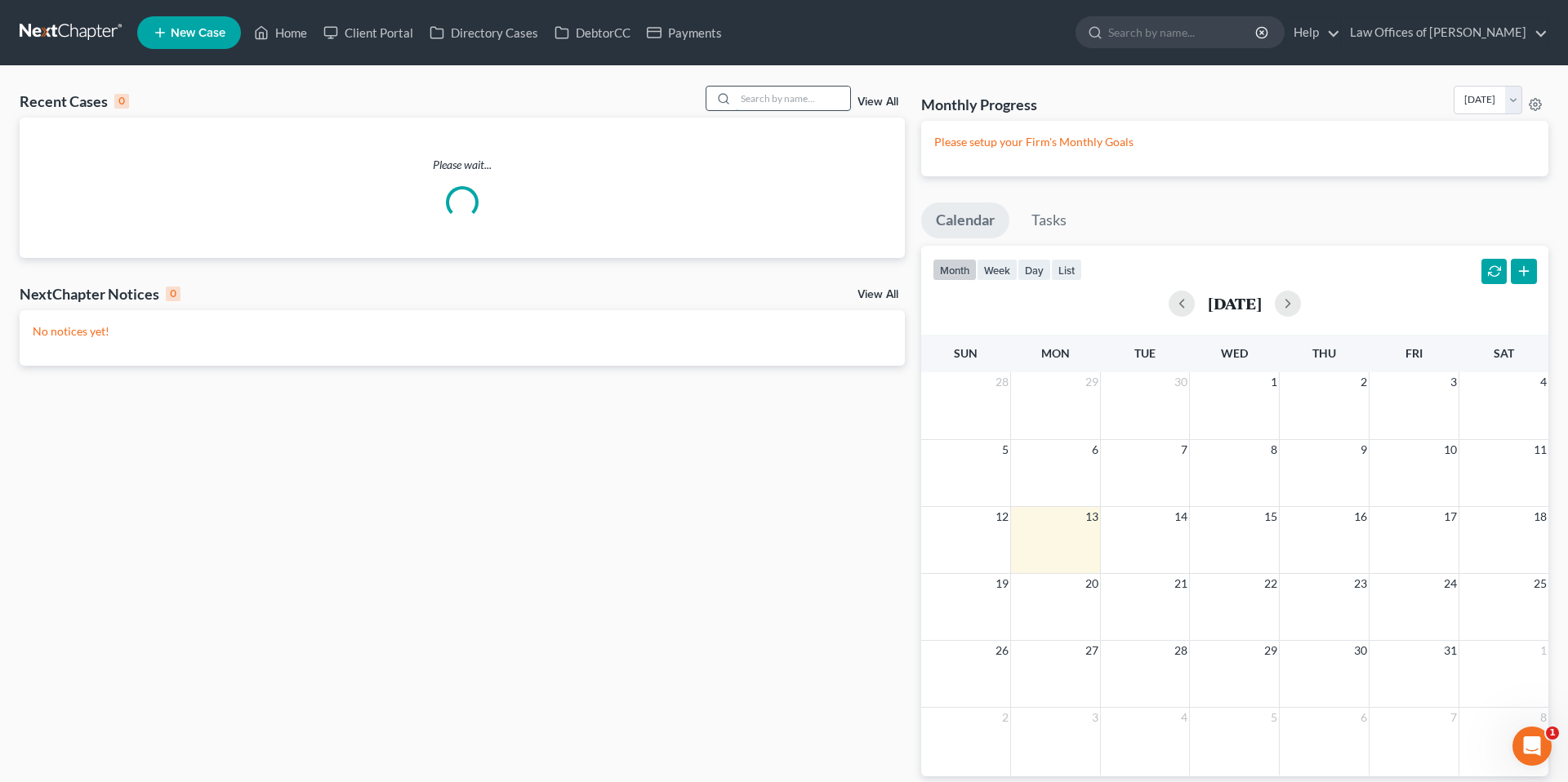
click at [761, 93] on input "search" at bounding box center [793, 98] width 115 height 23
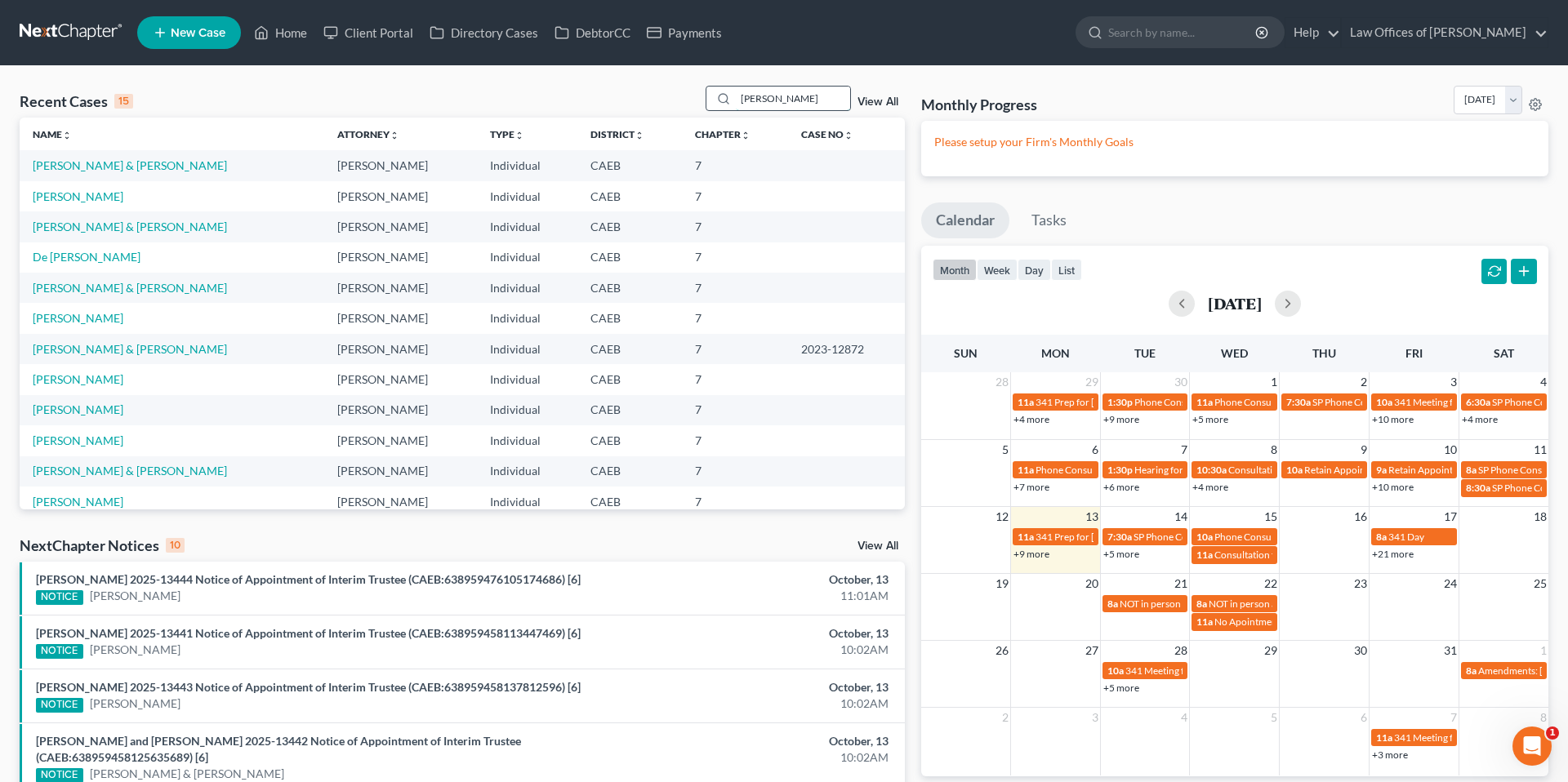
click at [785, 103] on input "[PERSON_NAME]" at bounding box center [793, 98] width 115 height 23
type input "[PERSON_NAME]"
click at [796, 97] on input "[PERSON_NAME]" at bounding box center [793, 98] width 115 height 23
click at [97, 259] on link "De [PERSON_NAME]" at bounding box center [87, 257] width 108 height 14
select select "11"
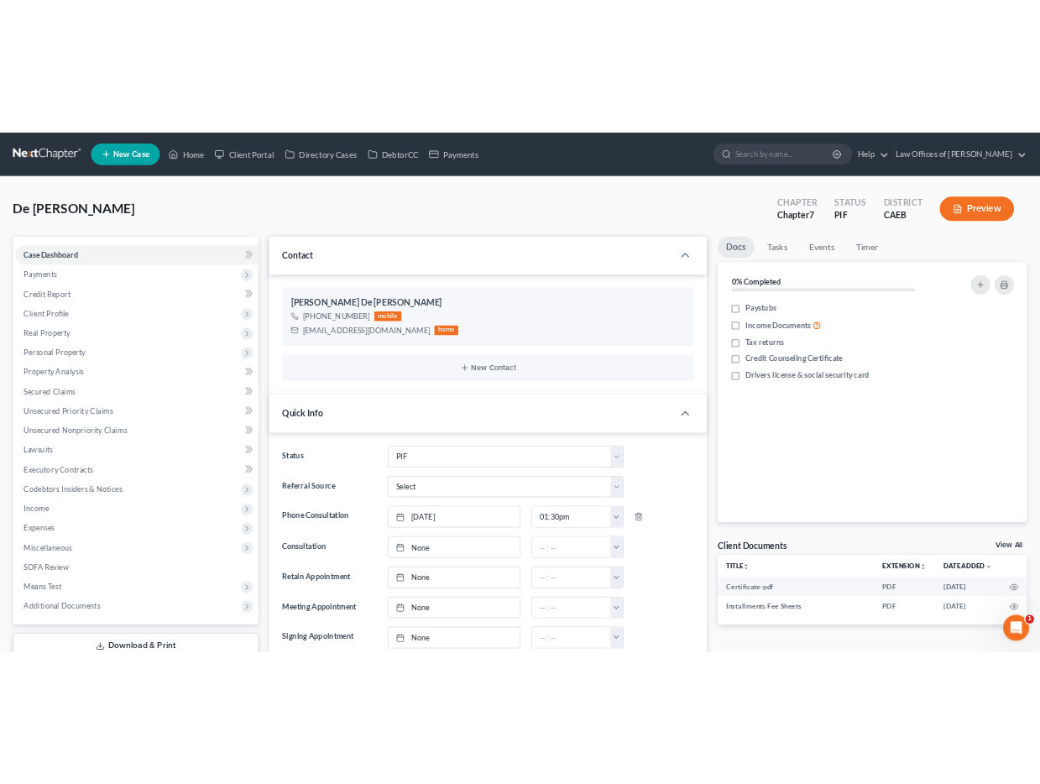
scroll to position [1383, 0]
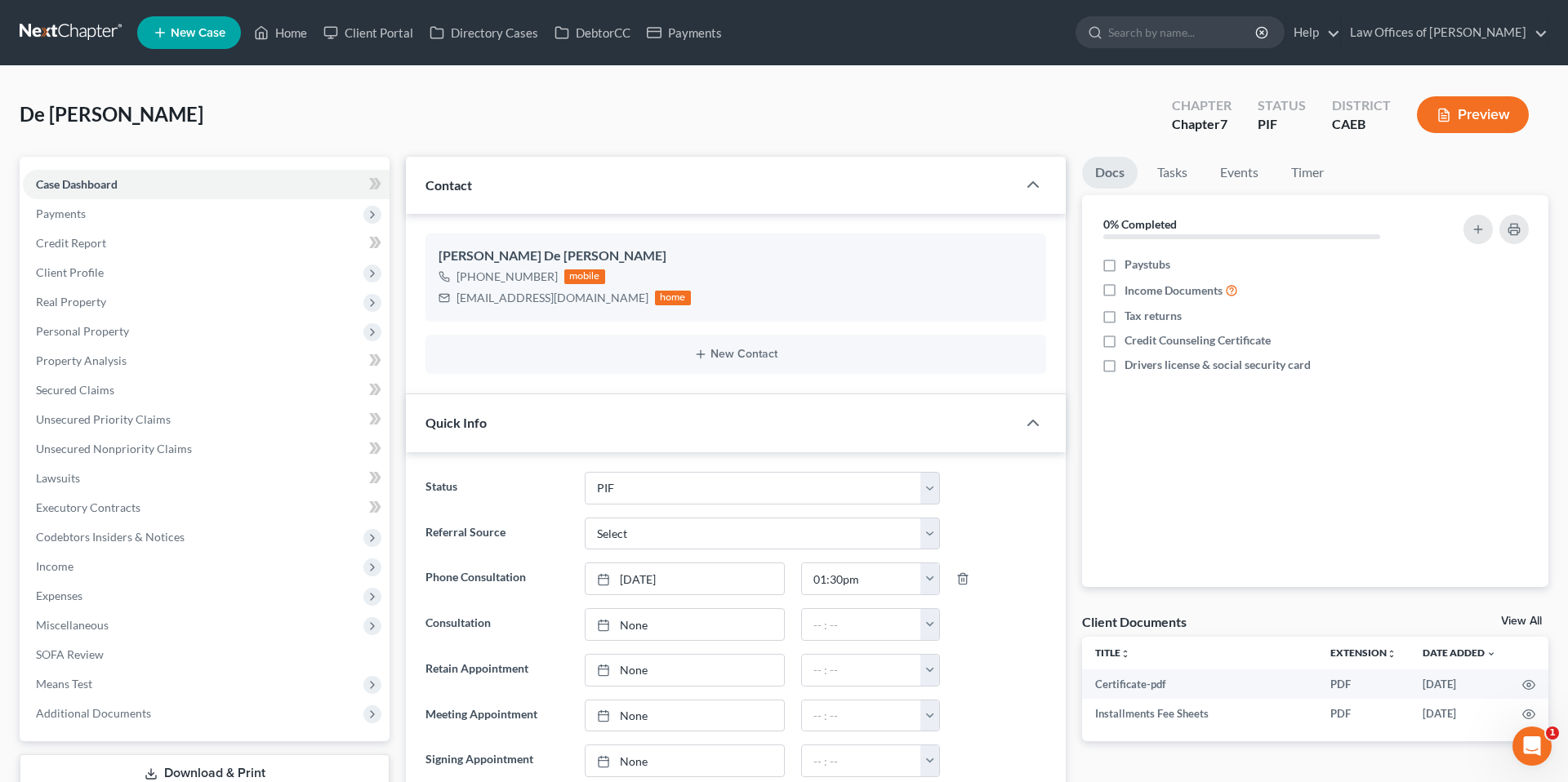
click at [417, 135] on div "De [PERSON_NAME] Upgraded Chapter Chapter 7 Status PIF District CAEB Preview" at bounding box center [784, 121] width 1529 height 71
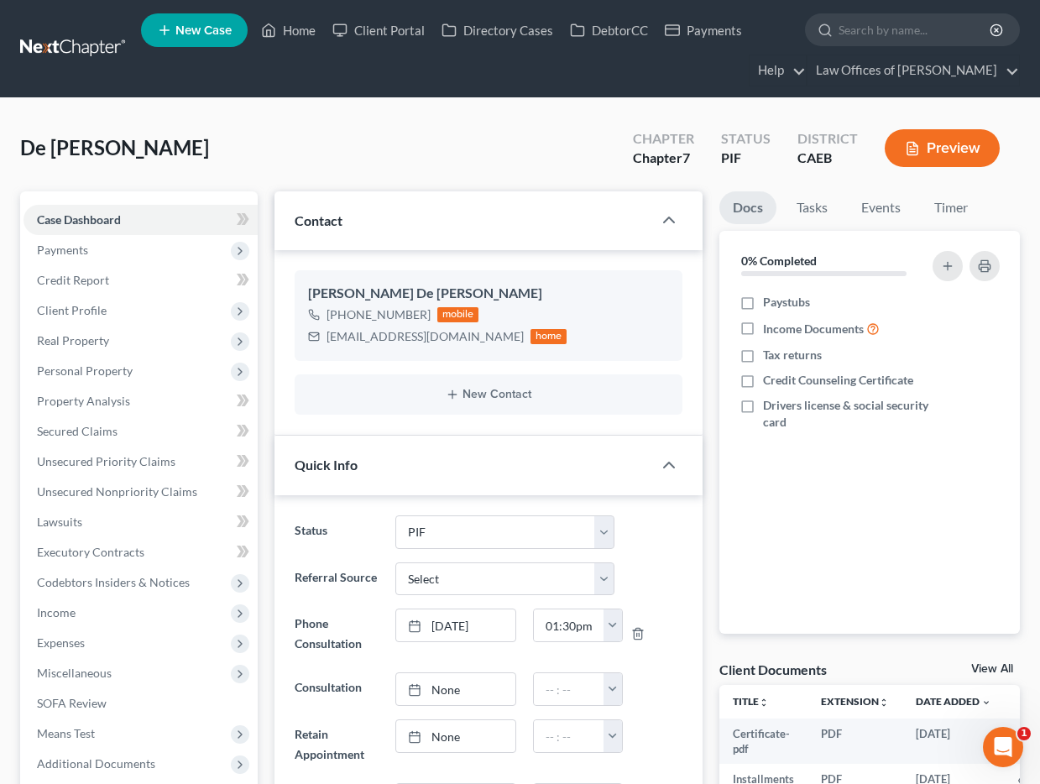
scroll to position [1534, 0]
drag, startPoint x: 275, startPoint y: 30, endPoint x: 458, endPoint y: 146, distance: 216.6
click at [275, 30] on icon at bounding box center [270, 30] width 12 height 13
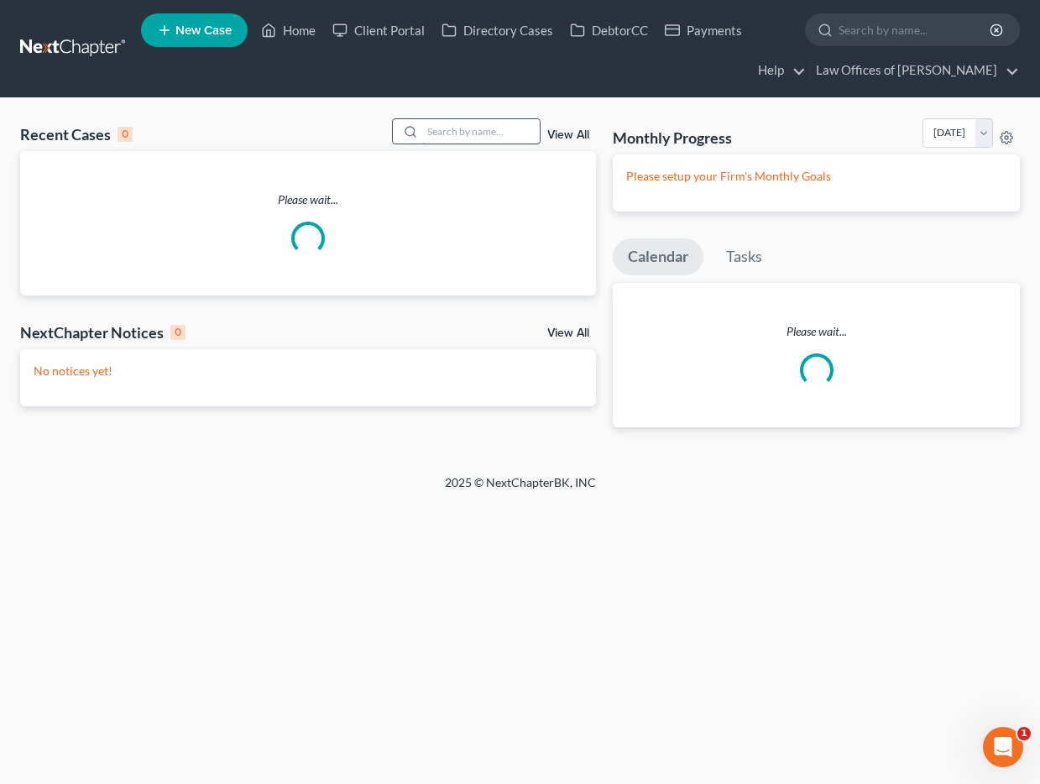
click at [468, 130] on input "search" at bounding box center [481, 131] width 118 height 24
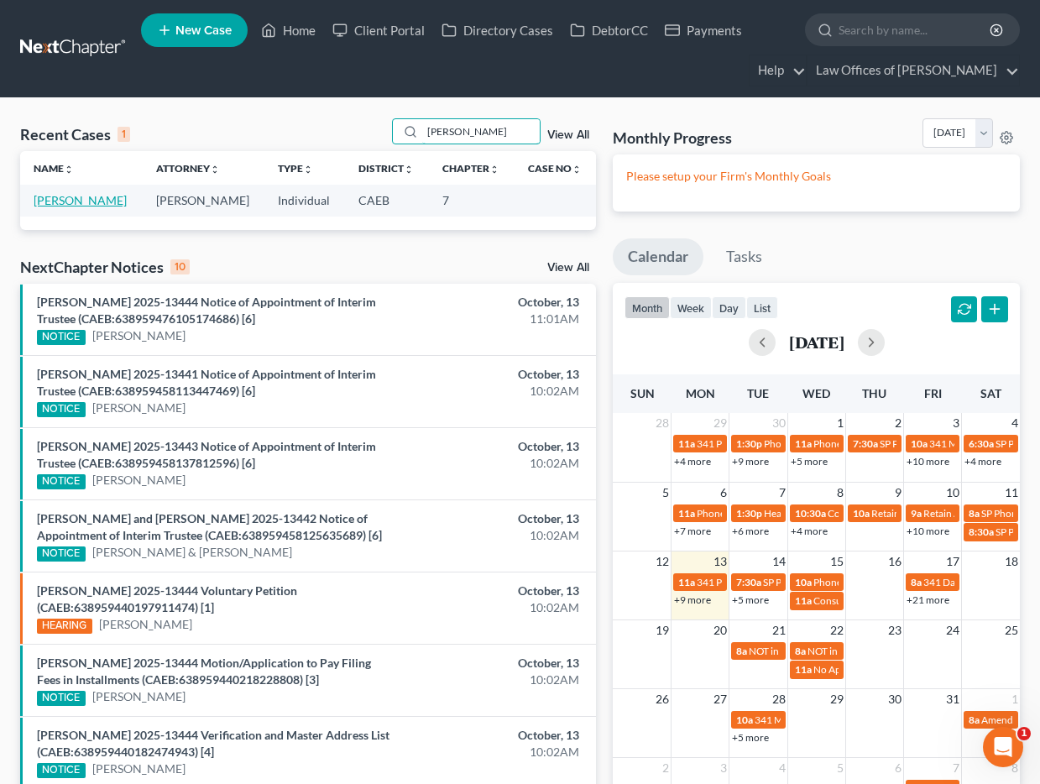
type input "[PERSON_NAME]"
click at [88, 201] on link "[PERSON_NAME]" at bounding box center [80, 200] width 93 height 14
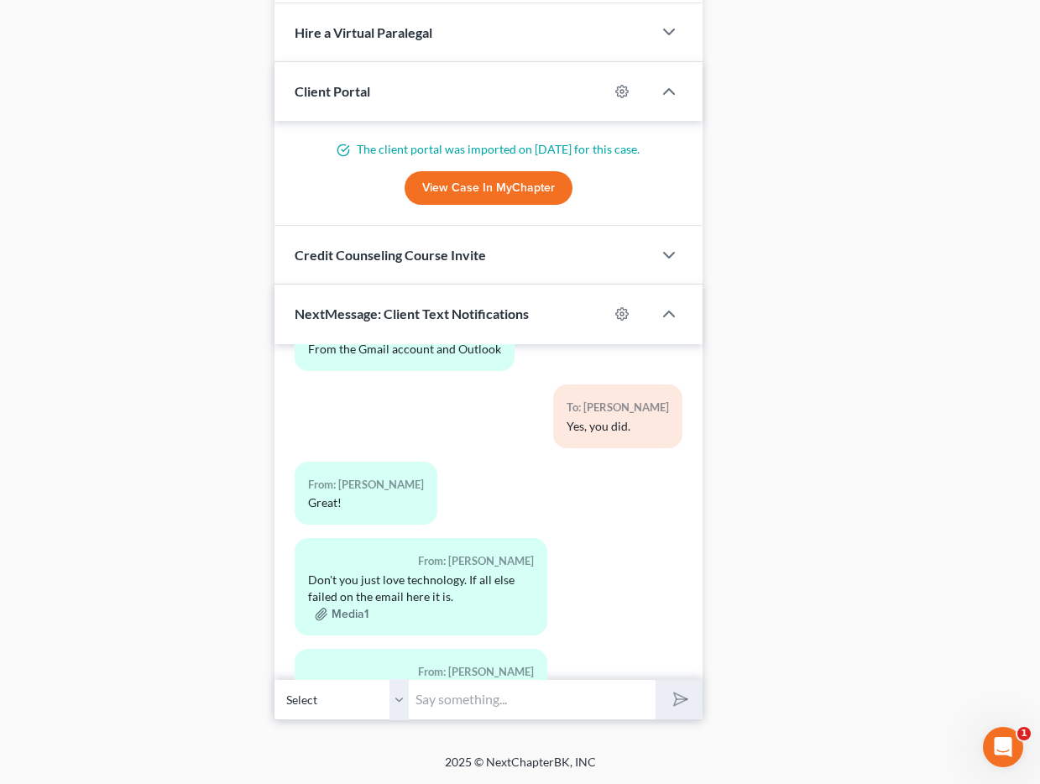
scroll to position [28818, 0]
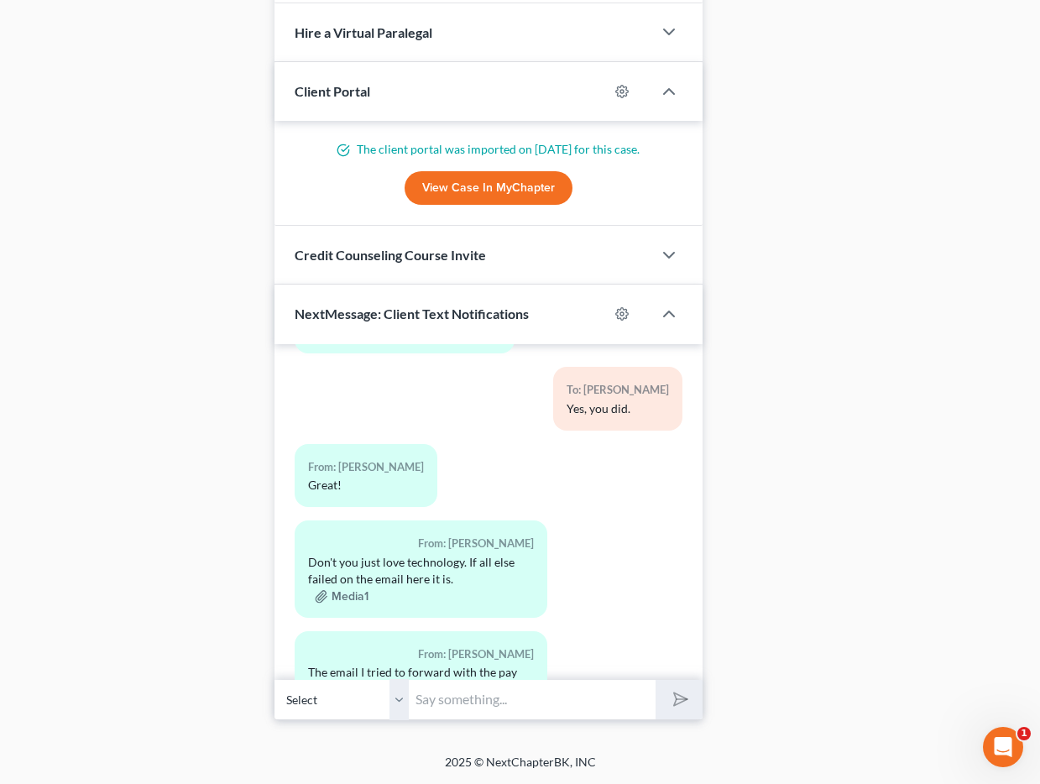
click at [352, 700] on button "Media1" at bounding box center [342, 706] width 54 height 13
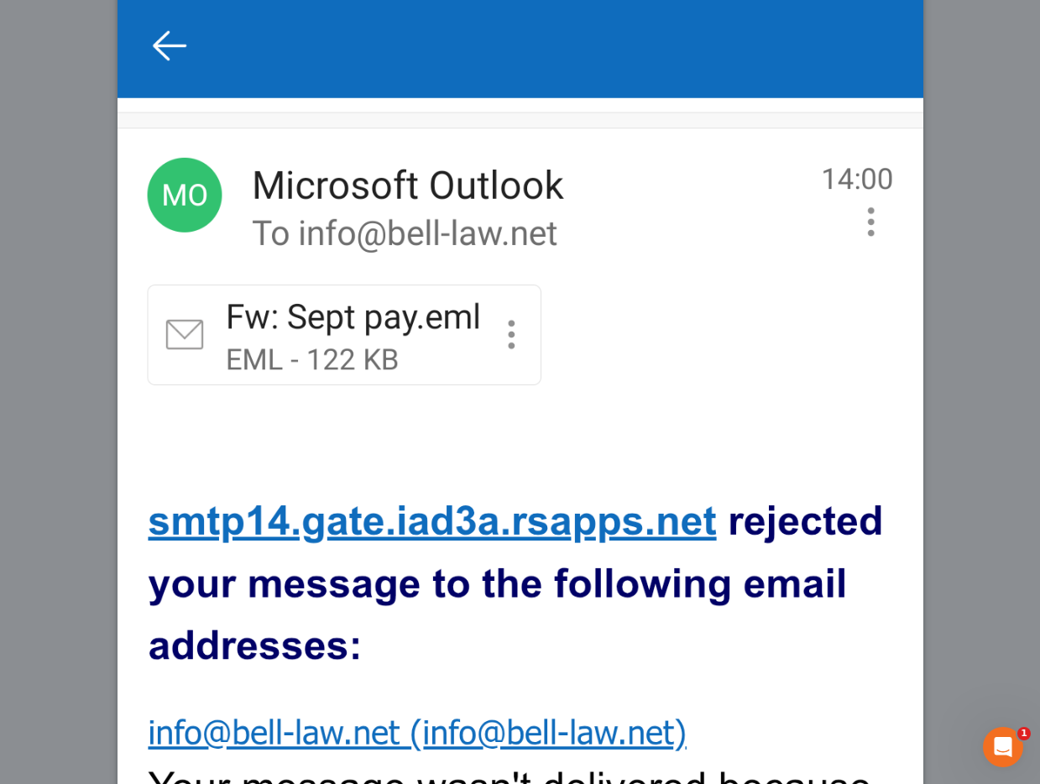
scroll to position [185, 0]
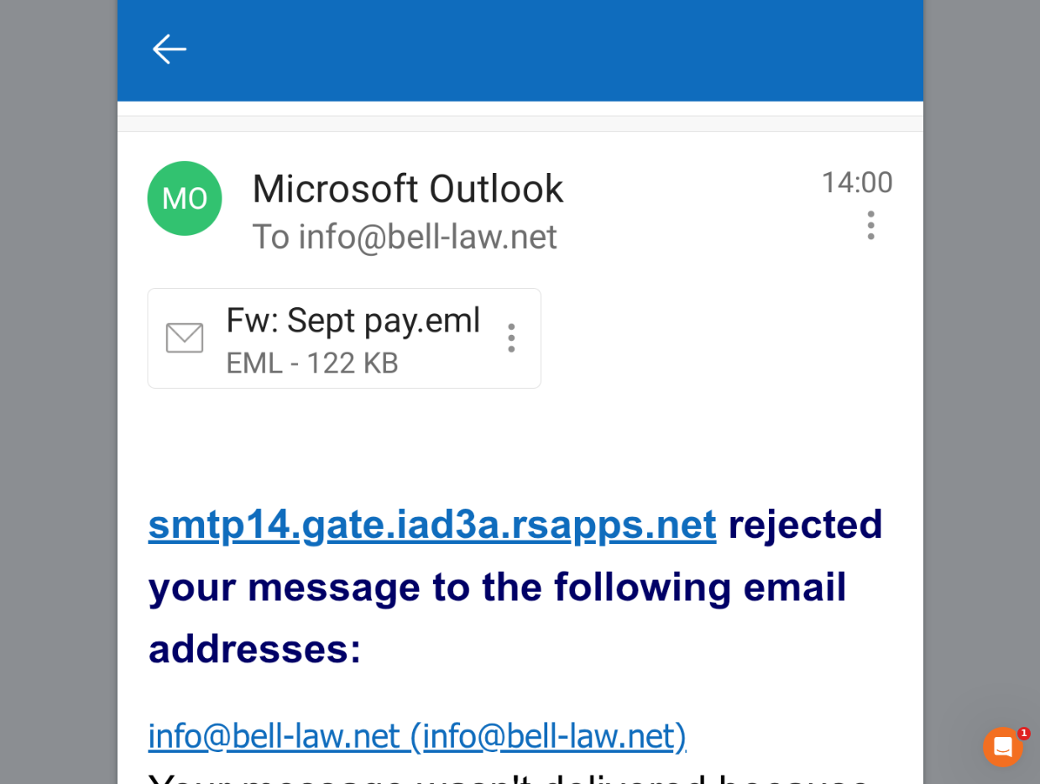
click at [944, 279] on div "Attachment Preview: Media1 [DATE] A copy of this images is also saved in the ca…" at bounding box center [520, 392] width 1040 height 784
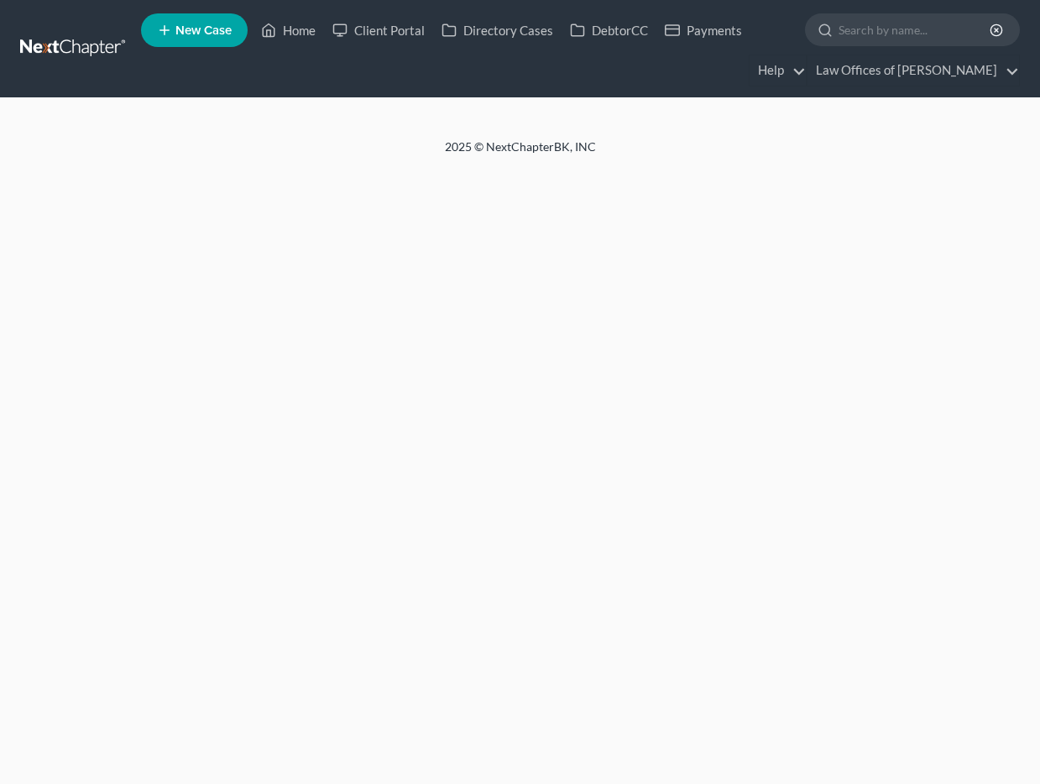
select select "11"
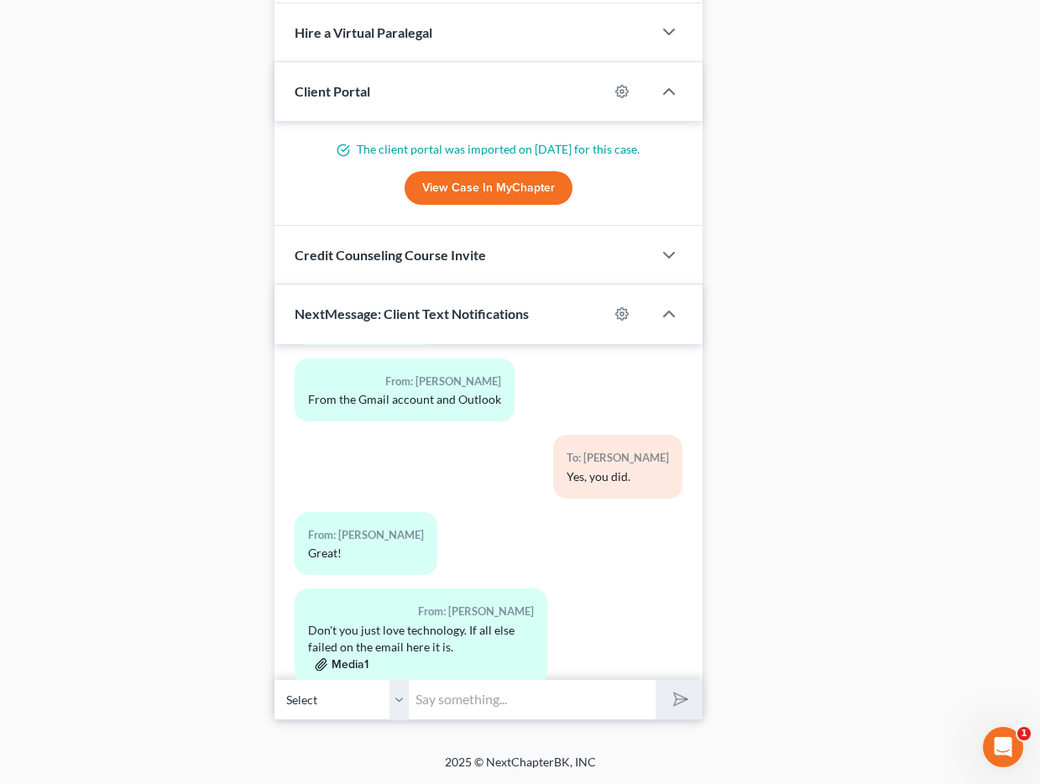
scroll to position [28773, 0]
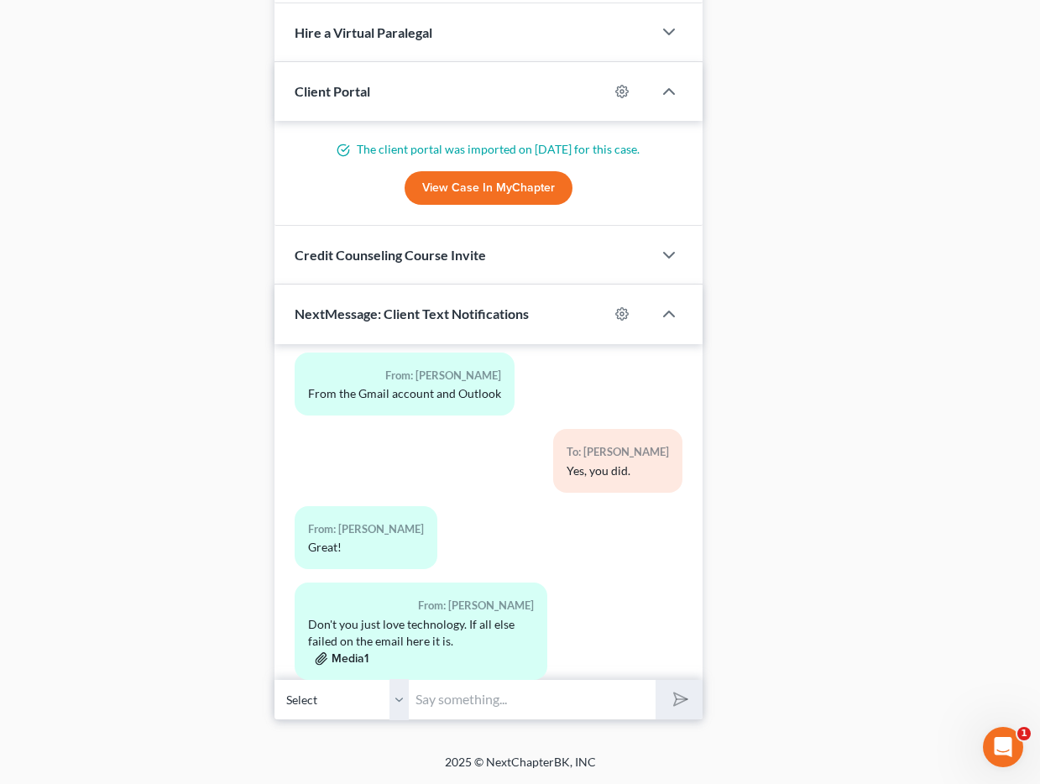
click at [358, 652] on button "Media1" at bounding box center [342, 658] width 54 height 13
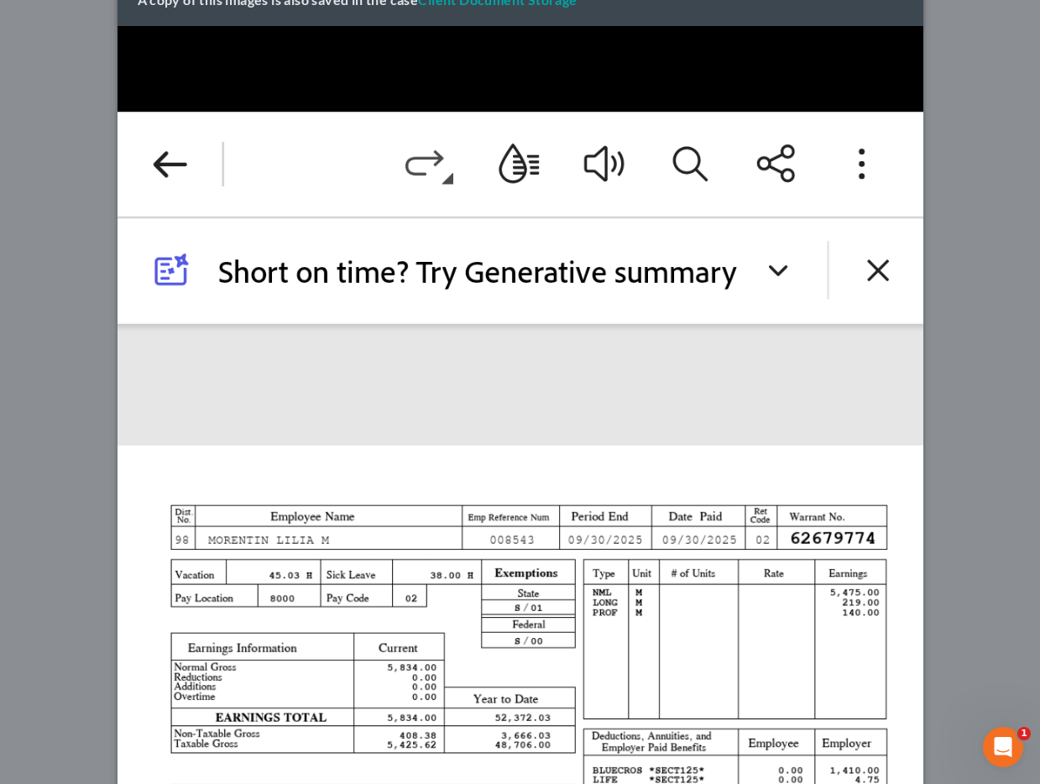
scroll to position [0, 0]
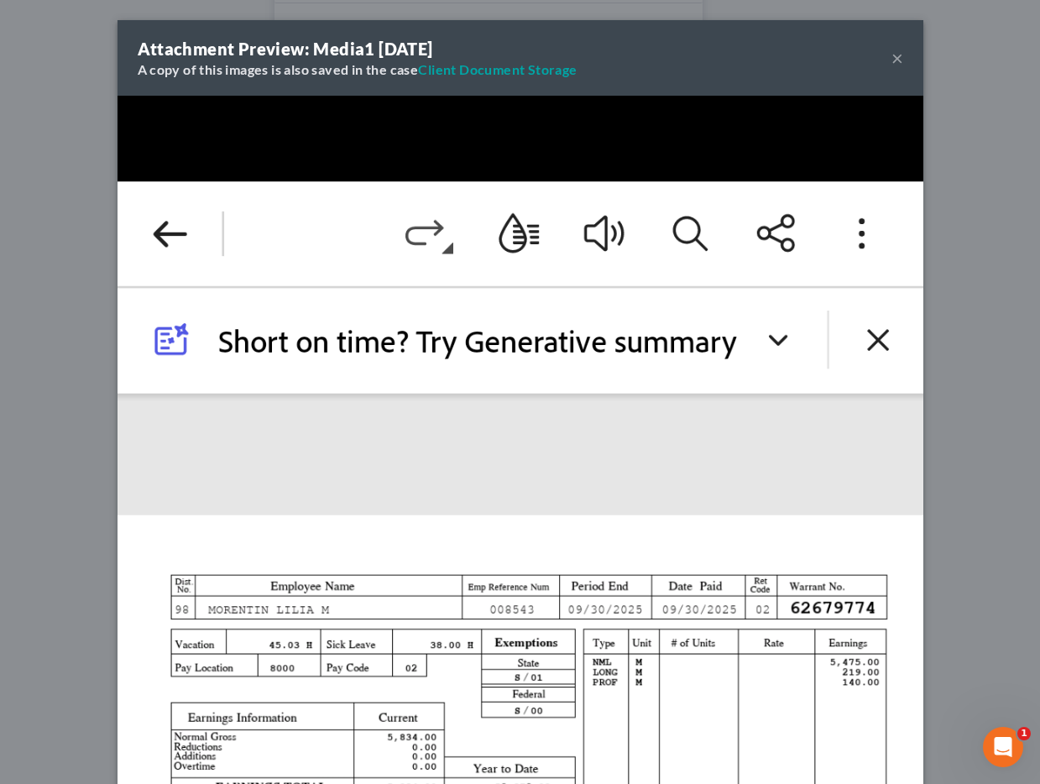
click at [892, 55] on button "×" at bounding box center [898, 58] width 12 height 20
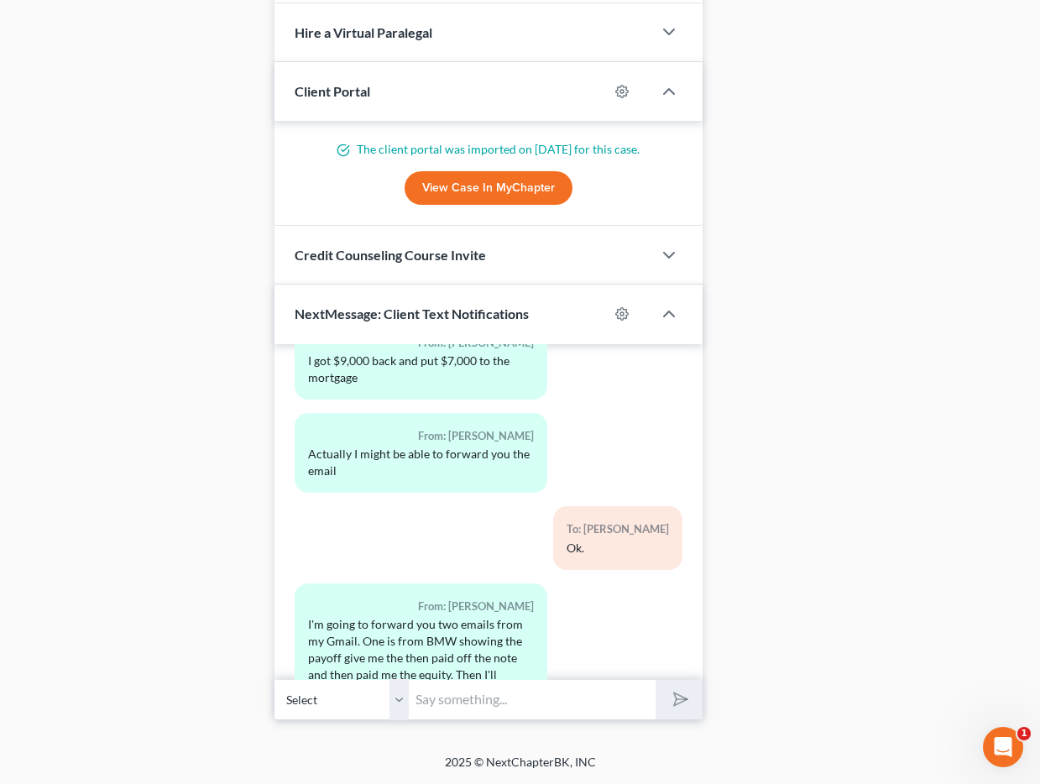
scroll to position [27781, 0]
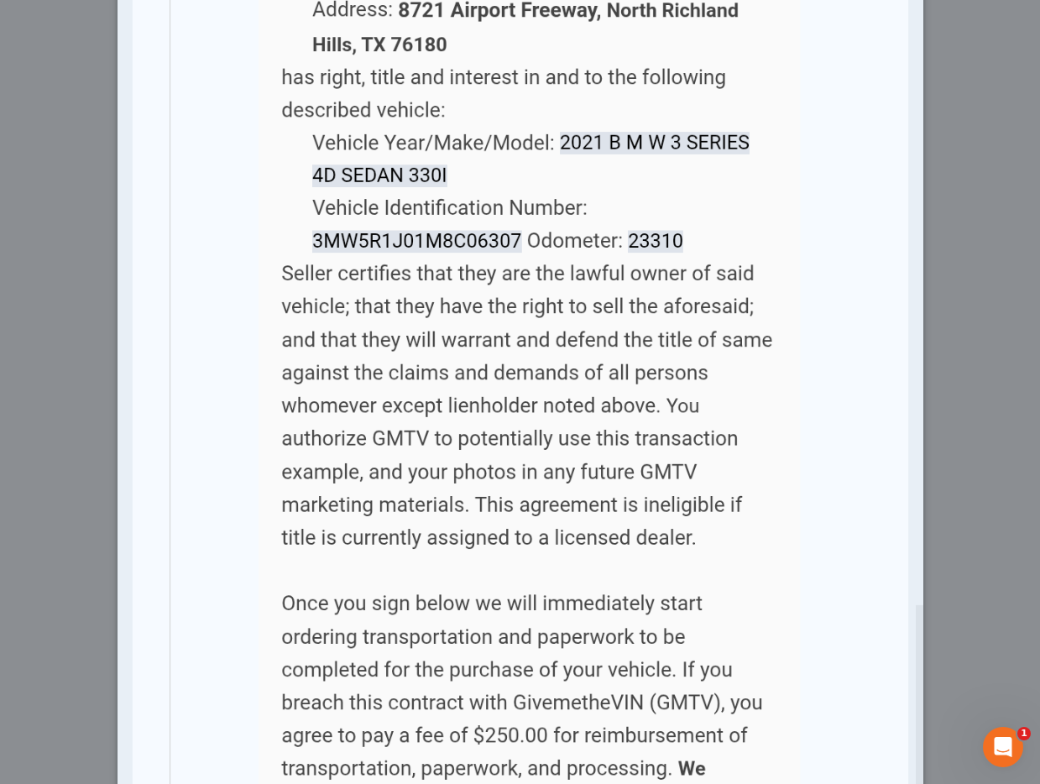
scroll to position [0, 0]
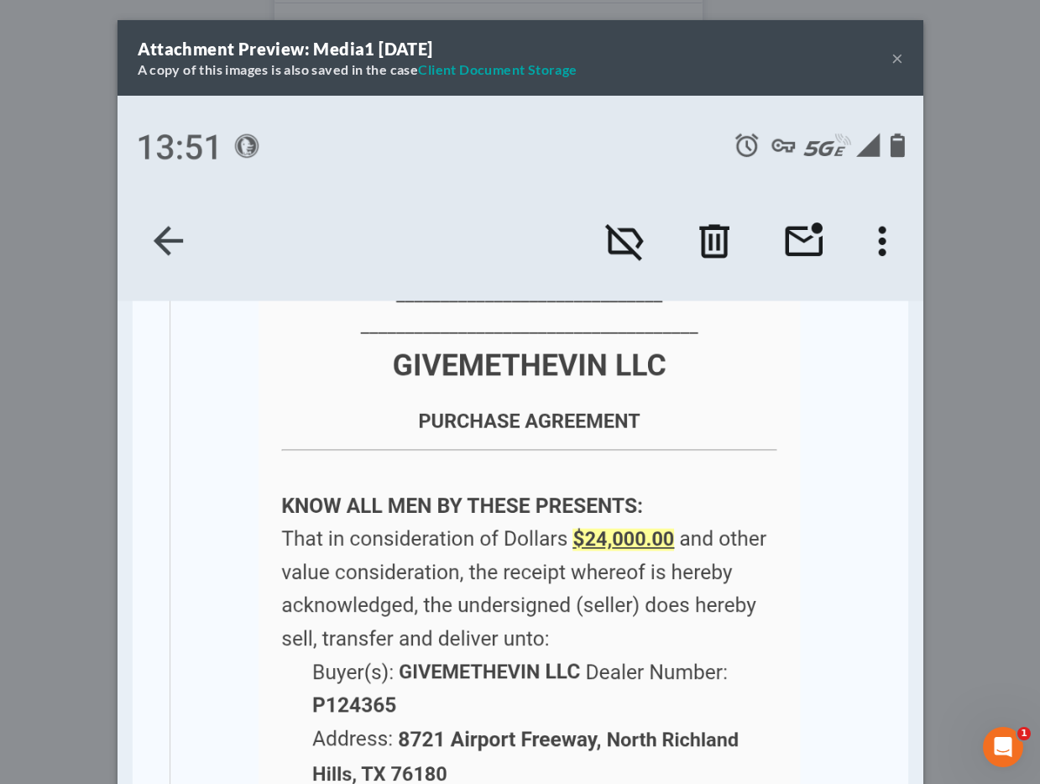
click at [896, 55] on button "×" at bounding box center [898, 58] width 12 height 20
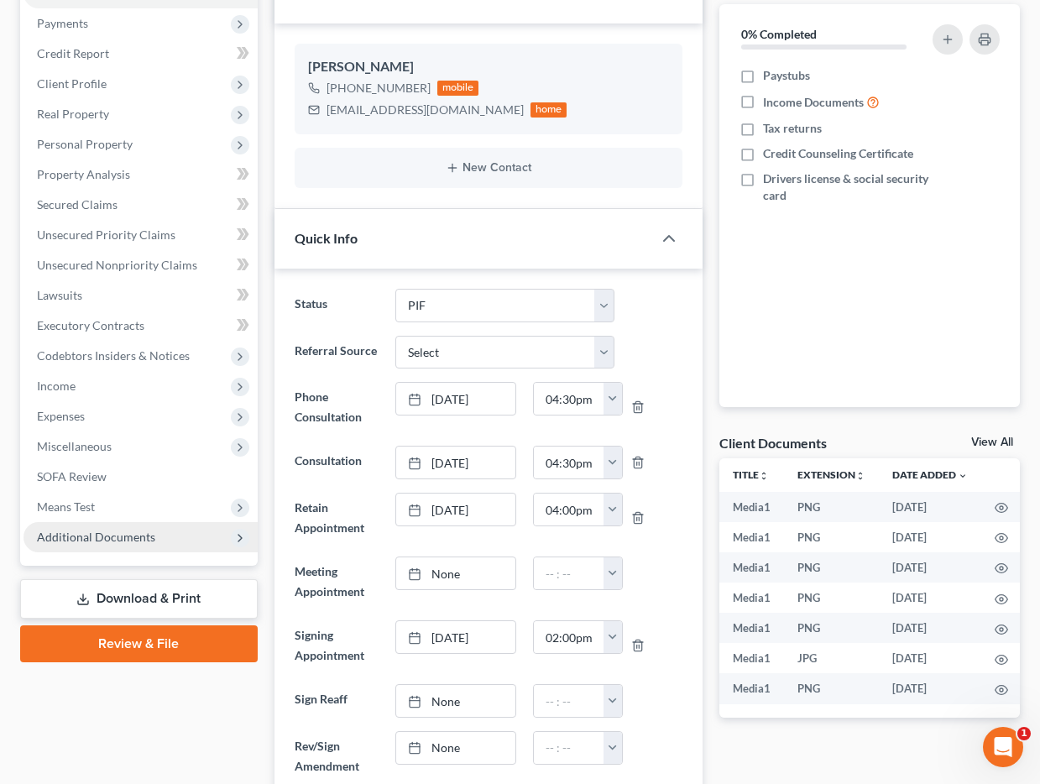
click at [97, 550] on span "Additional Documents" at bounding box center [141, 537] width 234 height 30
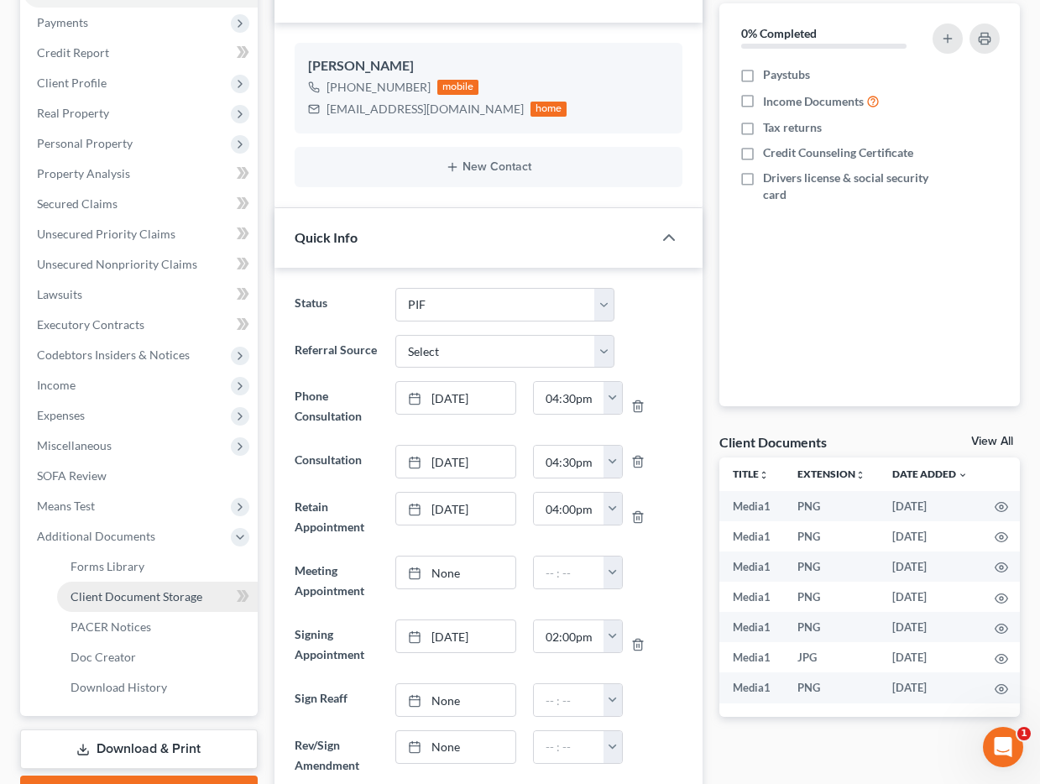
click at [154, 592] on span "Client Document Storage" at bounding box center [137, 596] width 132 height 14
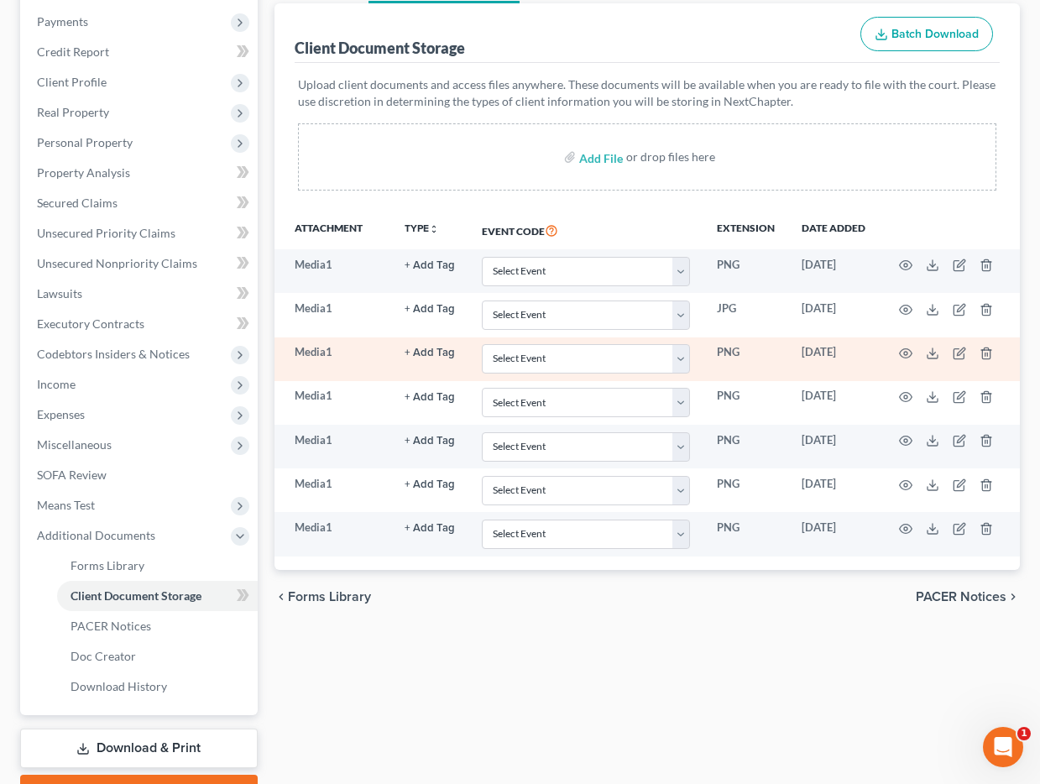
scroll to position [173, 0]
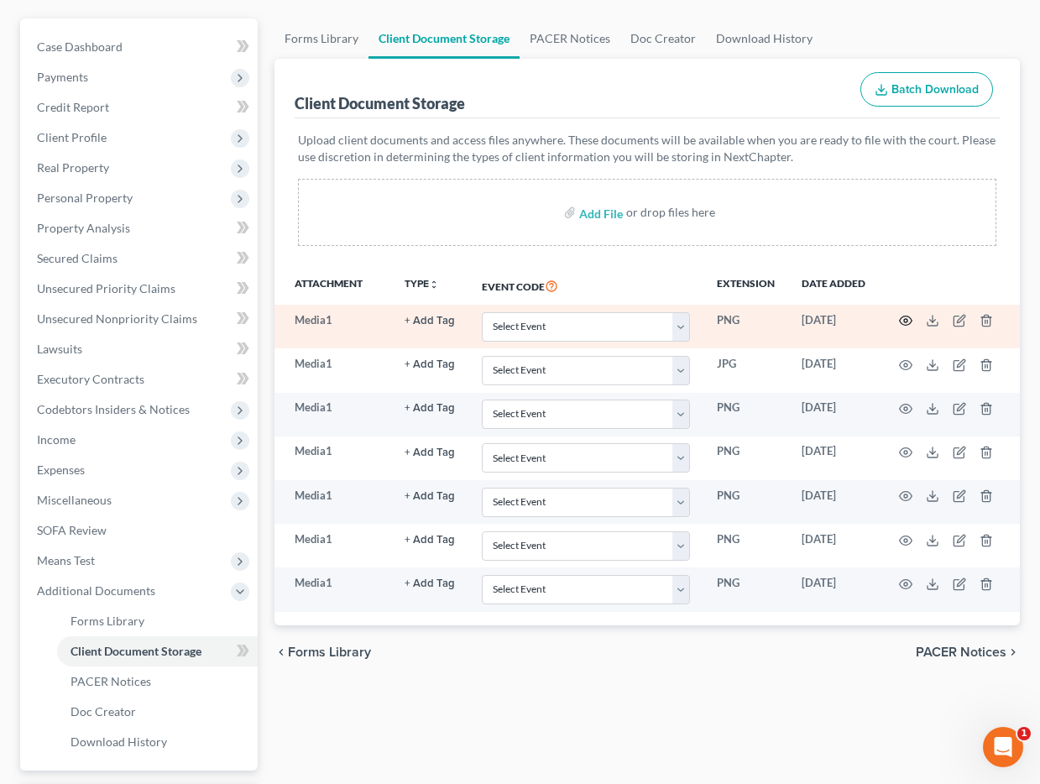
click at [911, 317] on icon "button" at bounding box center [905, 320] width 13 height 13
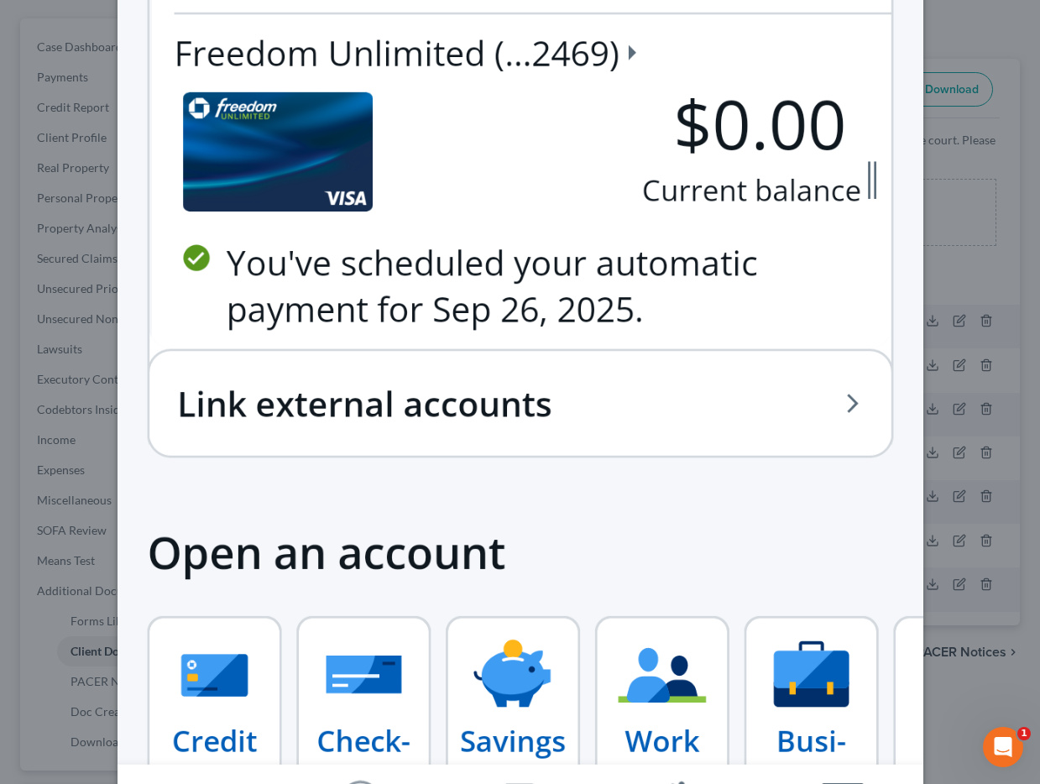
scroll to position [1037, 0]
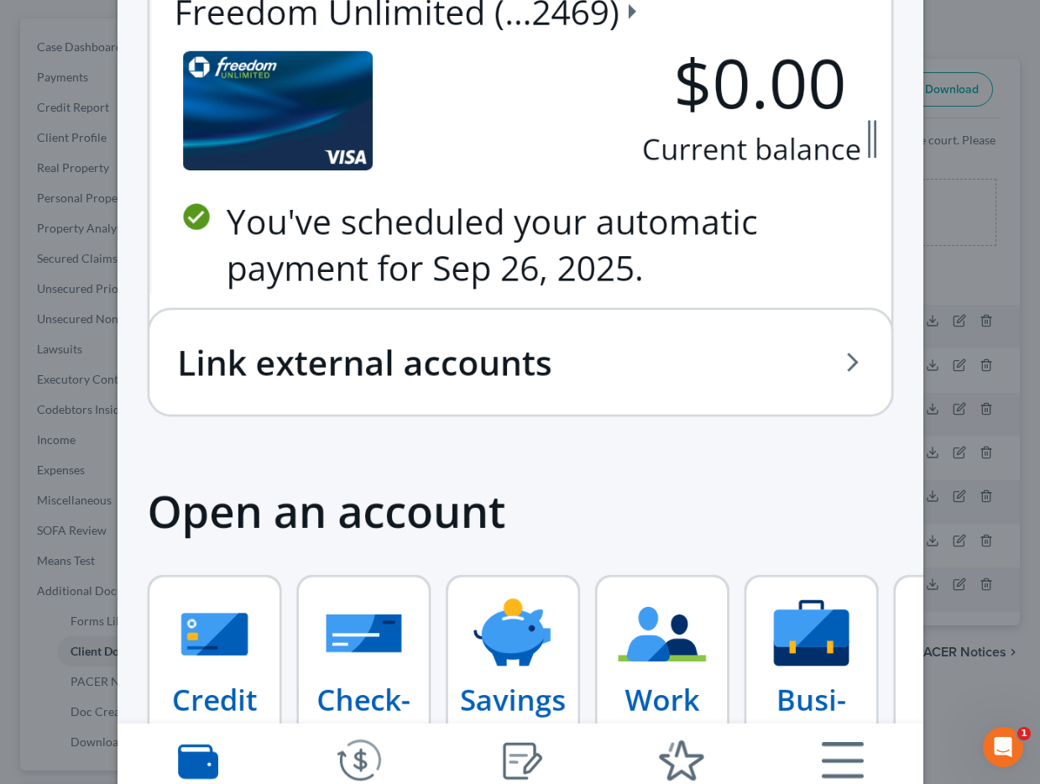
click at [938, 361] on div "Attachment Preview: Media1 09/10/2025 × Download" at bounding box center [520, 392] width 1040 height 784
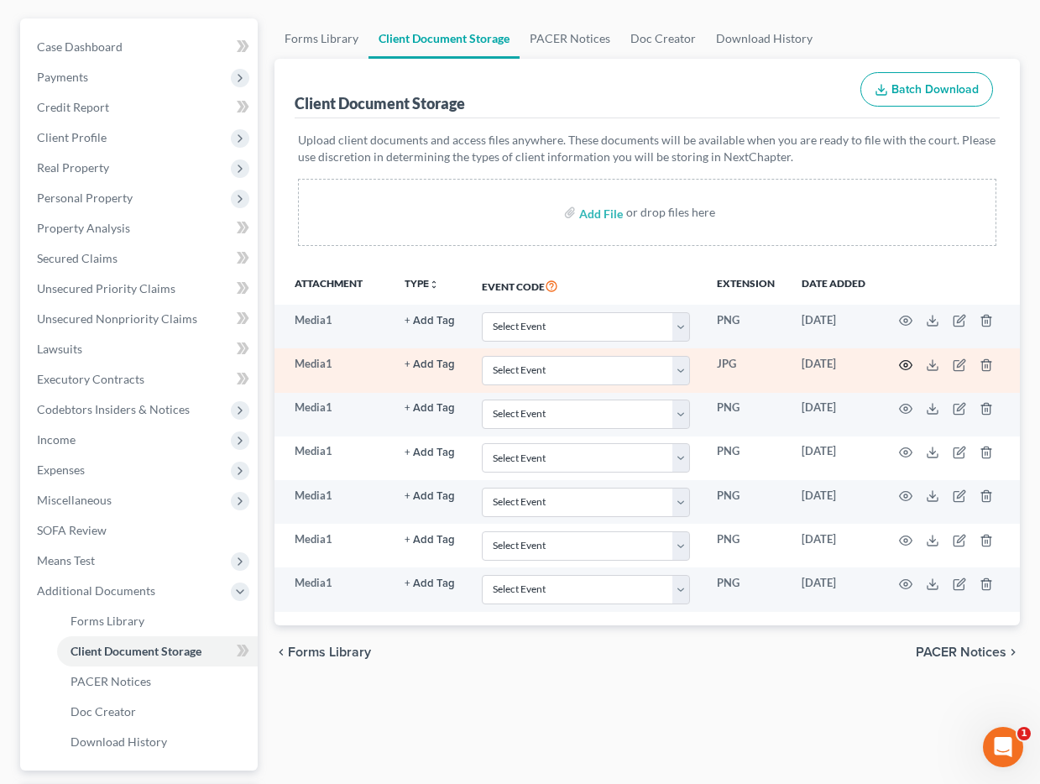
click at [904, 364] on circle "button" at bounding box center [905, 365] width 3 height 3
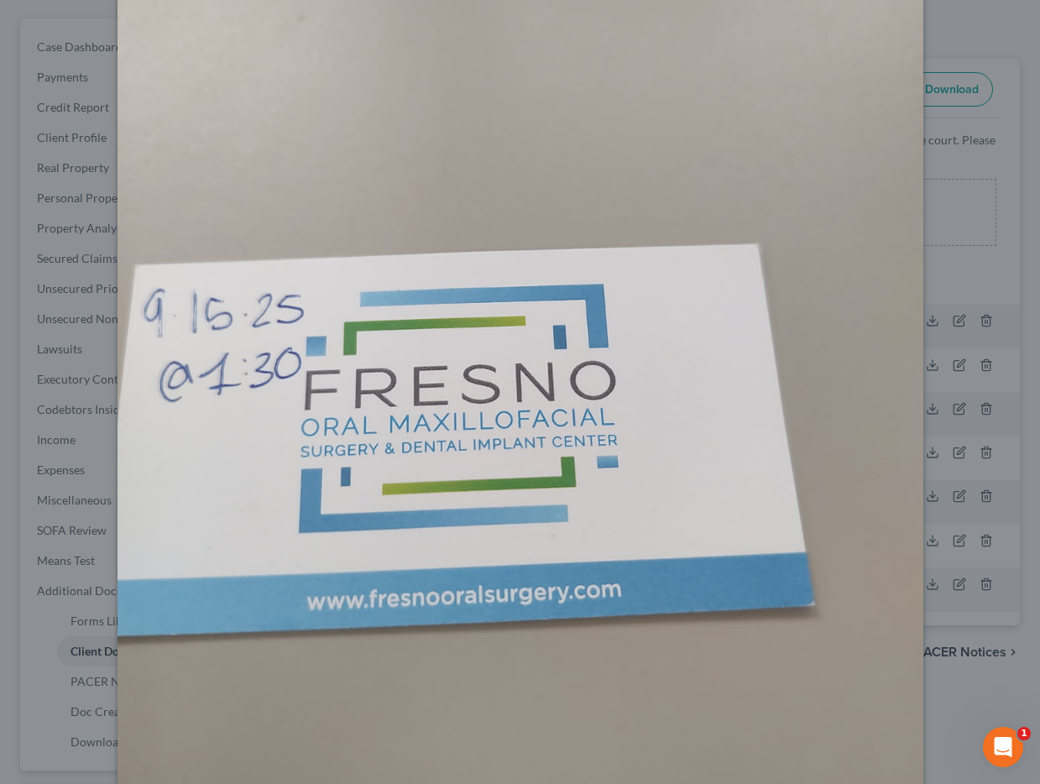
scroll to position [0, 0]
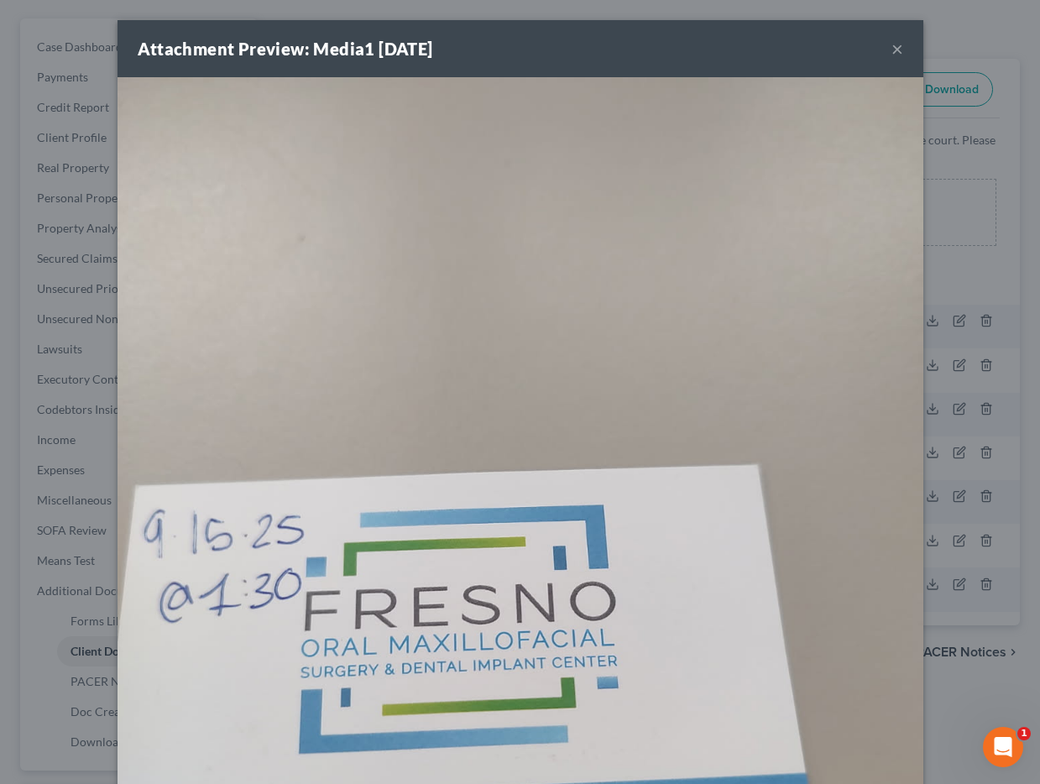
click at [894, 48] on button "×" at bounding box center [898, 49] width 12 height 20
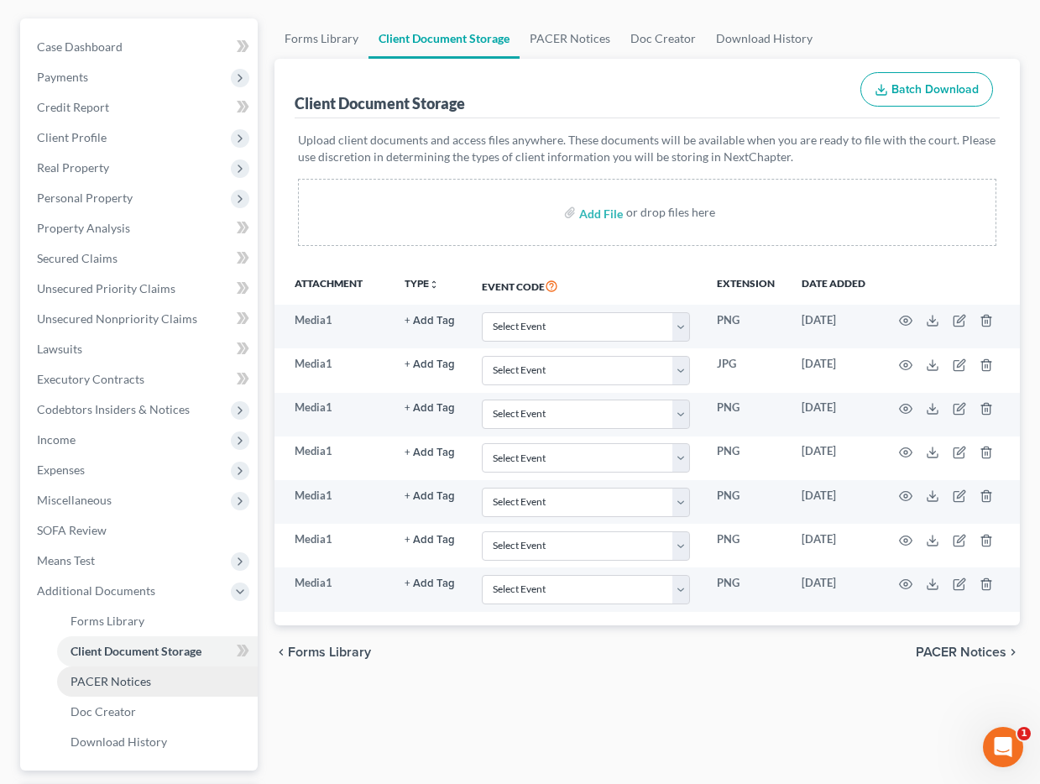
click at [128, 678] on span "PACER Notices" at bounding box center [111, 681] width 81 height 14
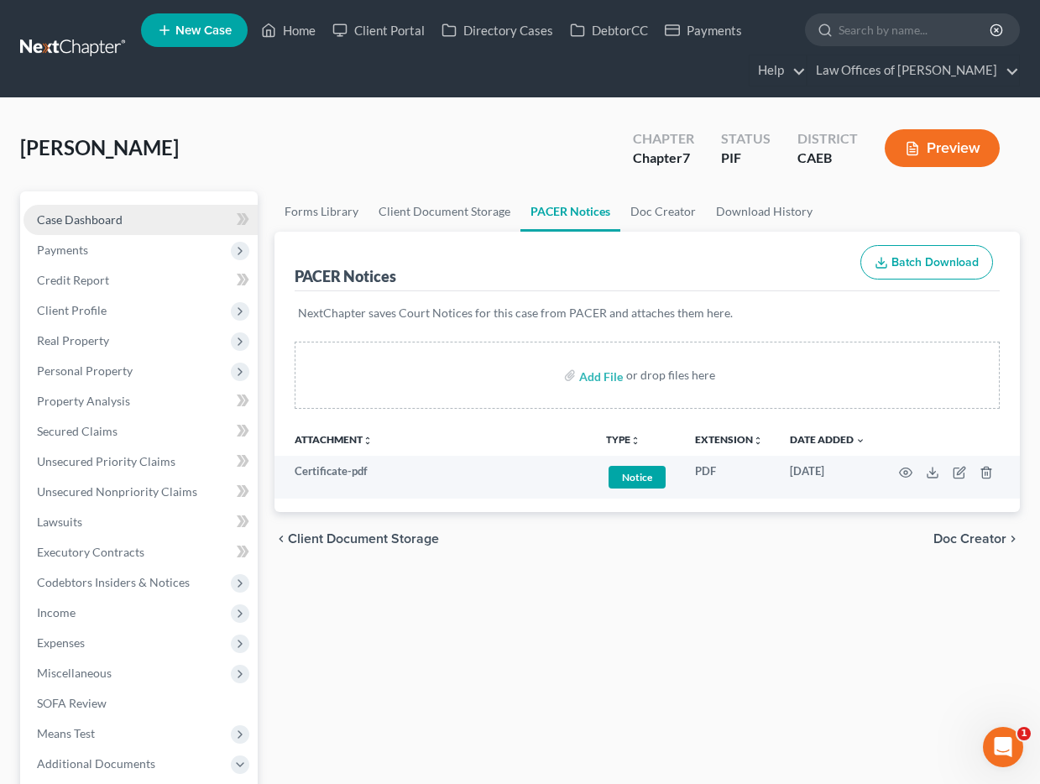
click at [141, 221] on link "Case Dashboard" at bounding box center [141, 220] width 234 height 30
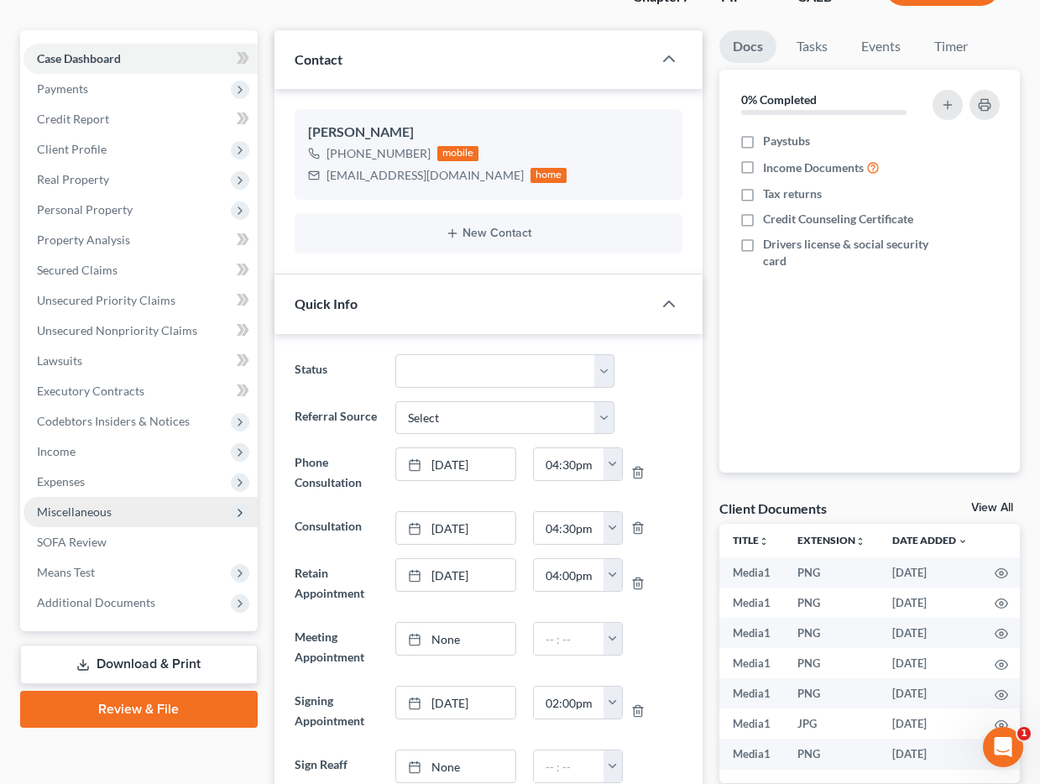
scroll to position [162, 0]
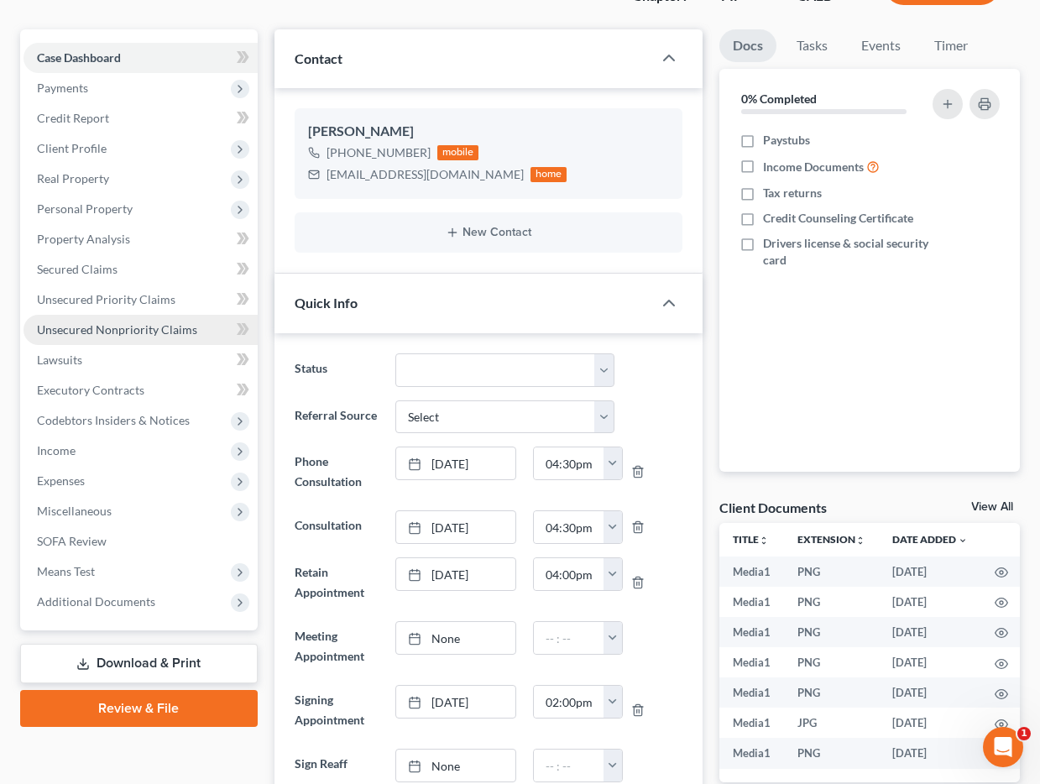
click at [163, 338] on link "Unsecured Nonpriority Claims" at bounding box center [141, 330] width 234 height 30
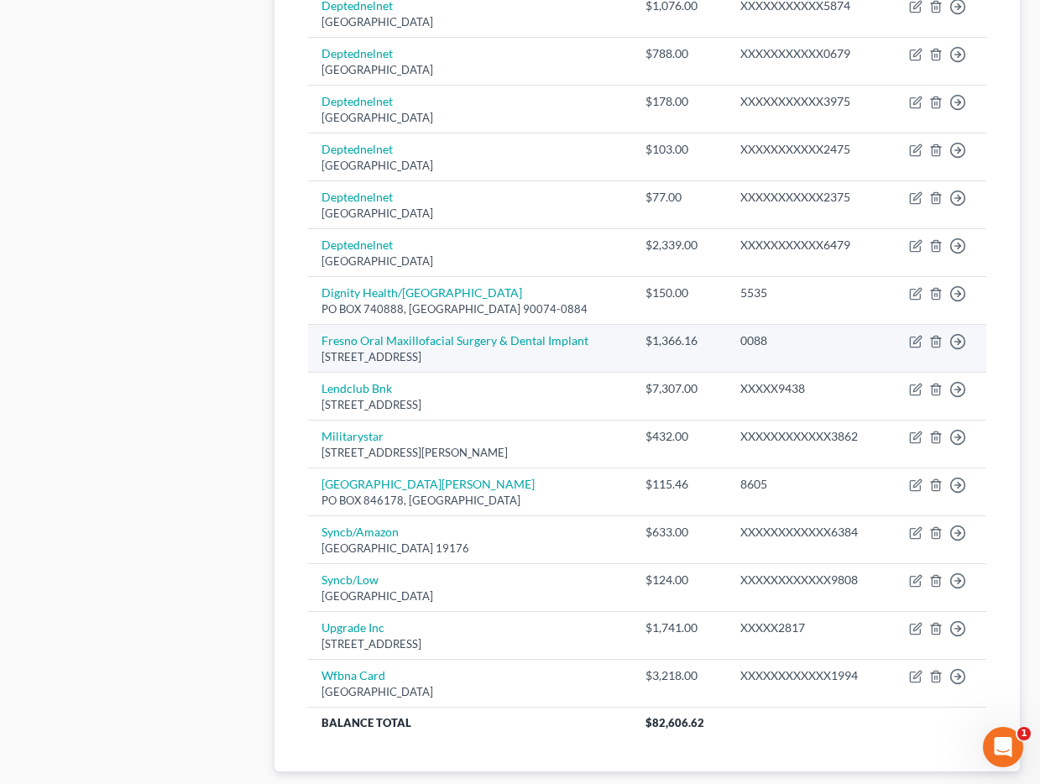
scroll to position [977, 0]
